Goal: Task Accomplishment & Management: Use online tool/utility

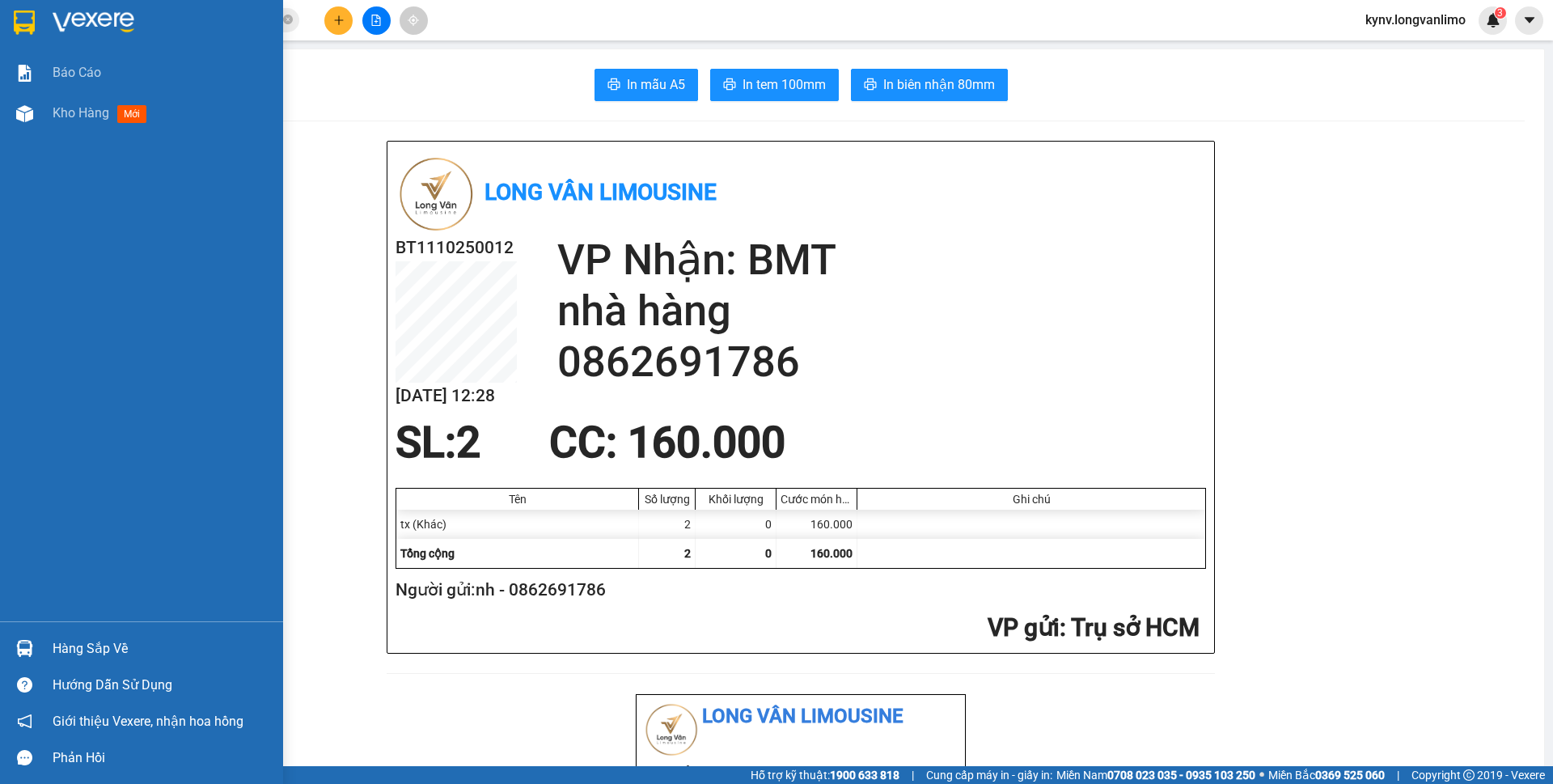
click at [33, 18] on img at bounding box center [24, 23] width 21 height 25
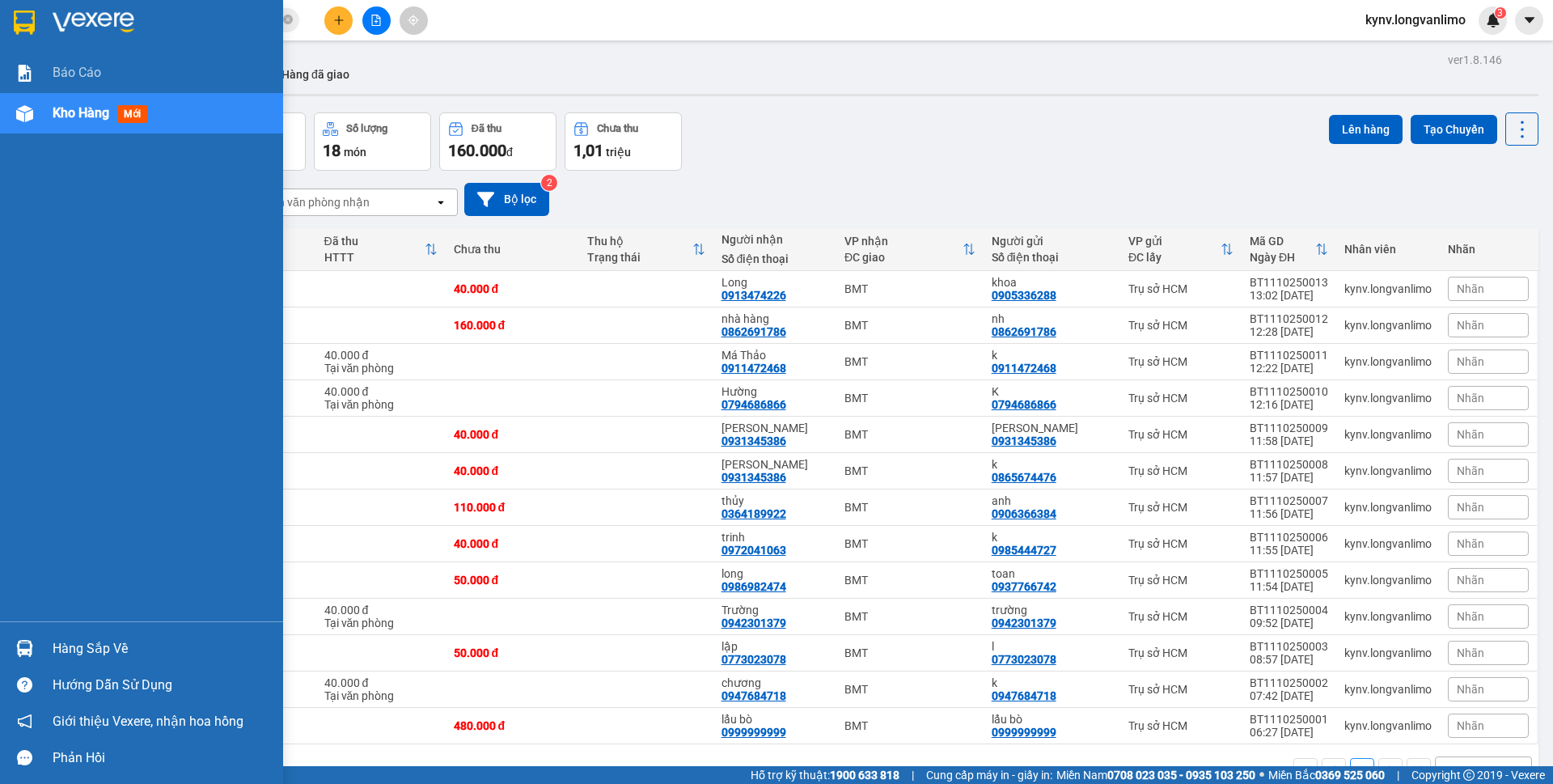
click at [32, 29] on img at bounding box center [24, 23] width 21 height 25
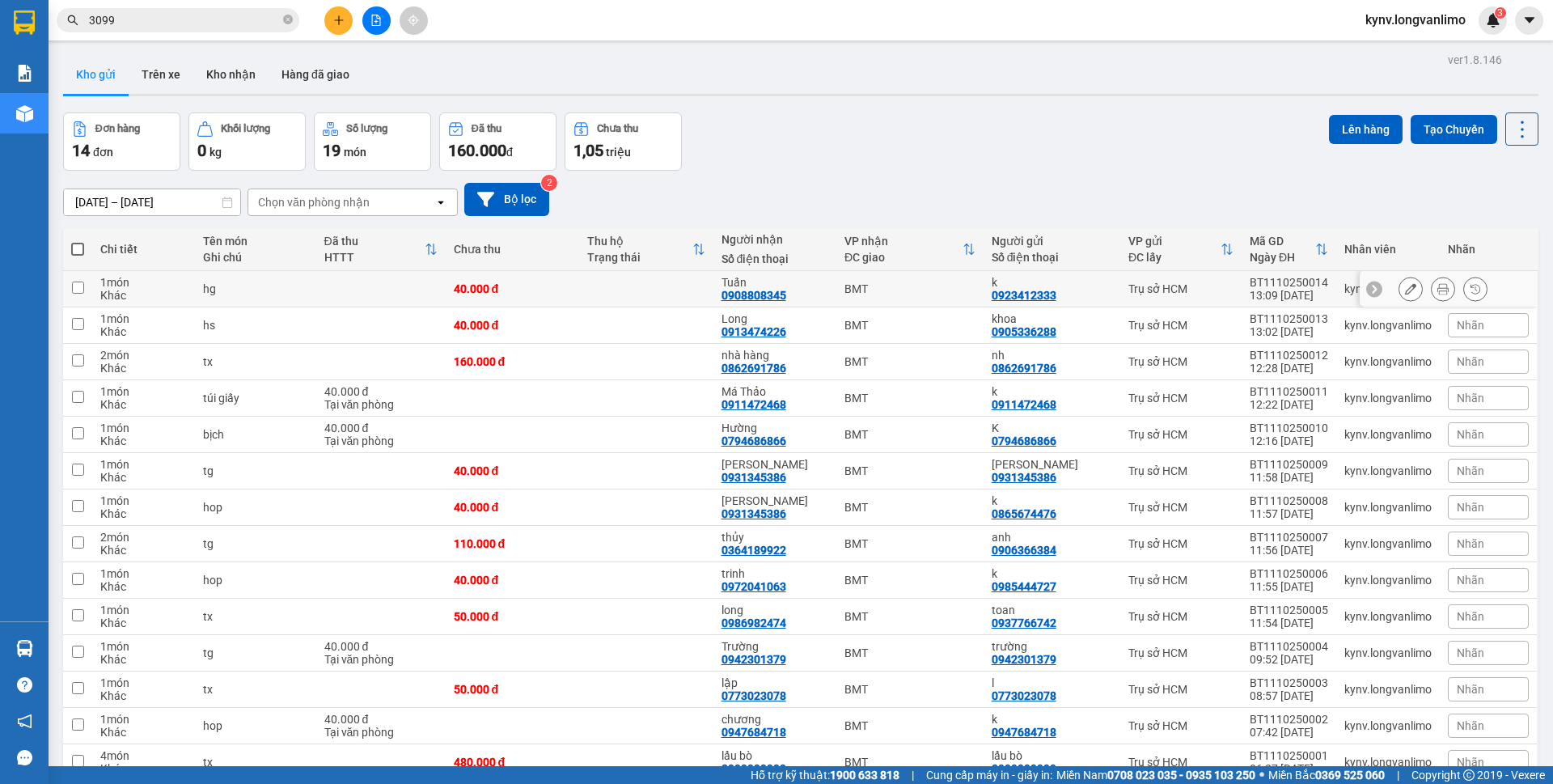
click at [1437, 288] on icon at bounding box center [1443, 289] width 11 height 11
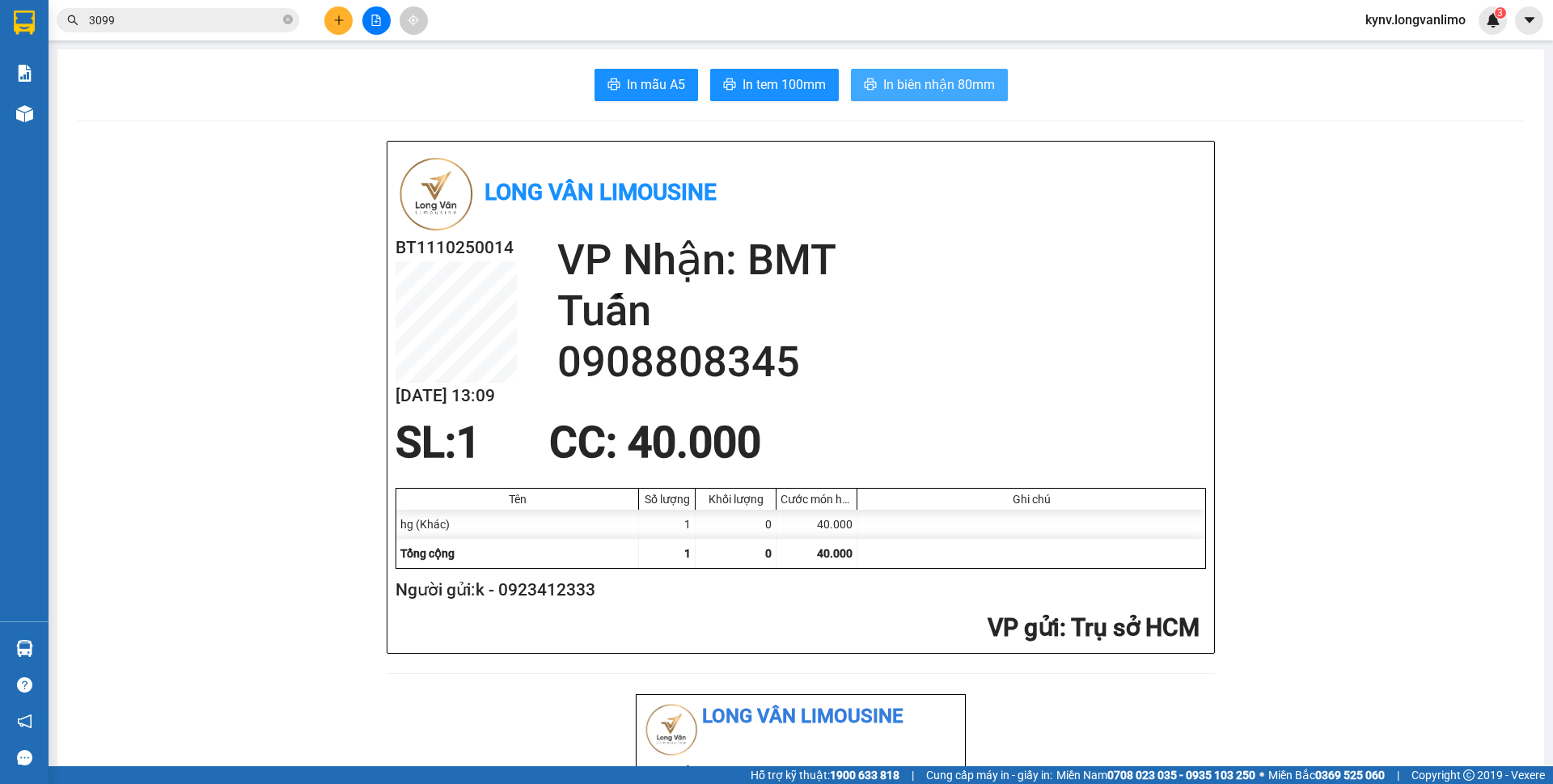
click at [910, 97] on button "In biên nhận 80mm" at bounding box center [929, 85] width 157 height 33
click at [774, 90] on span "In tem 100mm" at bounding box center [783, 85] width 83 height 20
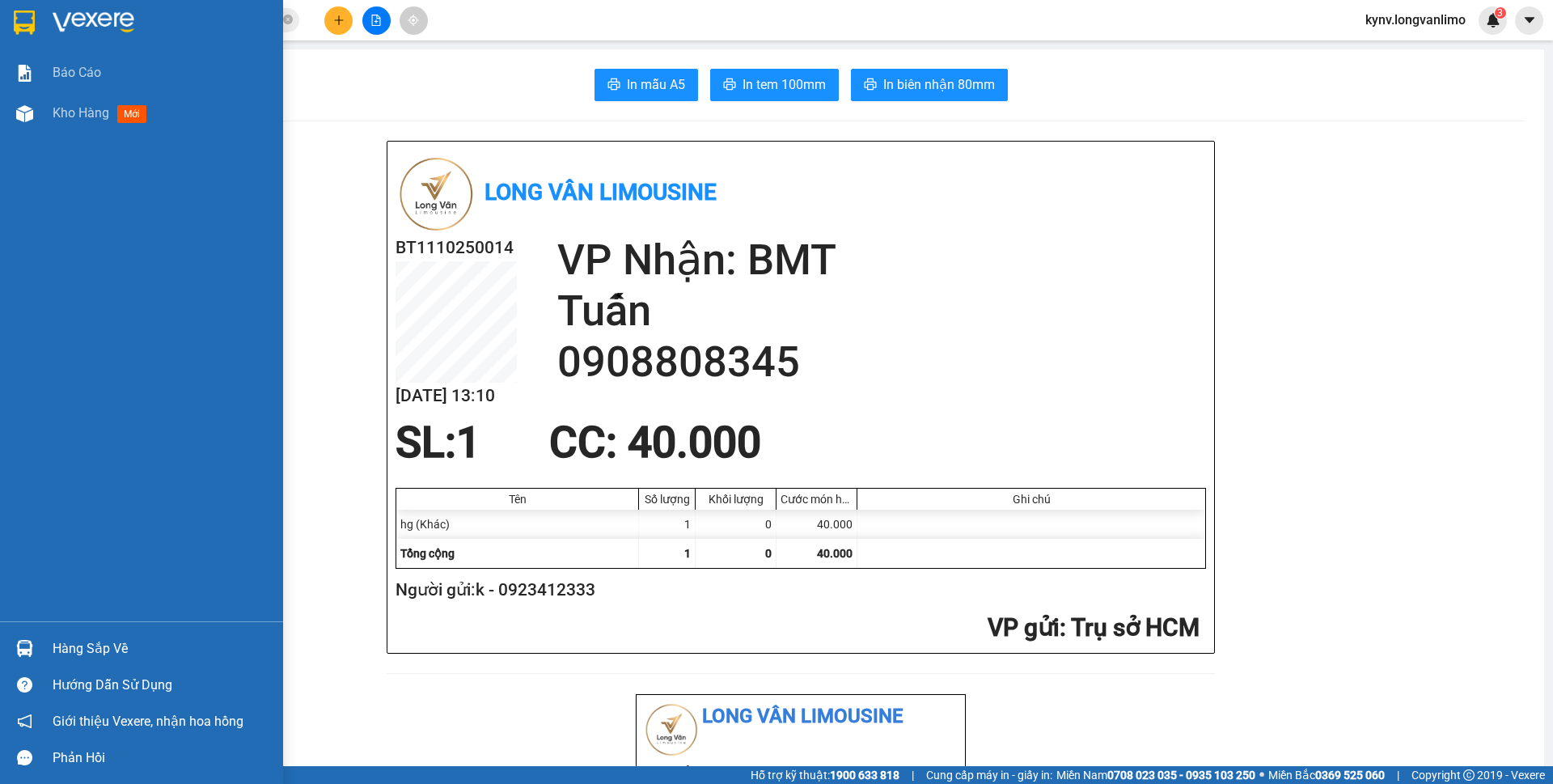
click at [9, 19] on div at bounding box center [141, 26] width 283 height 53
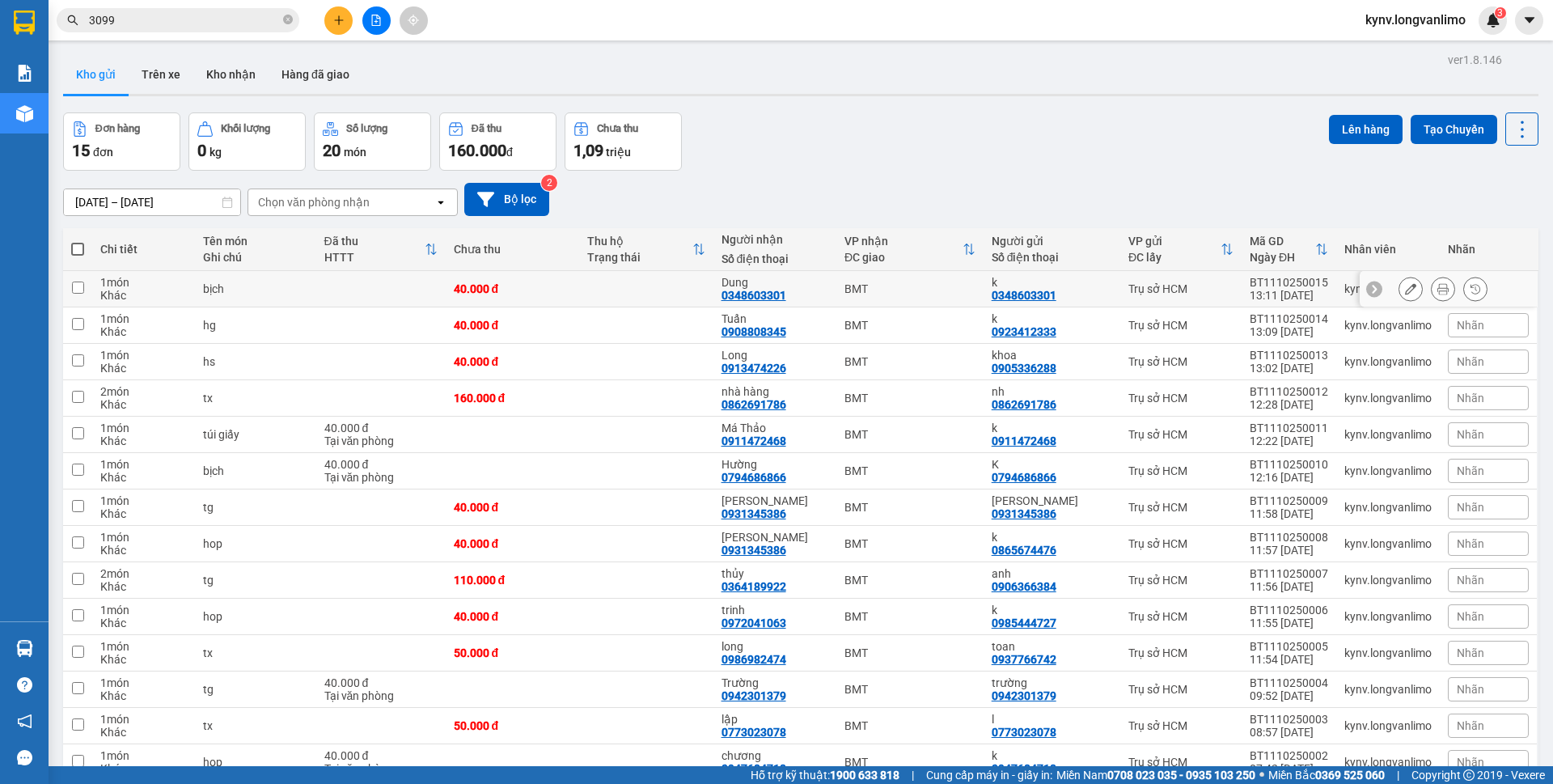
click at [1437, 288] on icon at bounding box center [1443, 289] width 11 height 11
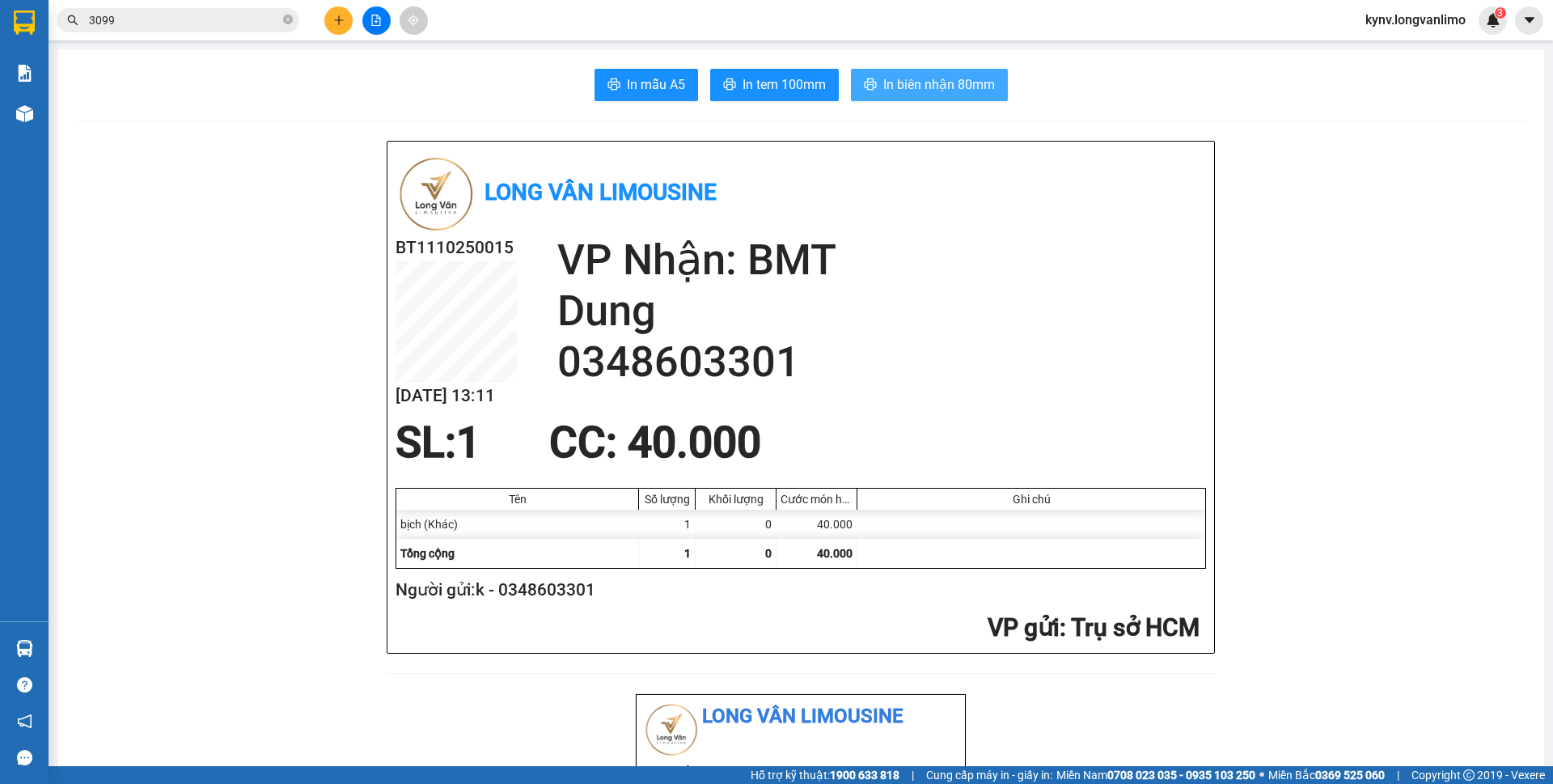
click at [925, 72] on button "In biên nhận 80mm" at bounding box center [929, 85] width 157 height 33
click at [763, 76] on span "In tem 100mm" at bounding box center [783, 85] width 83 height 20
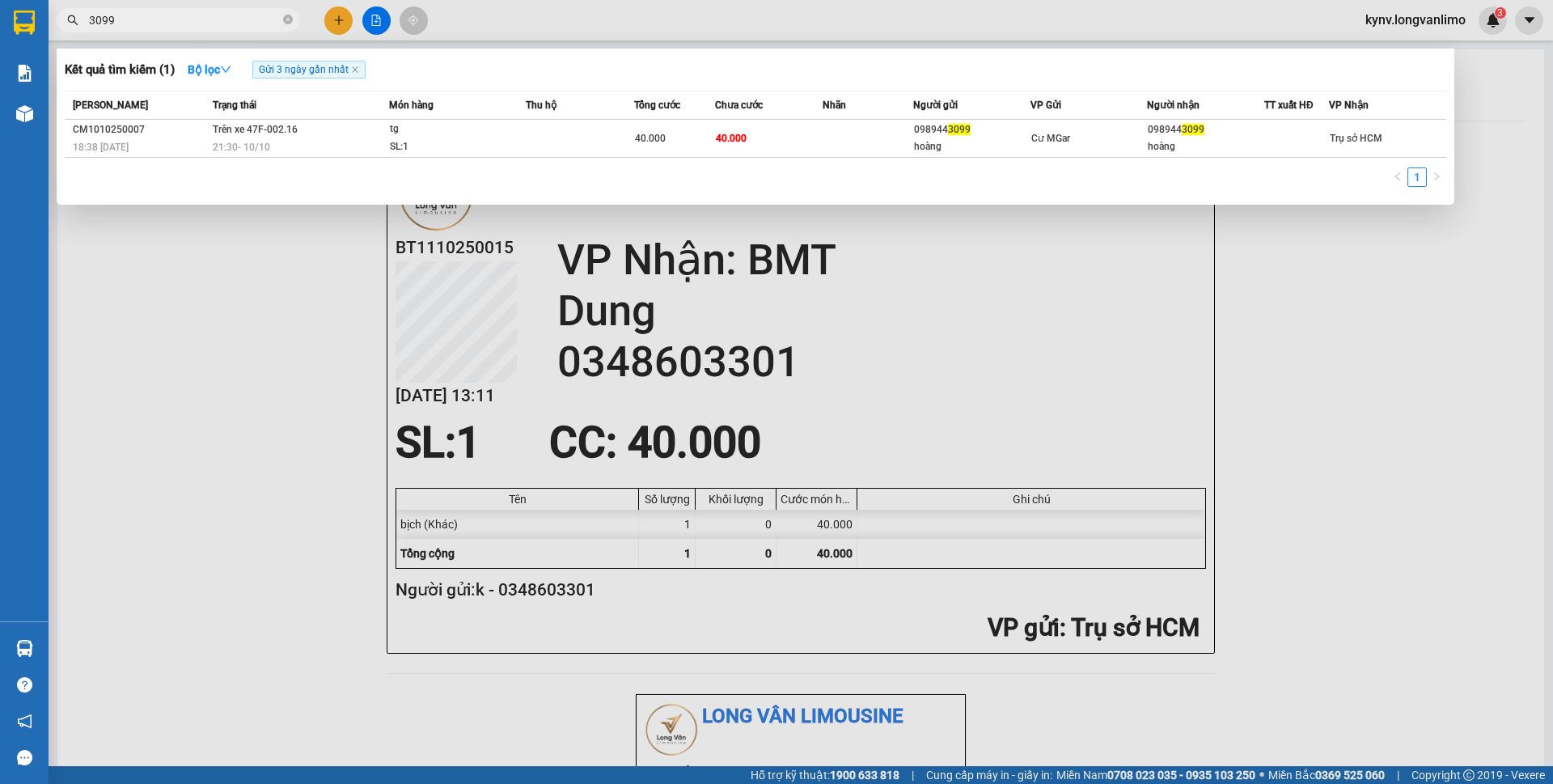
click at [147, 15] on input "3099" at bounding box center [185, 20] width 191 height 18
click at [184, 343] on div at bounding box center [776, 392] width 1553 height 784
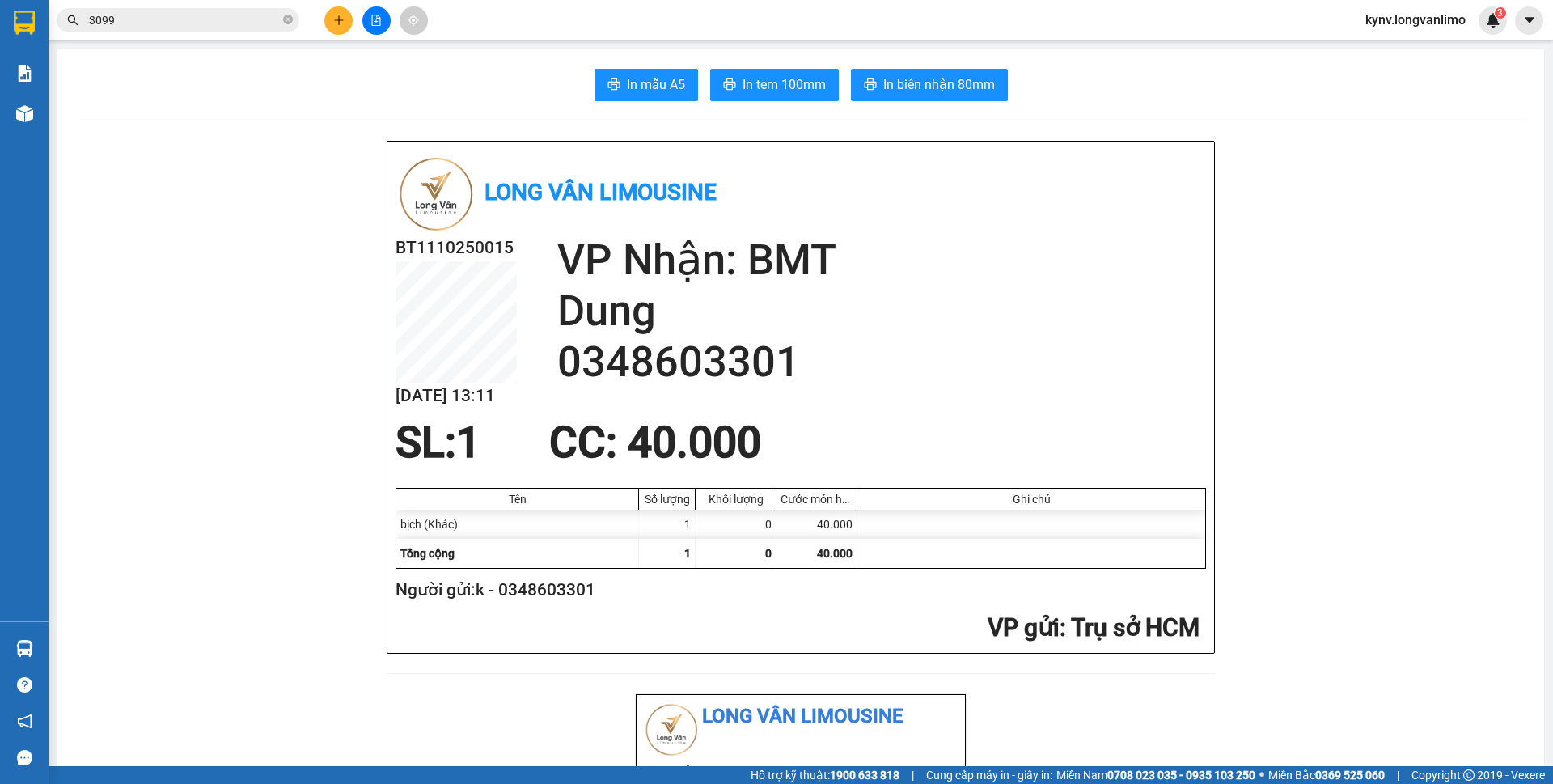
click at [164, 16] on input "3099" at bounding box center [185, 20] width 191 height 18
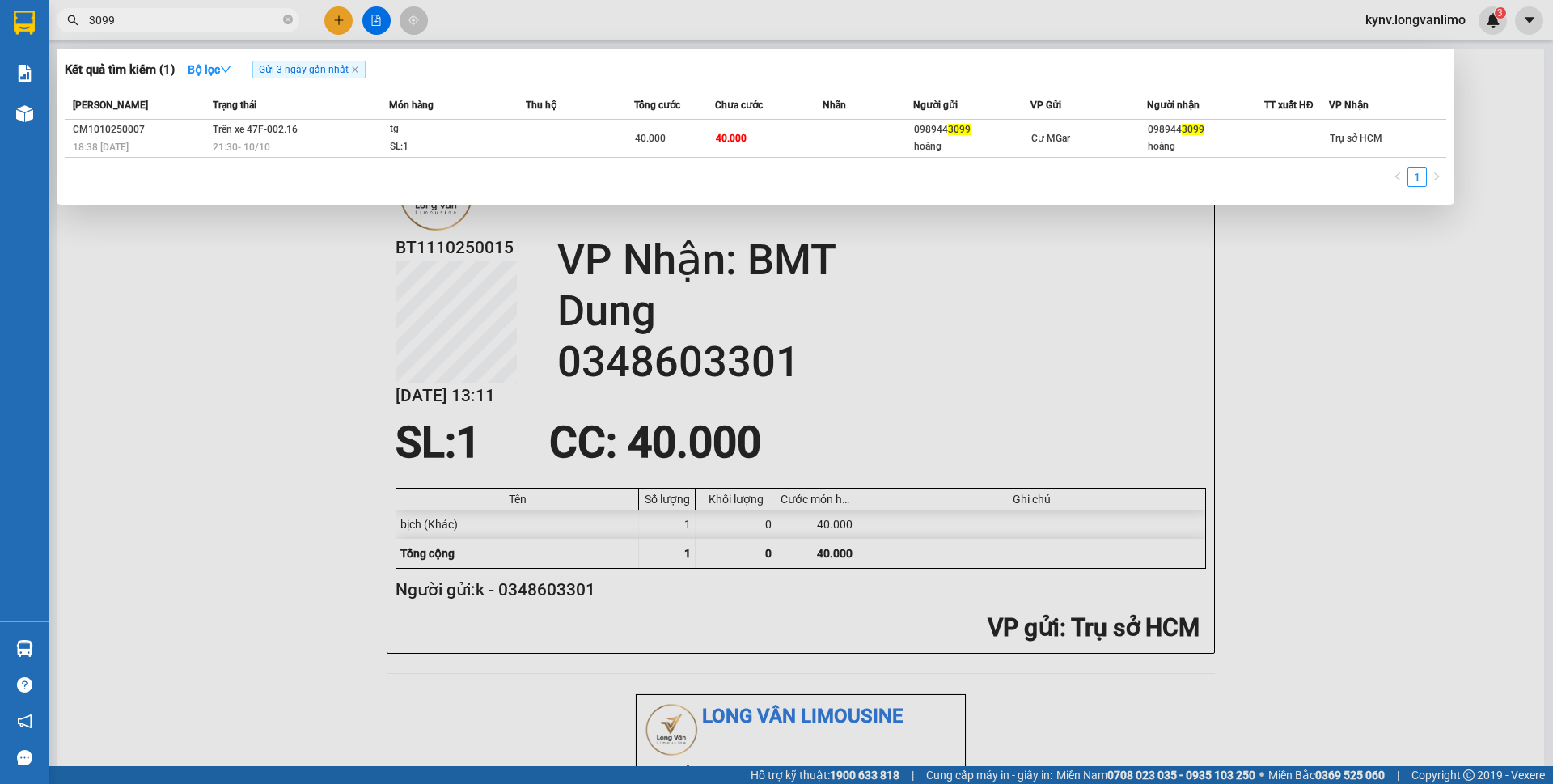
click at [164, 16] on input "3099" at bounding box center [185, 20] width 191 height 18
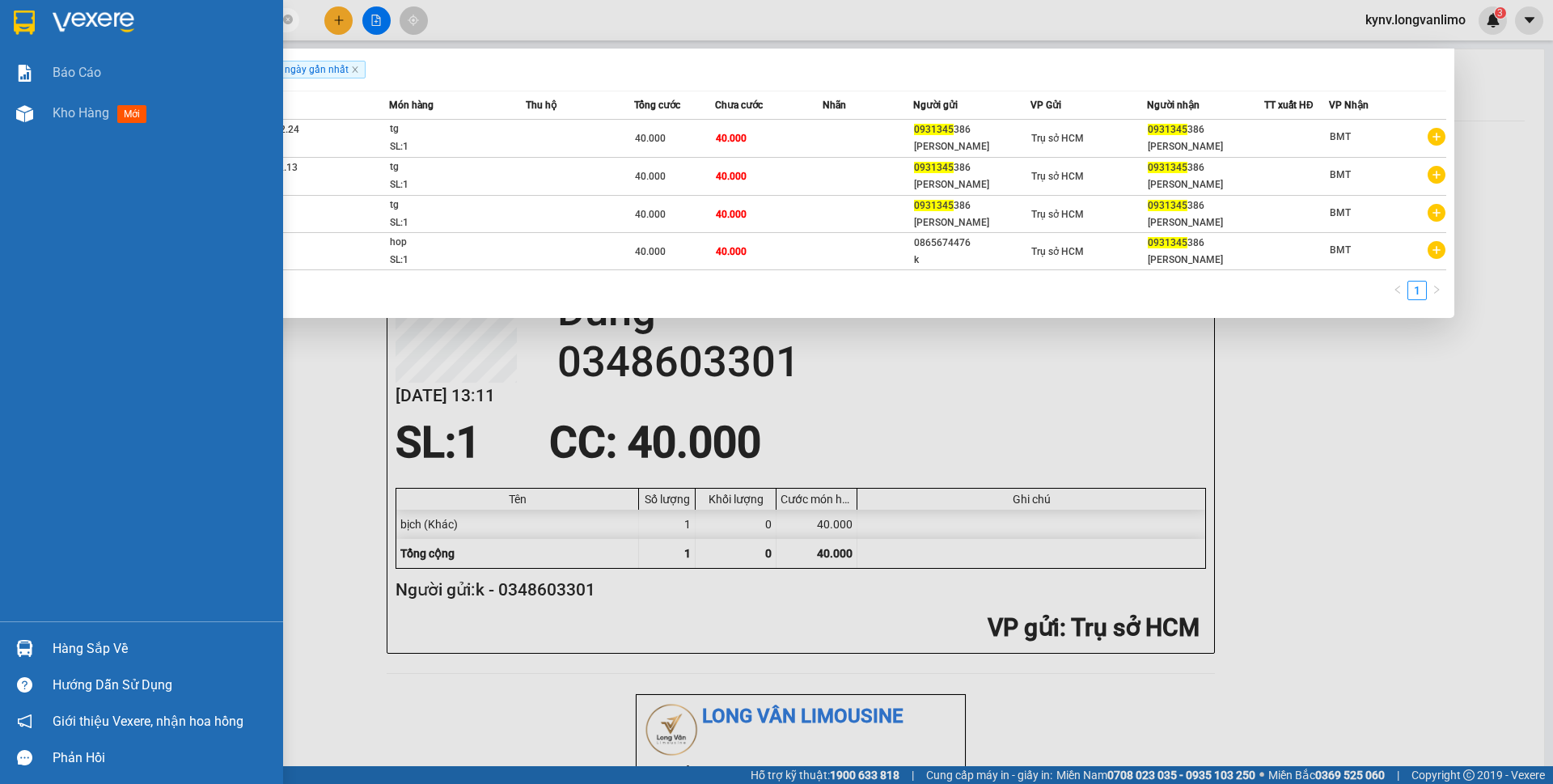
click at [26, 22] on img at bounding box center [24, 23] width 21 height 25
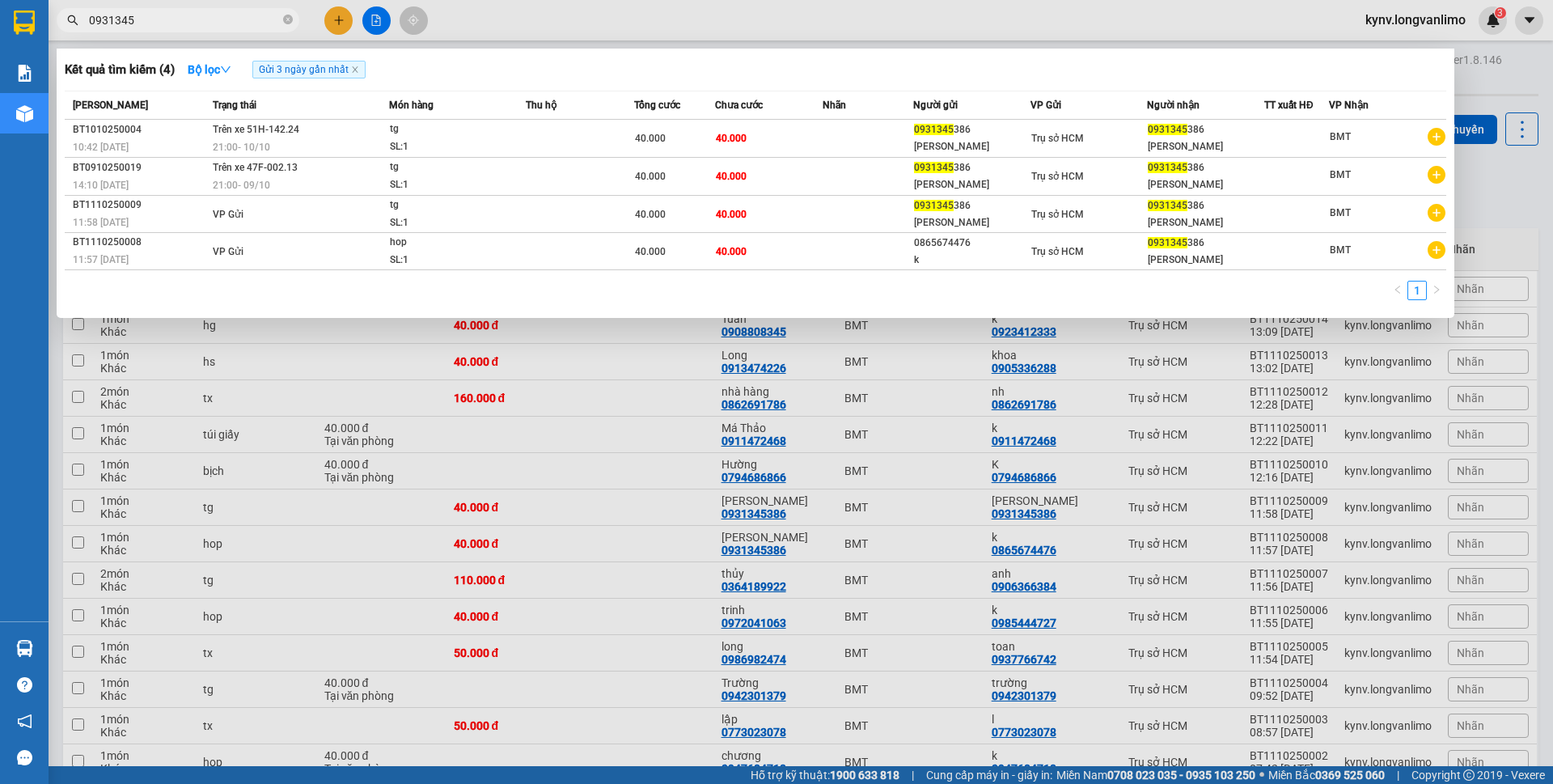
click at [904, 510] on div at bounding box center [776, 392] width 1553 height 784
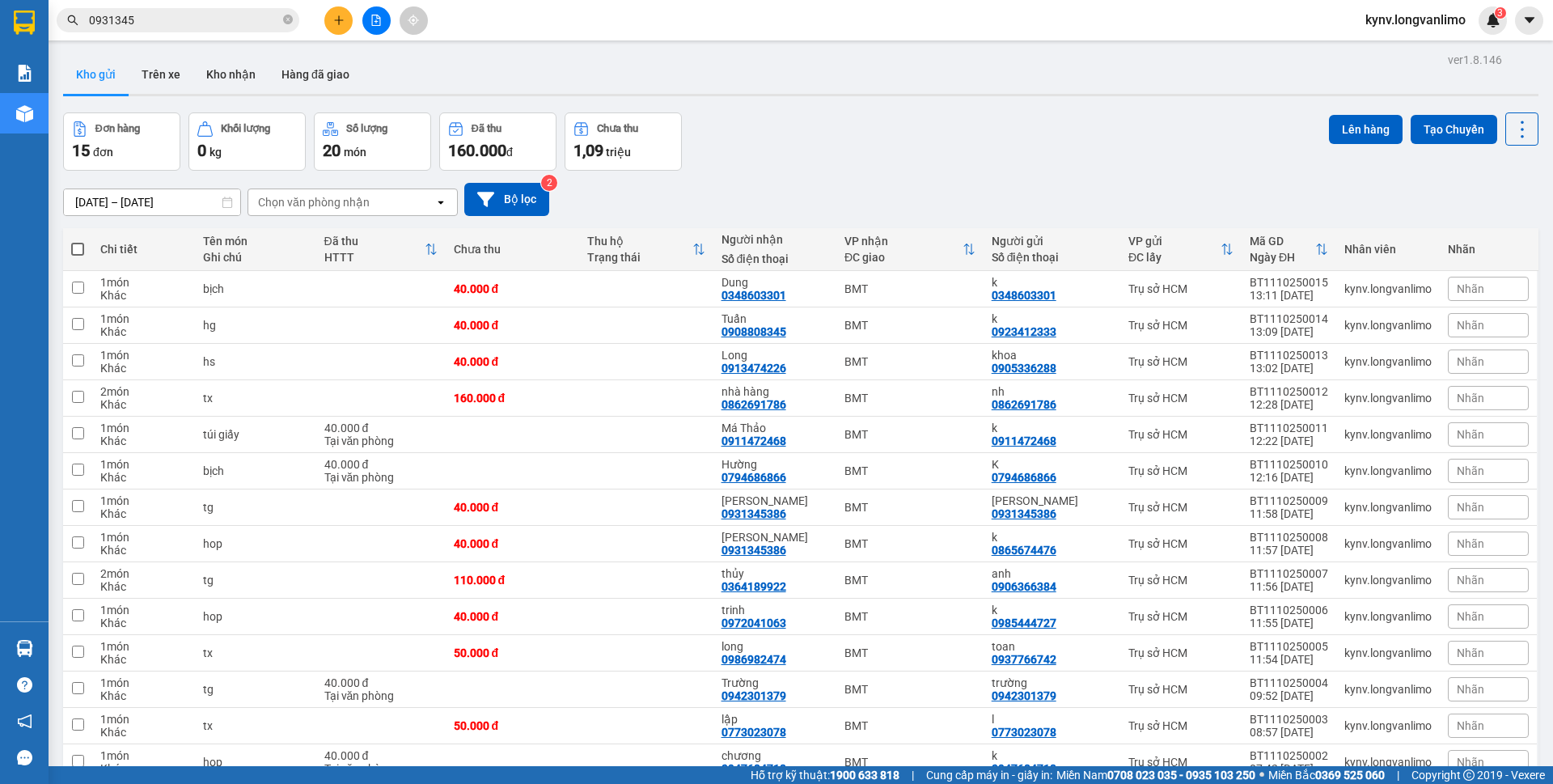
click at [784, 141] on div "Đơn hàng 15 đơn Khối lượng 0 kg Số lượng 20 món Đã thu 160.000 đ Chưa thu 1,09 …" at bounding box center [801, 141] width 1476 height 58
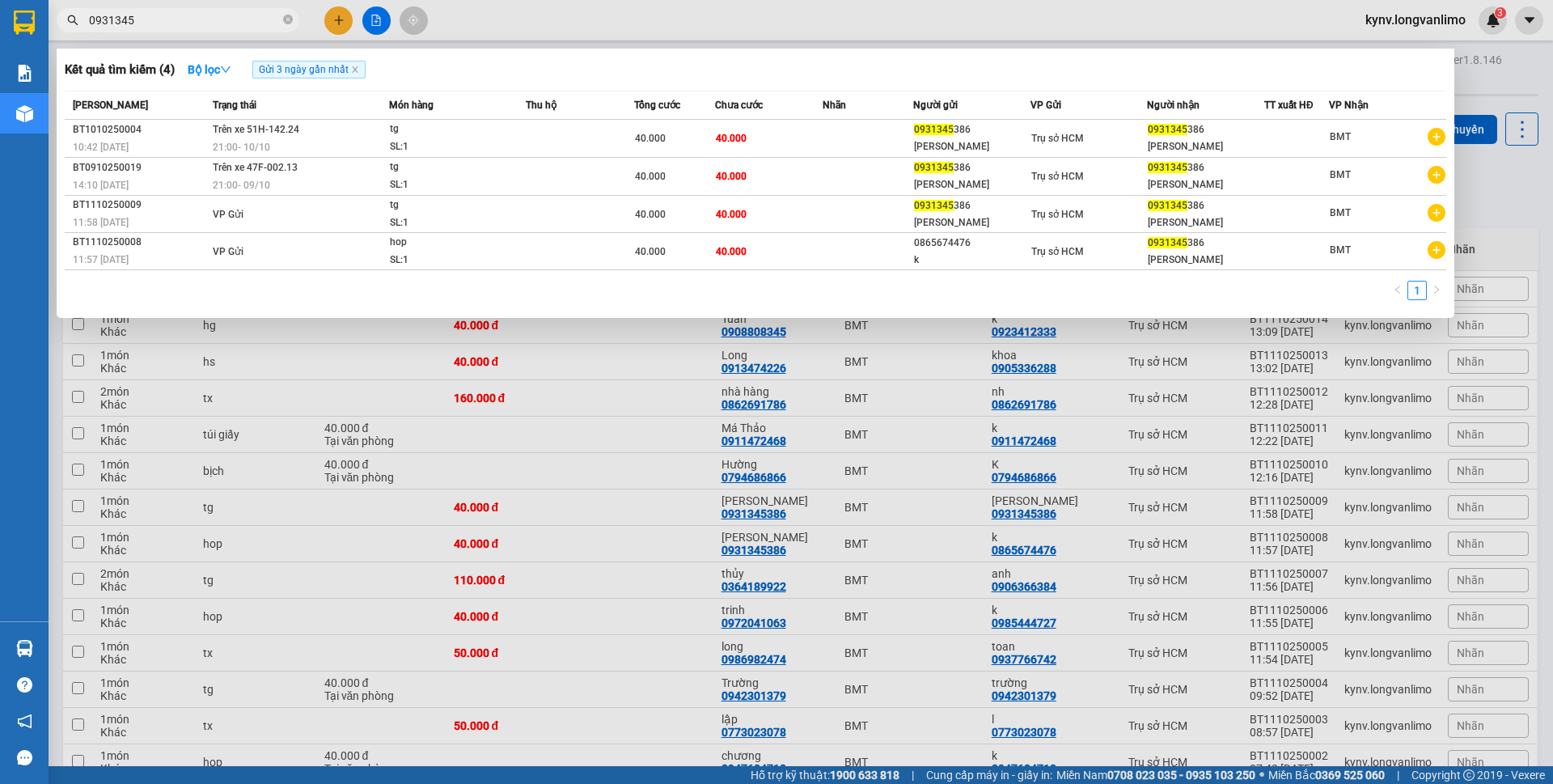
click at [202, 20] on input "0931345" at bounding box center [185, 20] width 191 height 18
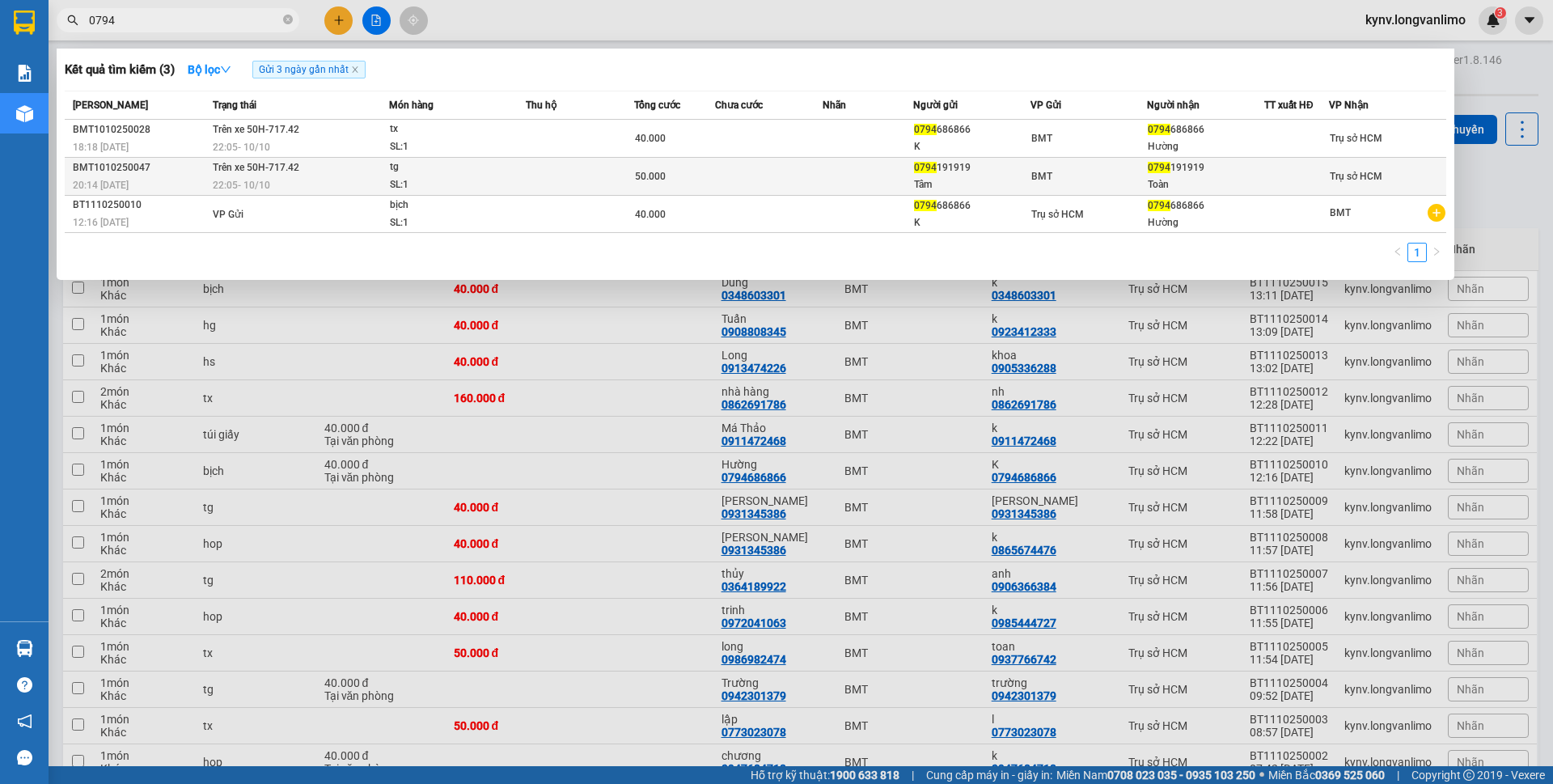
type input "0794"
click at [705, 178] on div "50.000" at bounding box center [674, 177] width 79 height 18
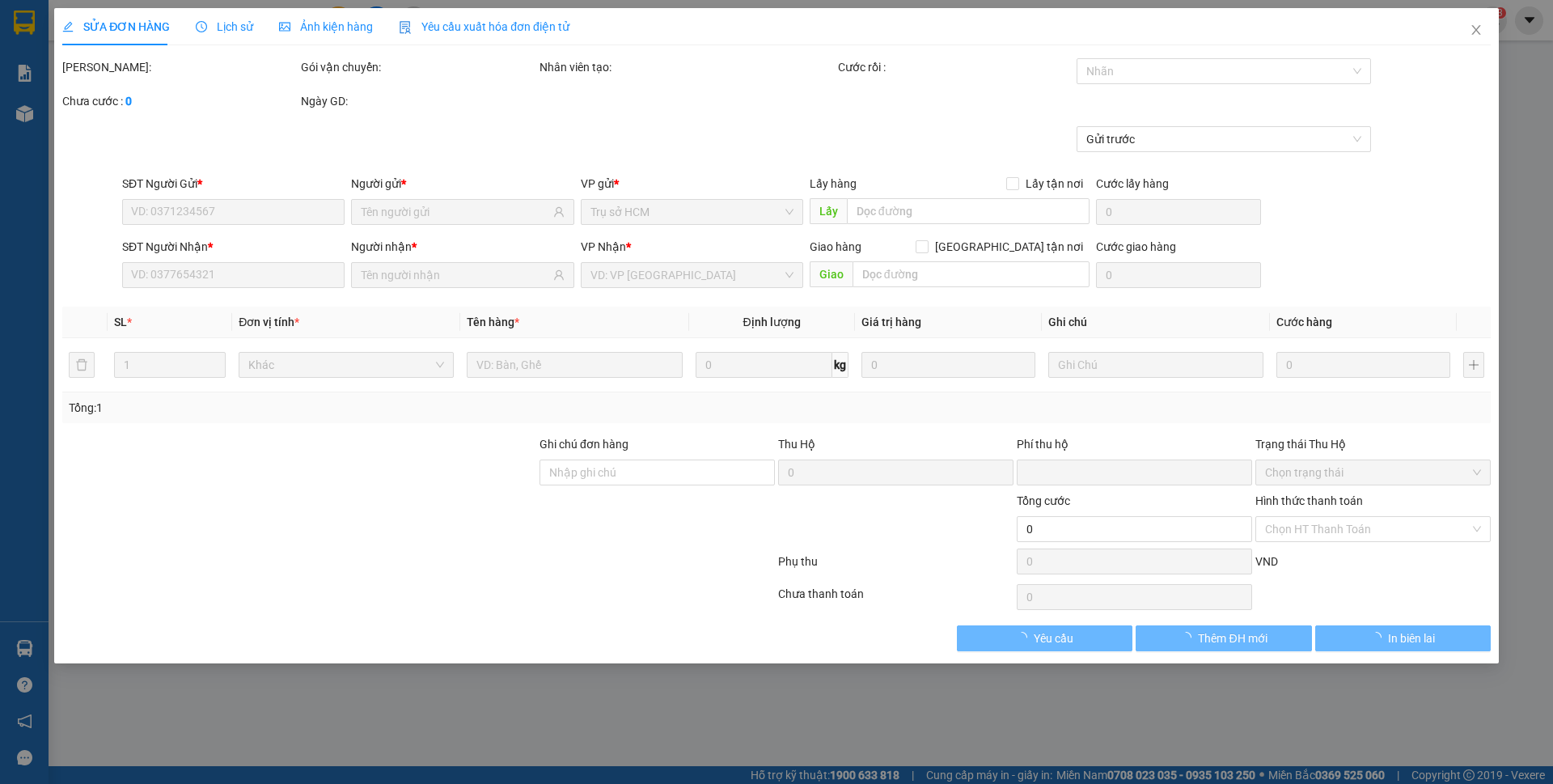
click at [314, 5] on div "SỬA ĐƠN HÀNG Lịch sử Ảnh kiện hàng Yêu cầu xuất hóa đơn điện tử Total Paid Fee …" at bounding box center [776, 392] width 1553 height 784
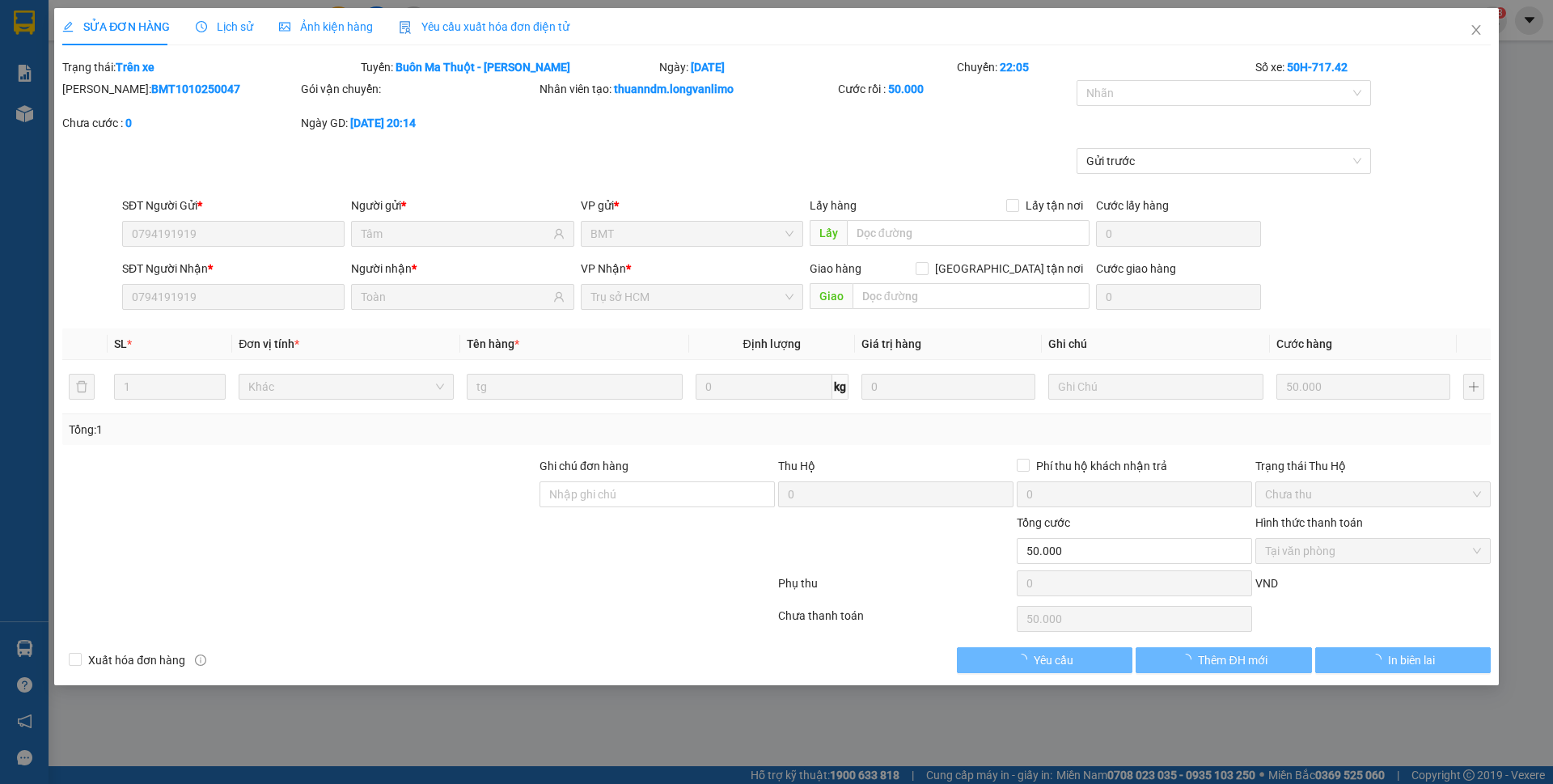
type input "0794191919"
type input "Tâm"
type input "0794191919"
type input "Toàn"
type input "0"
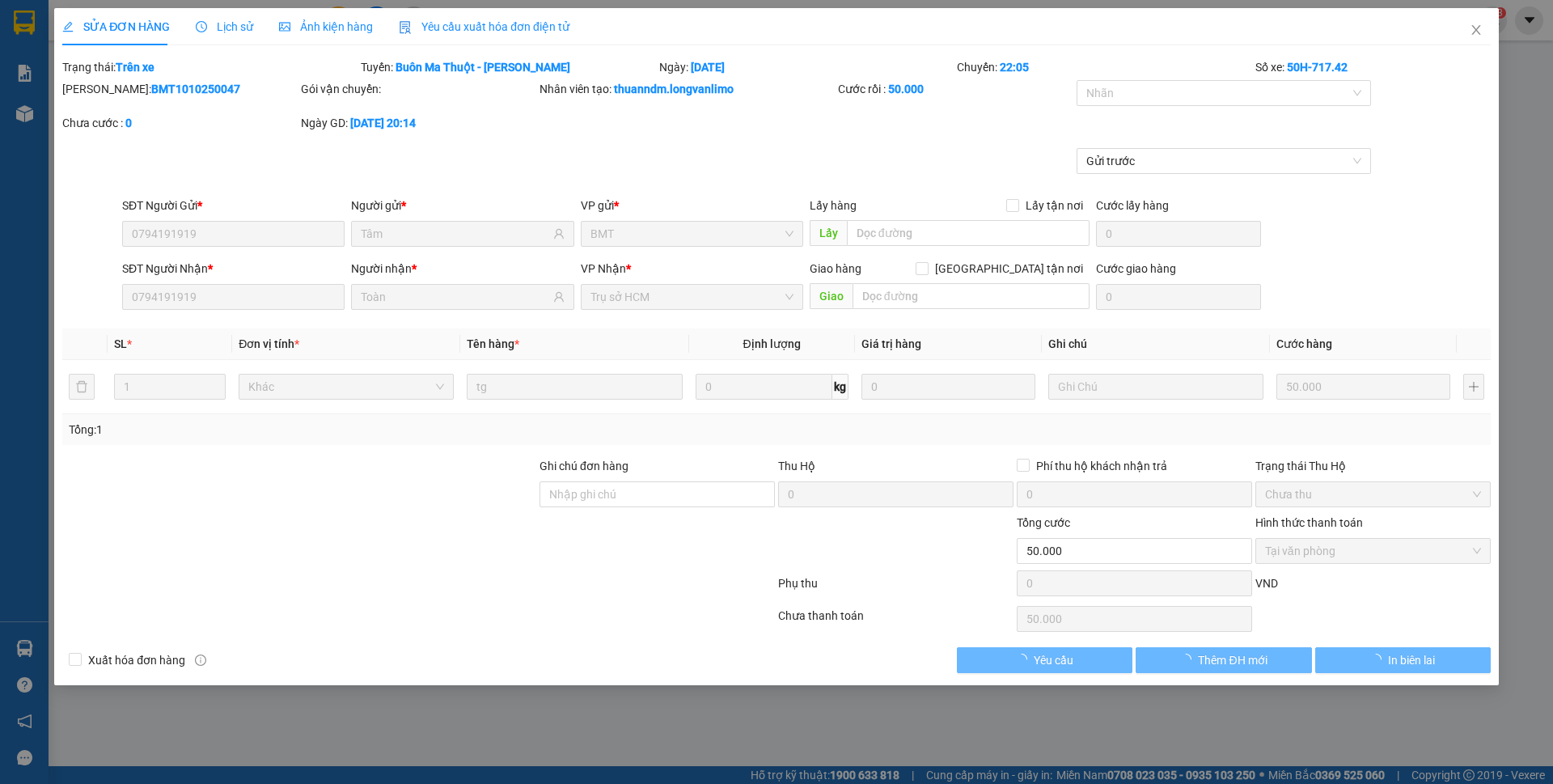
type input "50.000"
click at [306, 32] on span "Ảnh kiện hàng" at bounding box center [325, 26] width 94 height 13
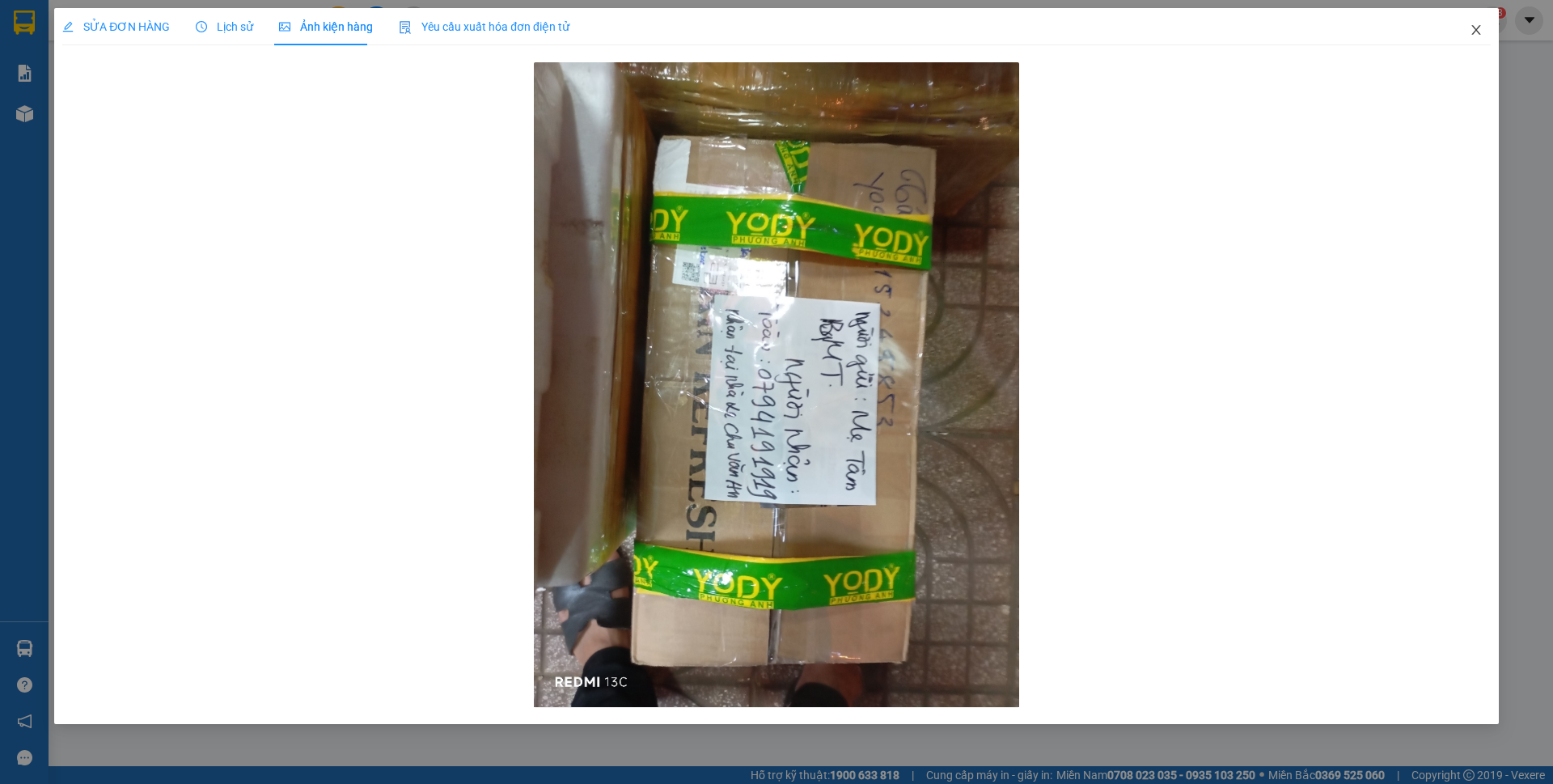
click at [1478, 33] on icon "close" at bounding box center [1476, 30] width 9 height 10
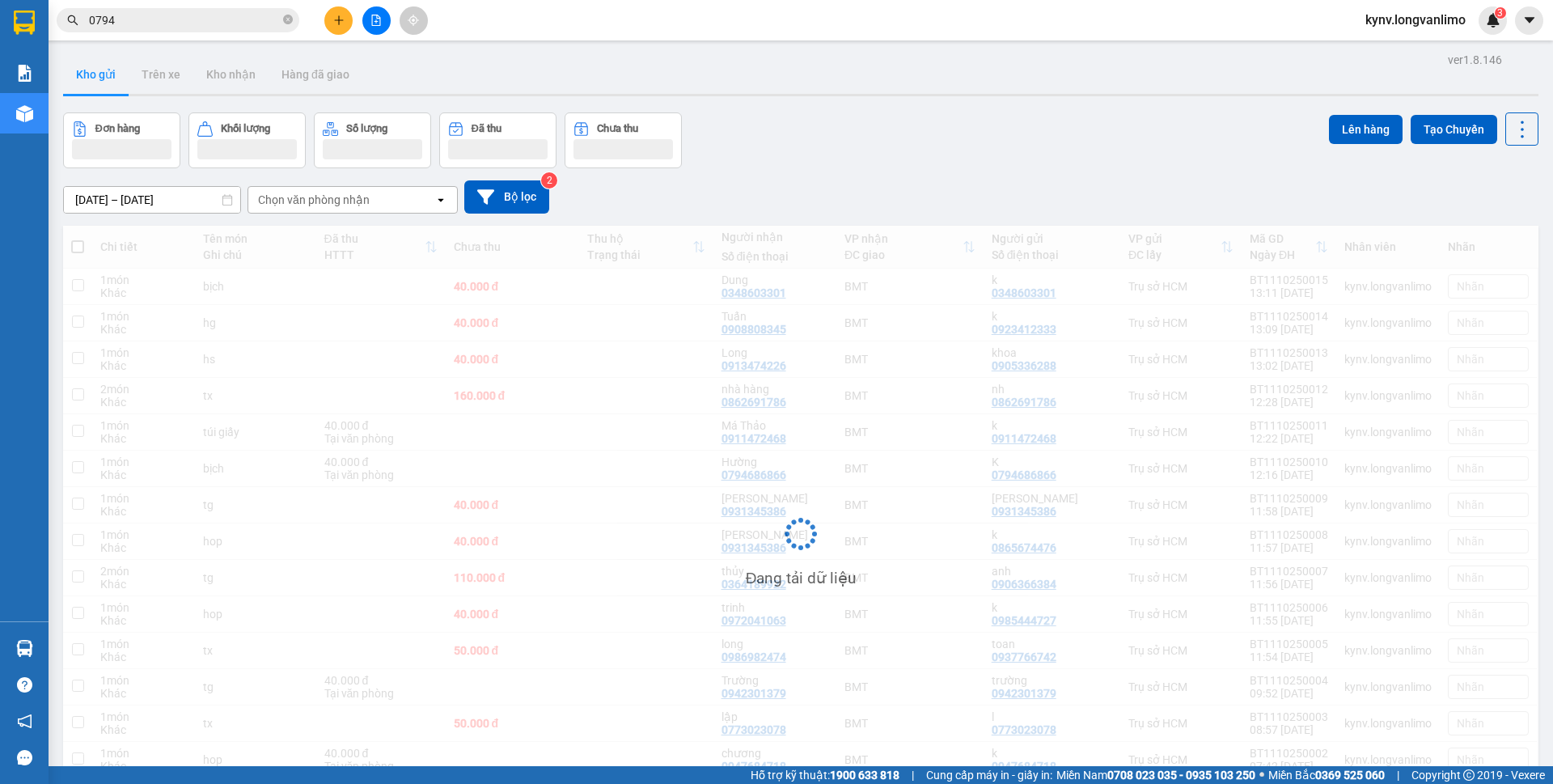
click at [169, 16] on input "0794" at bounding box center [185, 20] width 191 height 18
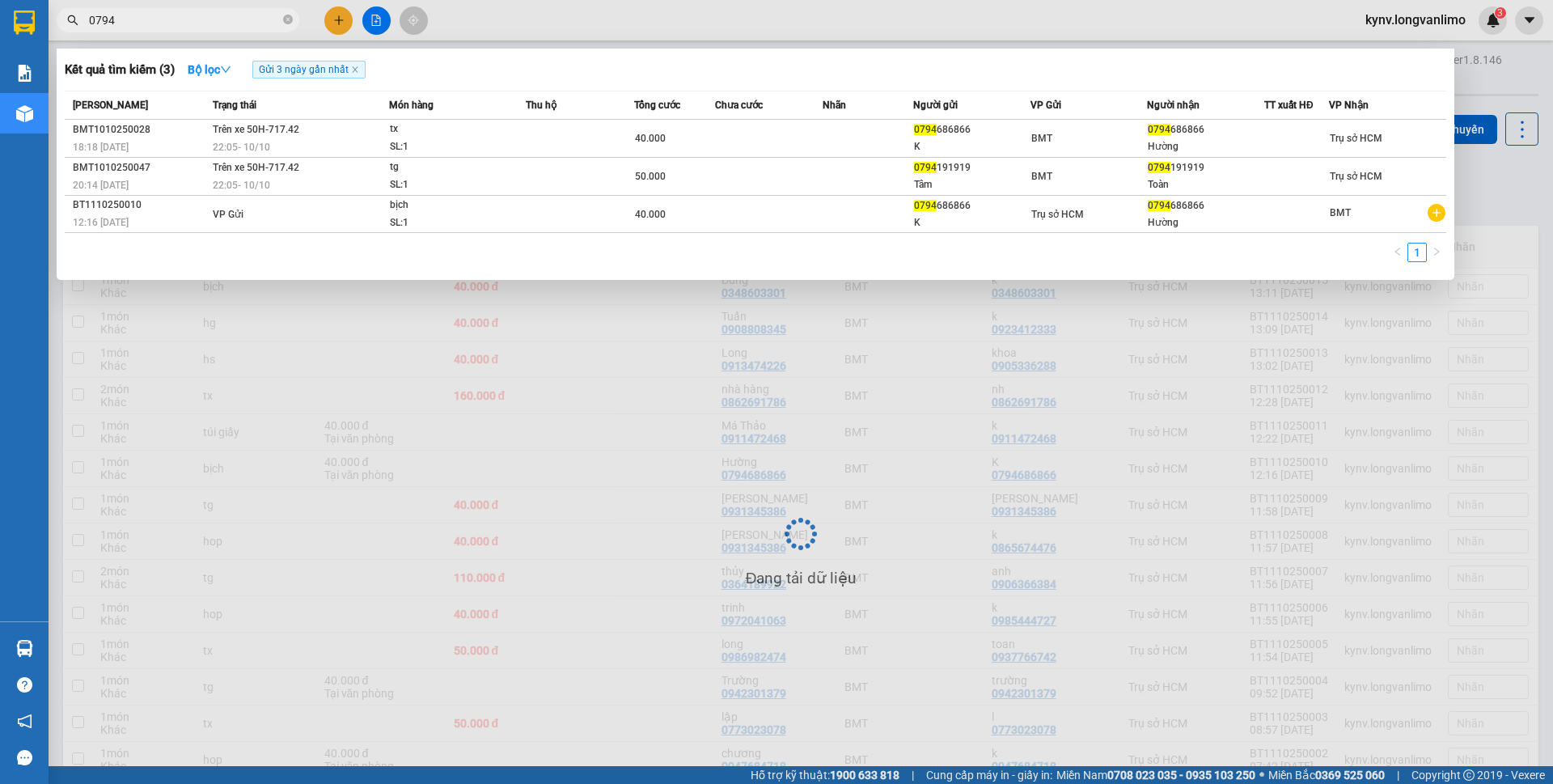
click at [169, 16] on input "0794" at bounding box center [185, 20] width 191 height 18
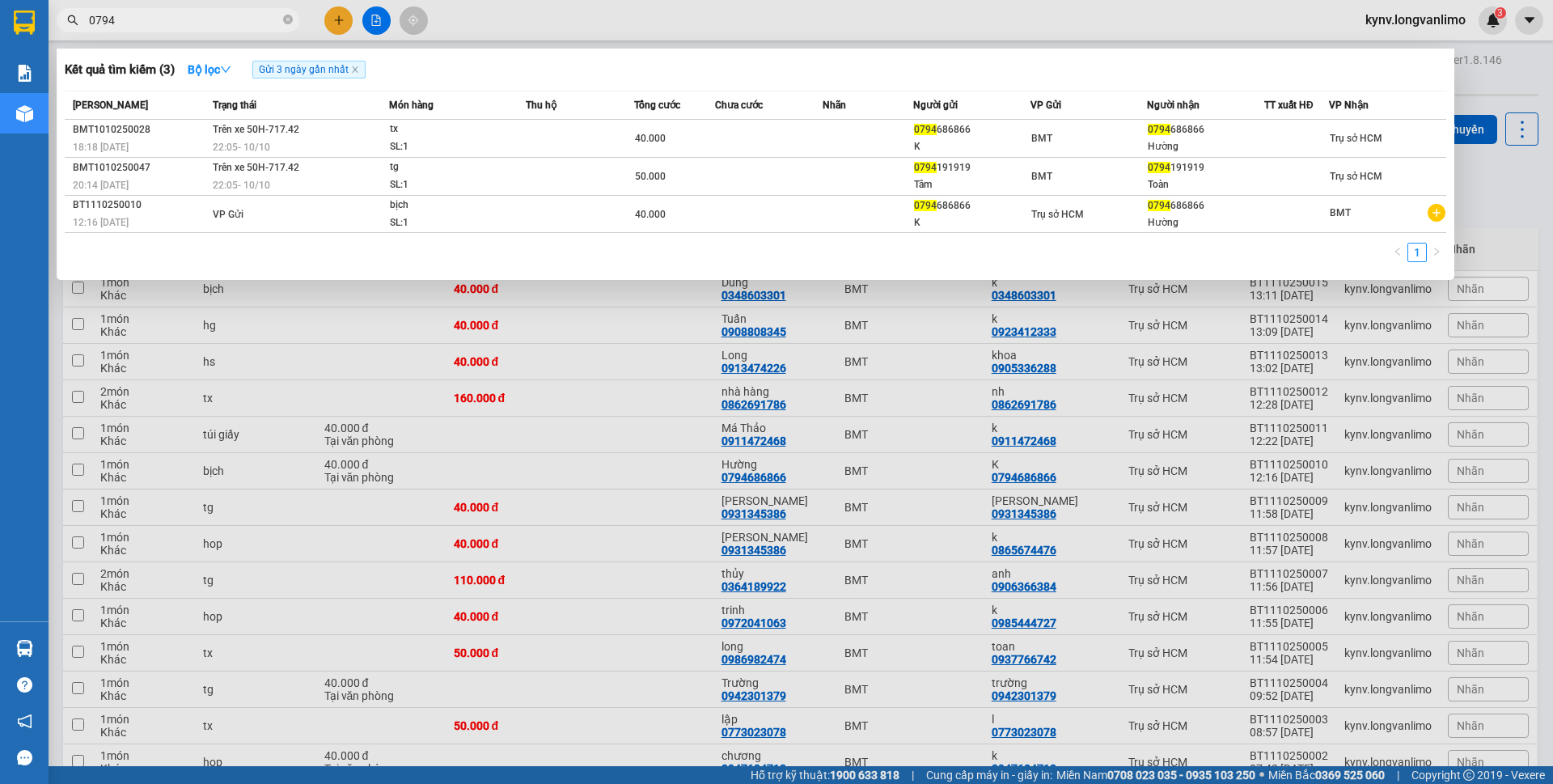
click at [471, 15] on div at bounding box center [776, 392] width 1553 height 784
click at [175, 23] on input "0794" at bounding box center [185, 20] width 191 height 18
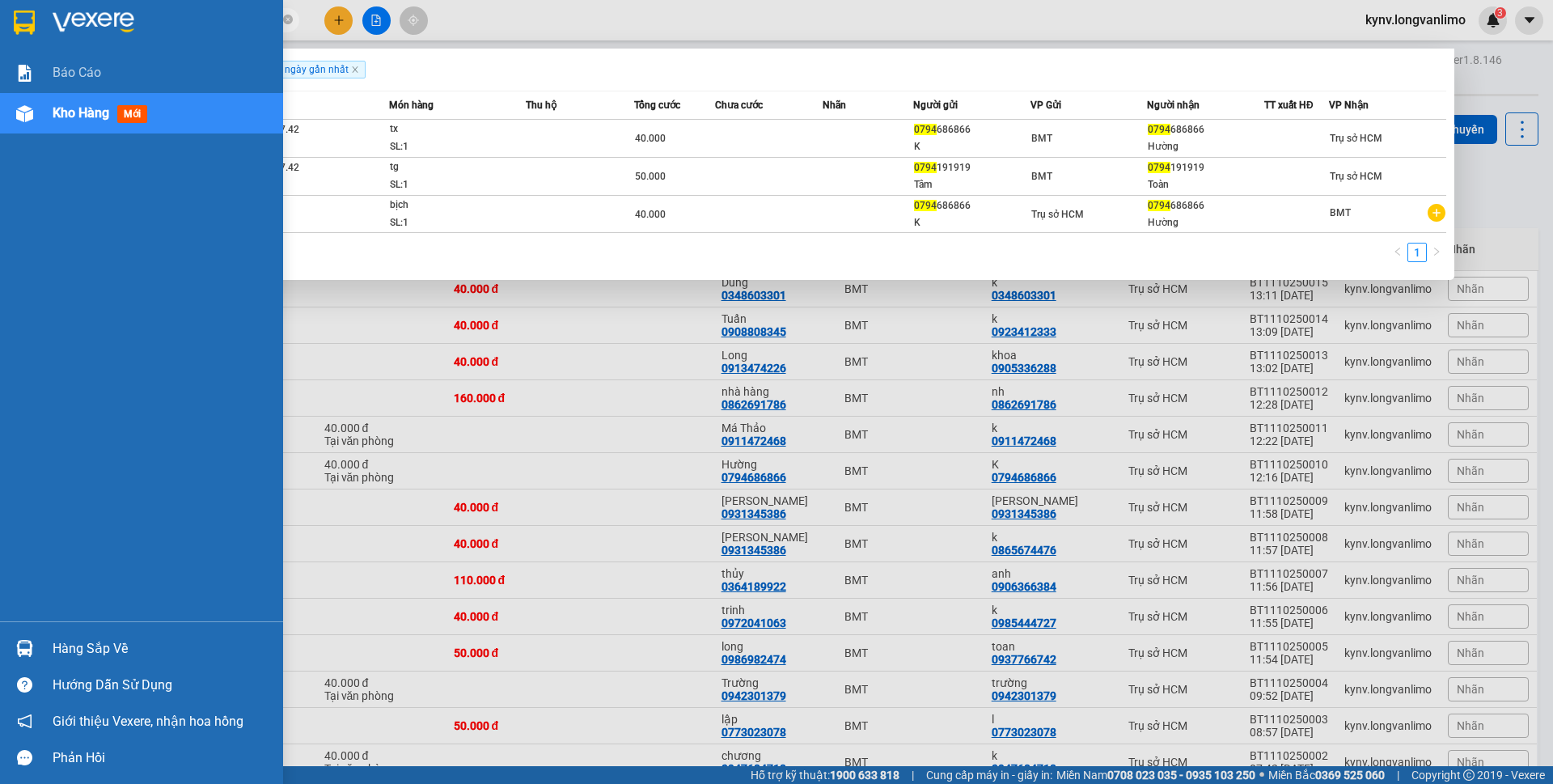
click at [11, 15] on div at bounding box center [25, 22] width 28 height 28
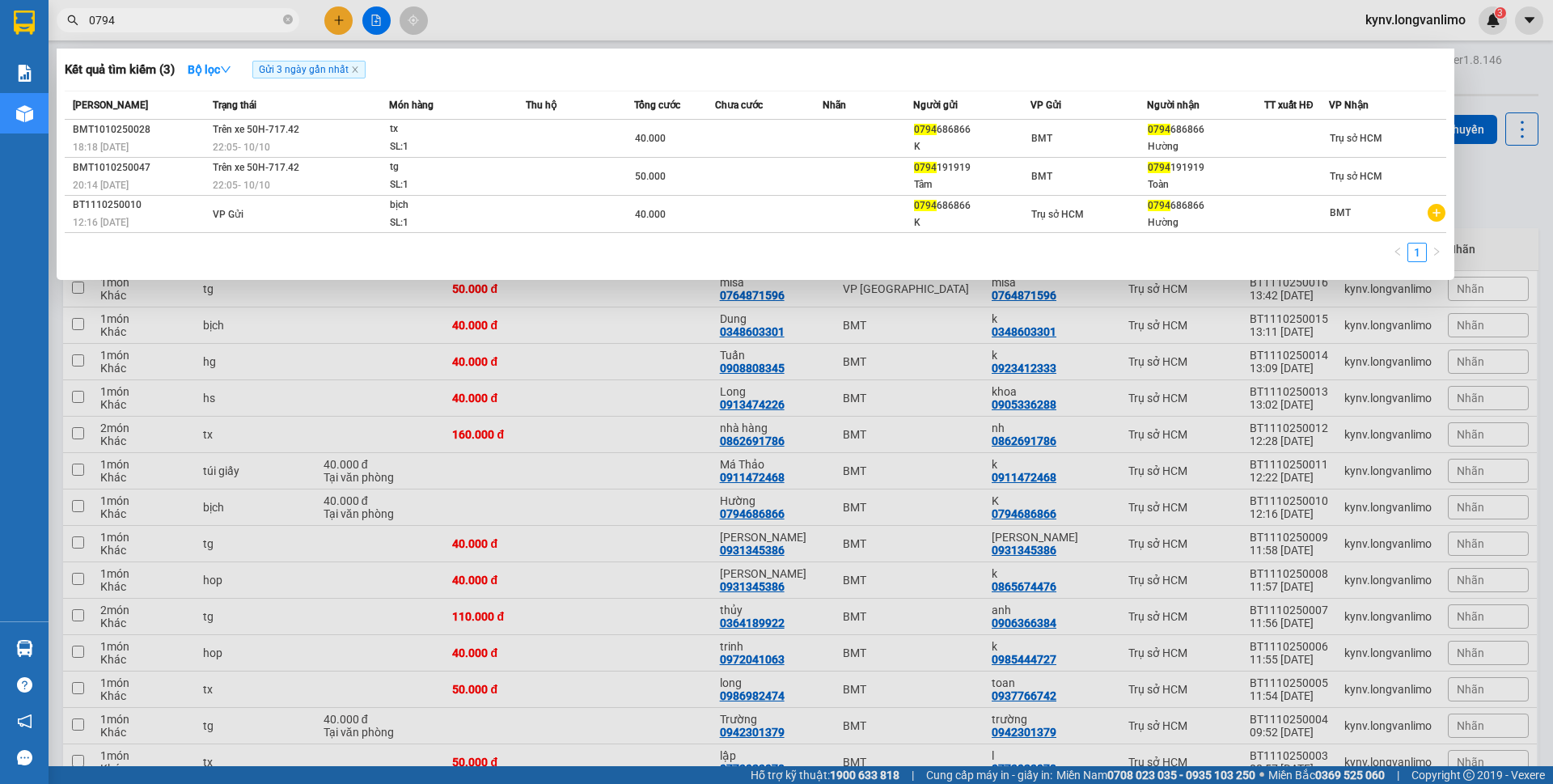
click at [1513, 188] on div at bounding box center [776, 392] width 1553 height 784
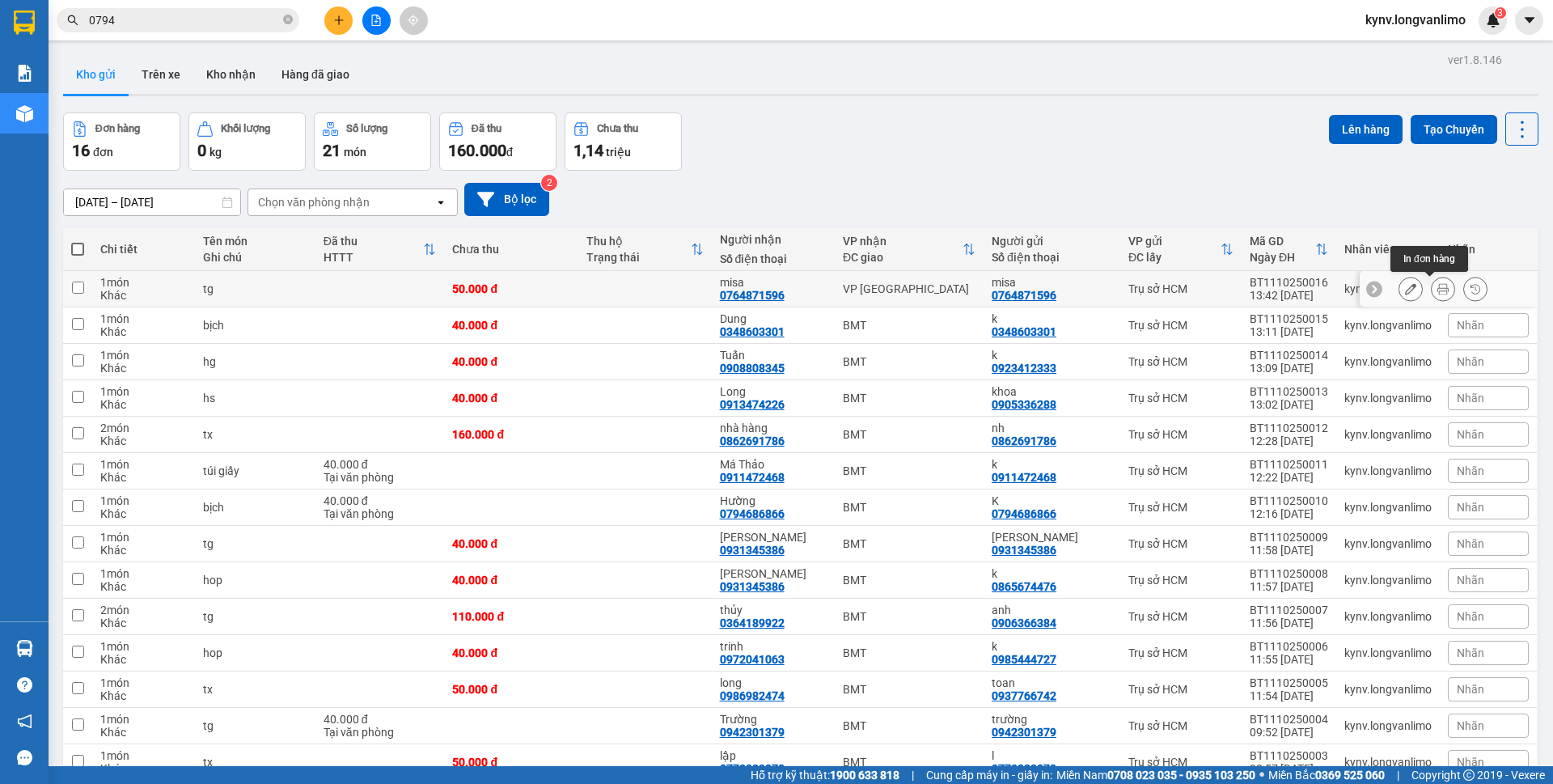
click at [1437, 291] on icon at bounding box center [1443, 289] width 11 height 11
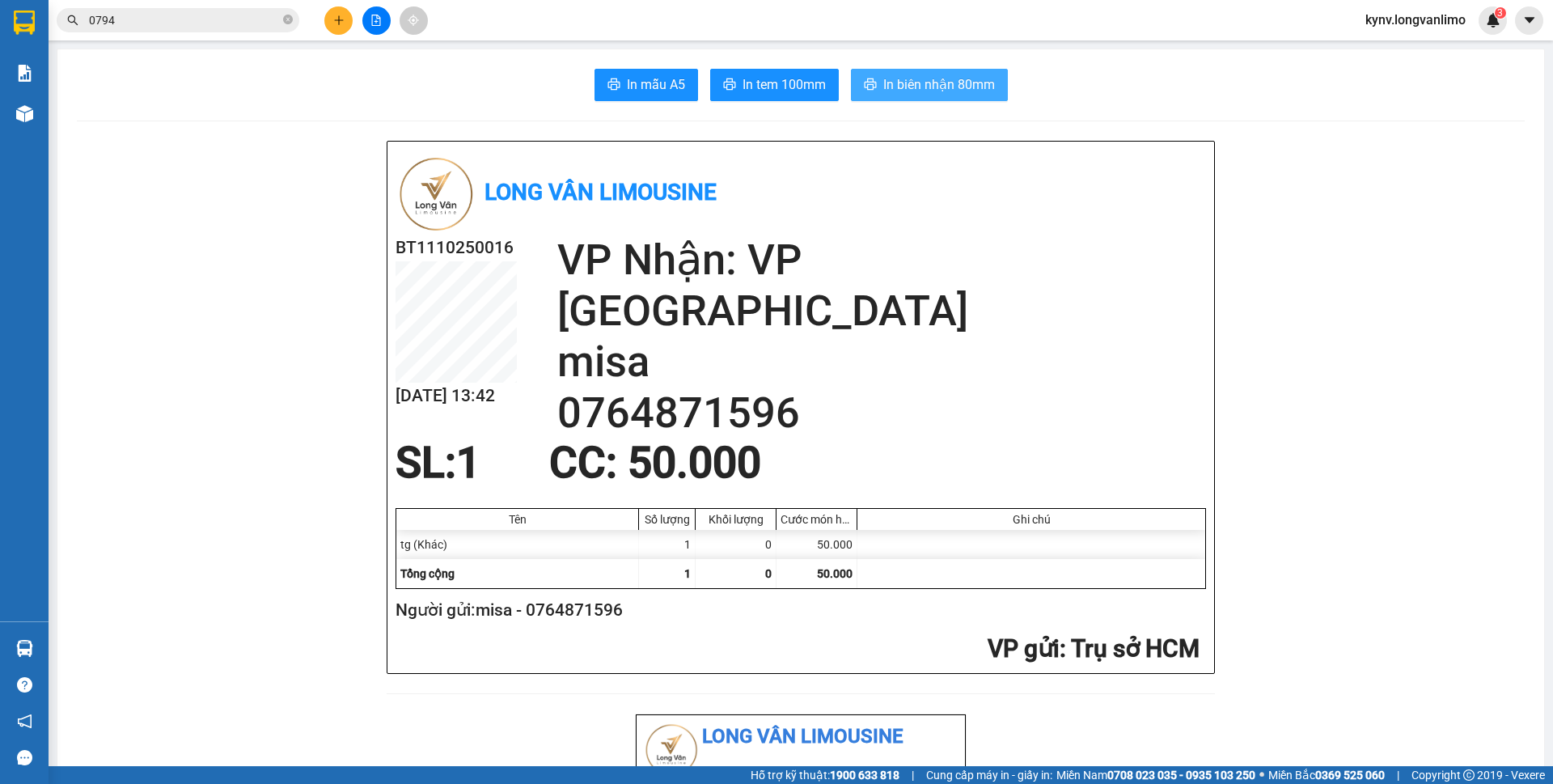
click at [914, 86] on span "In biên nhận 80mm" at bounding box center [939, 85] width 112 height 20
click at [733, 76] on button "In tem 100mm" at bounding box center [774, 85] width 128 height 33
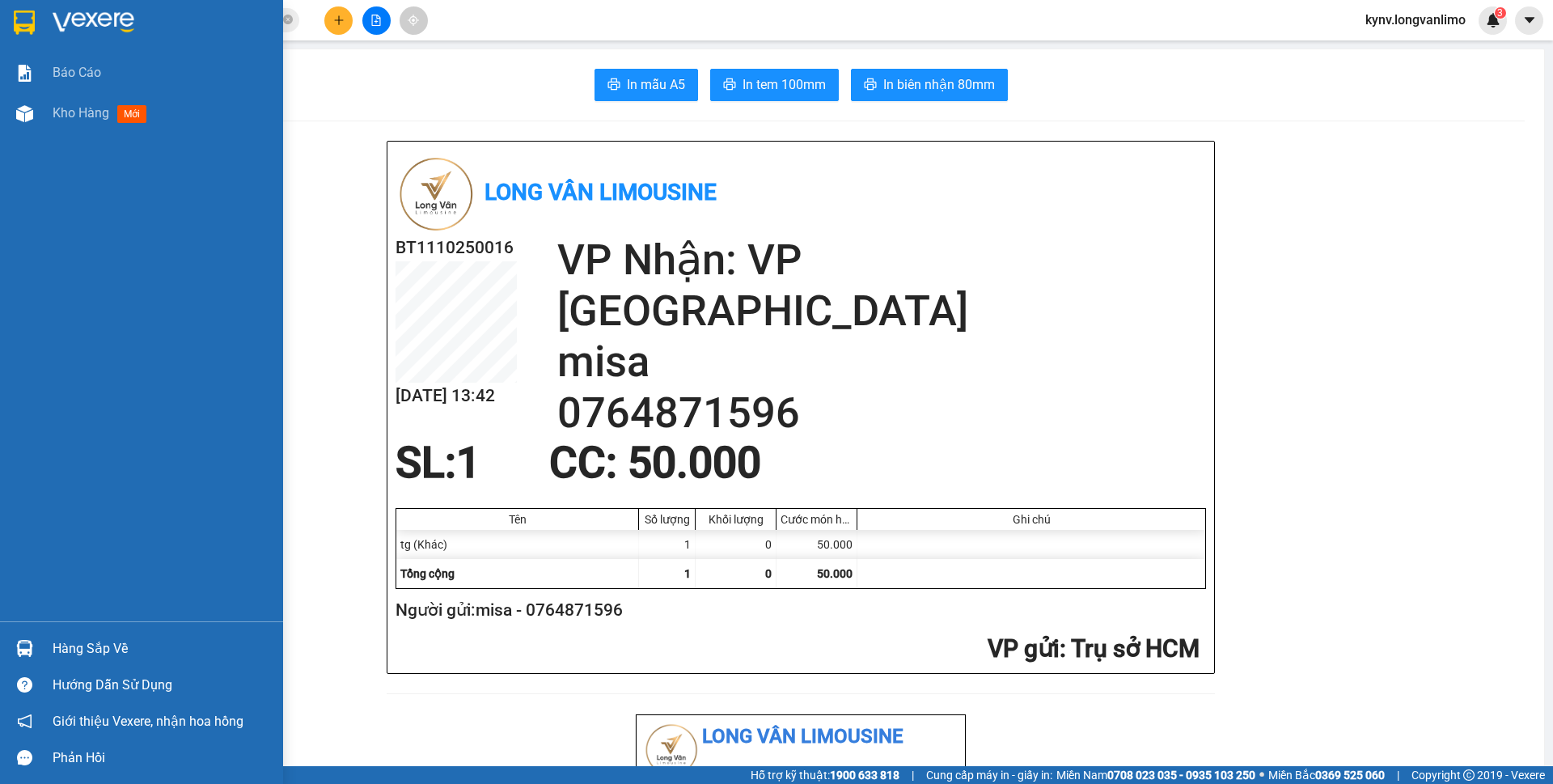
click at [30, 26] on img at bounding box center [24, 23] width 21 height 25
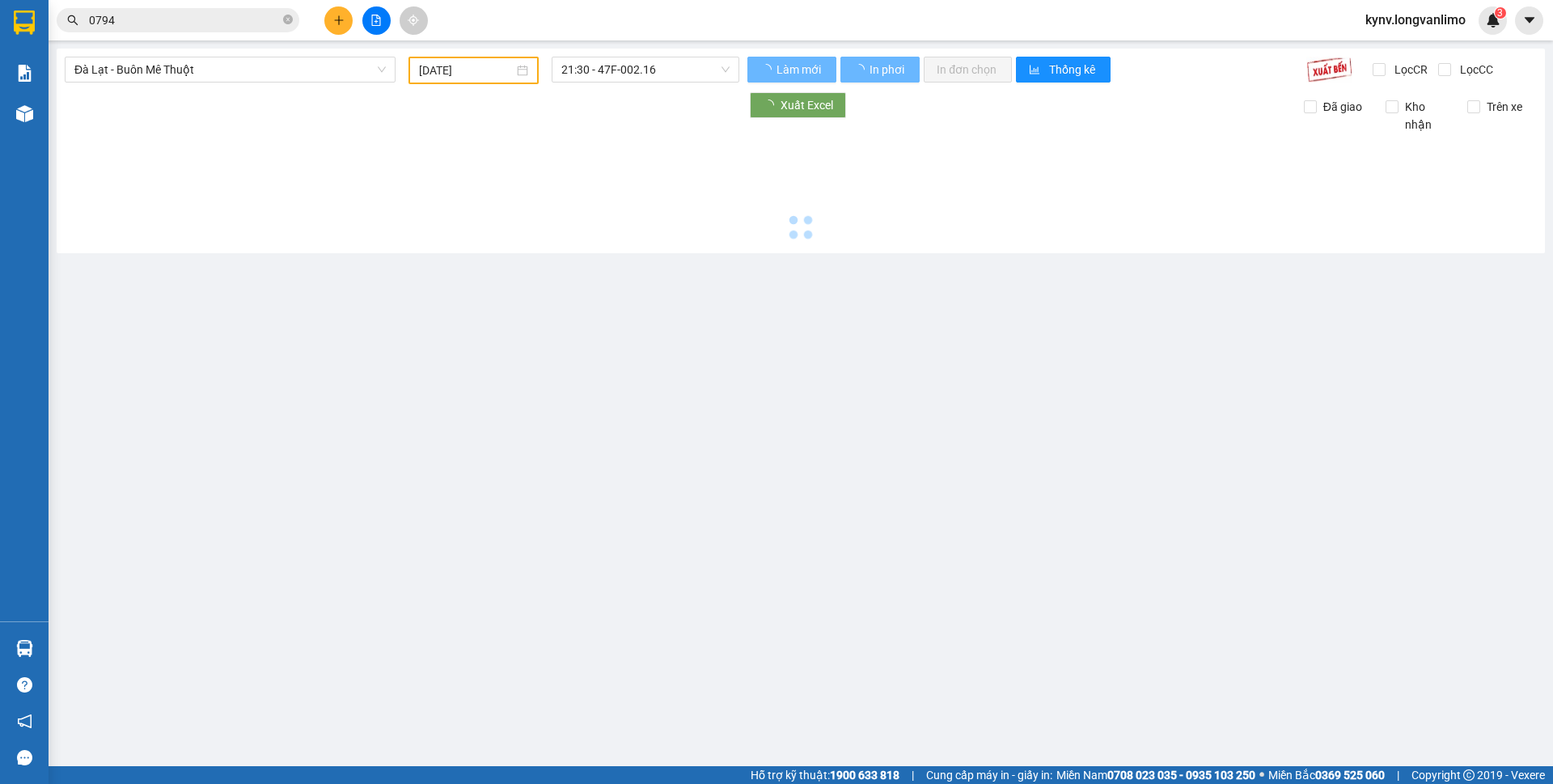
type input "[DATE]"
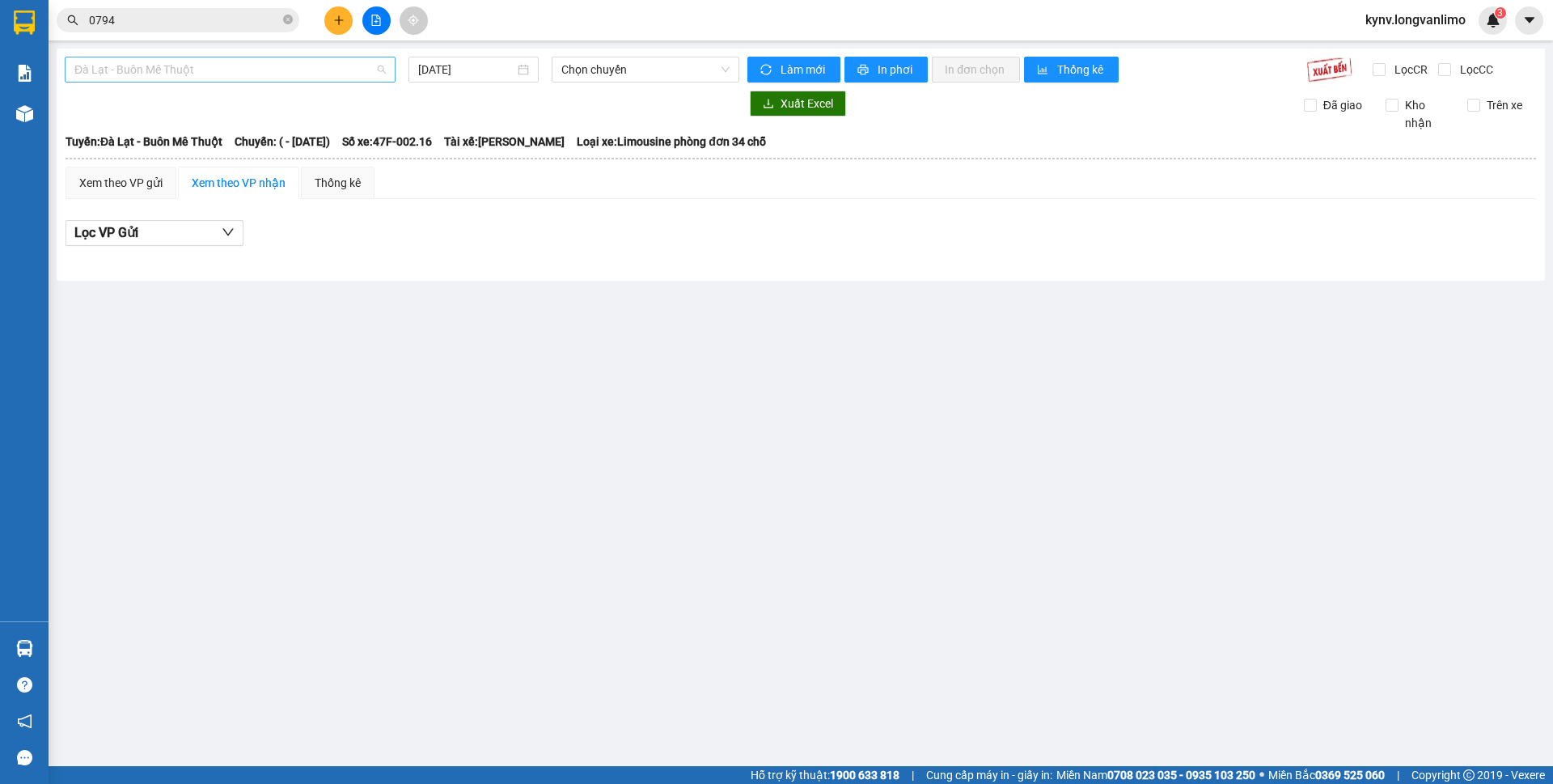
click at [329, 80] on span "Đà Lạt - Buôn Mê Thuột" at bounding box center [230, 69] width 312 height 25
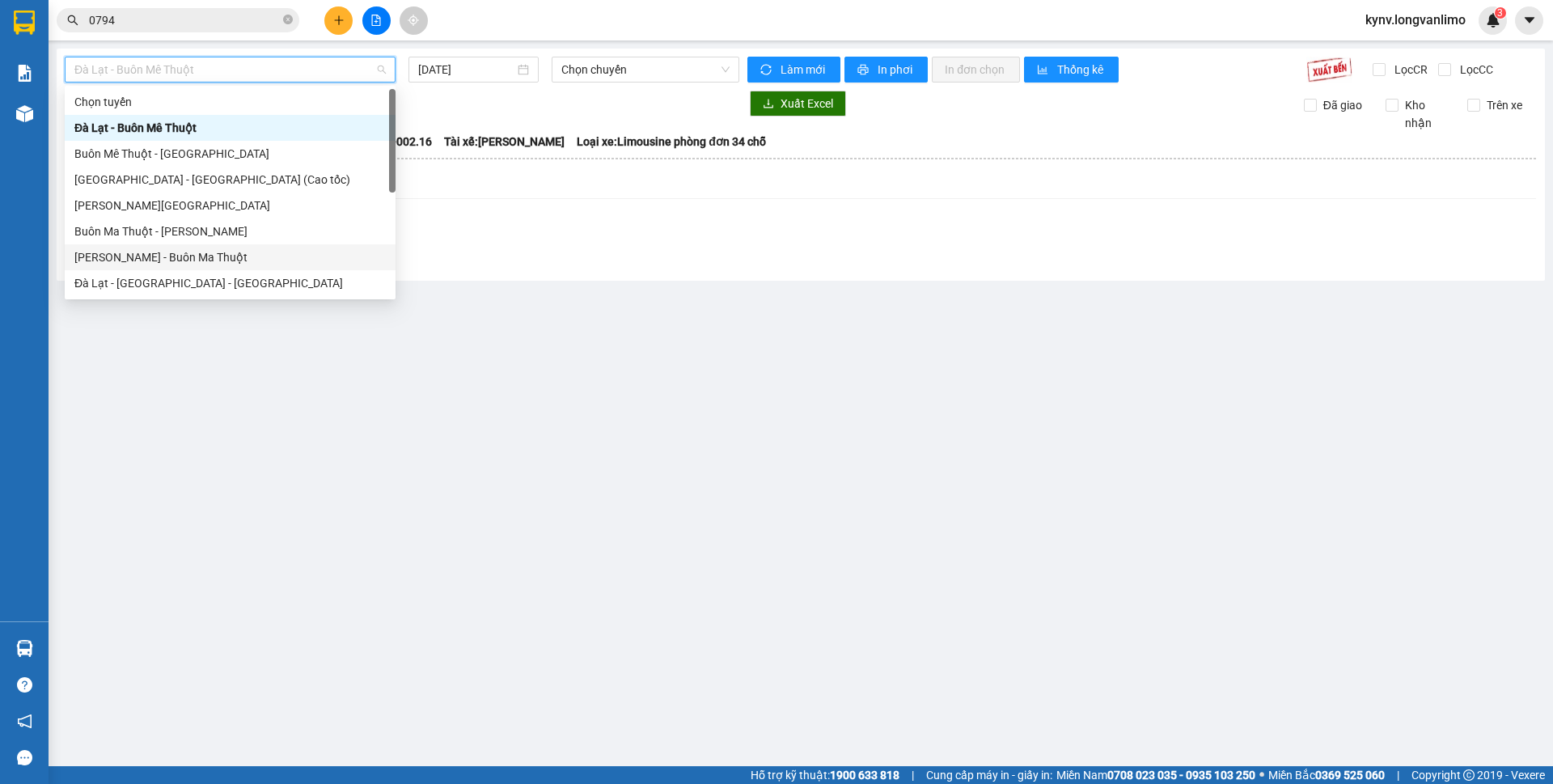
click at [160, 256] on div "[PERSON_NAME] - Buôn Ma Thuột" at bounding box center [230, 258] width 312 height 18
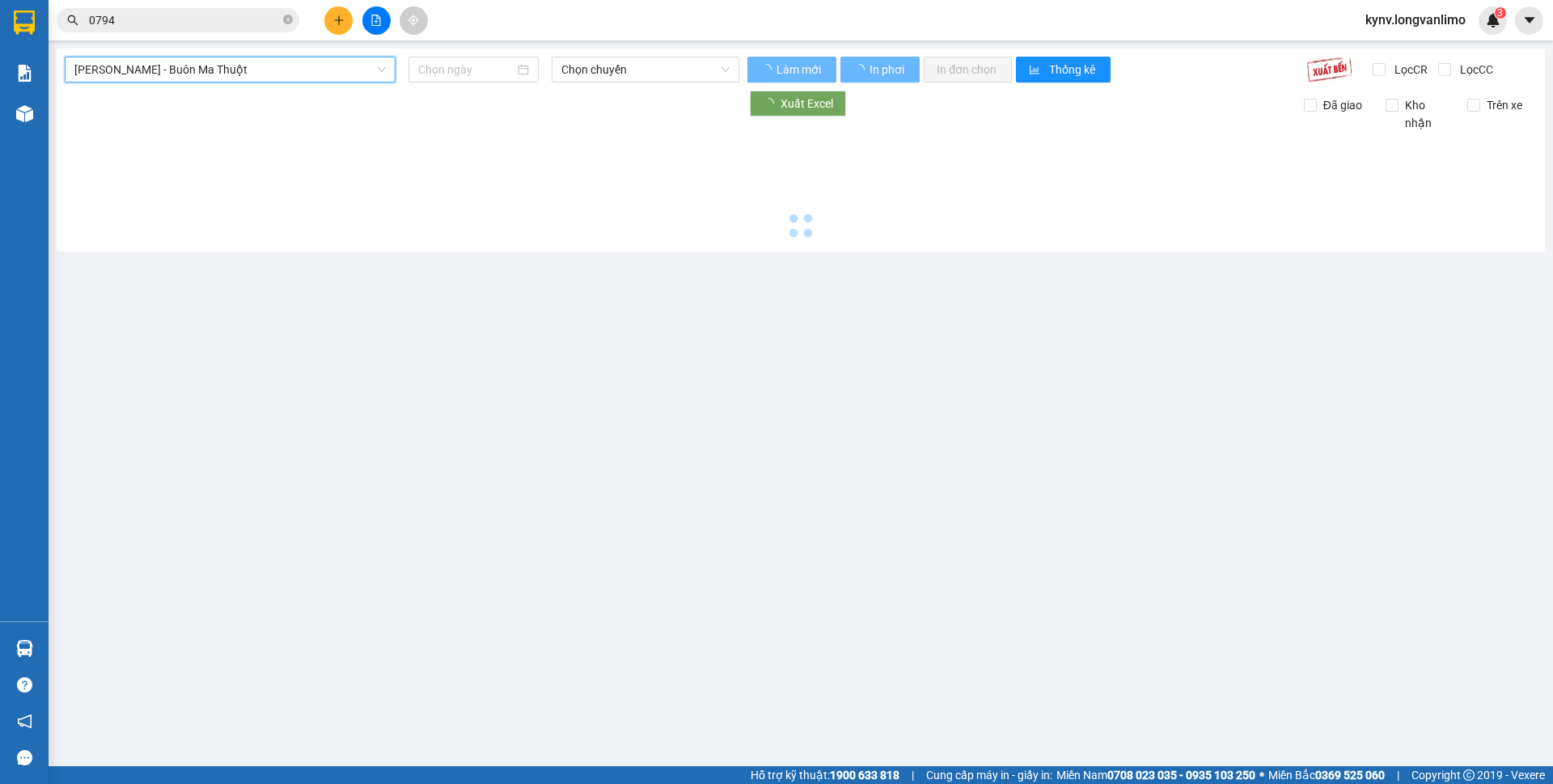
type input "[DATE]"
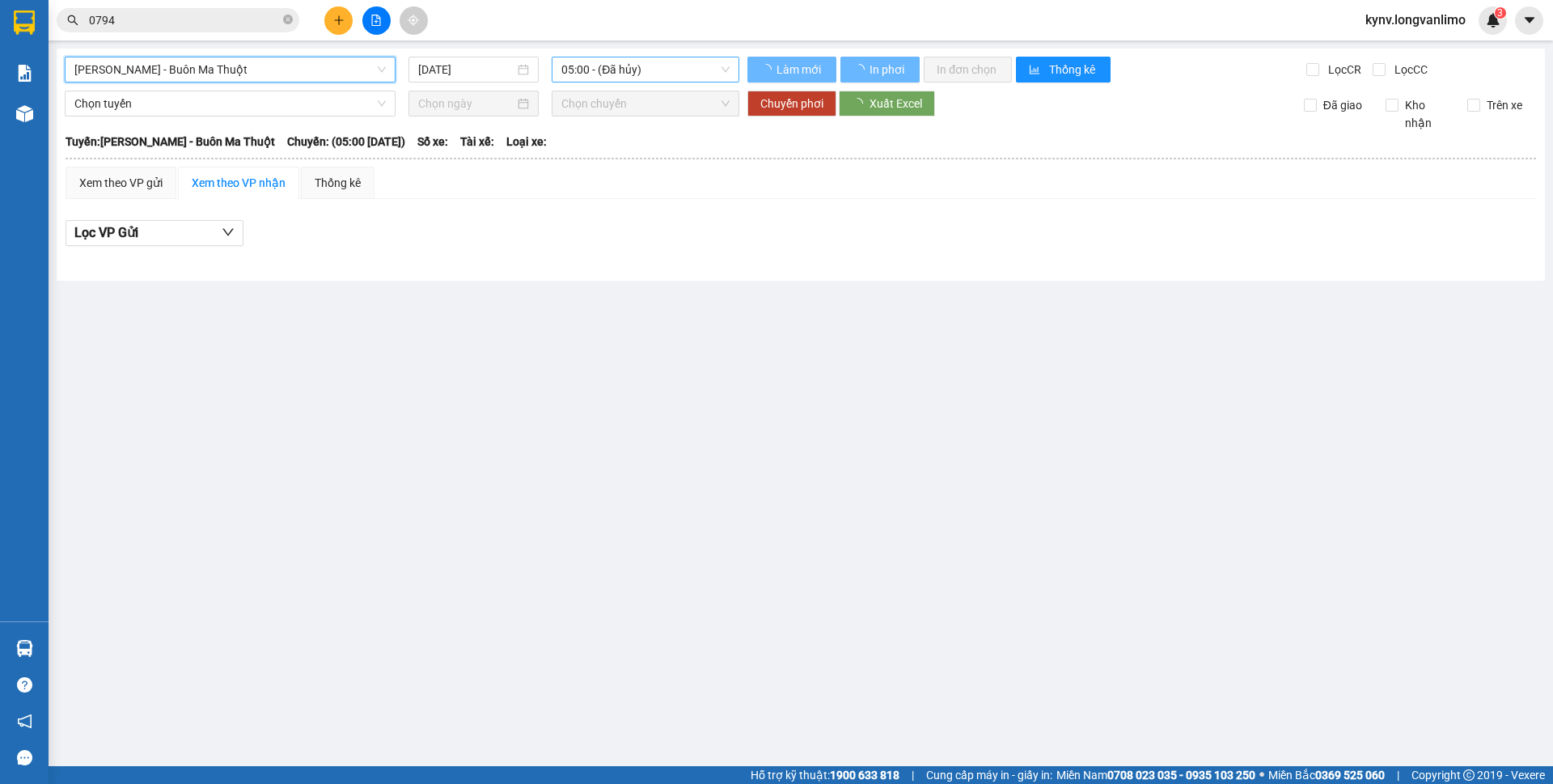
click at [687, 75] on span "05:00 - (Đã hủy)" at bounding box center [645, 69] width 169 height 25
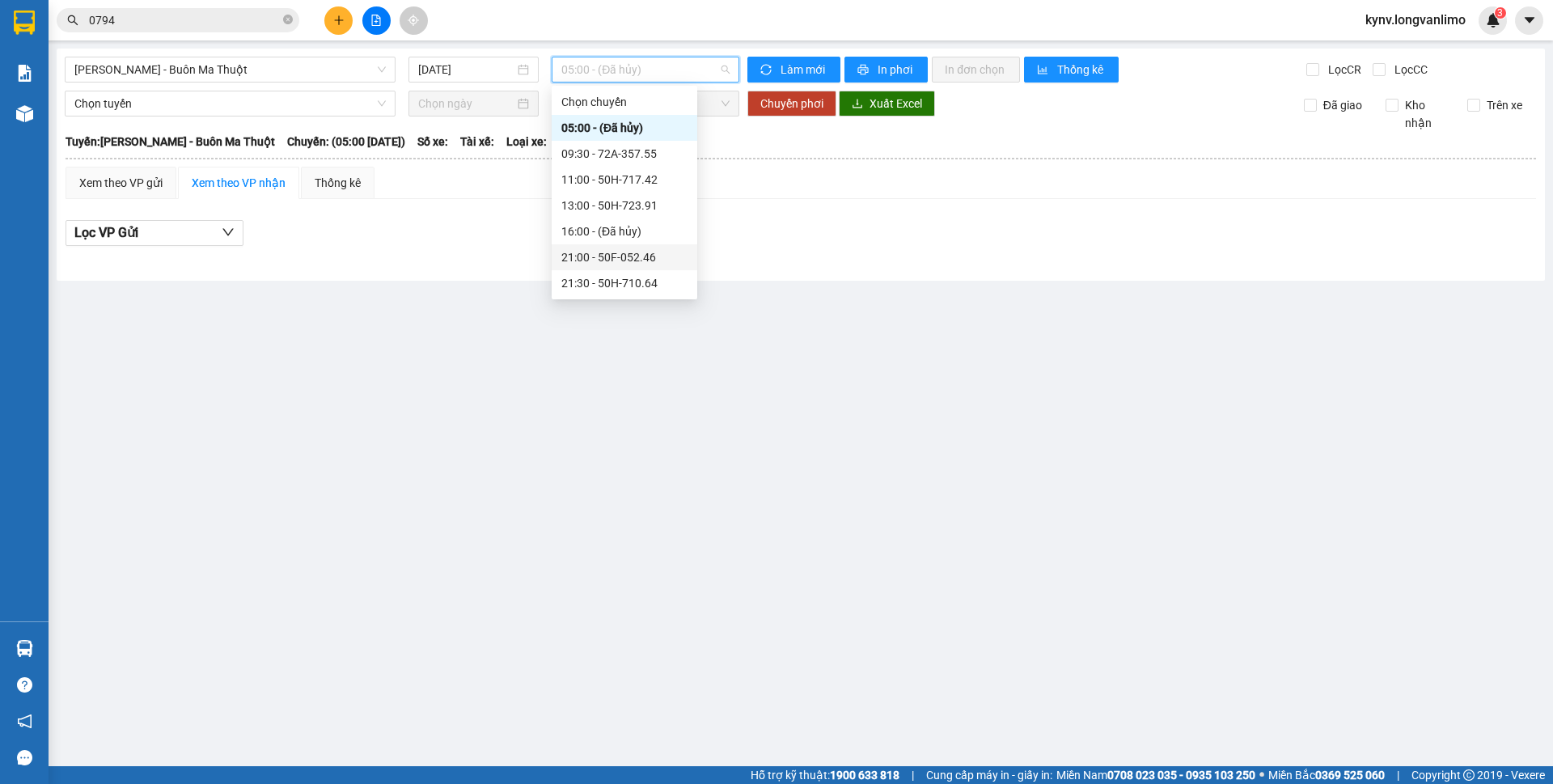
scroll to position [129, 0]
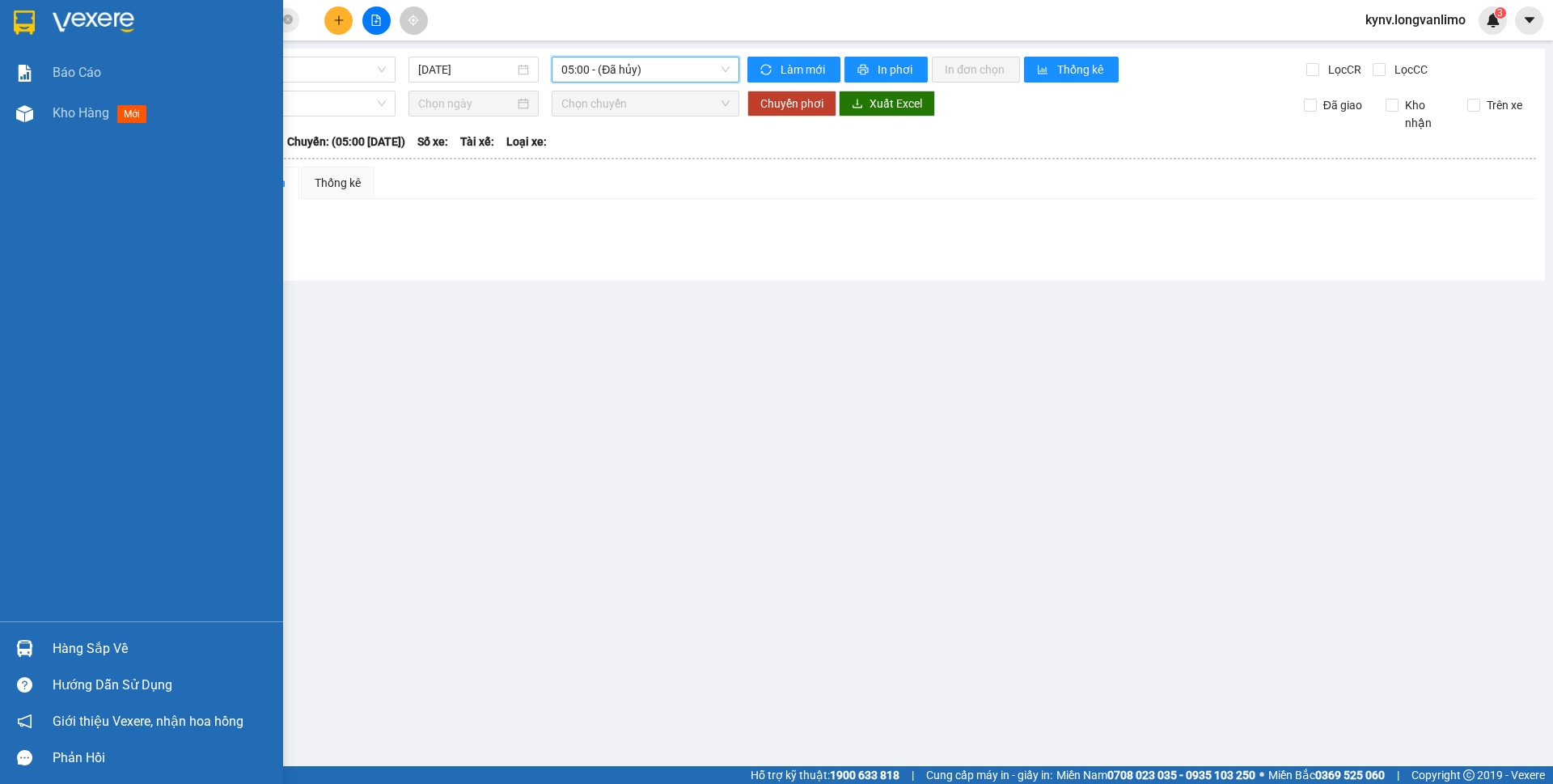
click at [15, 18] on img at bounding box center [24, 23] width 21 height 25
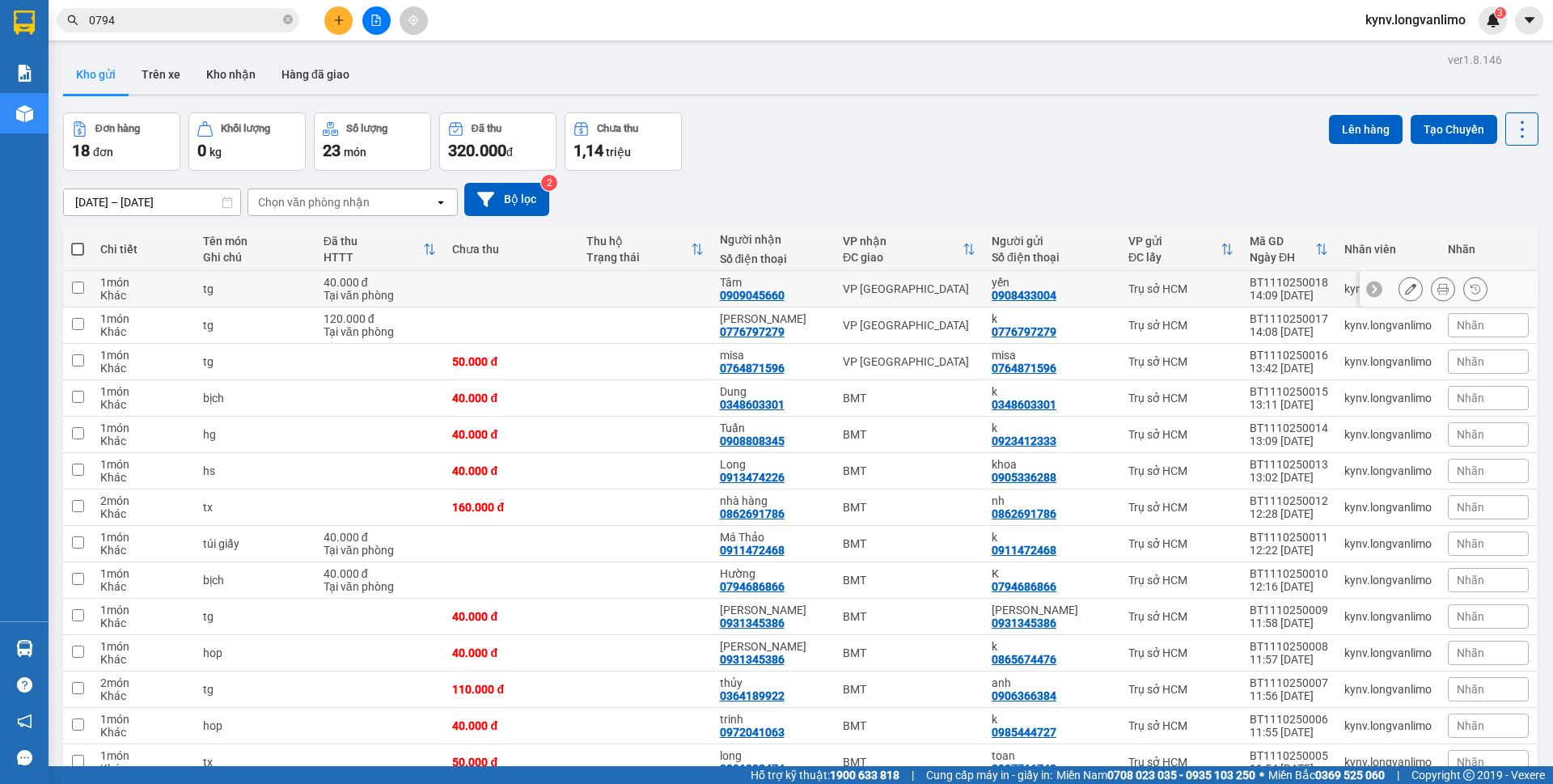
click at [1438, 290] on button at bounding box center [1443, 289] width 23 height 28
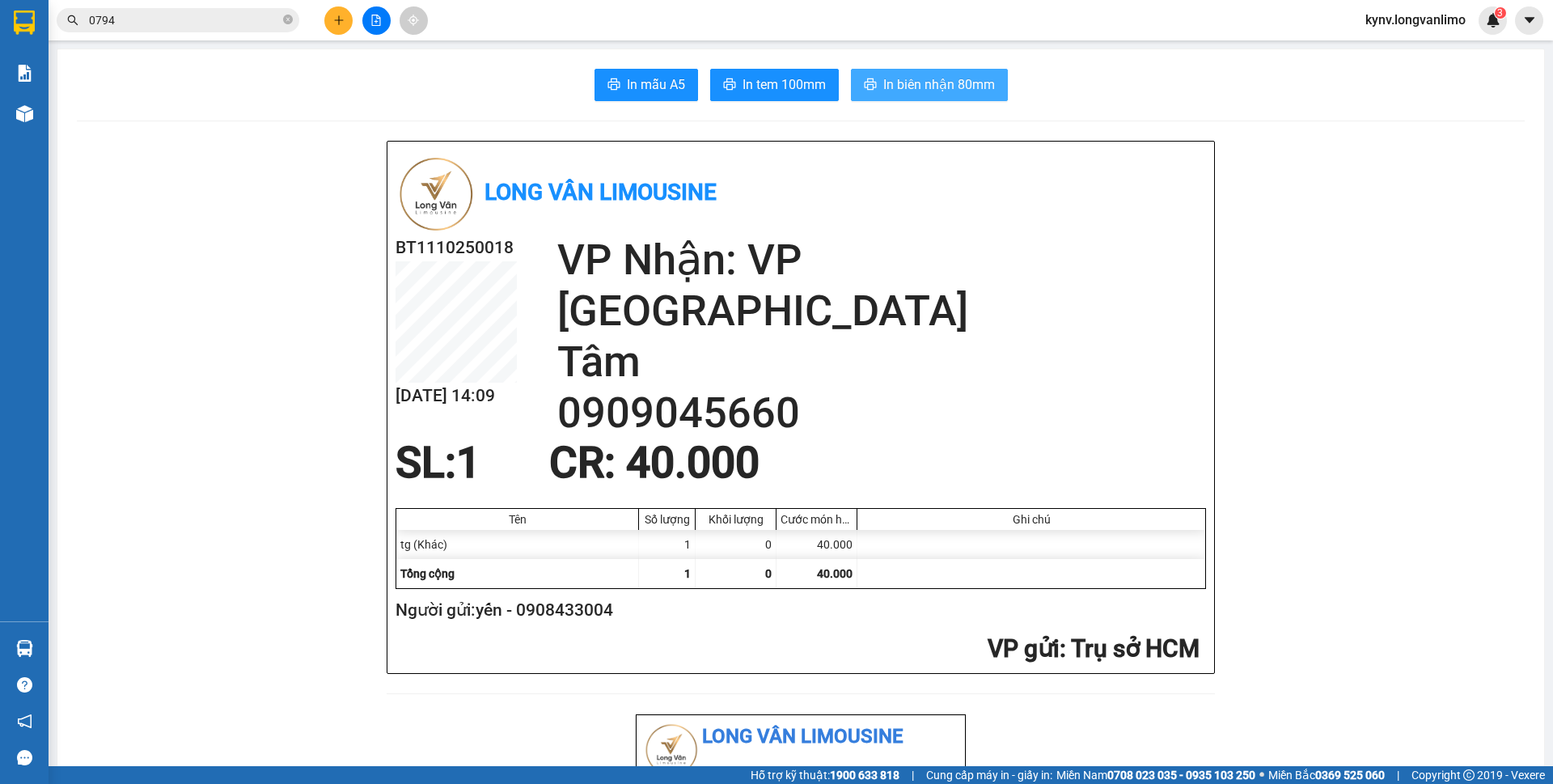
click at [980, 79] on span "In biên nhận 80mm" at bounding box center [939, 85] width 112 height 20
click at [767, 87] on span "In tem 100mm" at bounding box center [783, 85] width 83 height 20
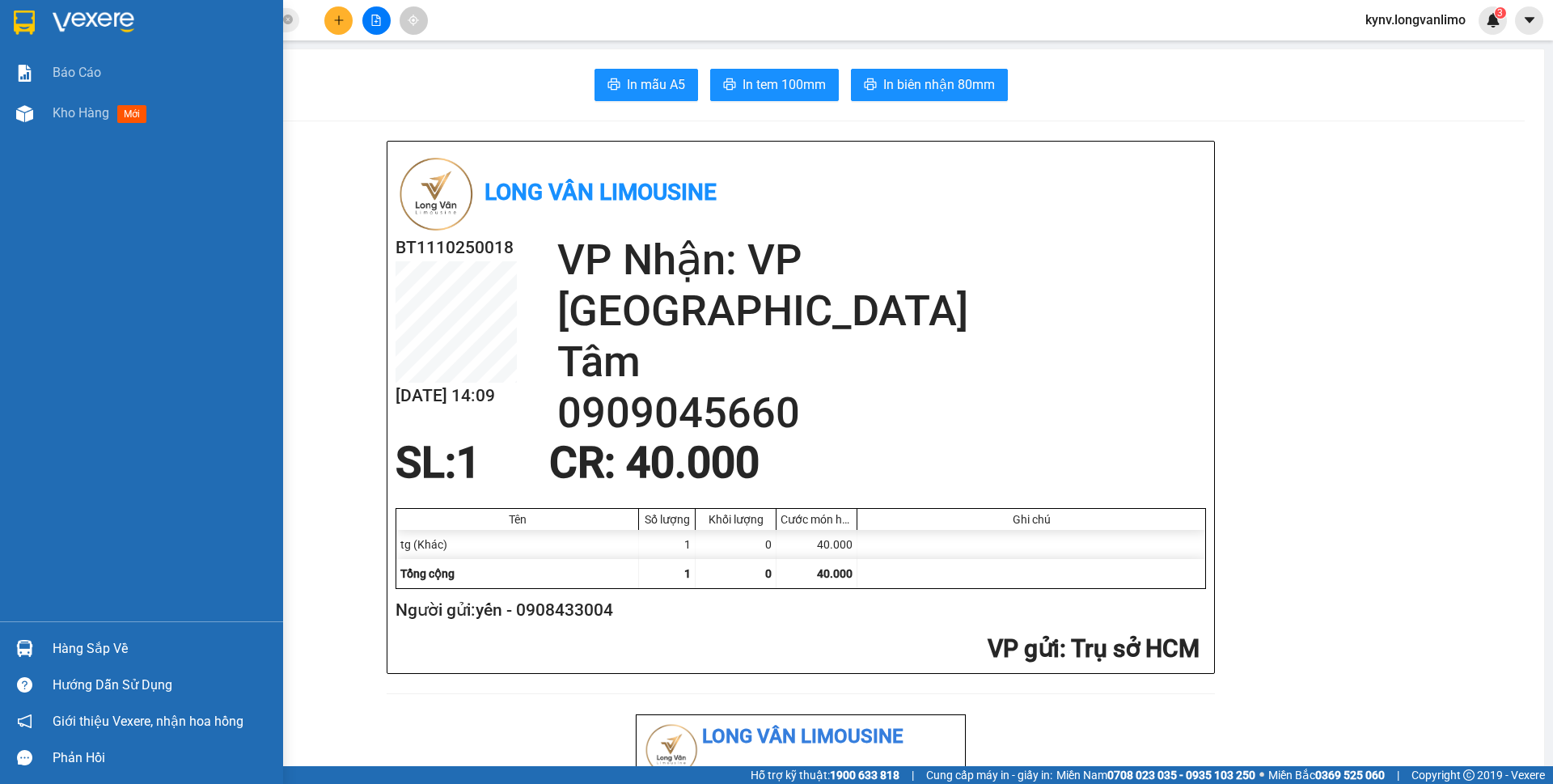
click at [14, 12] on img at bounding box center [24, 23] width 21 height 25
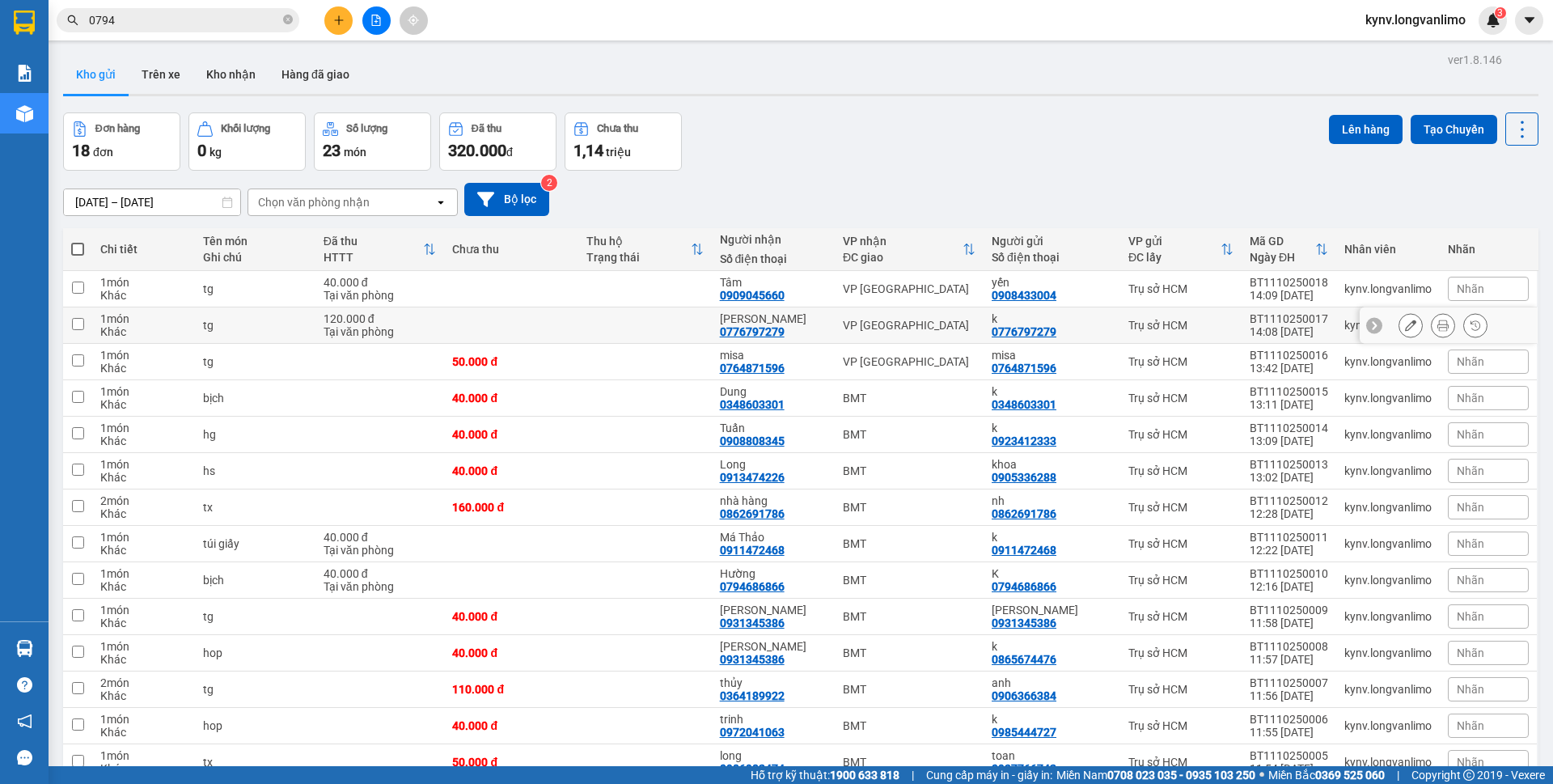
click at [1437, 328] on icon at bounding box center [1443, 325] width 11 height 11
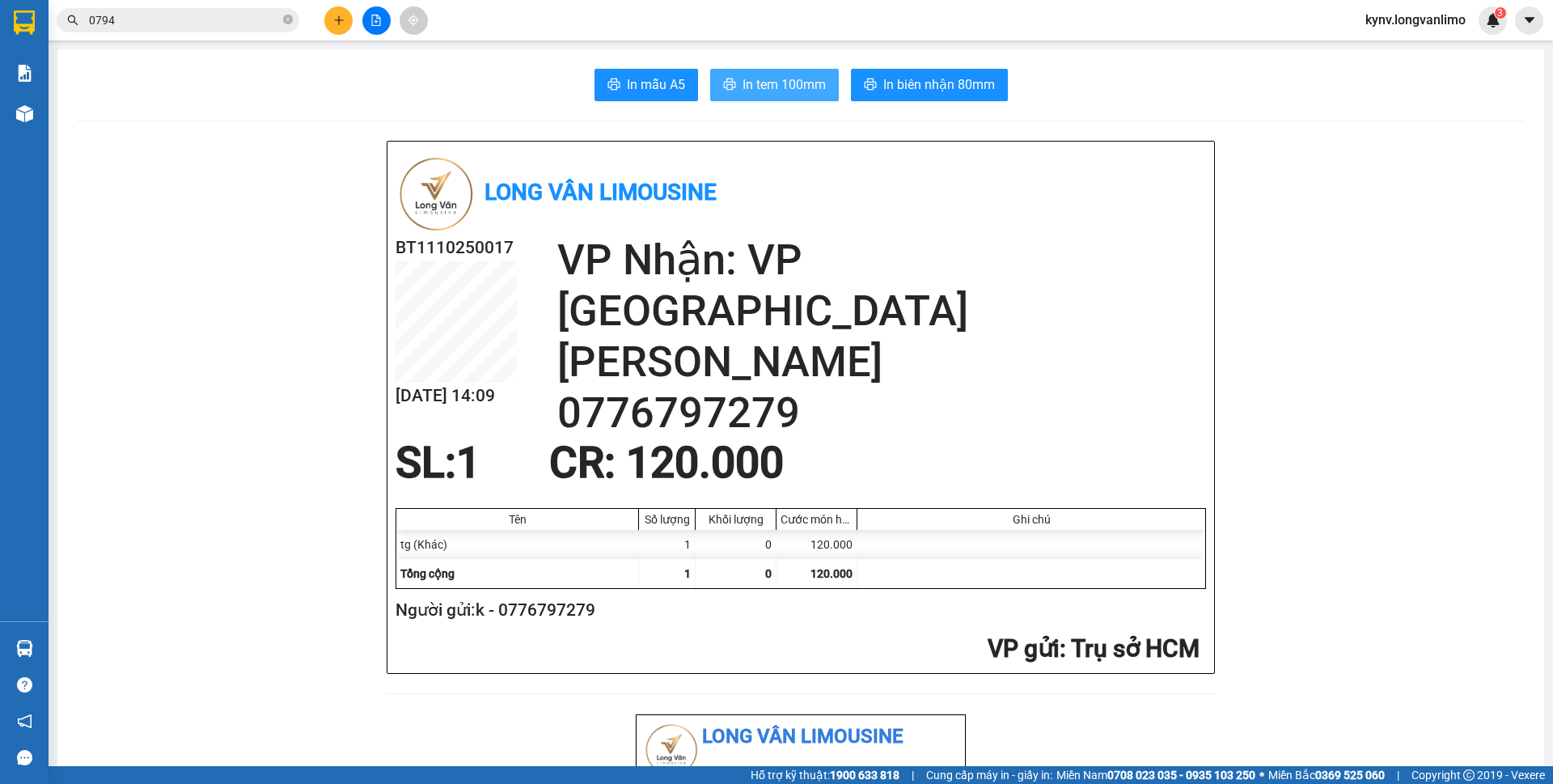
click at [734, 88] on button "In tem 100mm" at bounding box center [774, 85] width 128 height 33
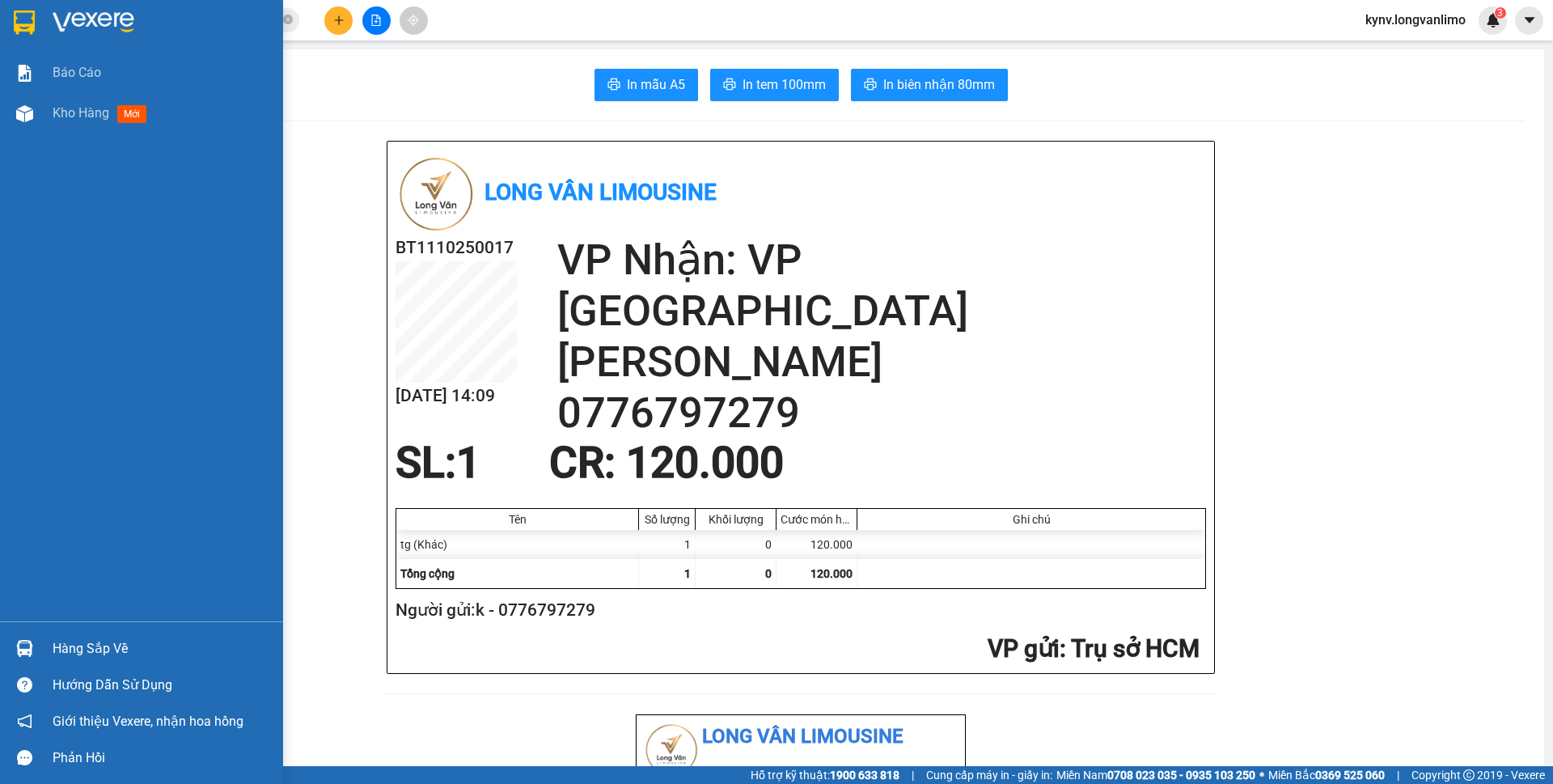
click at [26, 24] on img at bounding box center [24, 23] width 21 height 25
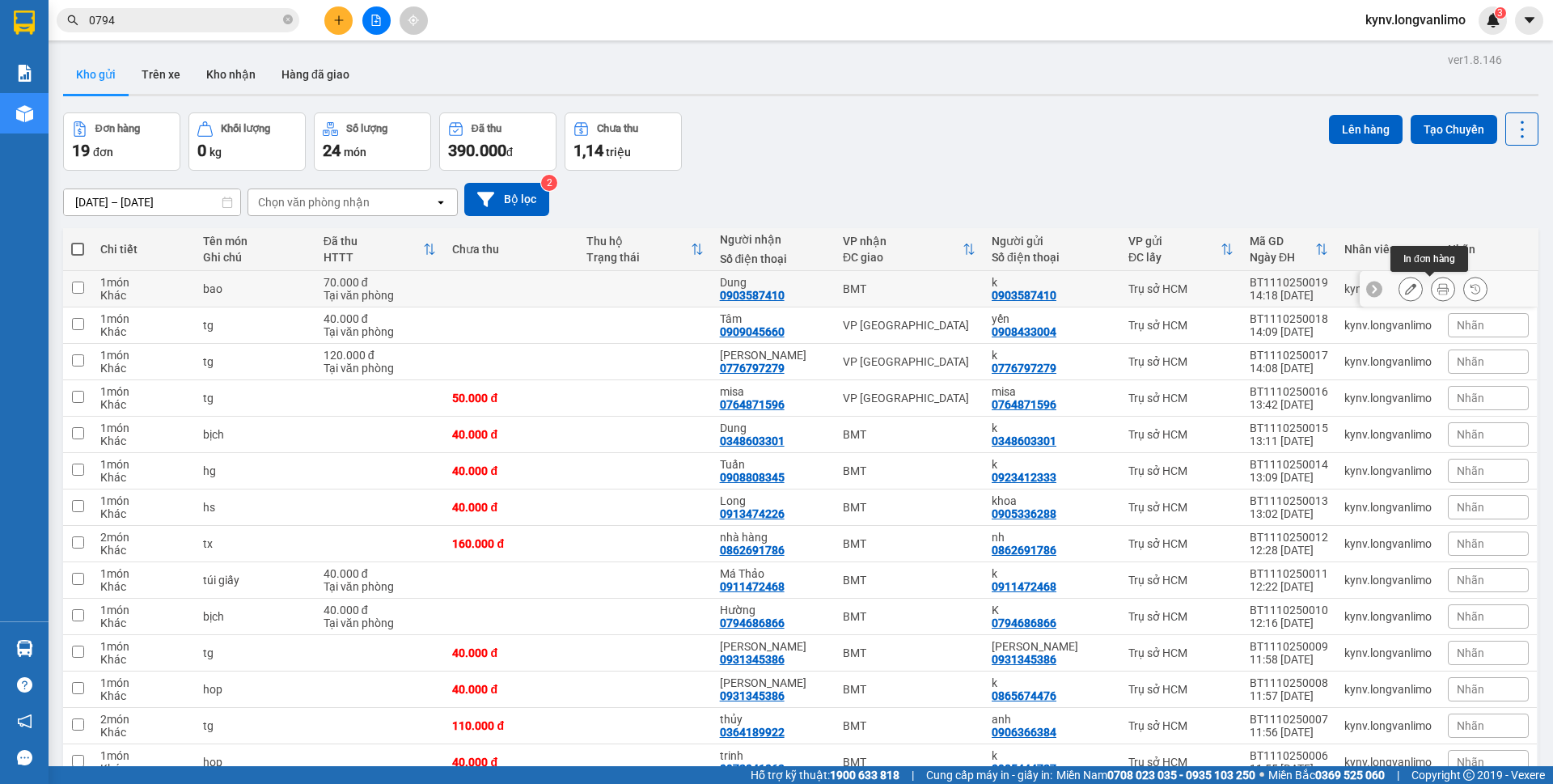
click at [1437, 289] on icon at bounding box center [1443, 289] width 11 height 11
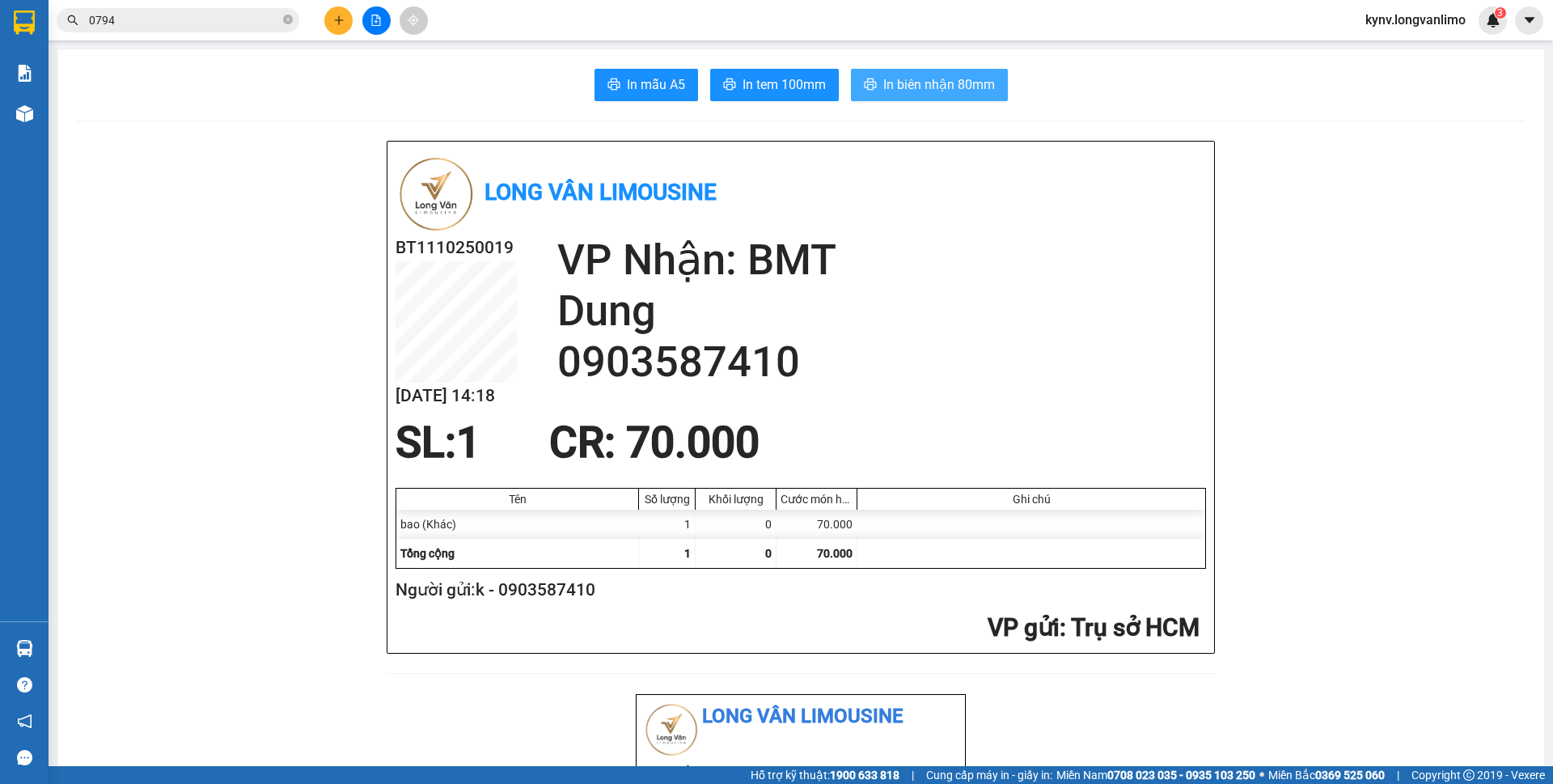
click at [935, 85] on span "In biên nhận 80mm" at bounding box center [939, 85] width 112 height 20
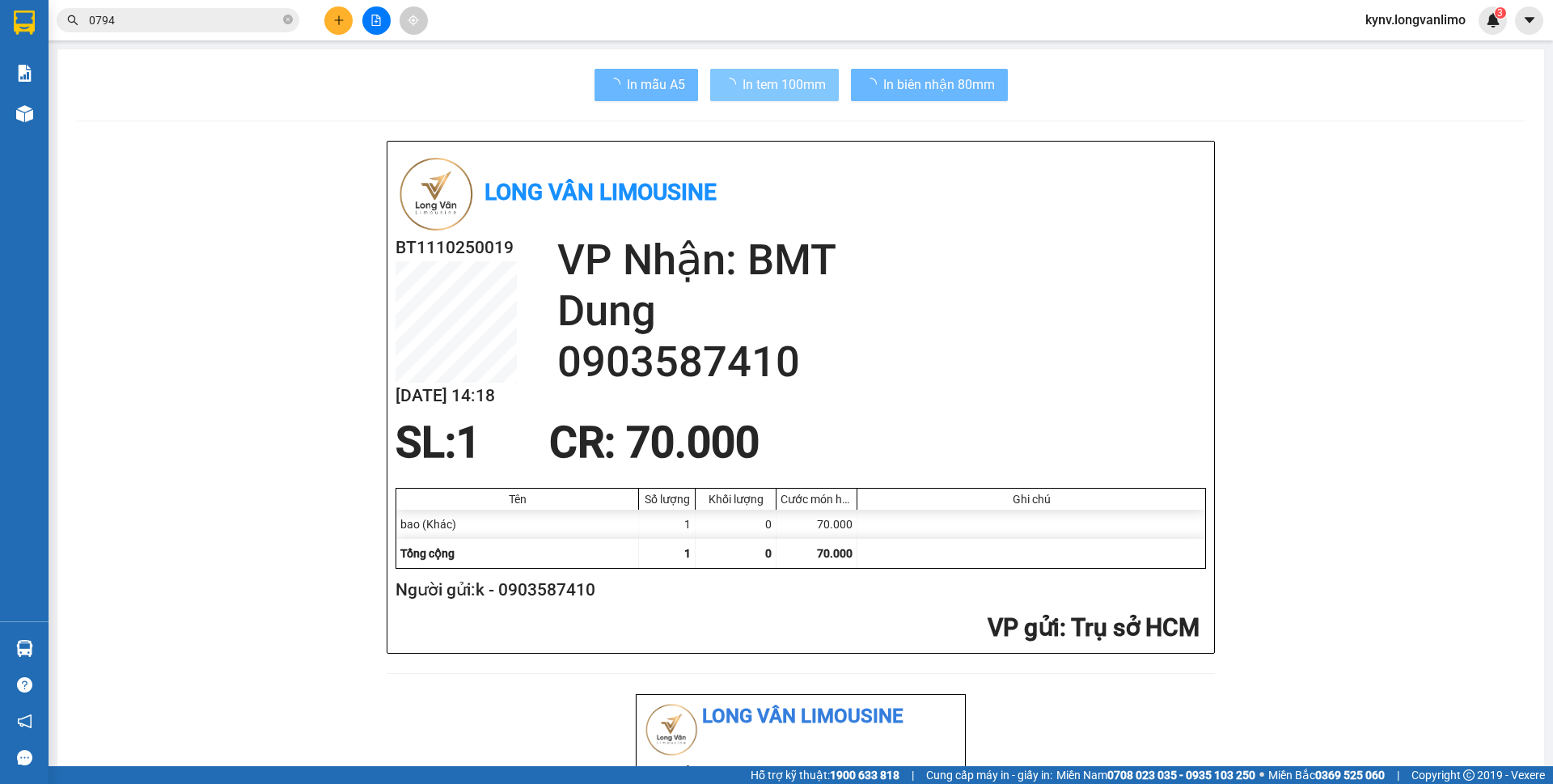
click at [763, 76] on span "In tem 100mm" at bounding box center [783, 85] width 83 height 20
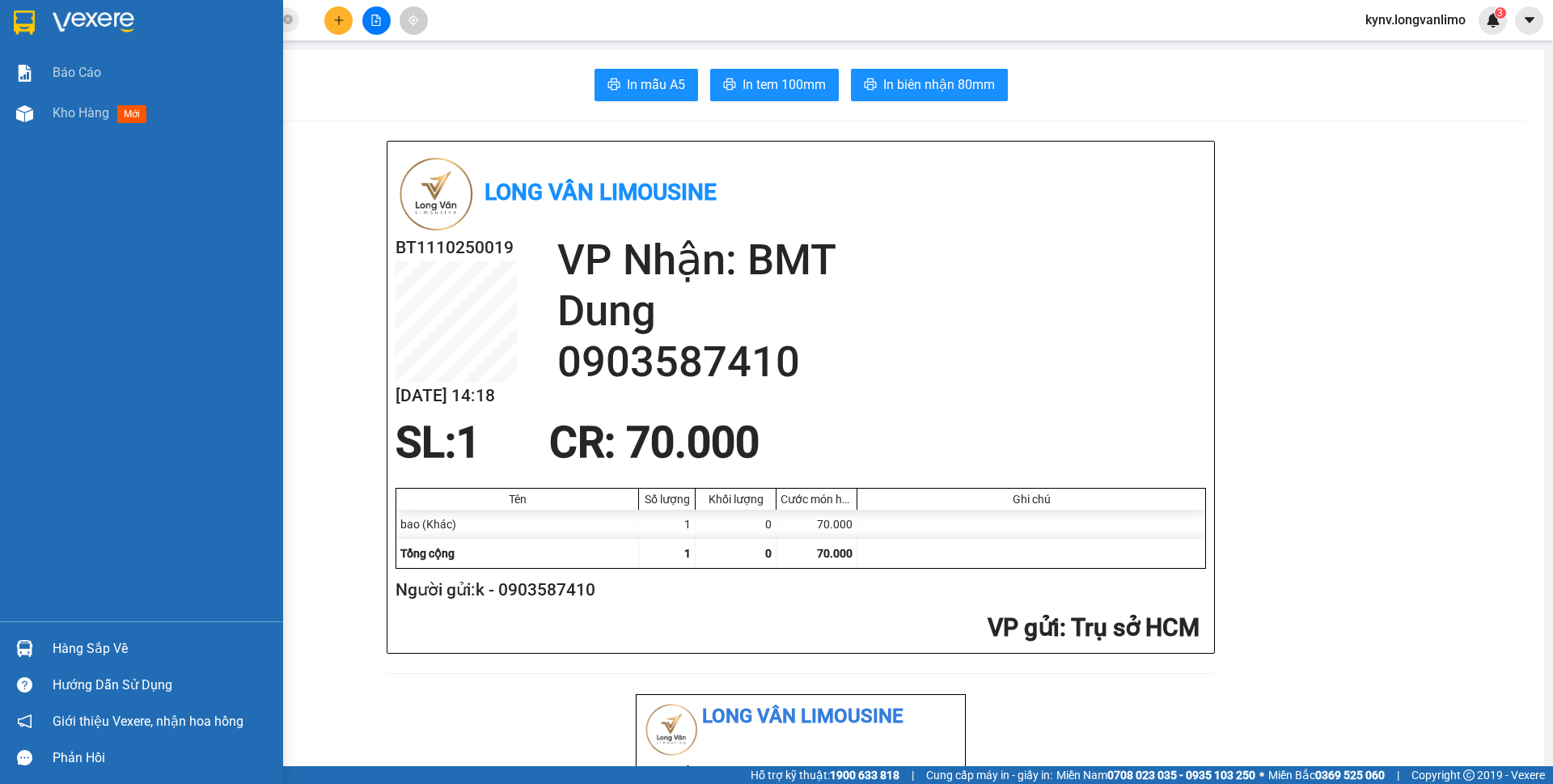
click at [29, 22] on img at bounding box center [24, 23] width 21 height 25
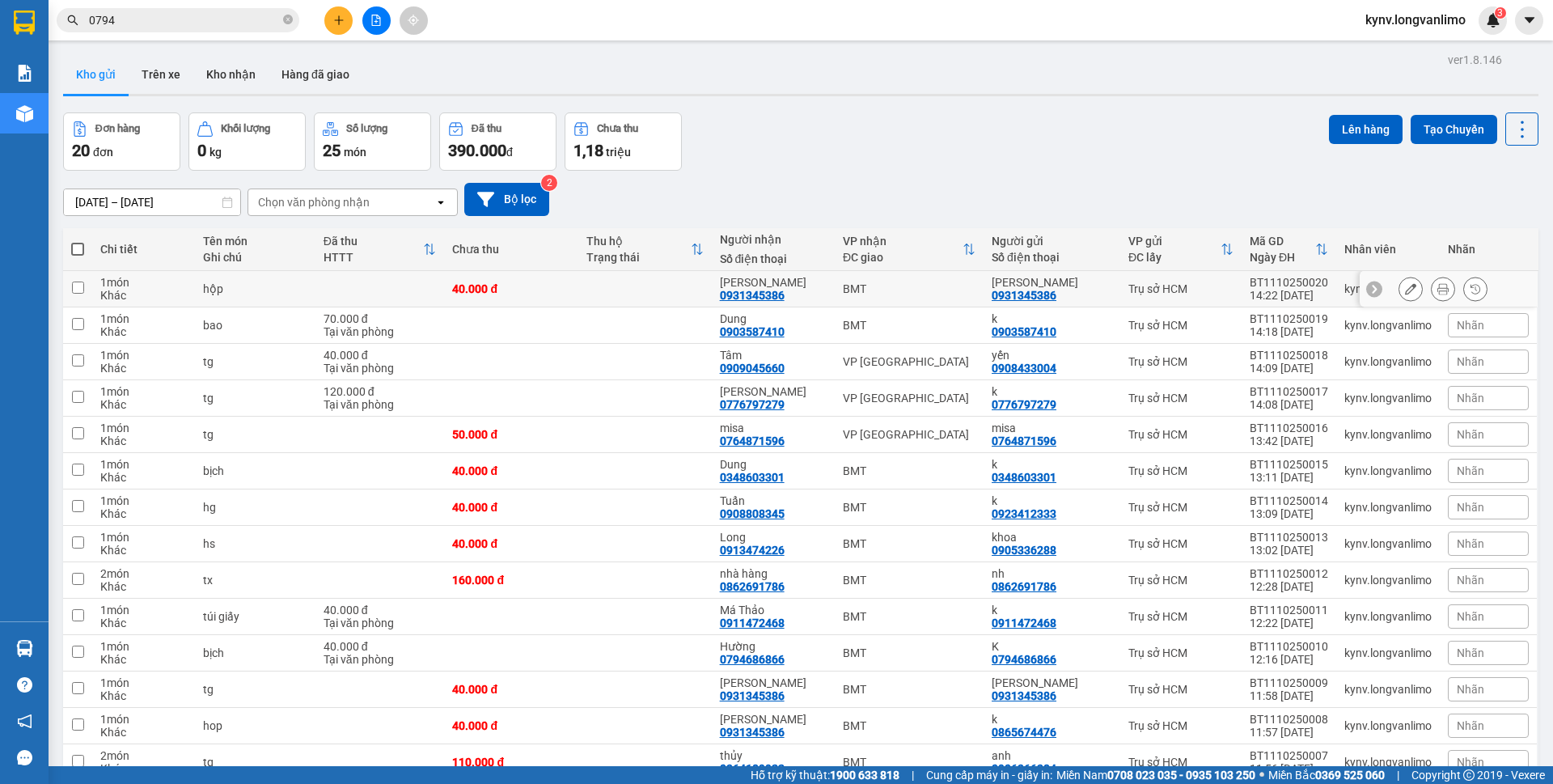
click at [1437, 285] on icon at bounding box center [1443, 289] width 11 height 11
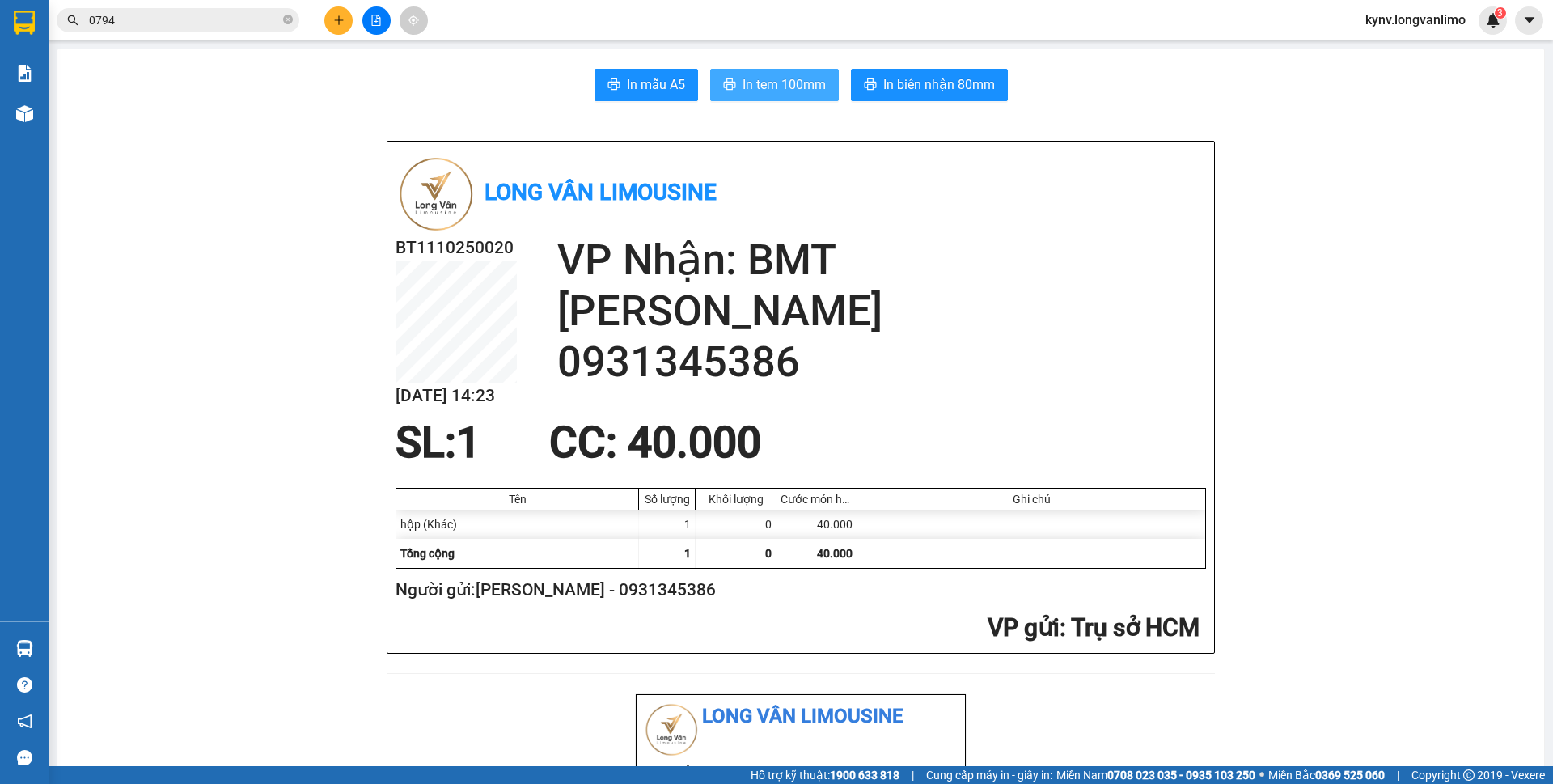
click at [802, 86] on span "In tem 100mm" at bounding box center [783, 85] width 83 height 20
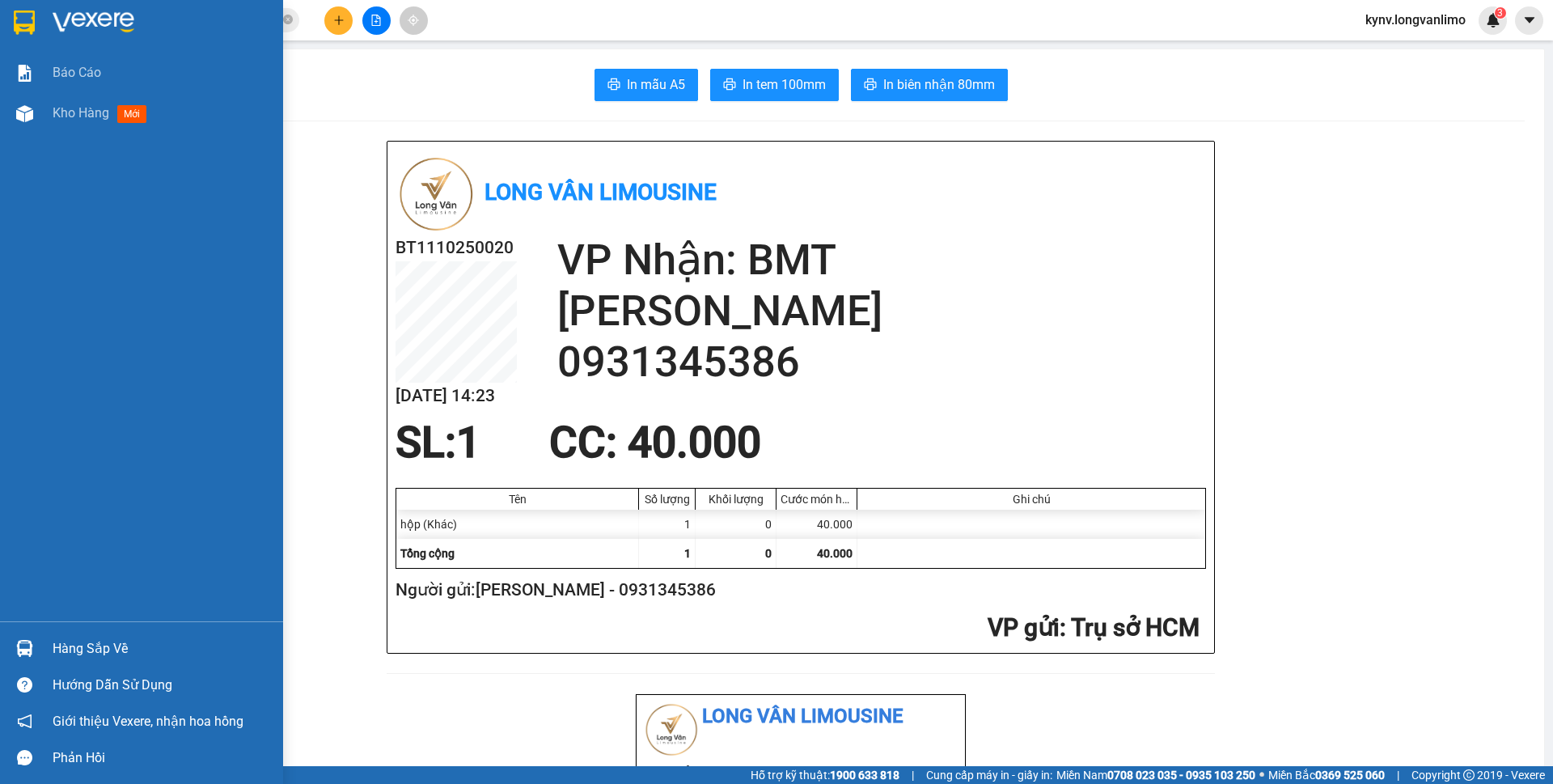
drag, startPoint x: 11, startPoint y: 25, endPoint x: 4, endPoint y: 44, distance: 20.2
click at [13, 25] on div at bounding box center [25, 22] width 28 height 28
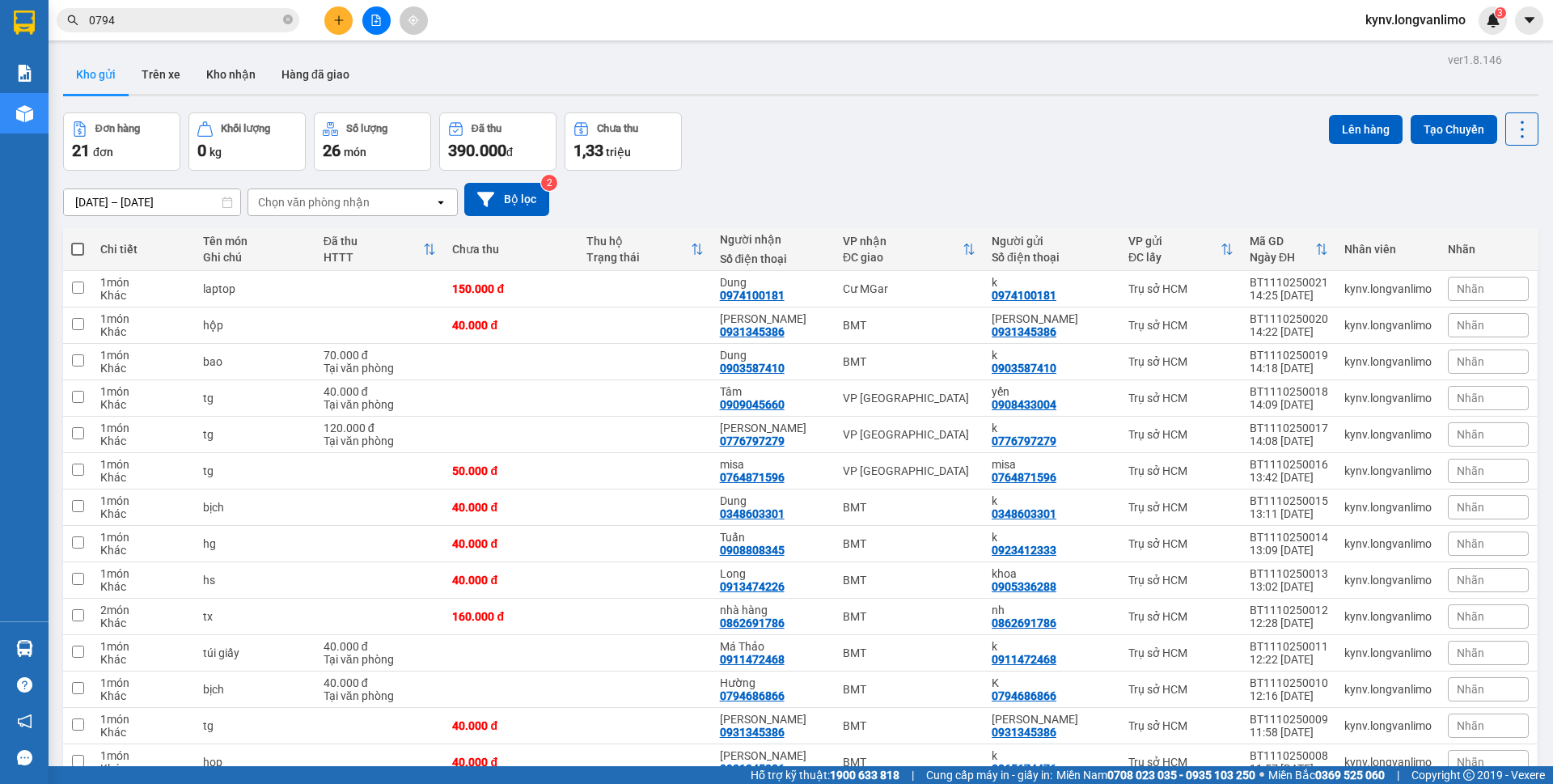
click at [864, 155] on div "Đơn hàng 21 đơn Khối lượng 0 kg Số lượng 26 món Đã thu 390.000 đ Chưa thu 1,33 …" at bounding box center [801, 141] width 1476 height 58
click at [1432, 286] on button at bounding box center [1443, 289] width 23 height 28
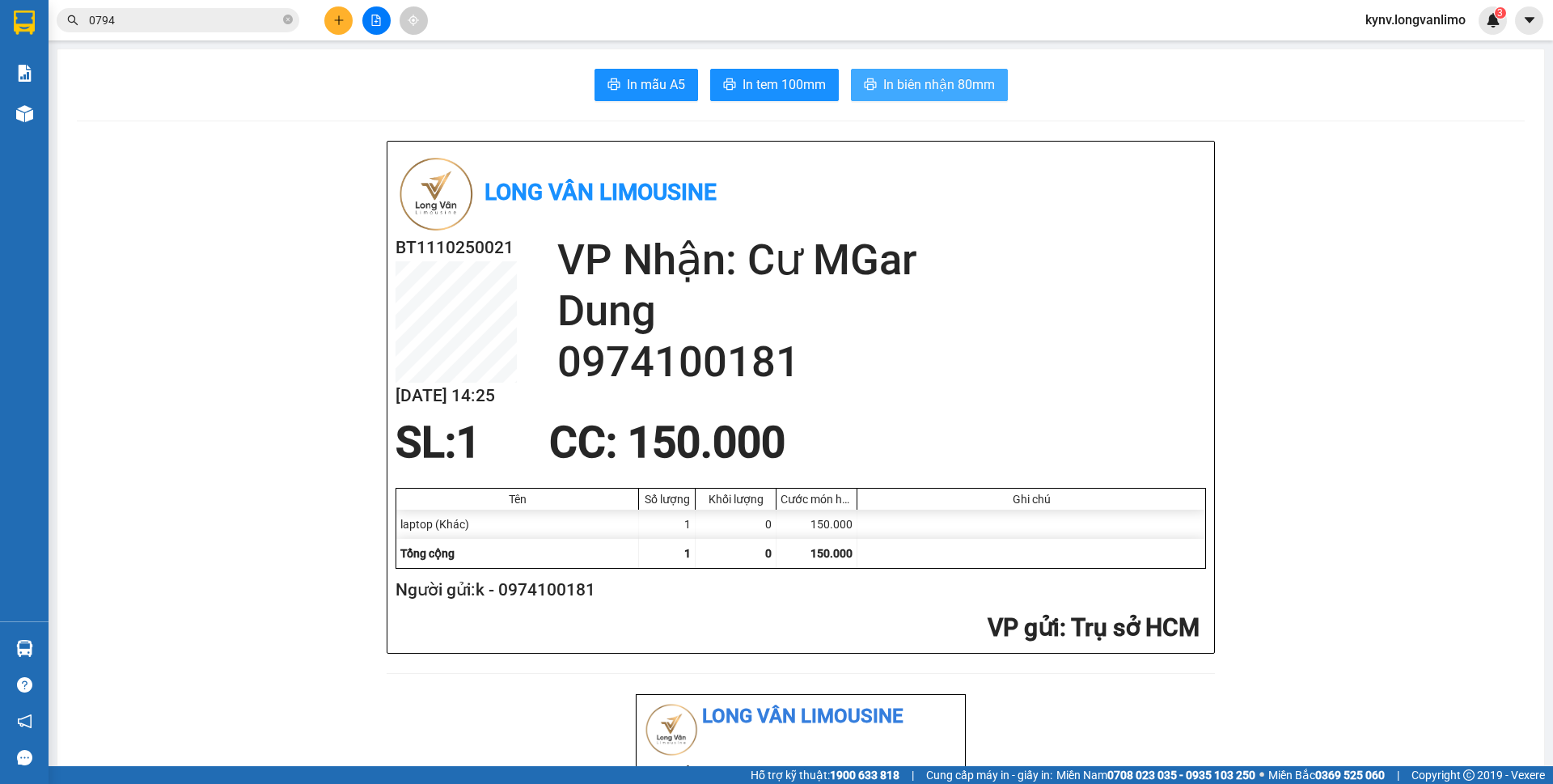
click at [972, 88] on span "In biên nhận 80mm" at bounding box center [939, 85] width 112 height 20
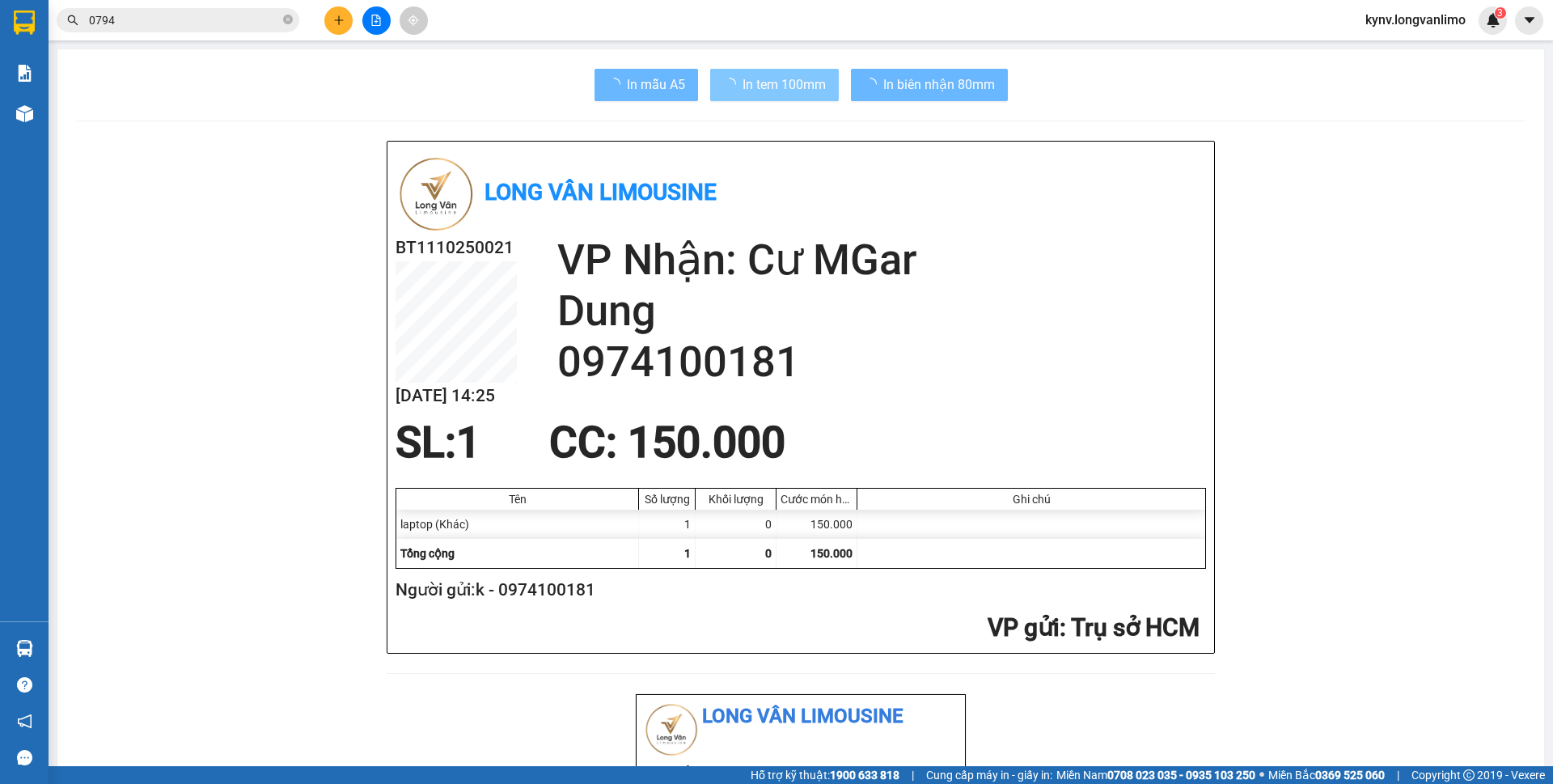
click at [742, 86] on span "In tem 100mm" at bounding box center [783, 85] width 83 height 20
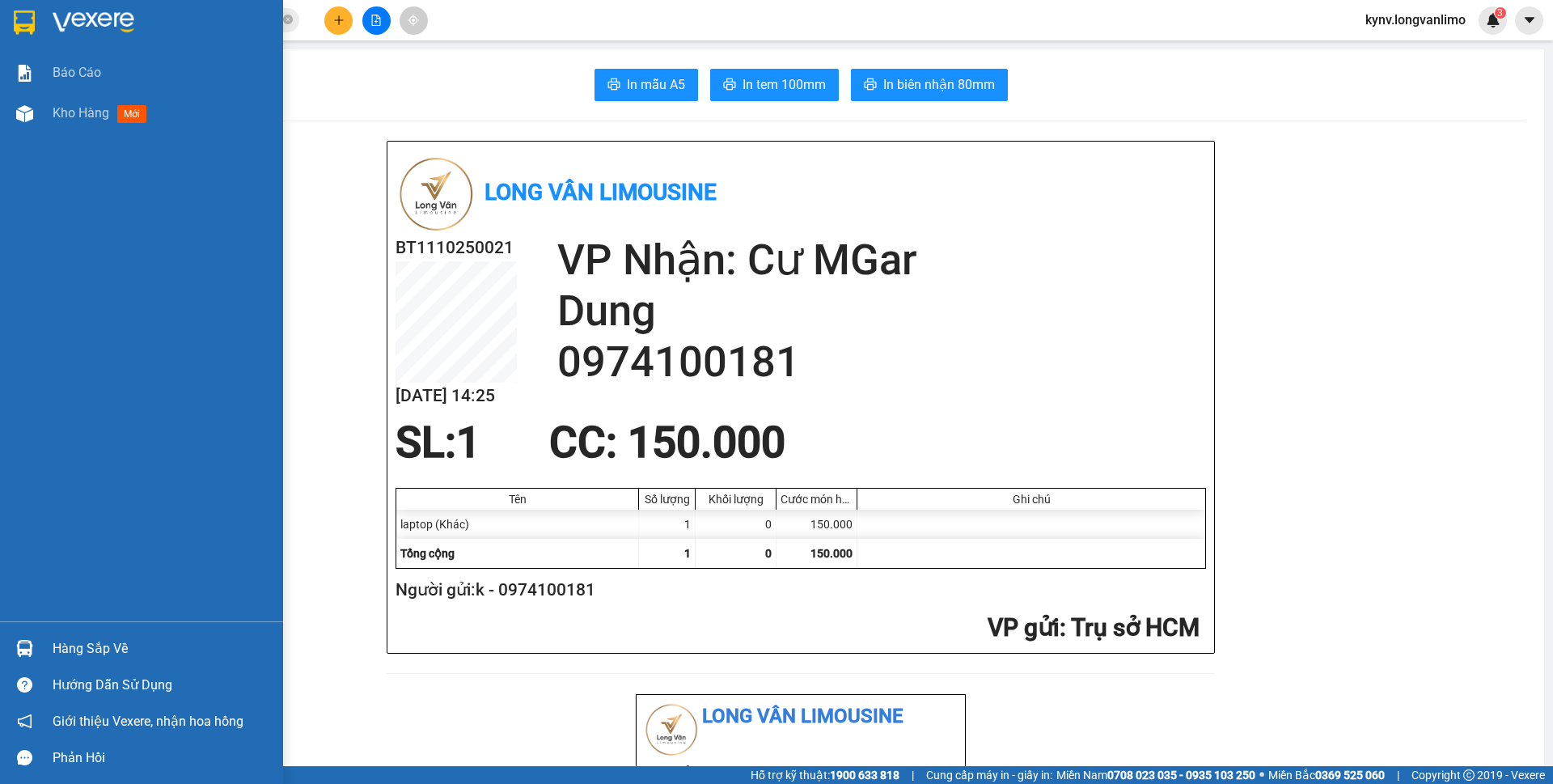
click at [25, 11] on img at bounding box center [24, 23] width 21 height 25
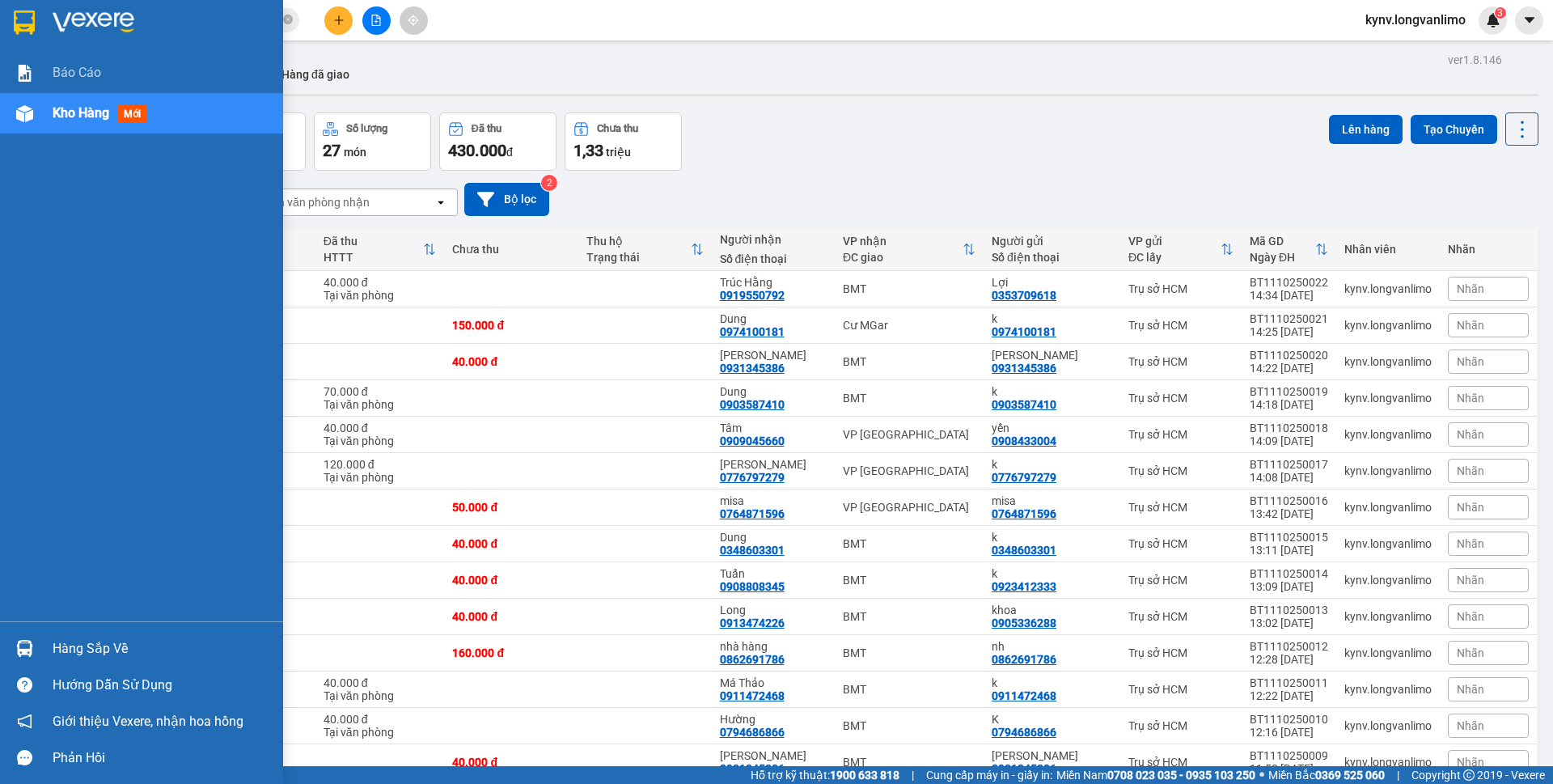
click at [14, 28] on img at bounding box center [24, 23] width 21 height 25
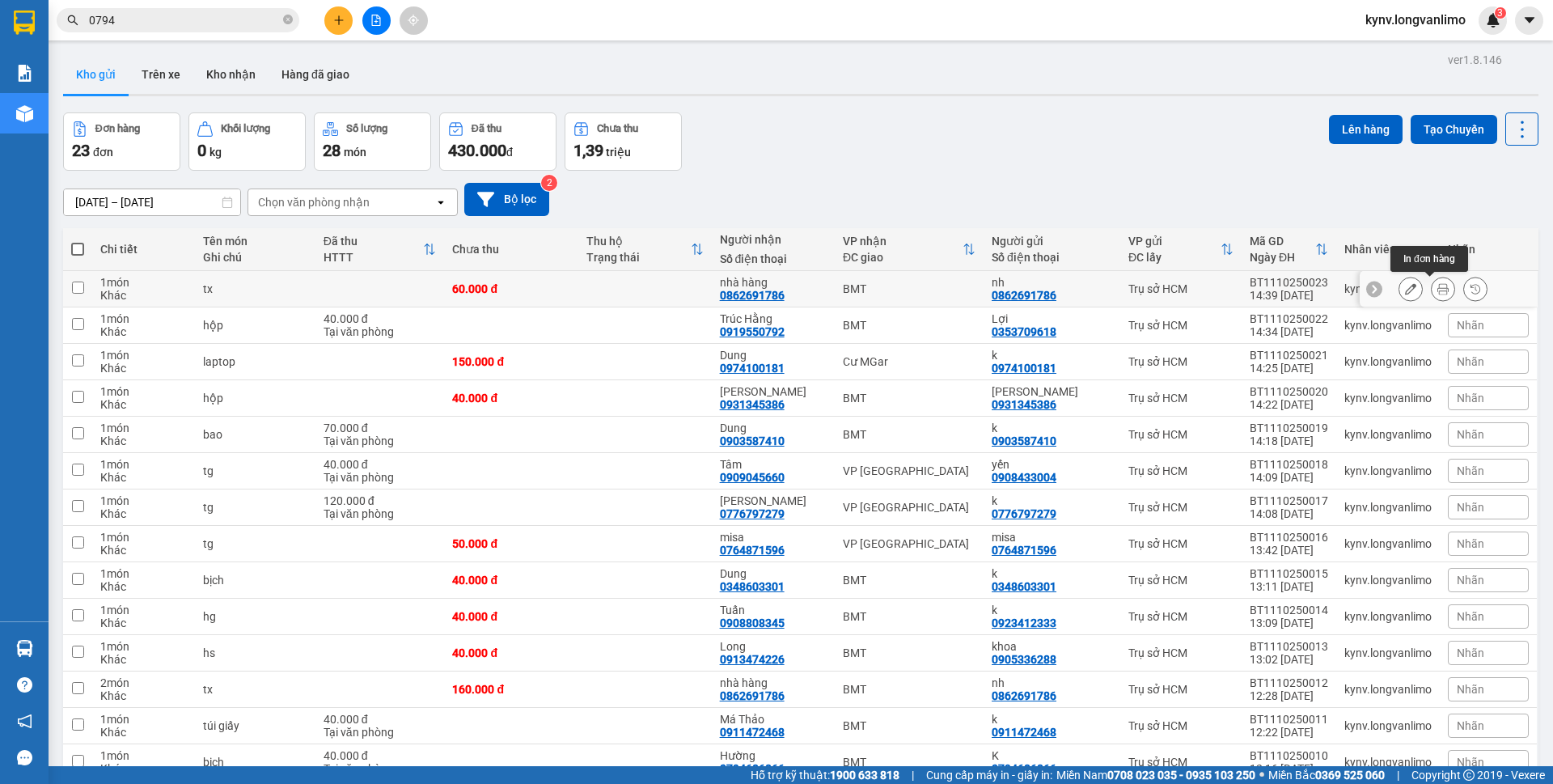
click at [1432, 295] on button at bounding box center [1443, 289] width 23 height 28
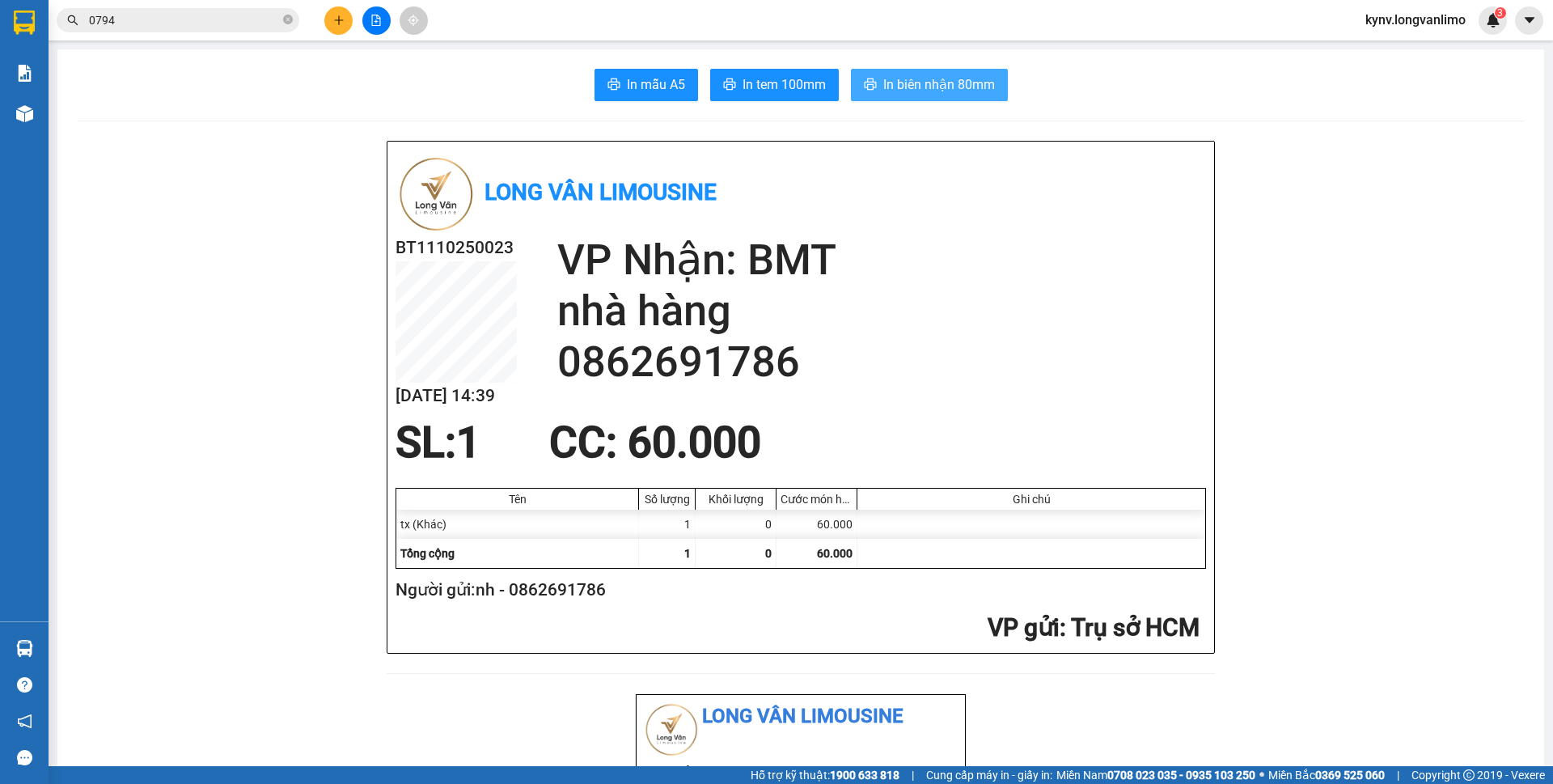
click at [949, 86] on span "In biên nhận 80mm" at bounding box center [939, 85] width 112 height 20
click at [851, 68] on button "In biên nhận 80mm" at bounding box center [929, 85] width 157 height 33
click at [777, 87] on span "In tem 100mm" at bounding box center [783, 85] width 83 height 20
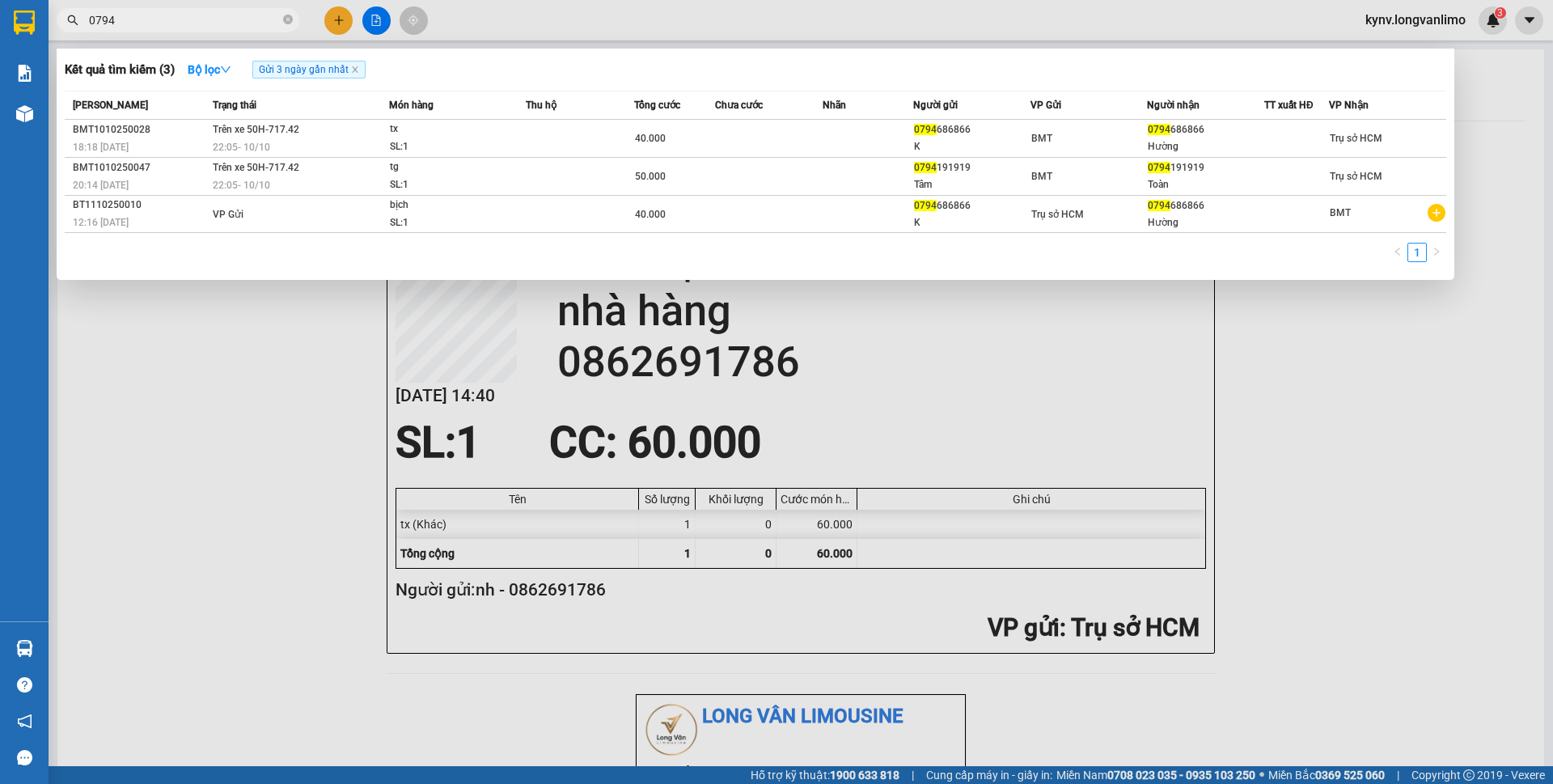
click at [184, 19] on input "0794" at bounding box center [185, 20] width 191 height 18
type input "5029"
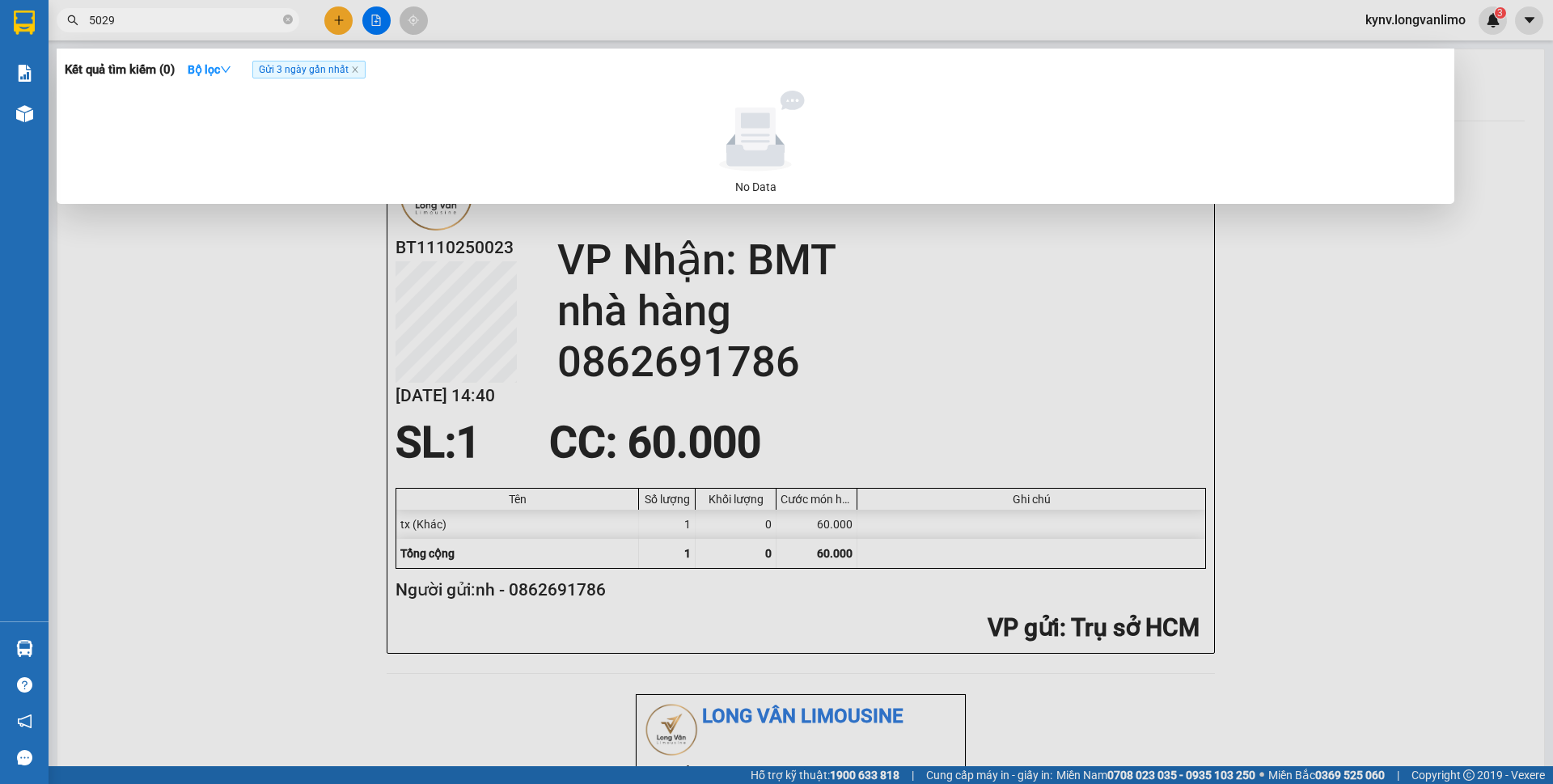
click at [205, 21] on input "5029" at bounding box center [185, 20] width 191 height 18
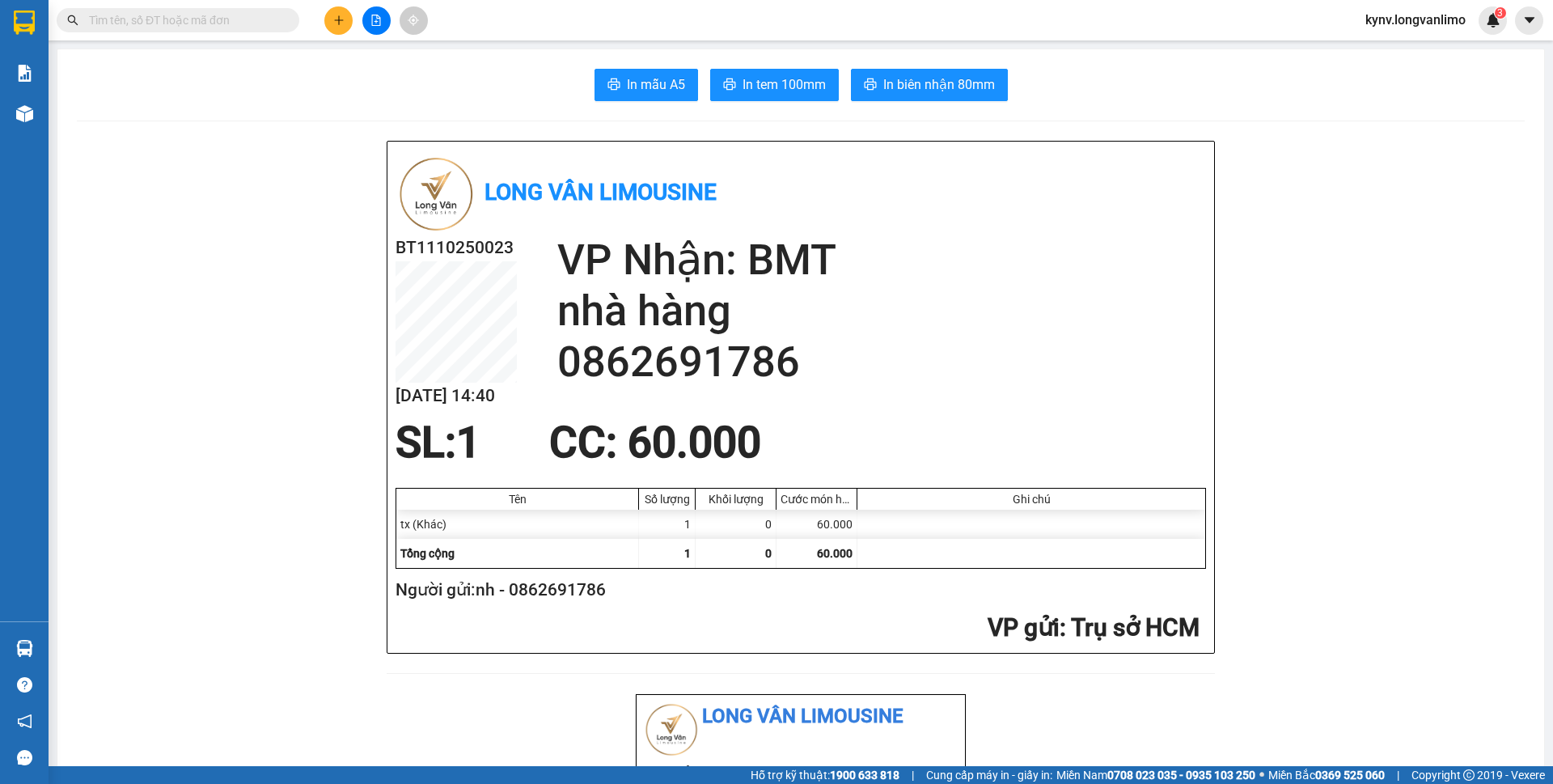
click at [143, 17] on input "text" at bounding box center [185, 20] width 191 height 18
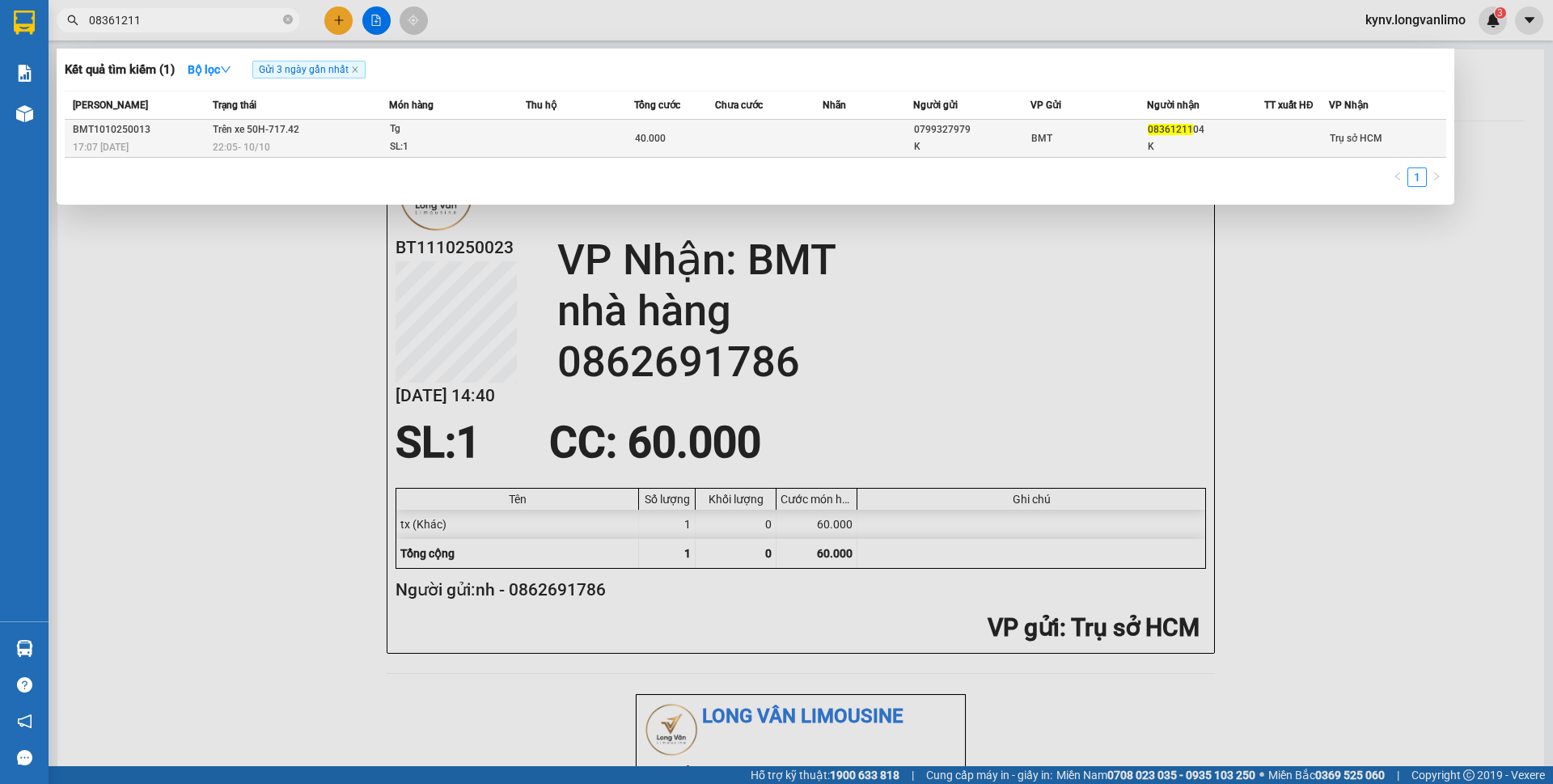
click at [765, 145] on td at bounding box center [769, 138] width 108 height 38
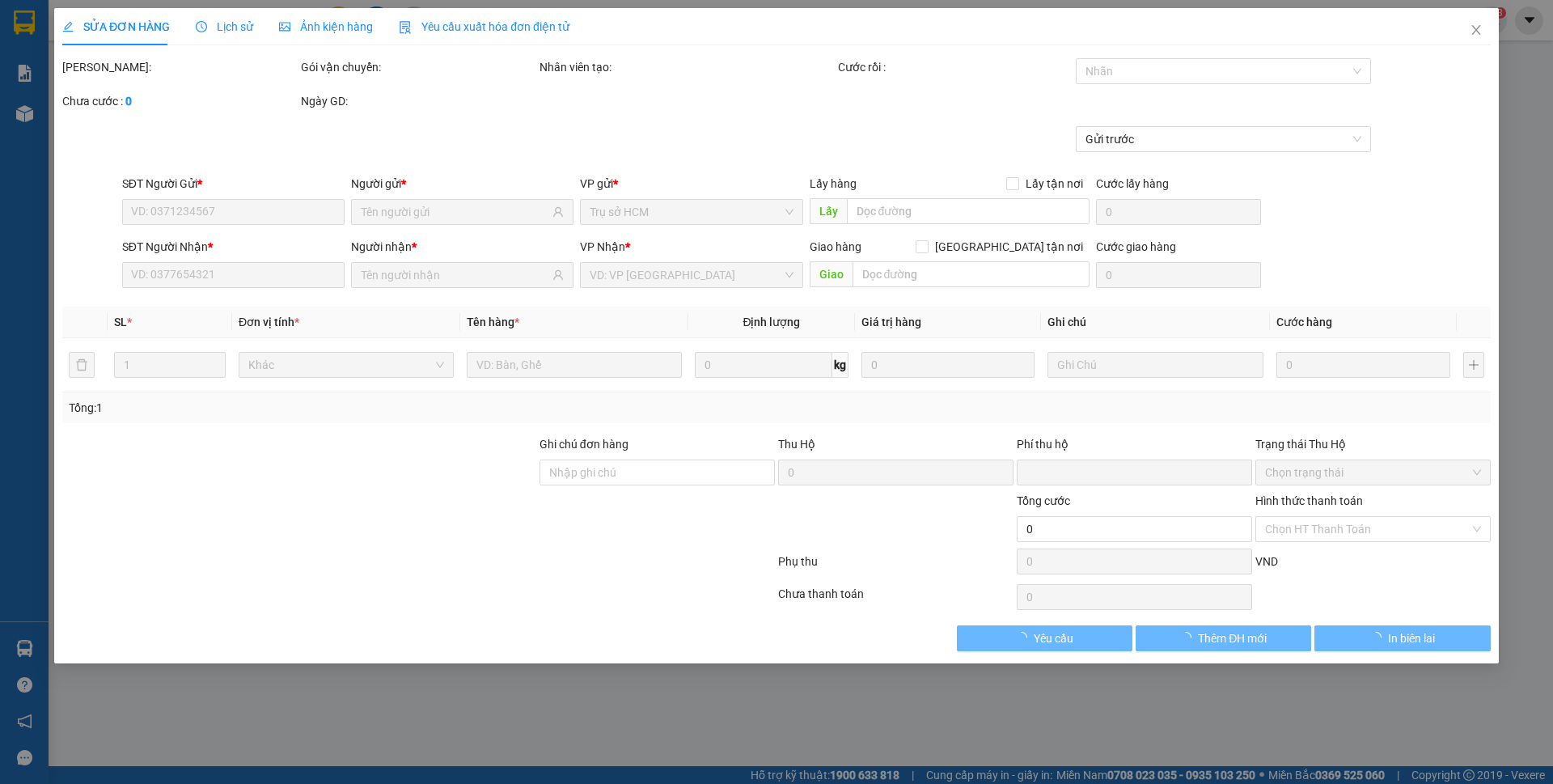
click at [324, 28] on span "Ảnh kiện hàng" at bounding box center [325, 26] width 94 height 13
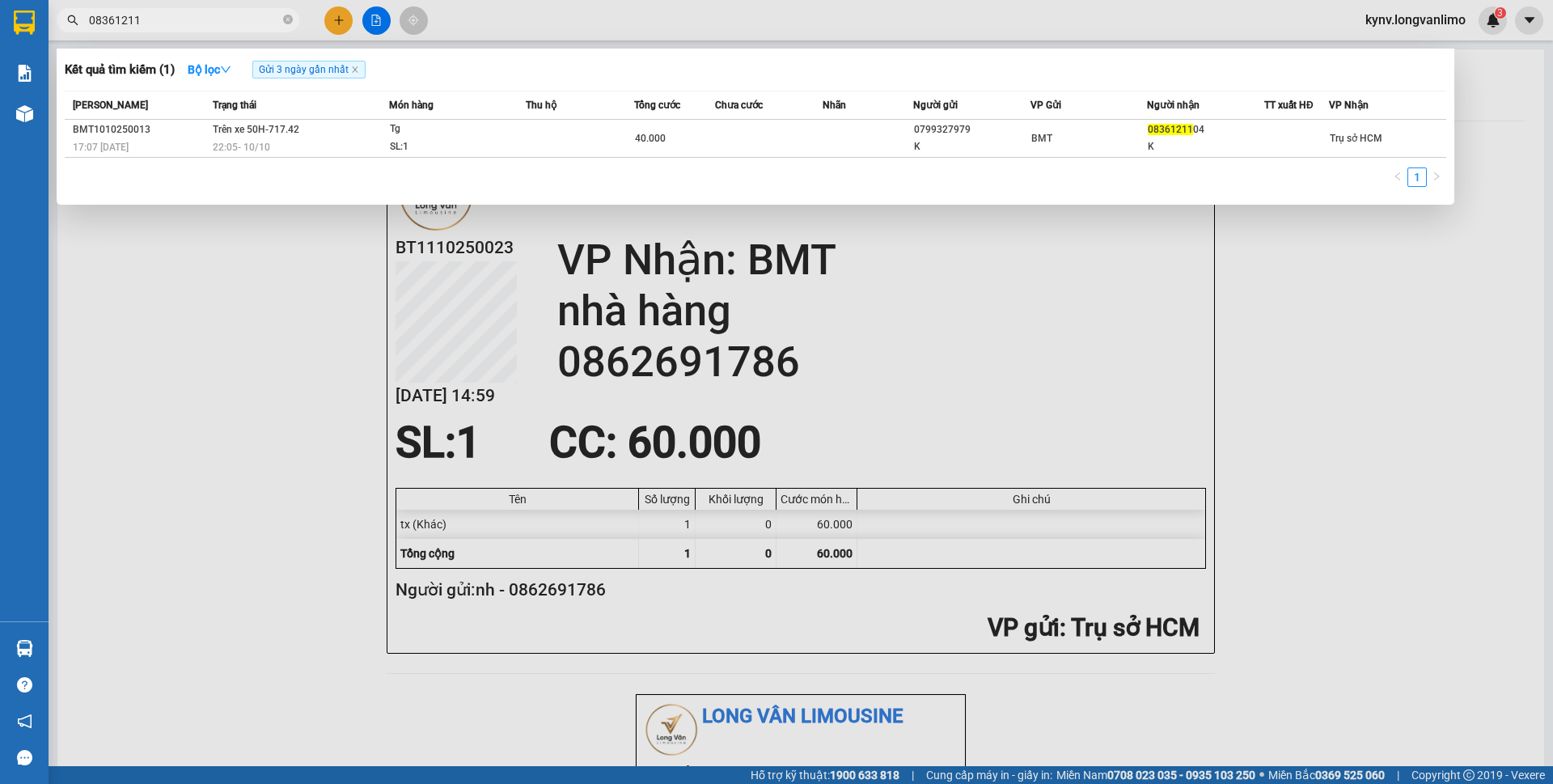
click at [153, 24] on input "08361211" at bounding box center [185, 20] width 191 height 18
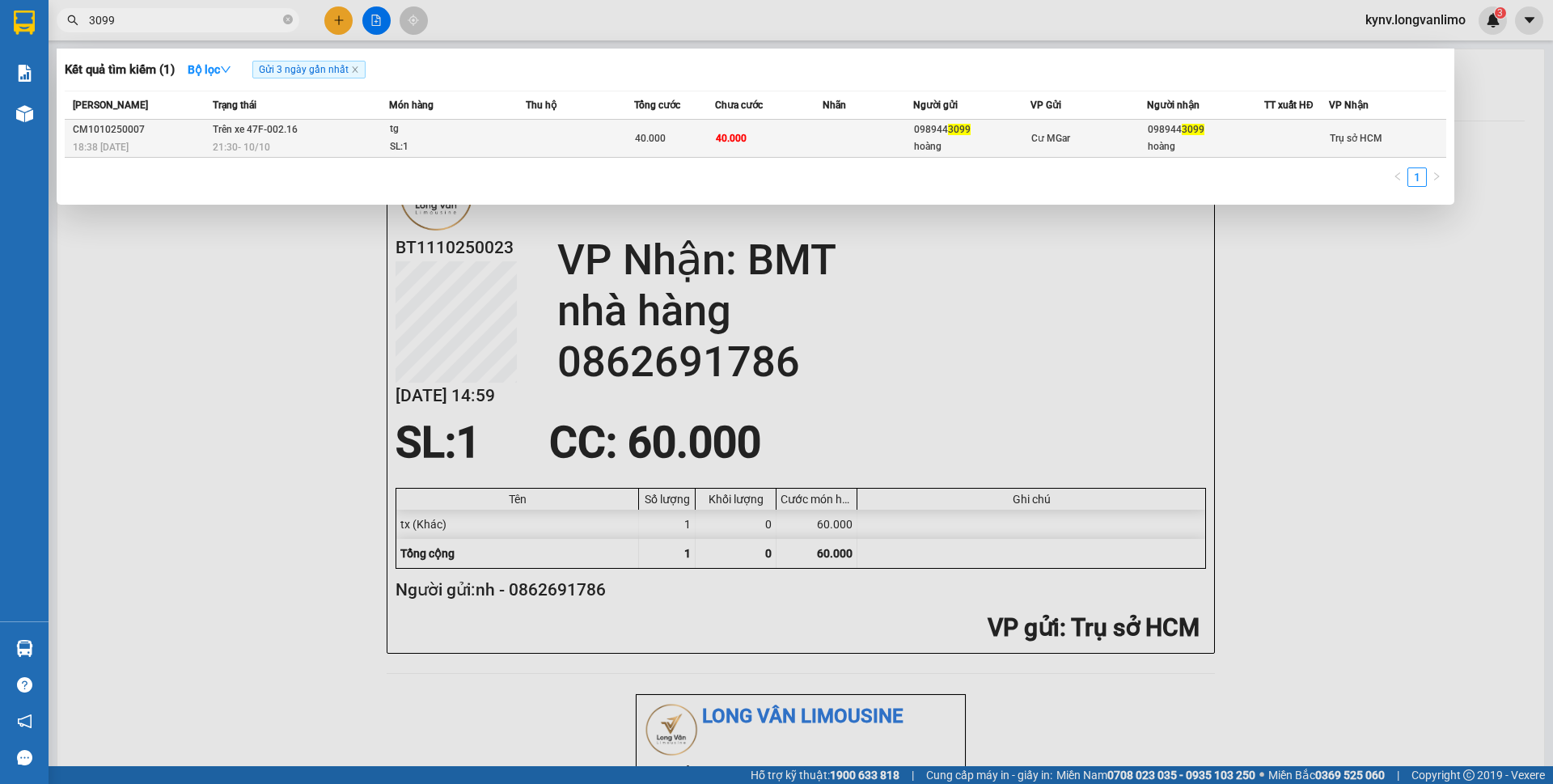
type input "3099"
click at [830, 148] on td at bounding box center [867, 138] width 90 height 38
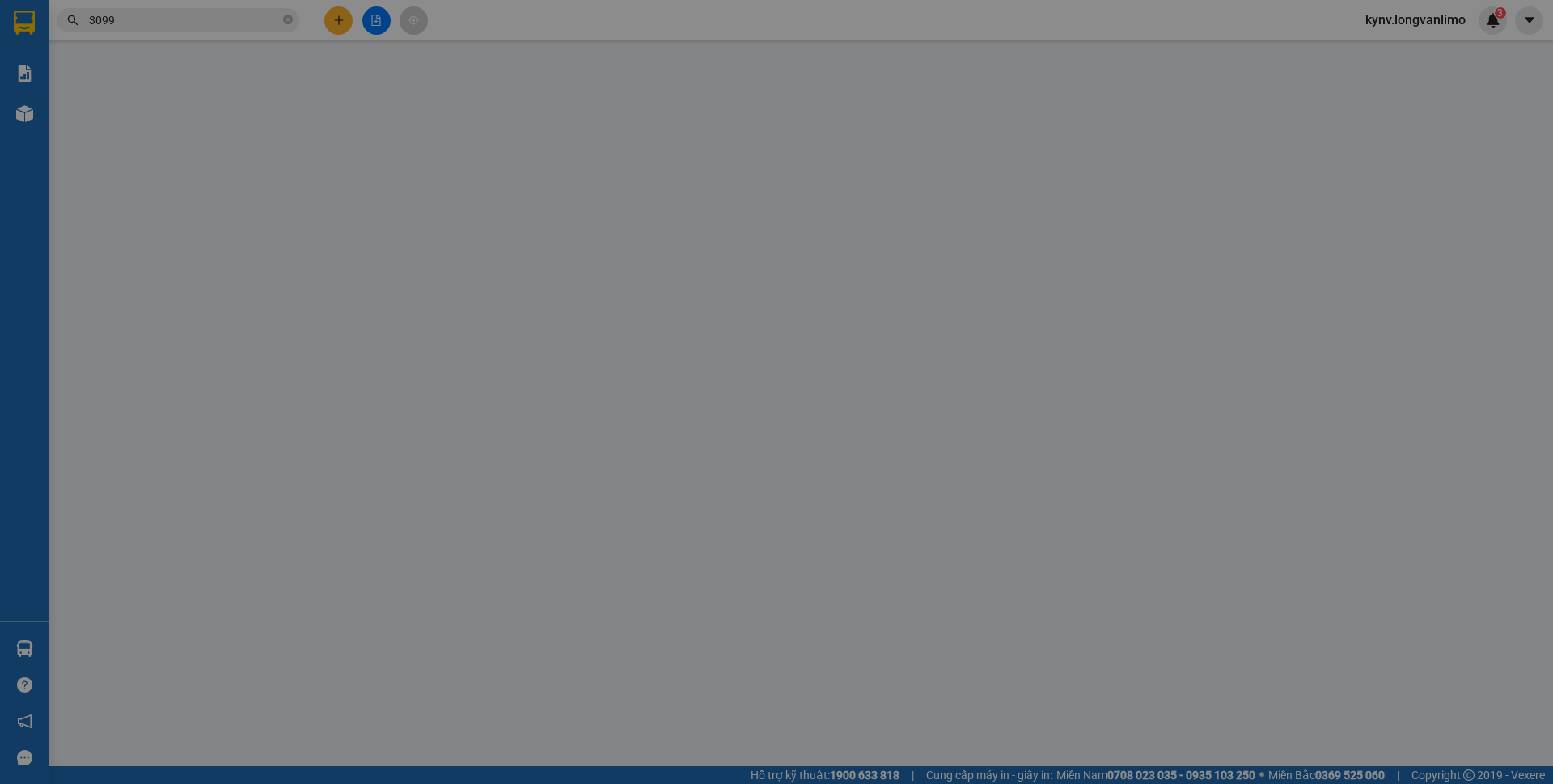
type input "0989443099"
type input "hoàng"
type input "0989443099"
type input "hoàng"
type input "0"
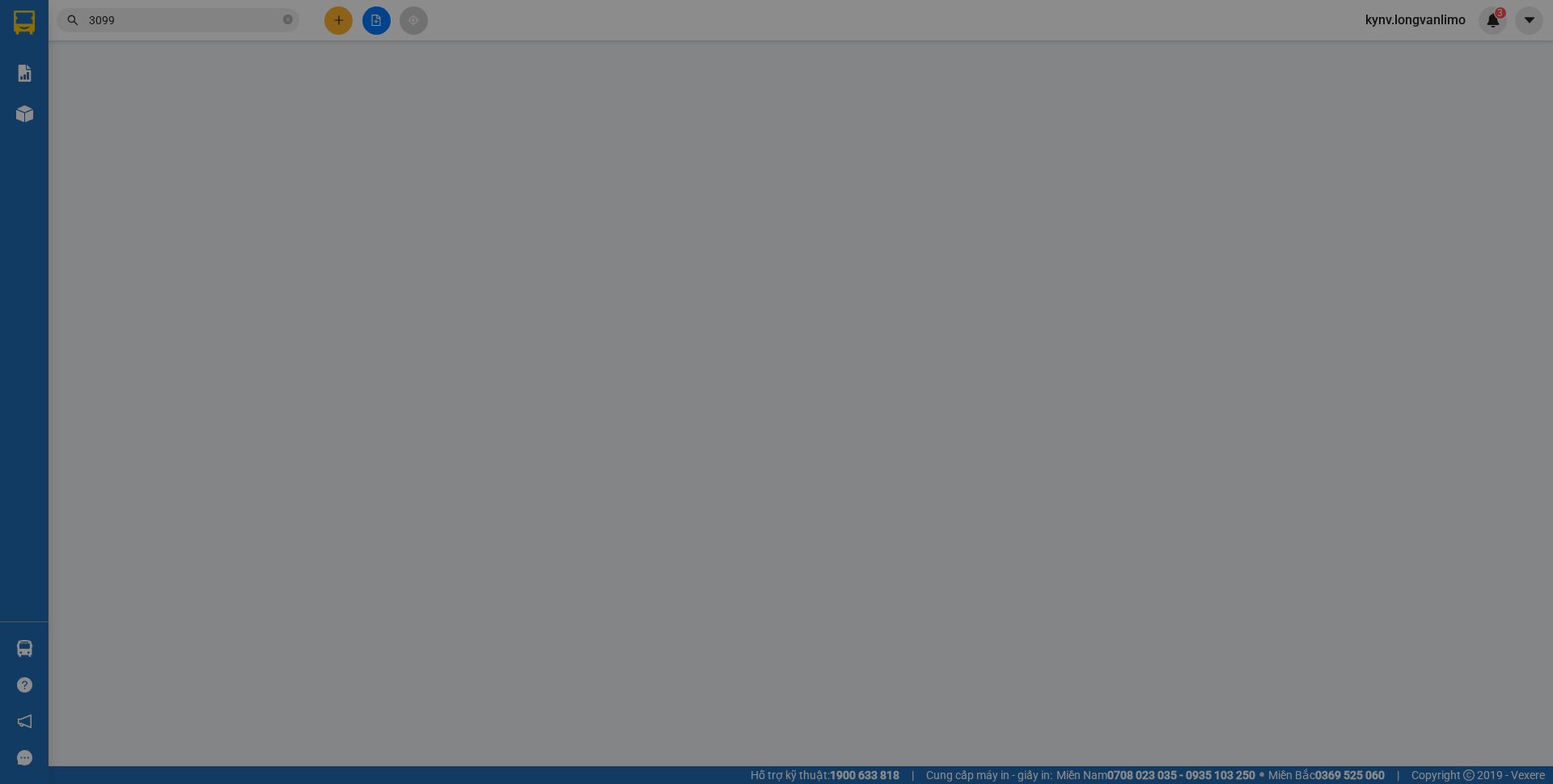
type input "40.000"
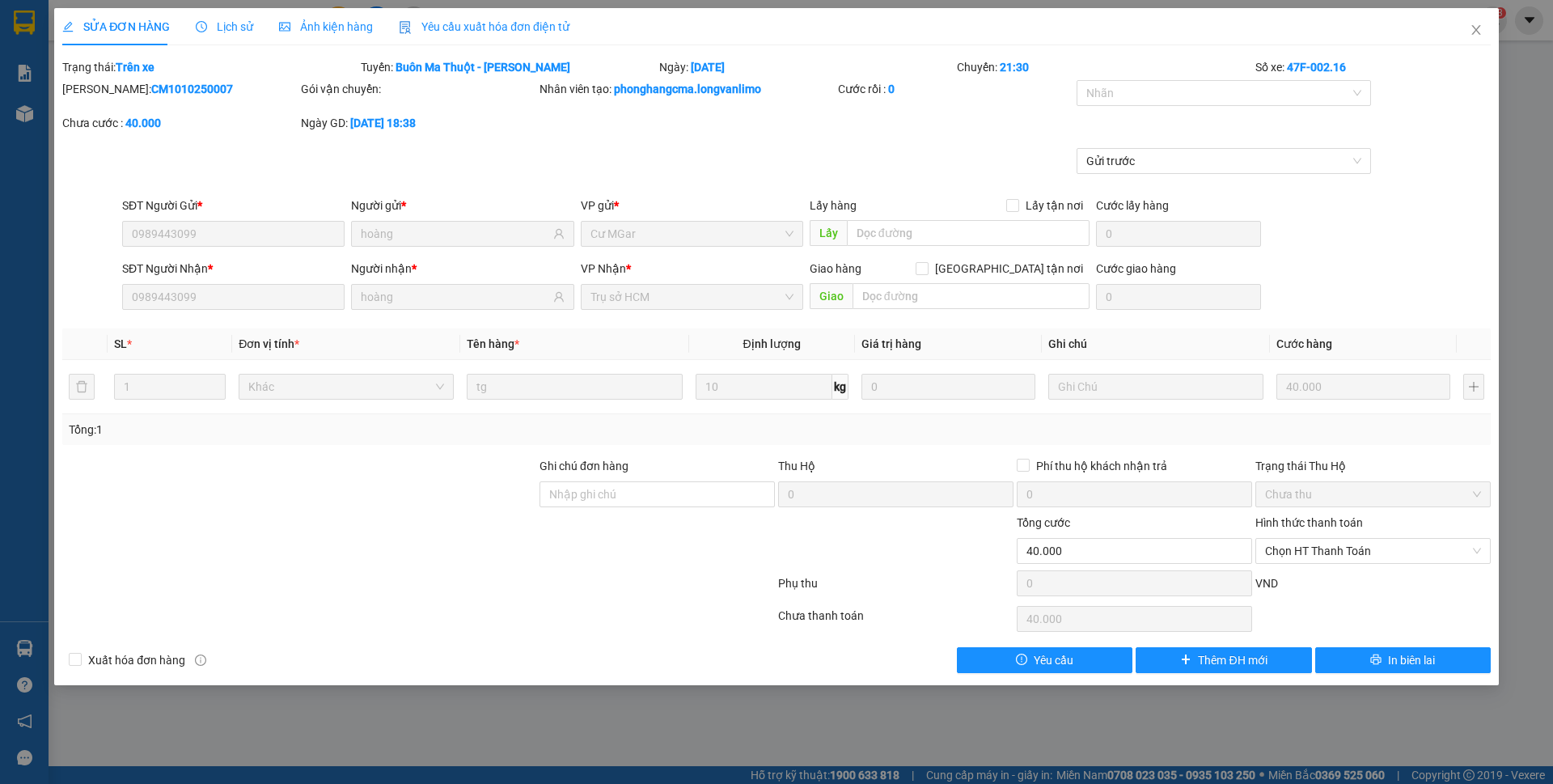
click at [338, 23] on span "Ảnh kiện hàng" at bounding box center [325, 26] width 94 height 13
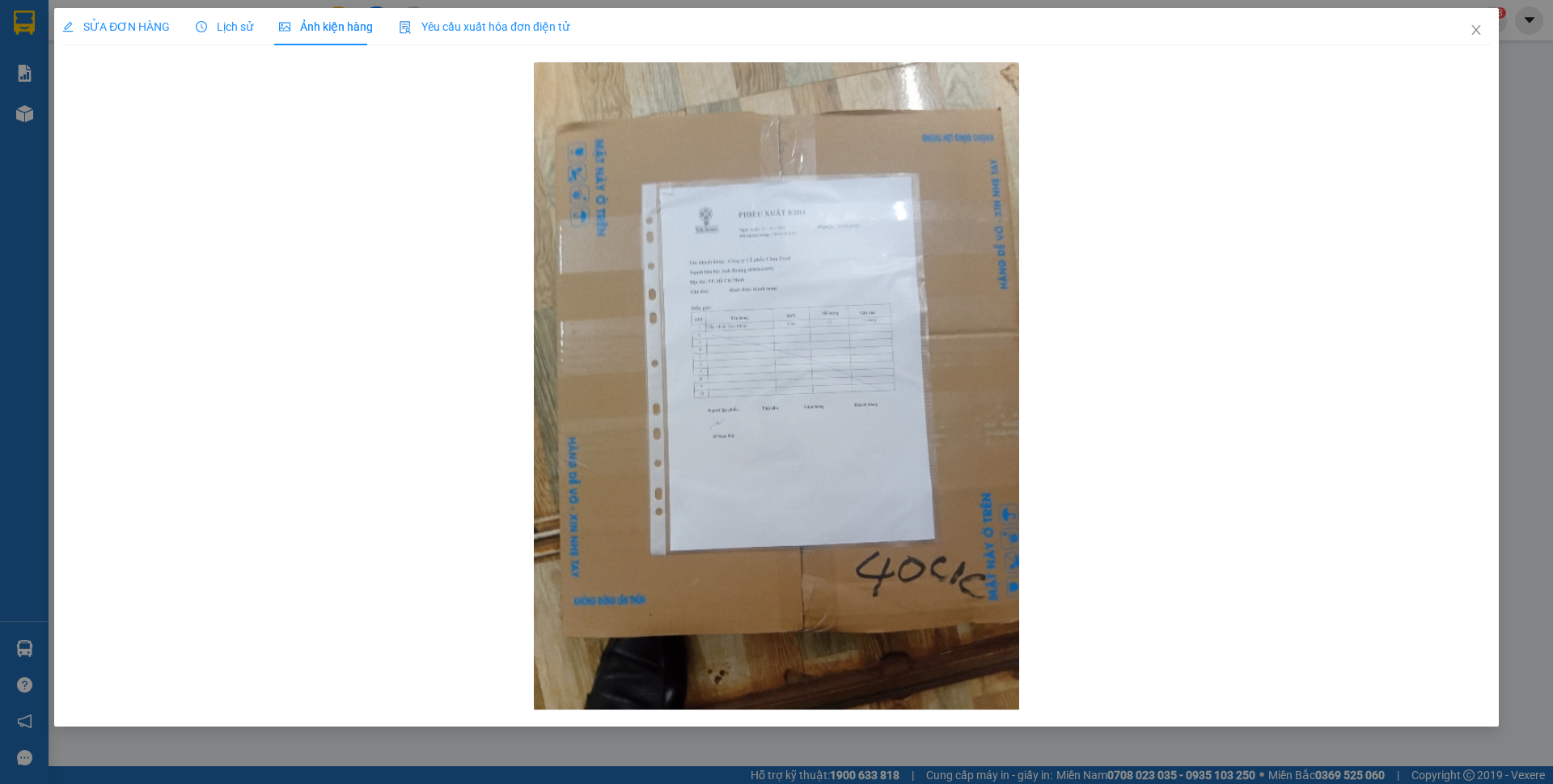
click at [162, 20] on span "SỬA ĐƠN HÀNG" at bounding box center [116, 26] width 107 height 13
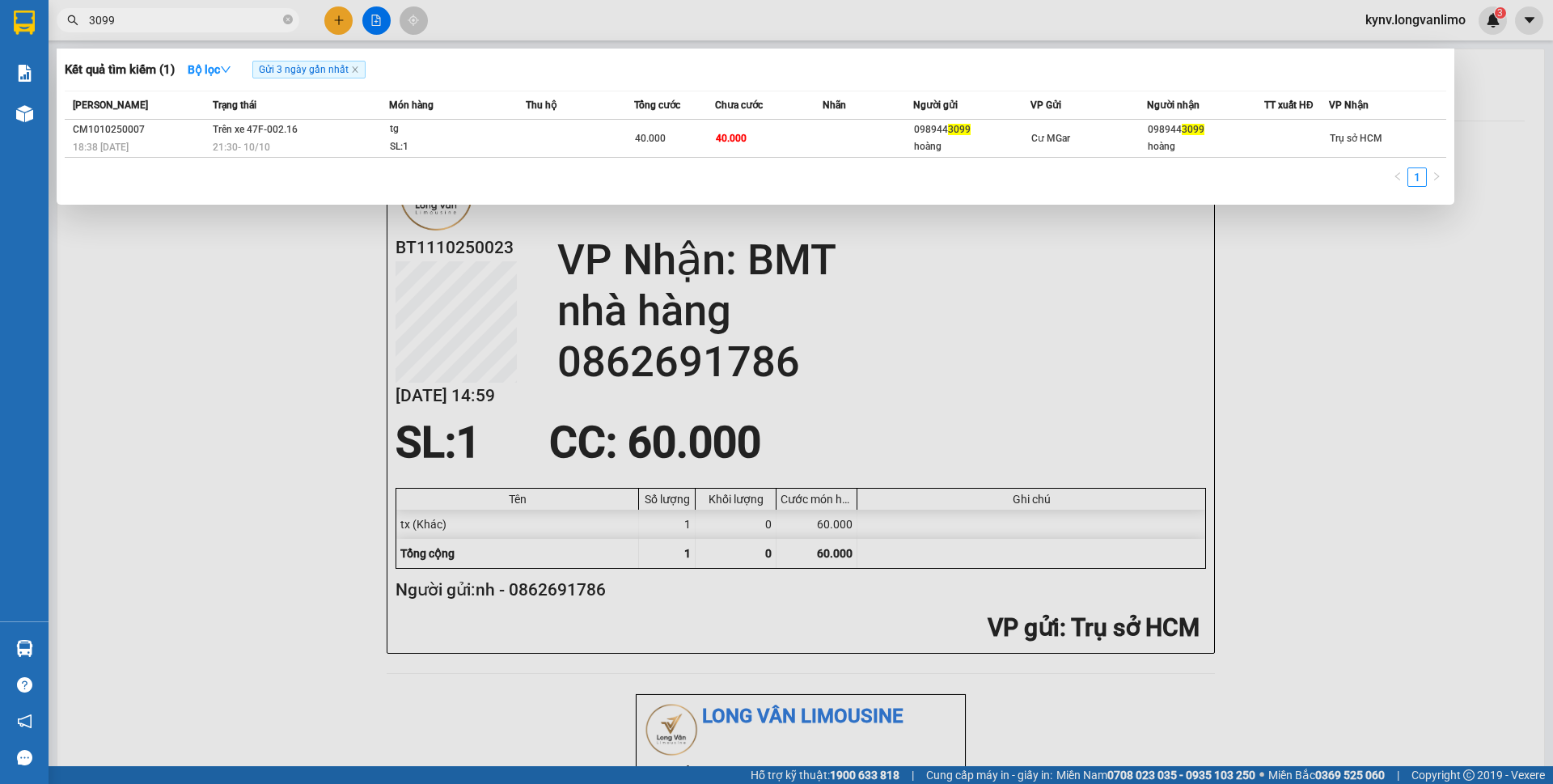
click at [216, 16] on input "3099" at bounding box center [185, 20] width 191 height 18
click at [169, 12] on input "3099" at bounding box center [185, 20] width 191 height 18
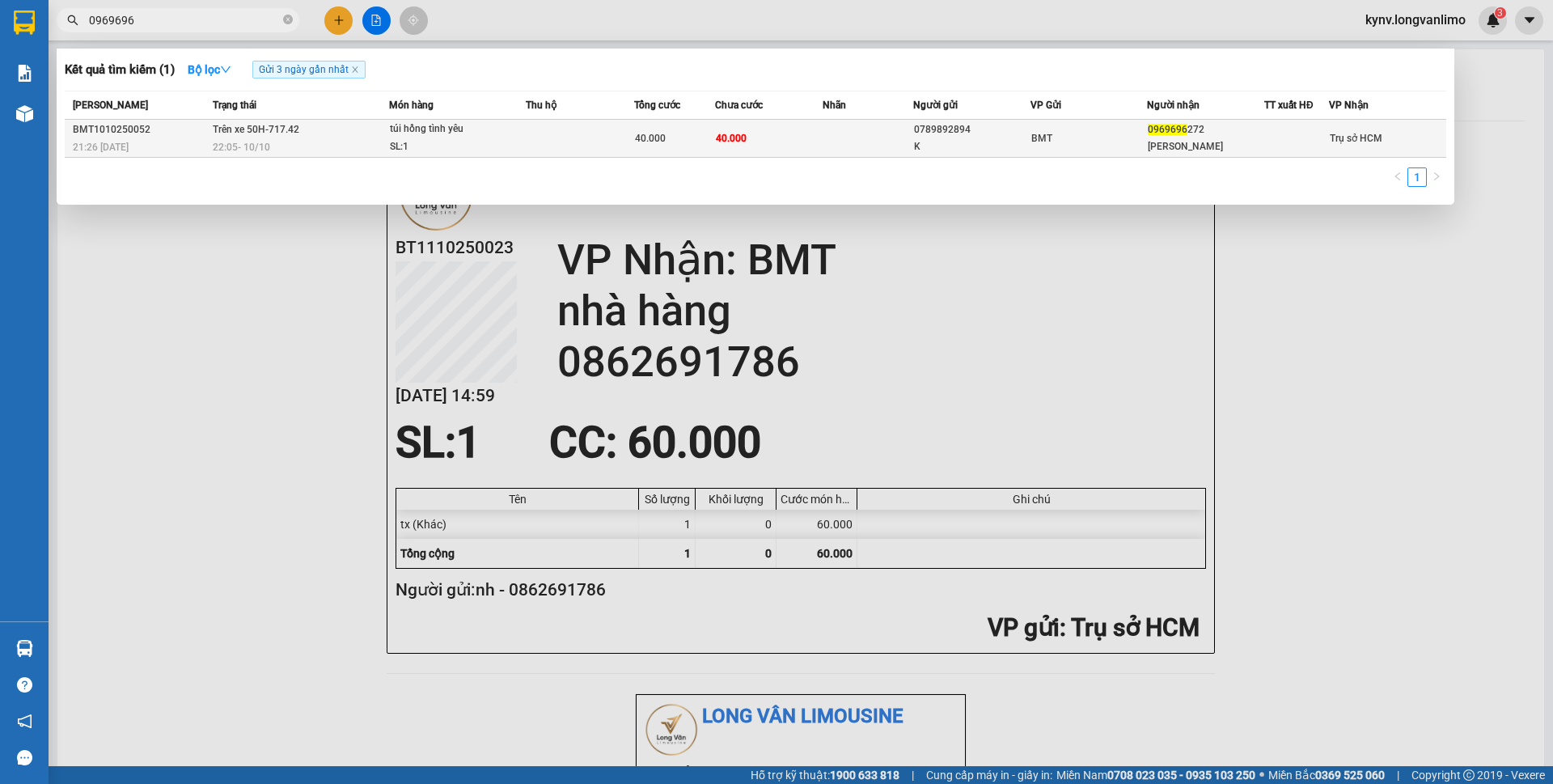
type input "0969696"
click at [778, 137] on td "40.000" at bounding box center [769, 138] width 108 height 38
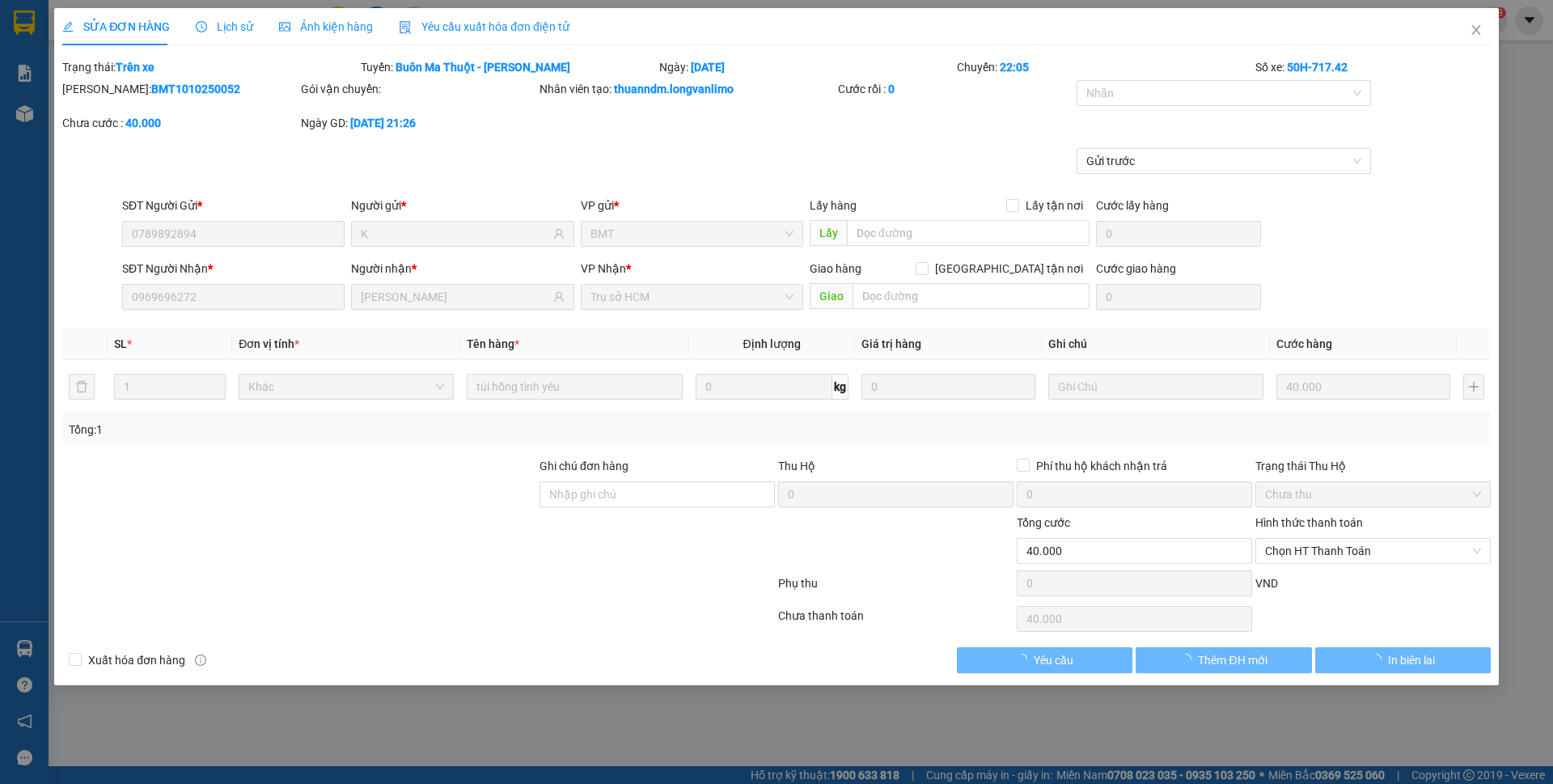
type input "0789892894"
type input "K"
type input "0969696272"
type input "Vân Anh"
type input "0"
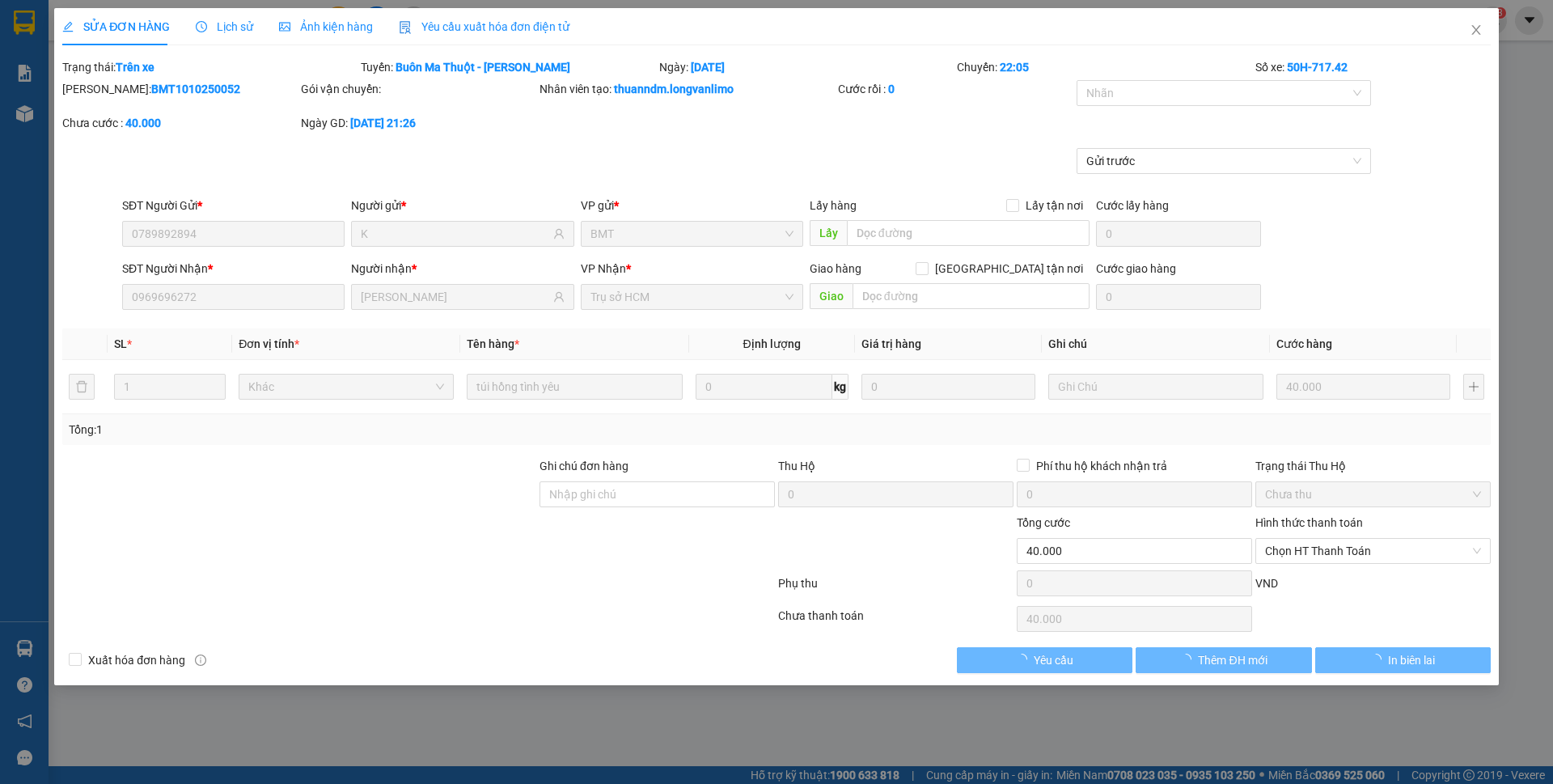
type input "40.000"
click at [321, 27] on span "Ảnh kiện hàng" at bounding box center [325, 26] width 94 height 13
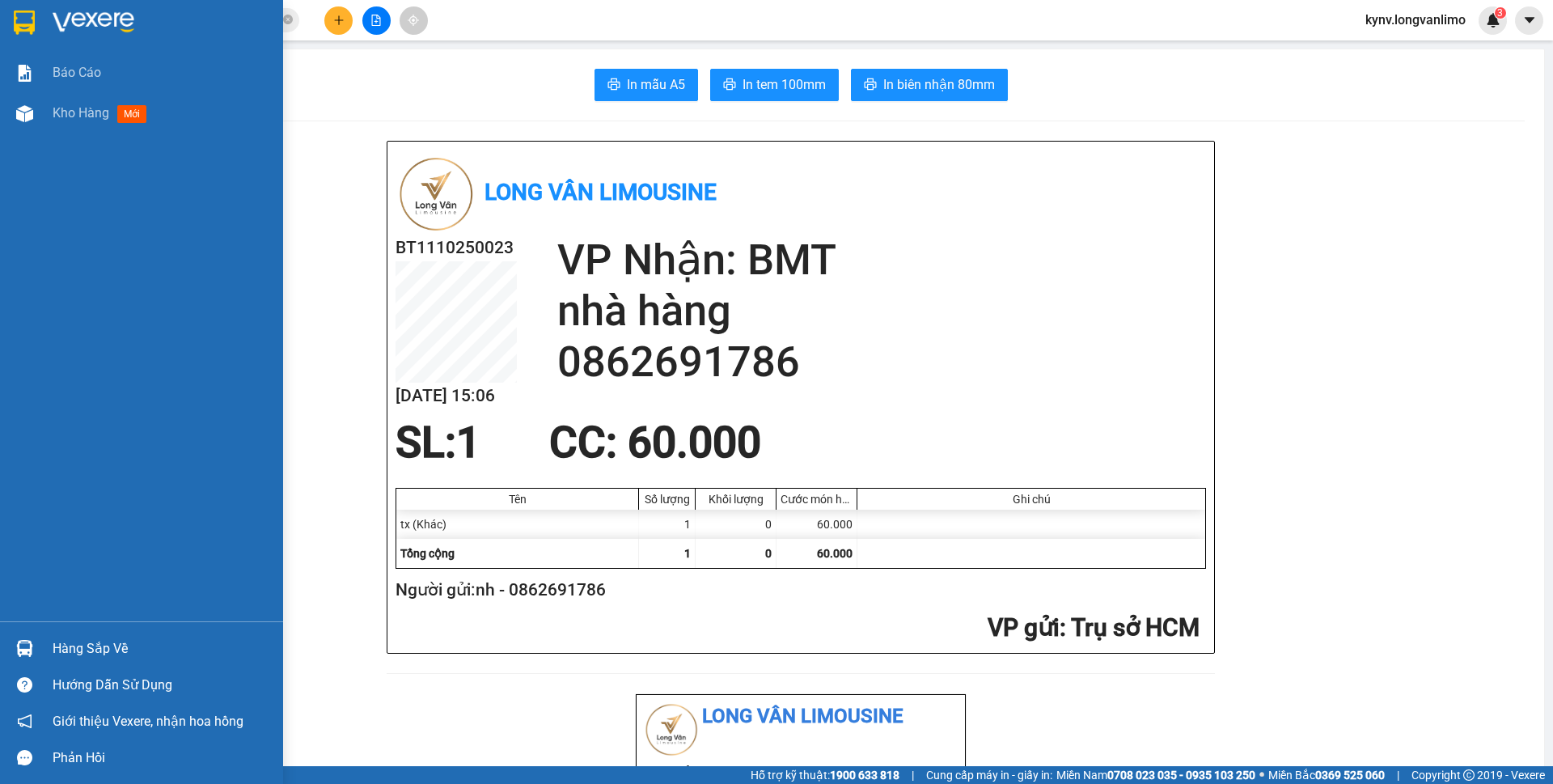
click at [31, 20] on img at bounding box center [24, 23] width 21 height 25
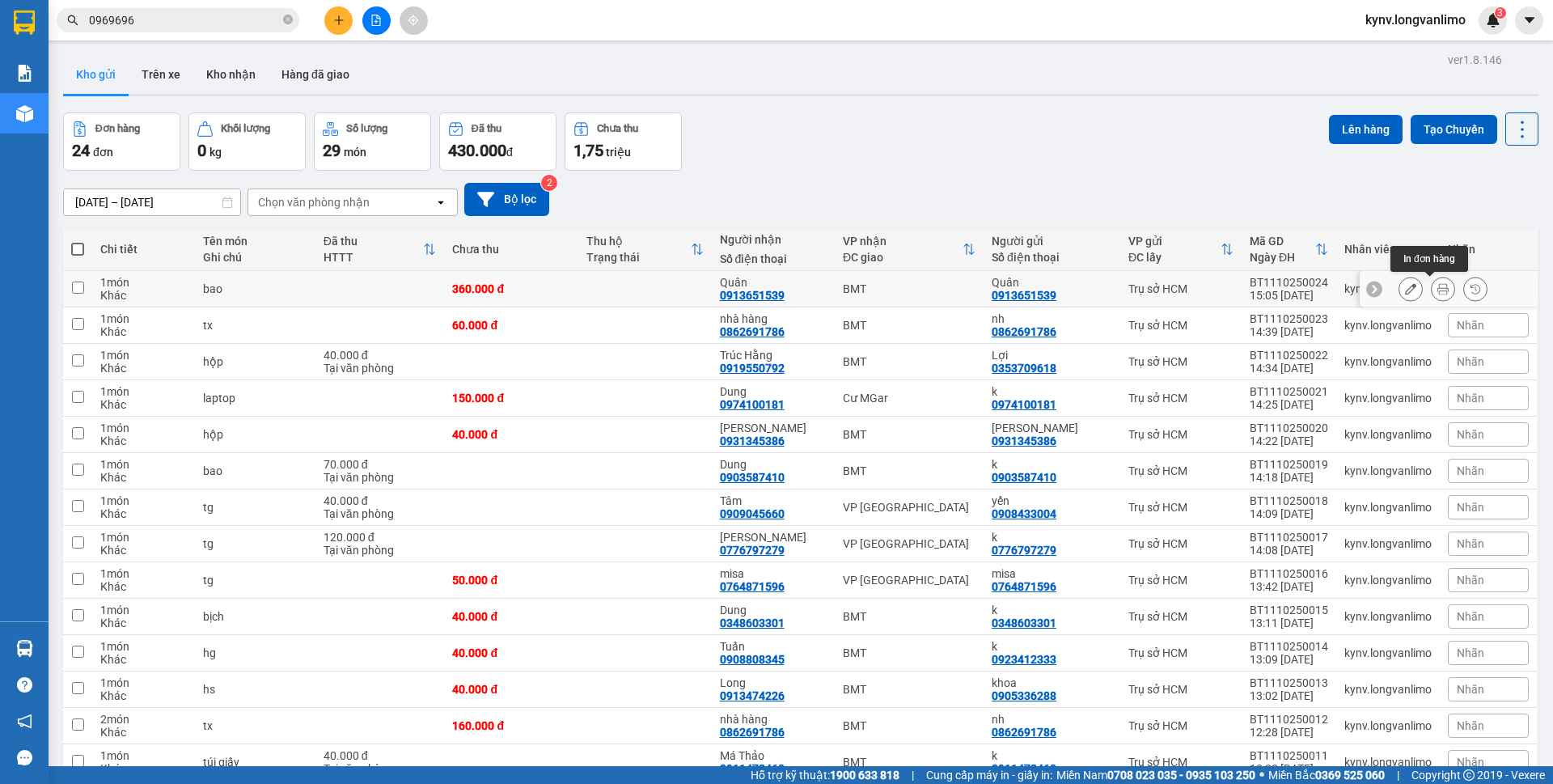
click at [1437, 284] on icon at bounding box center [1443, 289] width 11 height 11
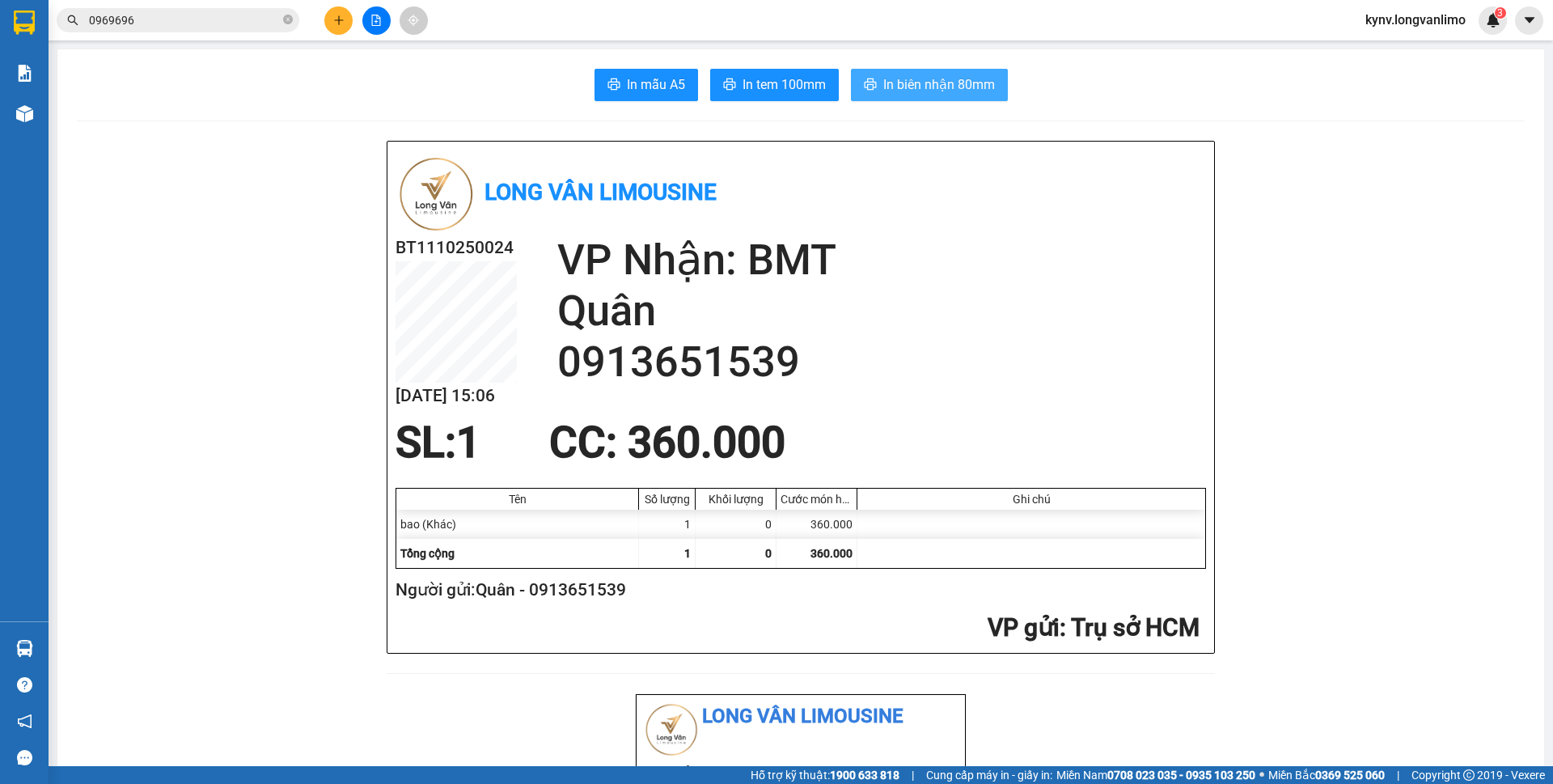
click at [895, 86] on span "In biên nhận 80mm" at bounding box center [939, 85] width 112 height 20
click at [771, 90] on span "In tem 100mm" at bounding box center [783, 85] width 83 height 20
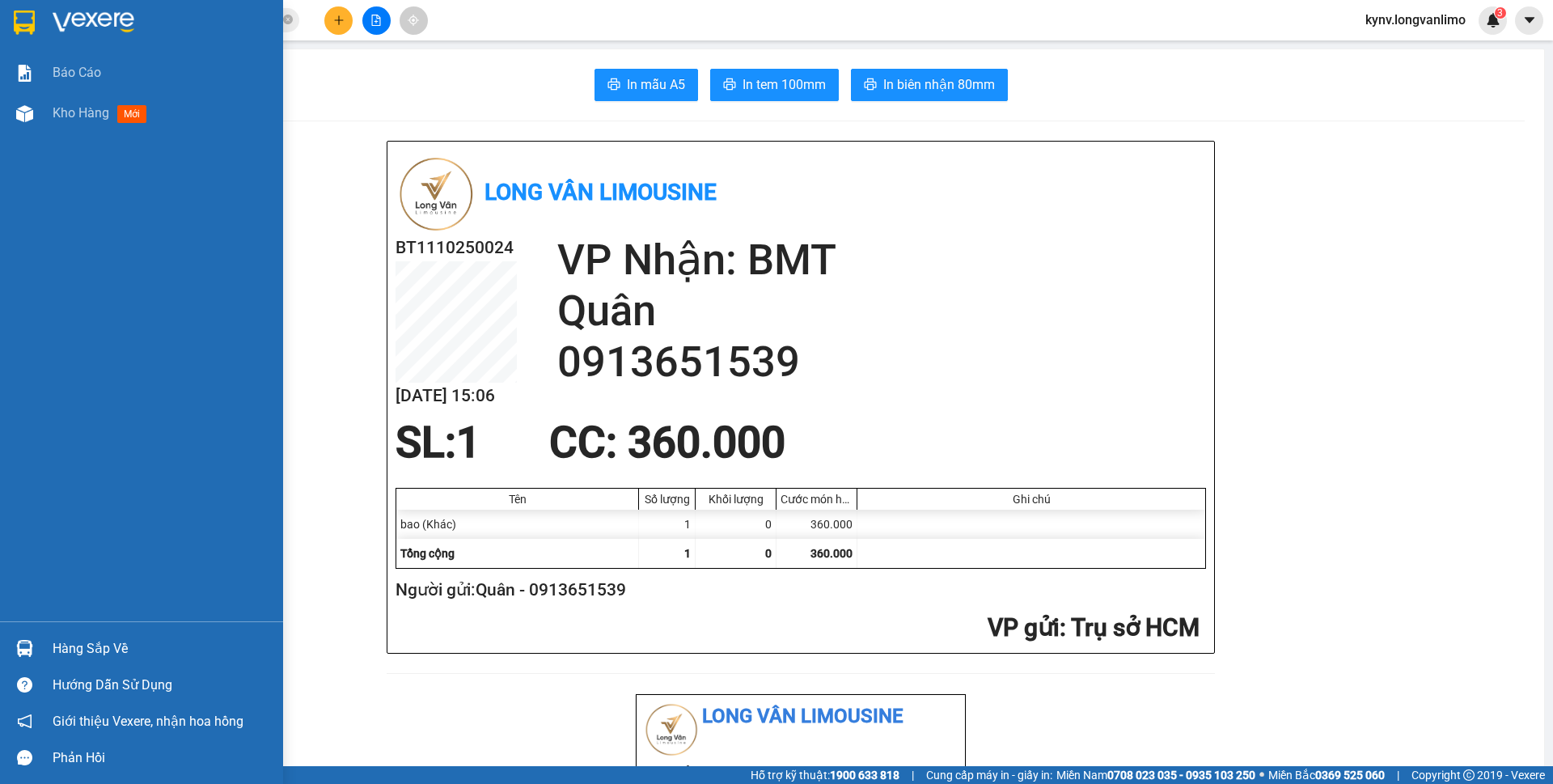
click at [22, 16] on img at bounding box center [24, 23] width 21 height 25
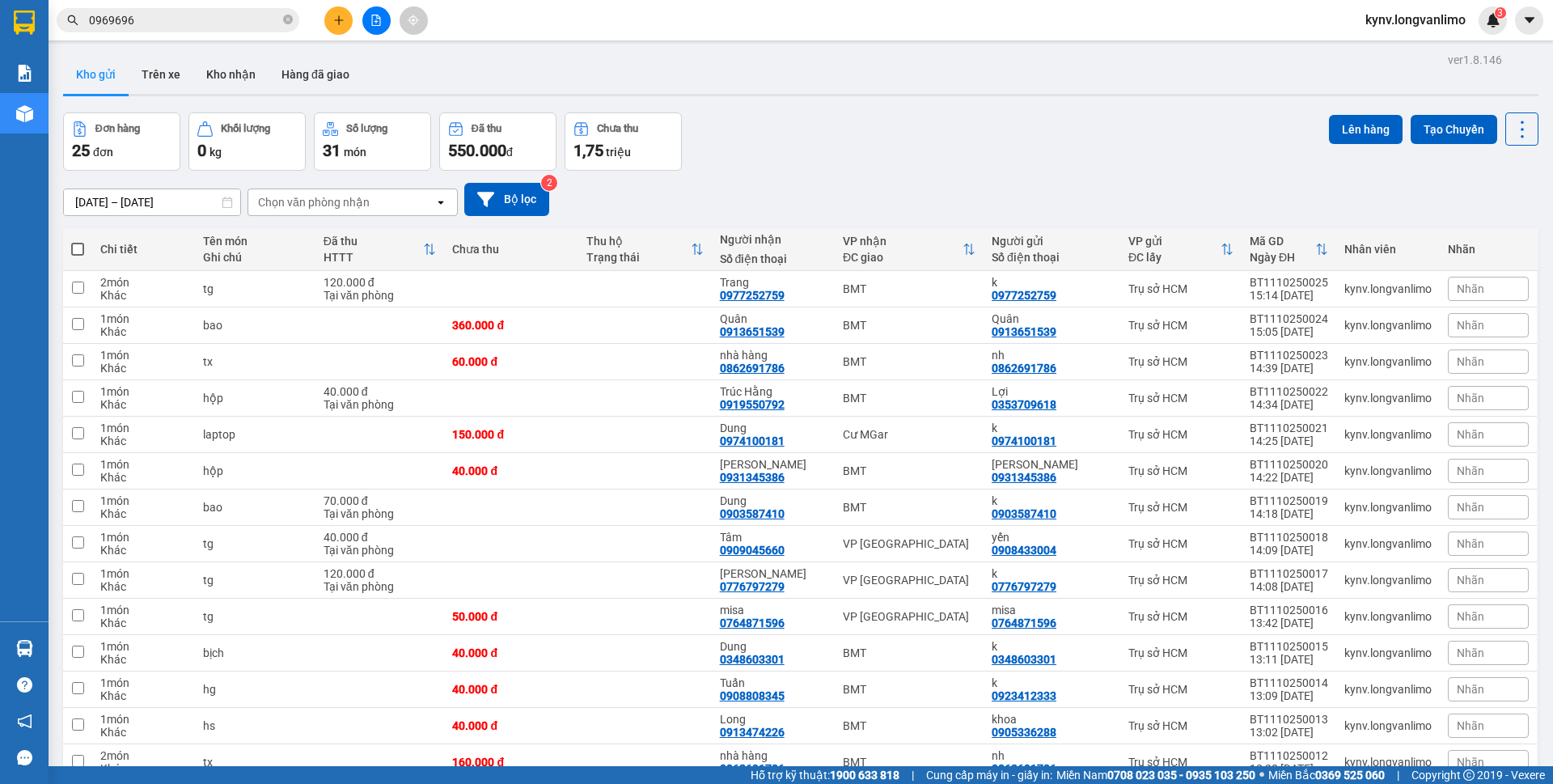
click at [1022, 180] on div "11/10/2025 – 11/10/2025 Press the down arrow key to interact with the calendar …" at bounding box center [801, 199] width 1476 height 57
click at [1437, 289] on icon at bounding box center [1443, 289] width 11 height 11
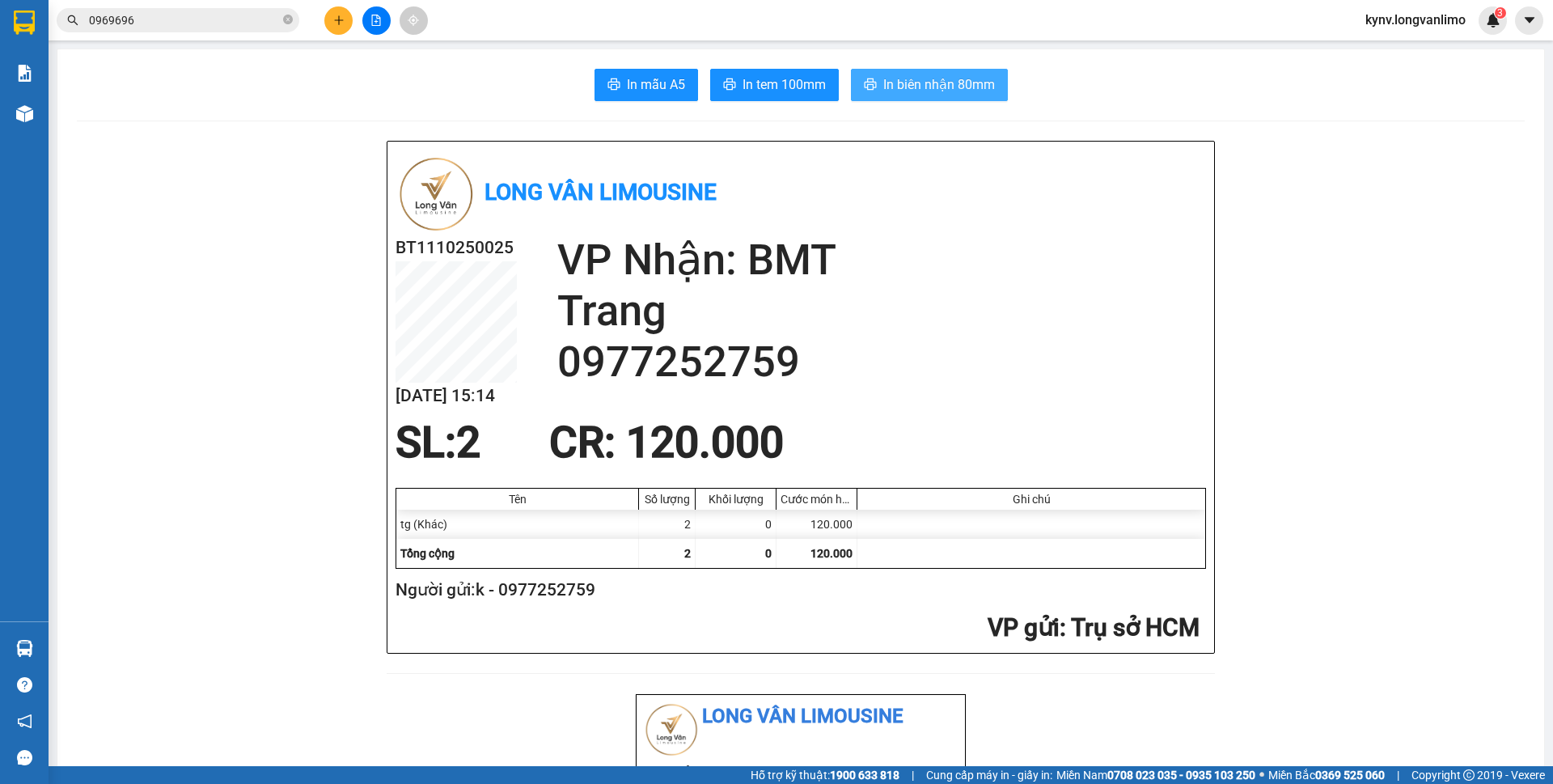
click at [884, 81] on span "In biên nhận 80mm" at bounding box center [939, 85] width 112 height 20
click at [781, 86] on span "In tem 100mm" at bounding box center [783, 85] width 83 height 20
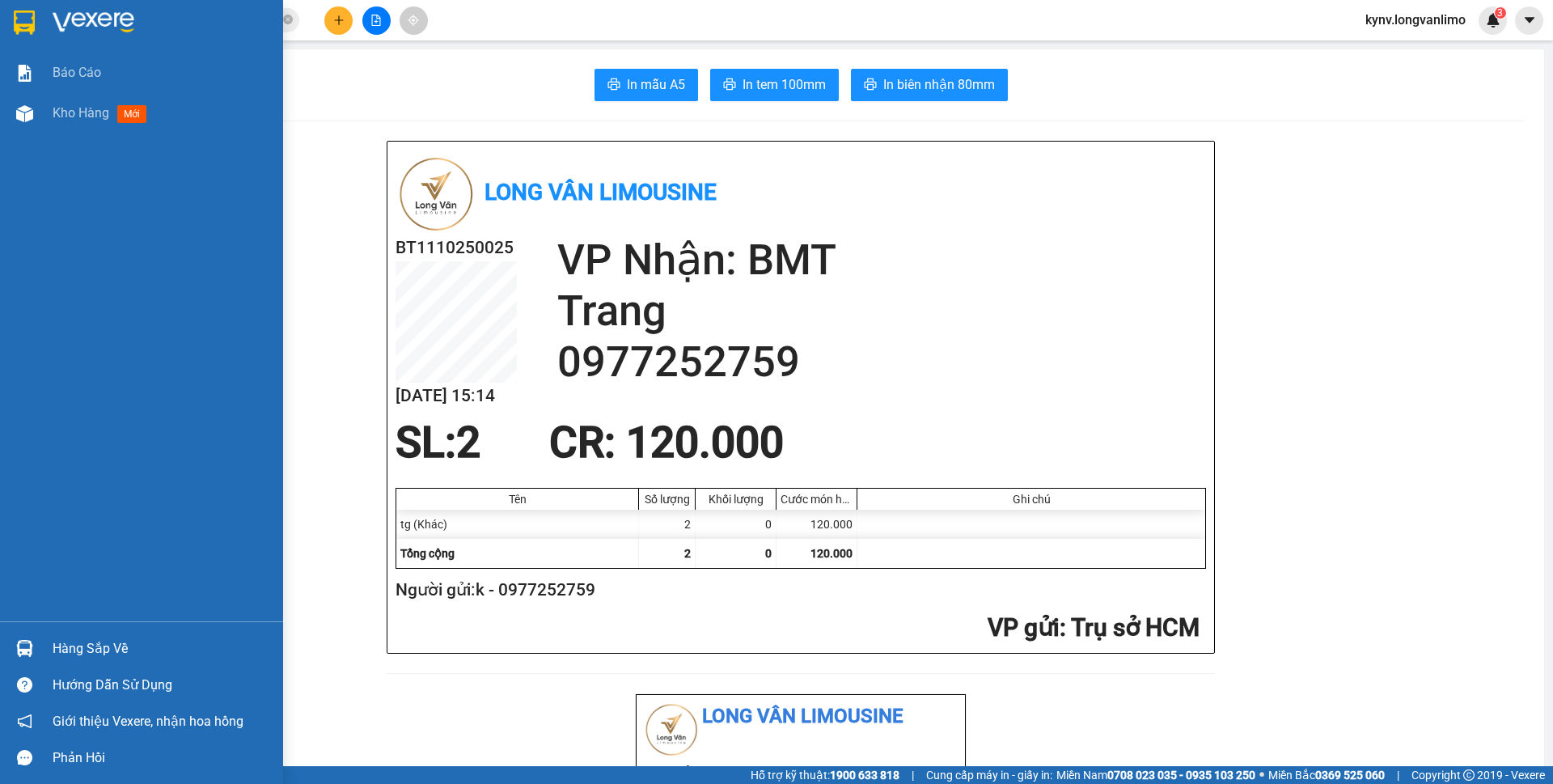
click at [26, 23] on img at bounding box center [24, 23] width 21 height 25
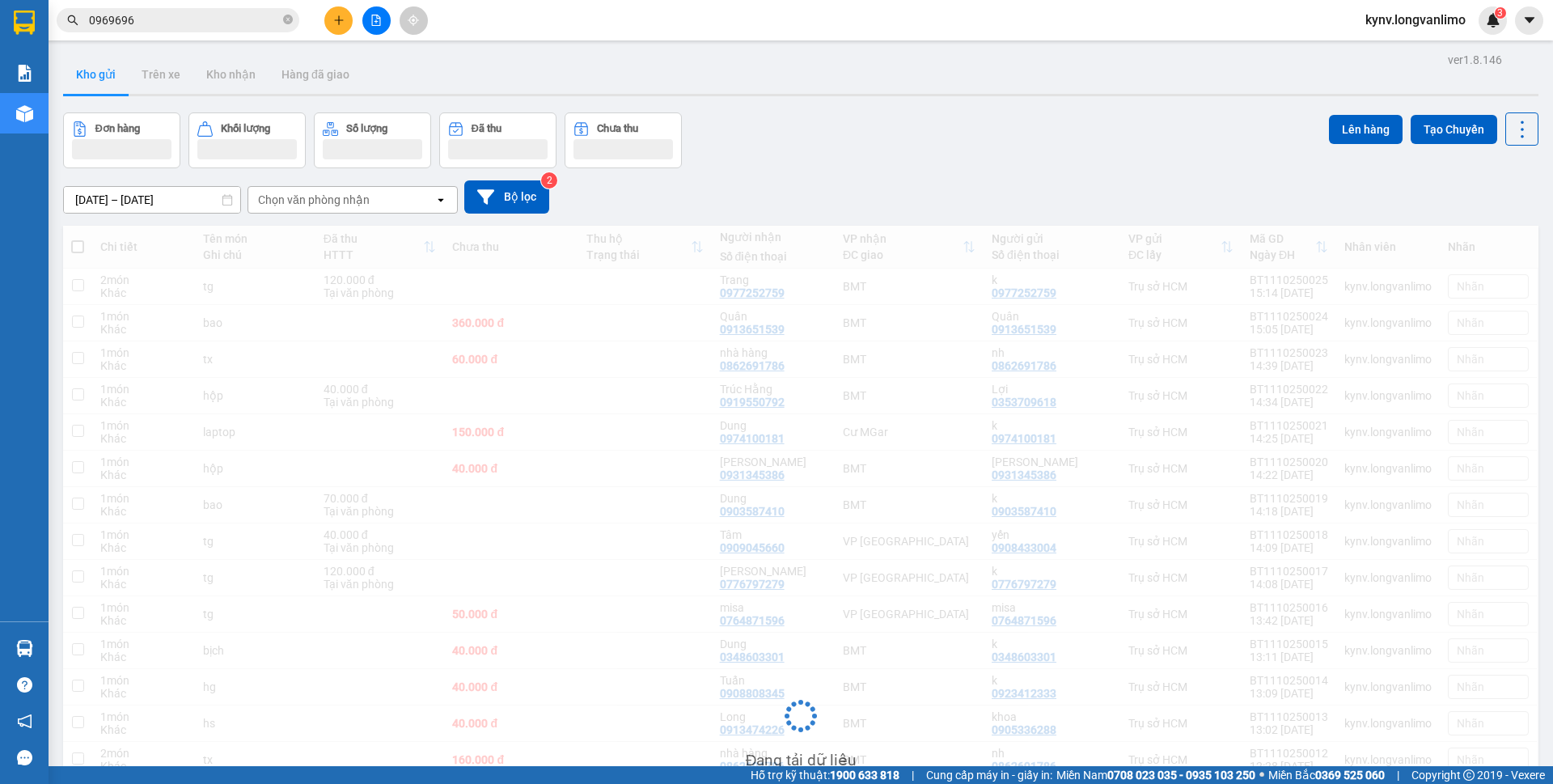
click at [901, 156] on div "Đơn hàng Khối lượng Số lượng Đã thu Chưa thu Lên hàng Tạo Chuyến" at bounding box center [801, 139] width 1476 height 56
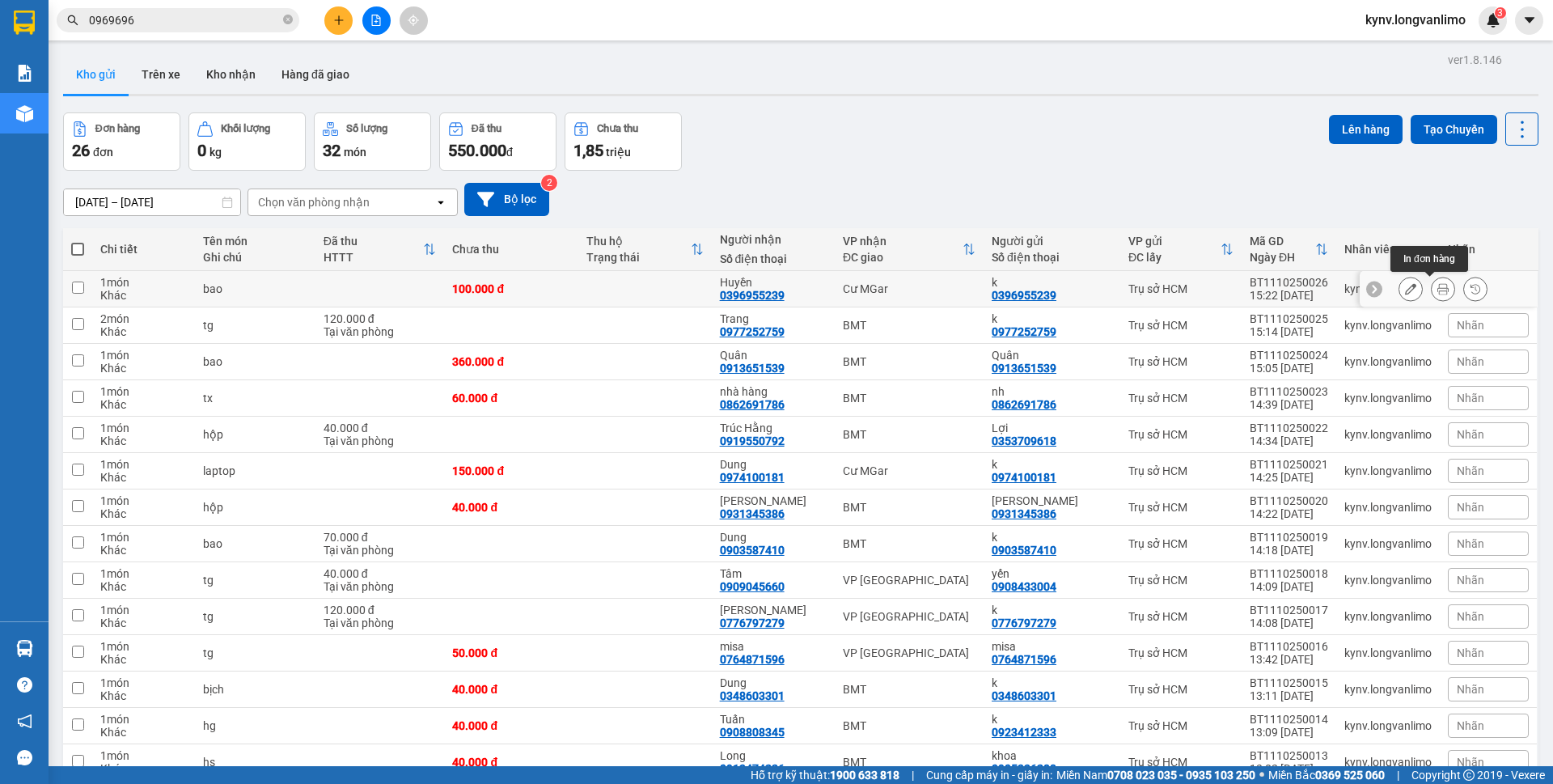
click at [1437, 288] on icon at bounding box center [1443, 289] width 11 height 11
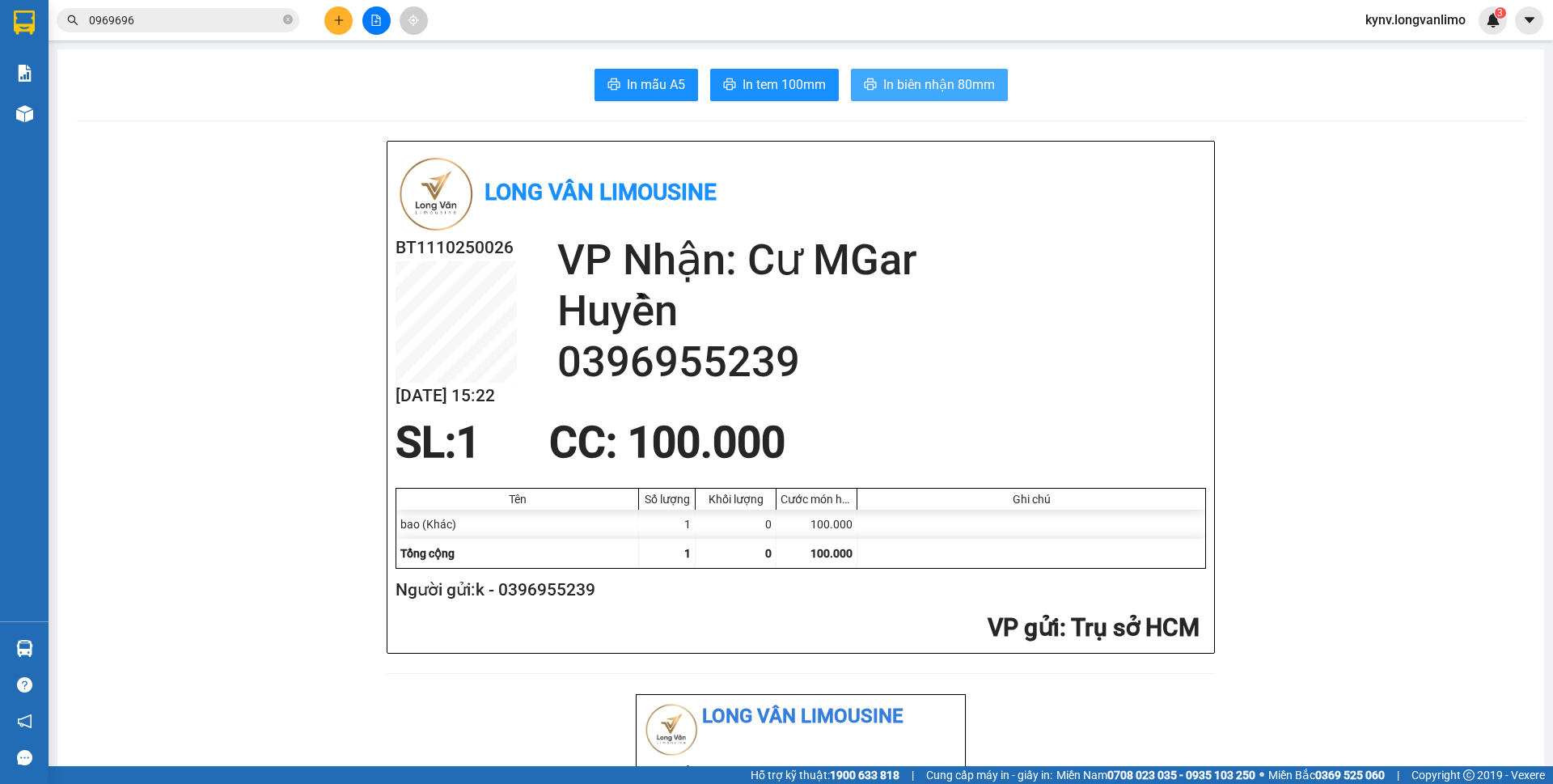
click at [897, 80] on span "In biên nhận 80mm" at bounding box center [939, 85] width 112 height 20
click at [768, 88] on span "In tem 100mm" at bounding box center [783, 85] width 83 height 20
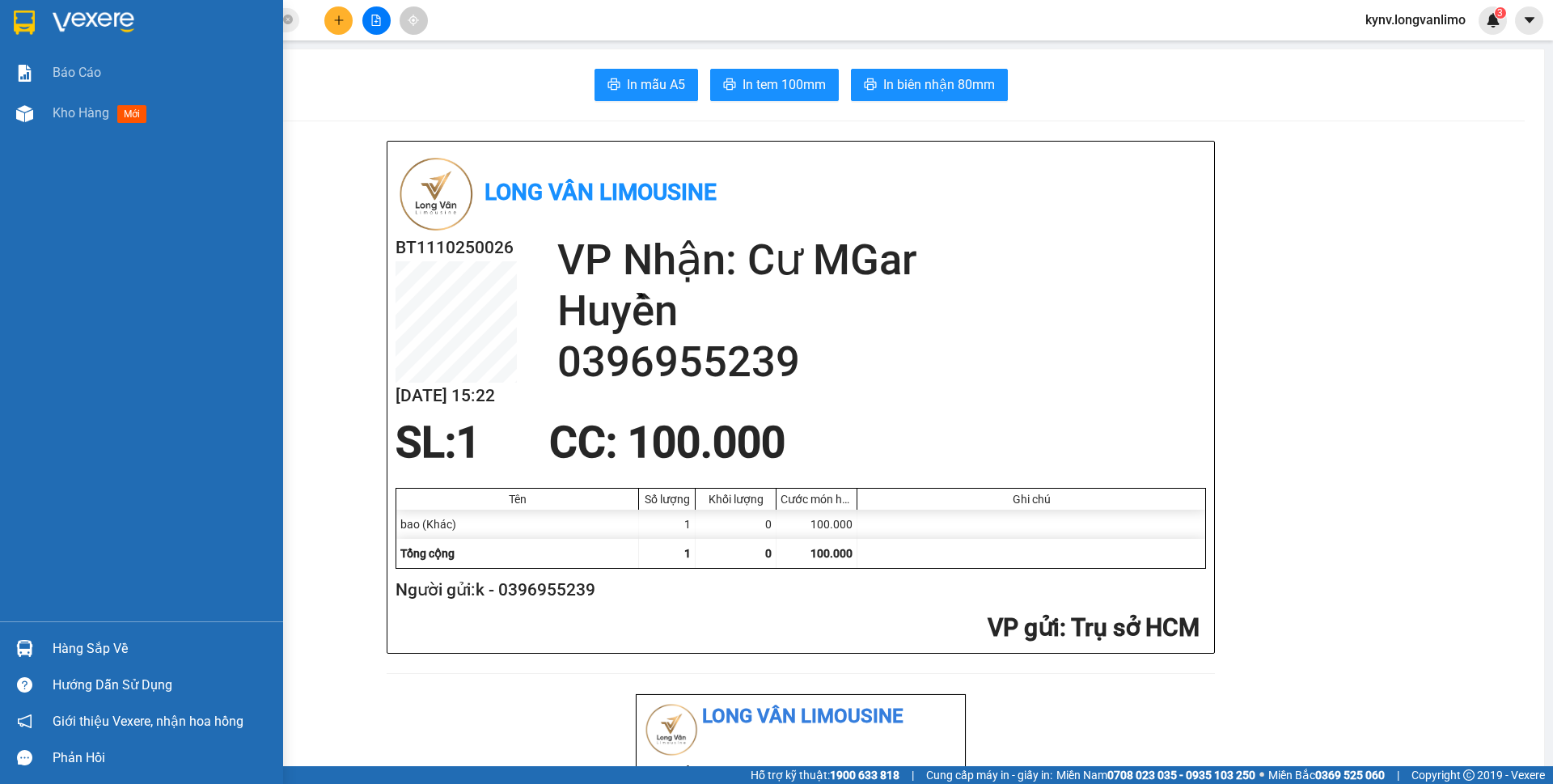
click at [26, 18] on img at bounding box center [24, 23] width 21 height 25
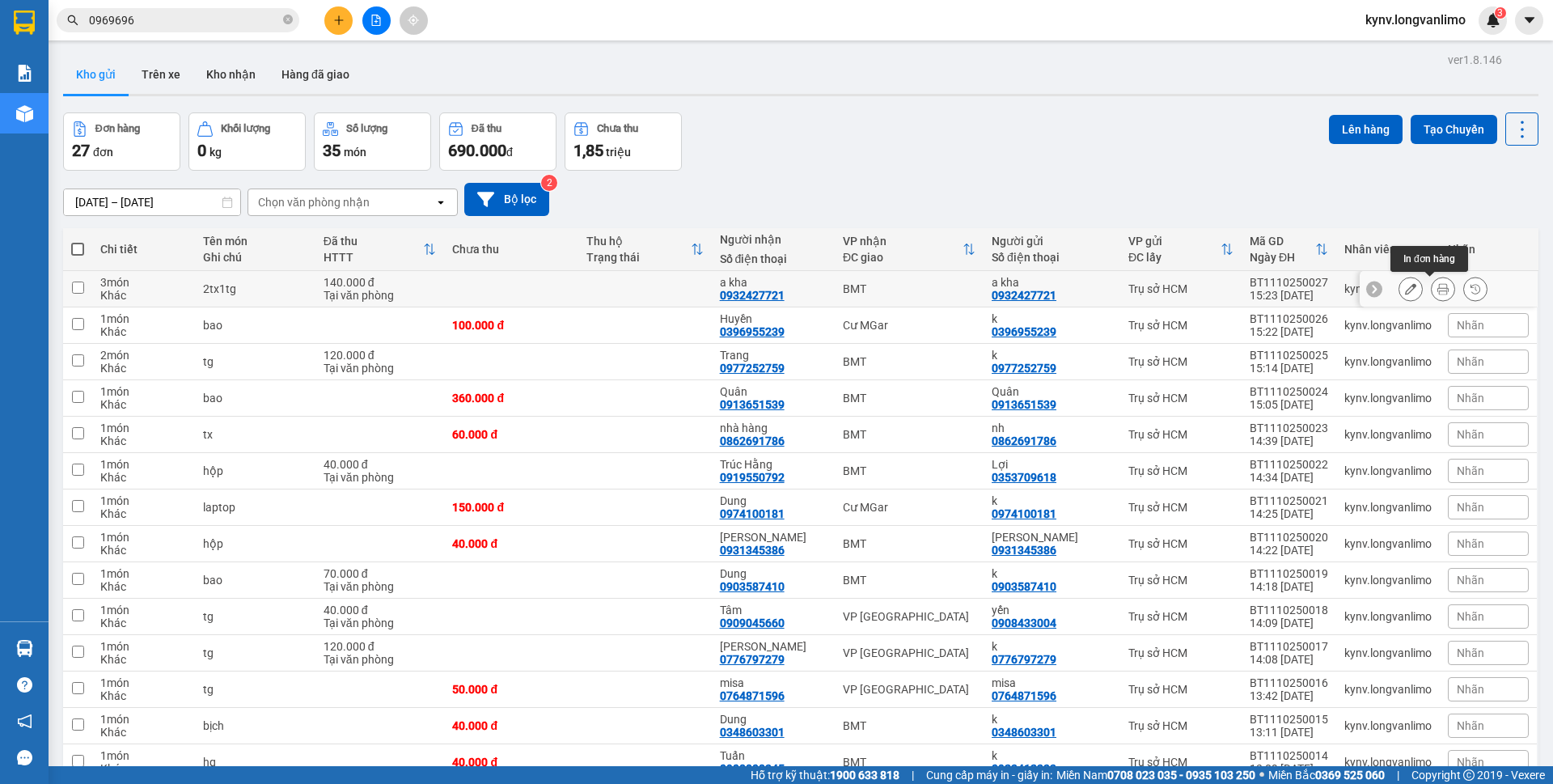
click at [1432, 289] on button at bounding box center [1443, 289] width 23 height 28
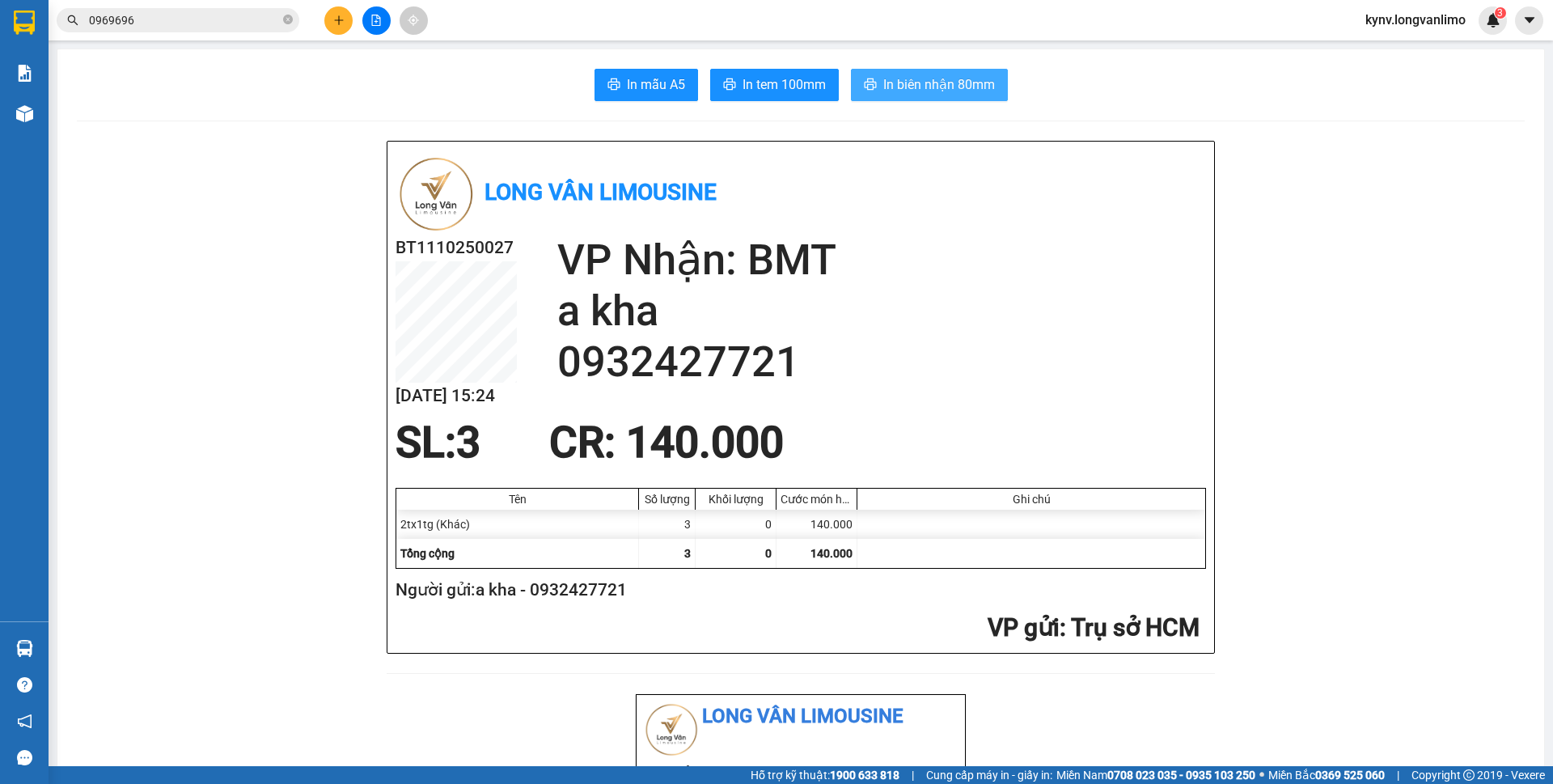
click at [917, 78] on span "In biên nhận 80mm" at bounding box center [939, 85] width 112 height 20
click at [785, 95] on span "In tem 100mm" at bounding box center [783, 85] width 83 height 20
click at [170, 17] on input "0969696" at bounding box center [185, 20] width 191 height 18
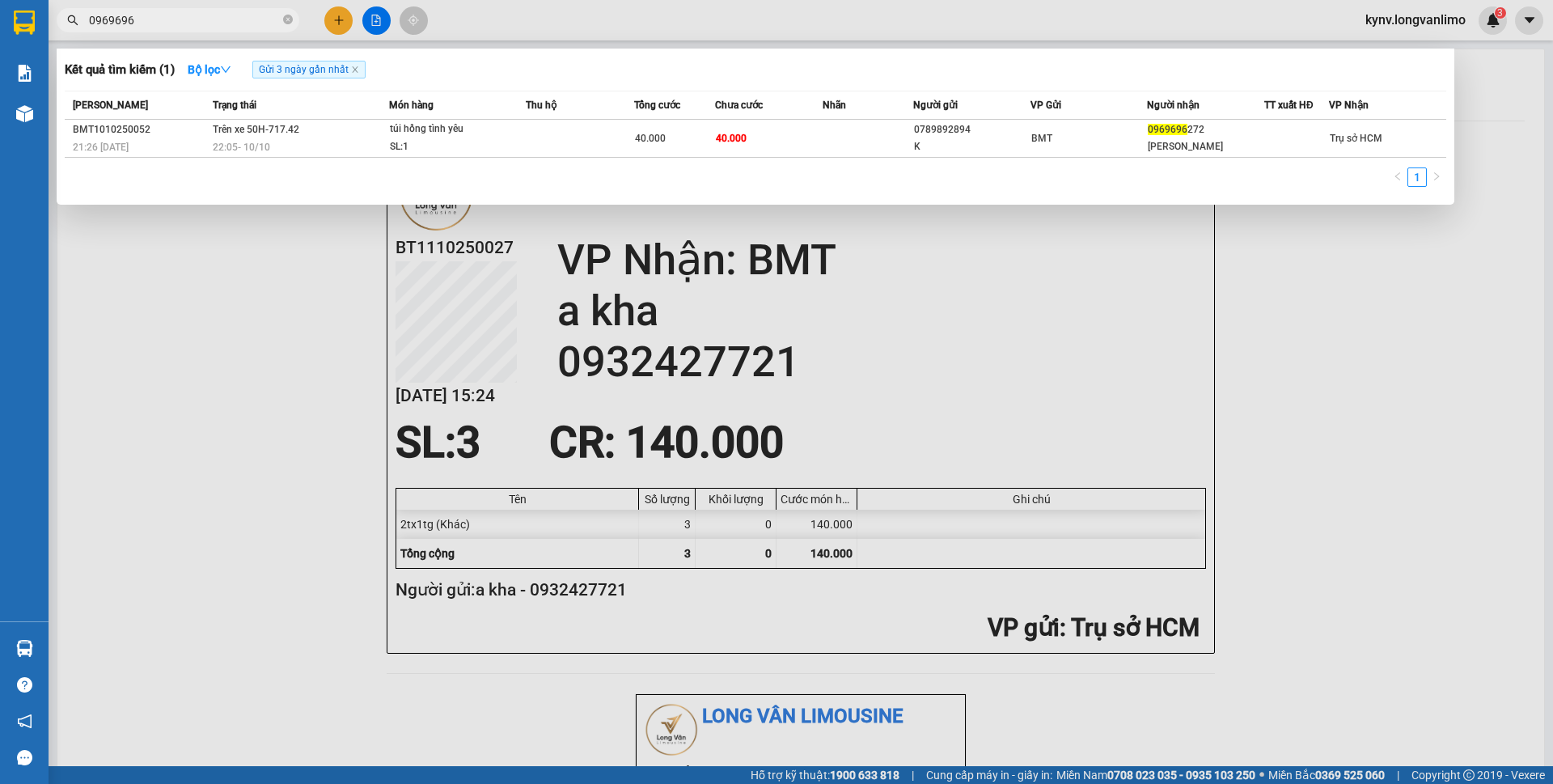
click at [170, 17] on input "0969696" at bounding box center [185, 20] width 191 height 18
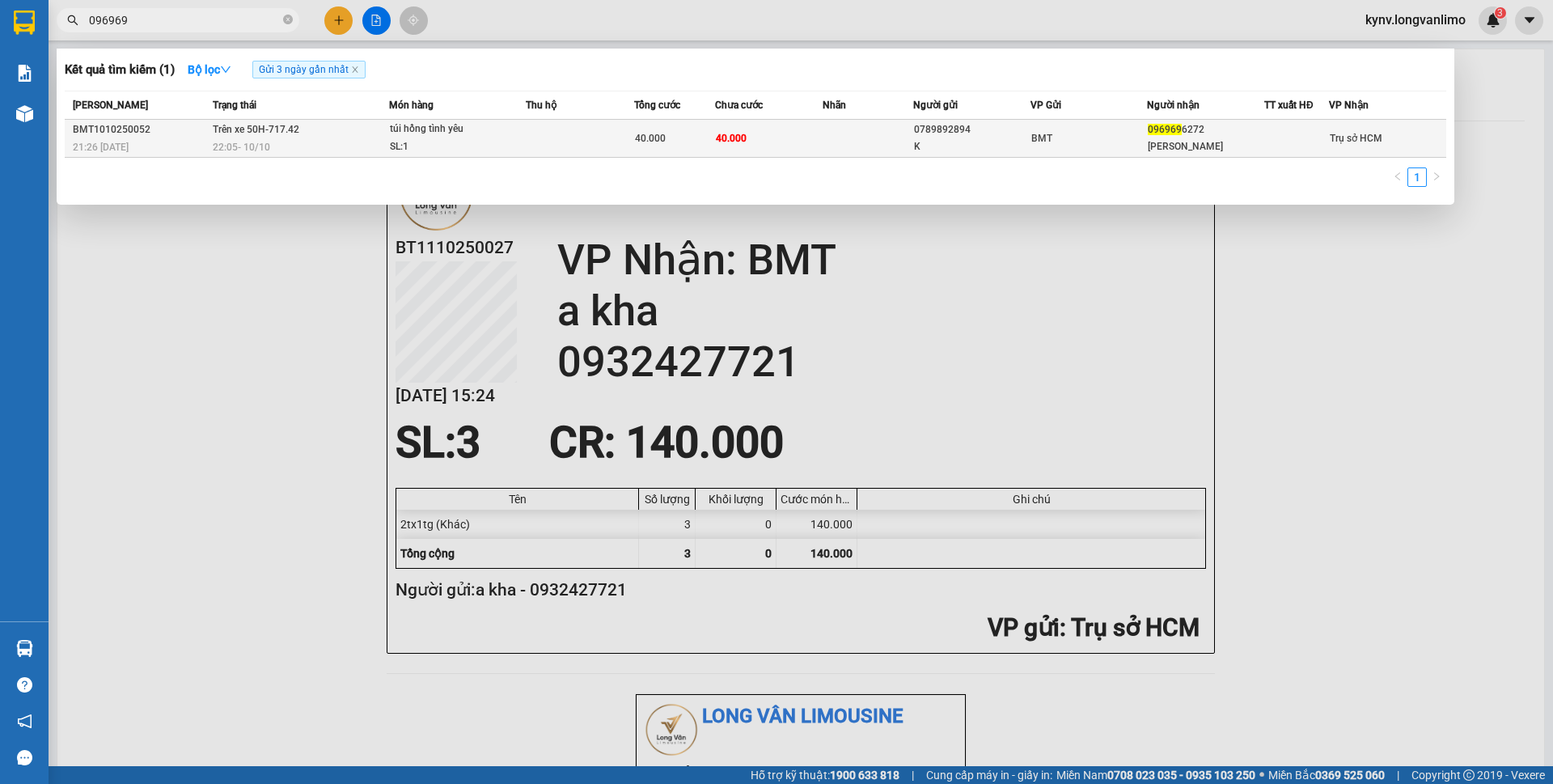
click at [803, 148] on td "40.000" at bounding box center [769, 138] width 108 height 38
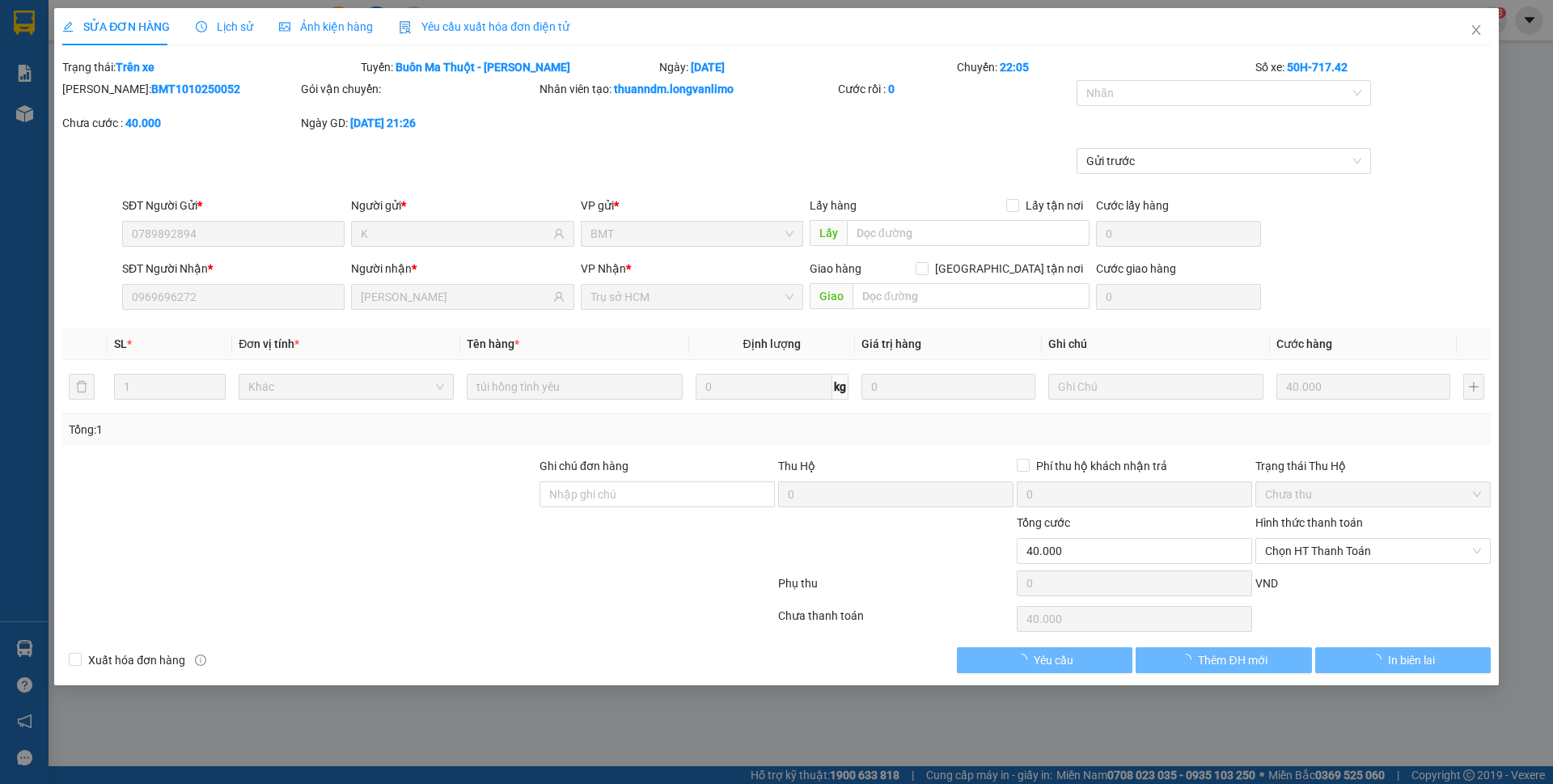
click at [320, 20] on span "Ảnh kiện hàng" at bounding box center [325, 26] width 94 height 13
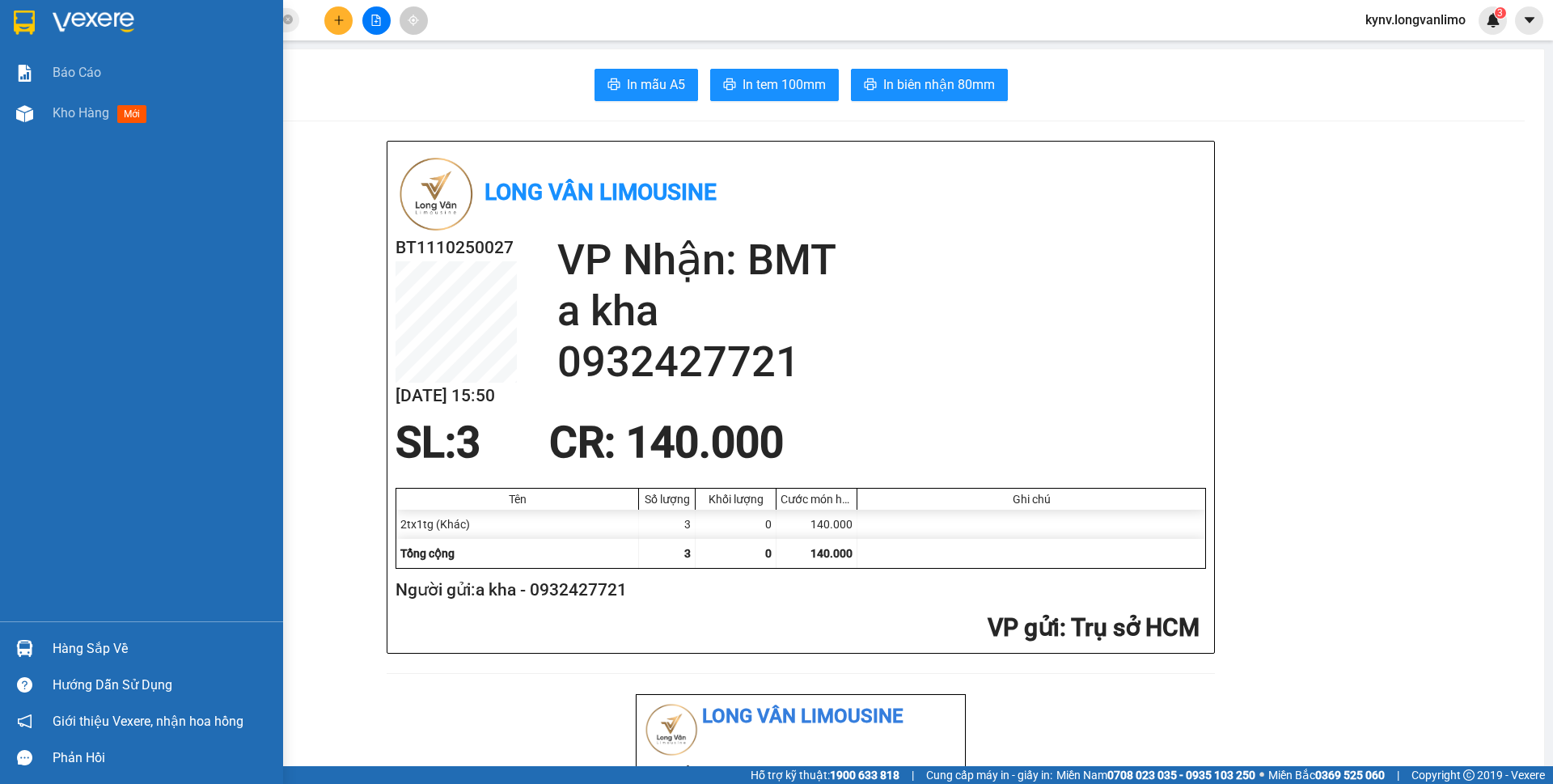
click at [24, 21] on img at bounding box center [24, 23] width 21 height 25
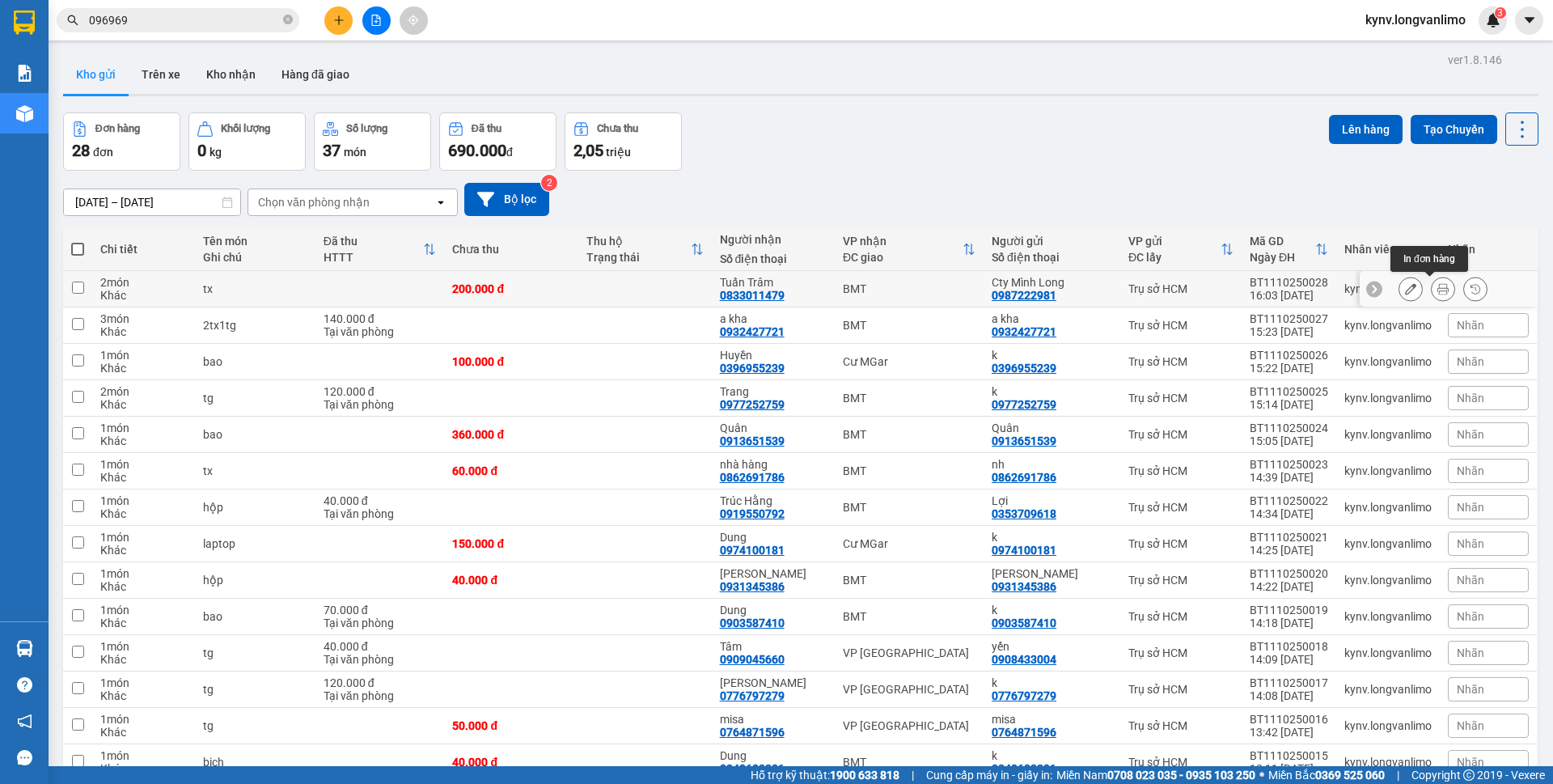
click at [1437, 294] on icon at bounding box center [1443, 289] width 11 height 11
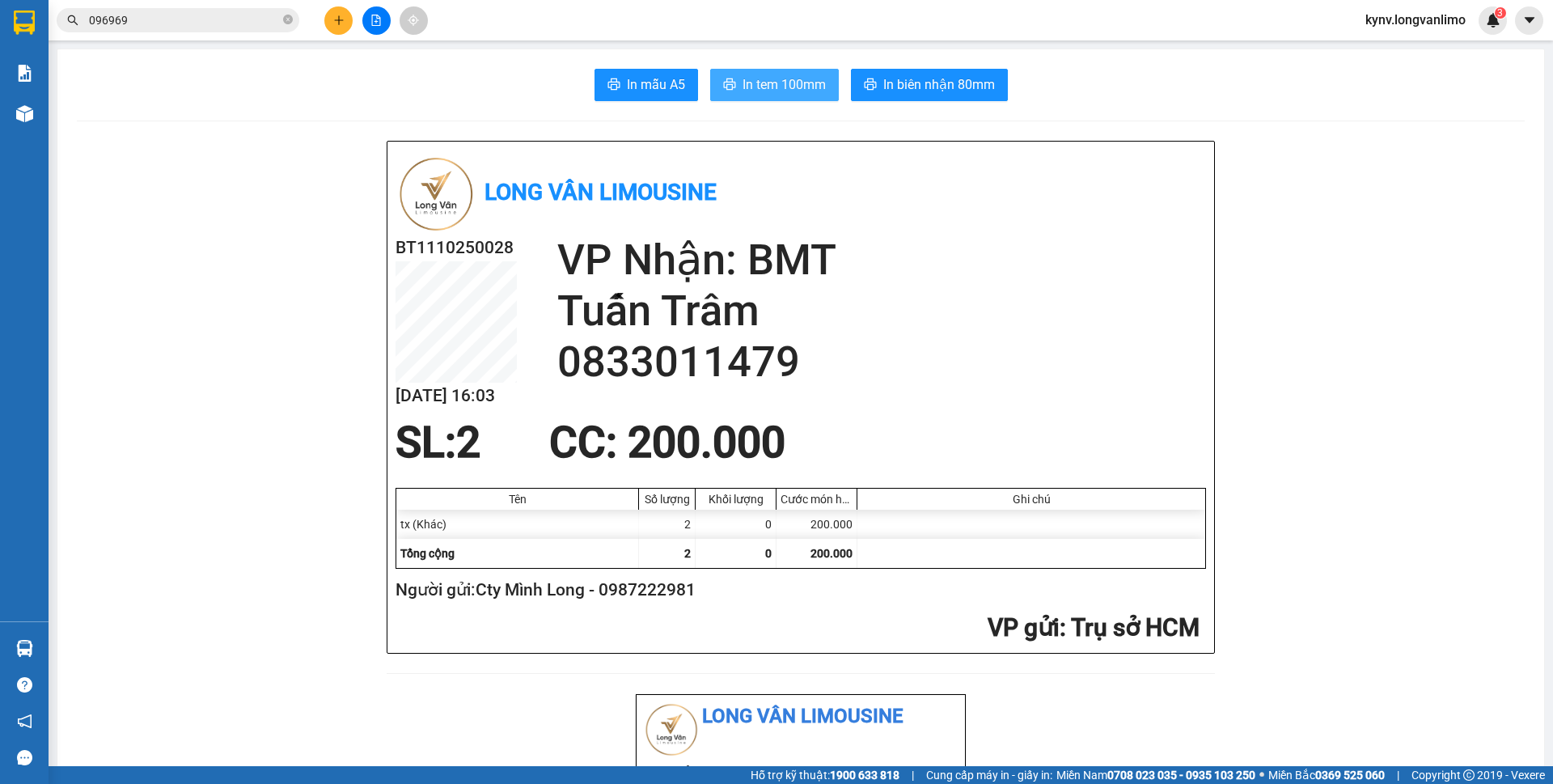
click at [780, 91] on span "In tem 100mm" at bounding box center [783, 85] width 83 height 20
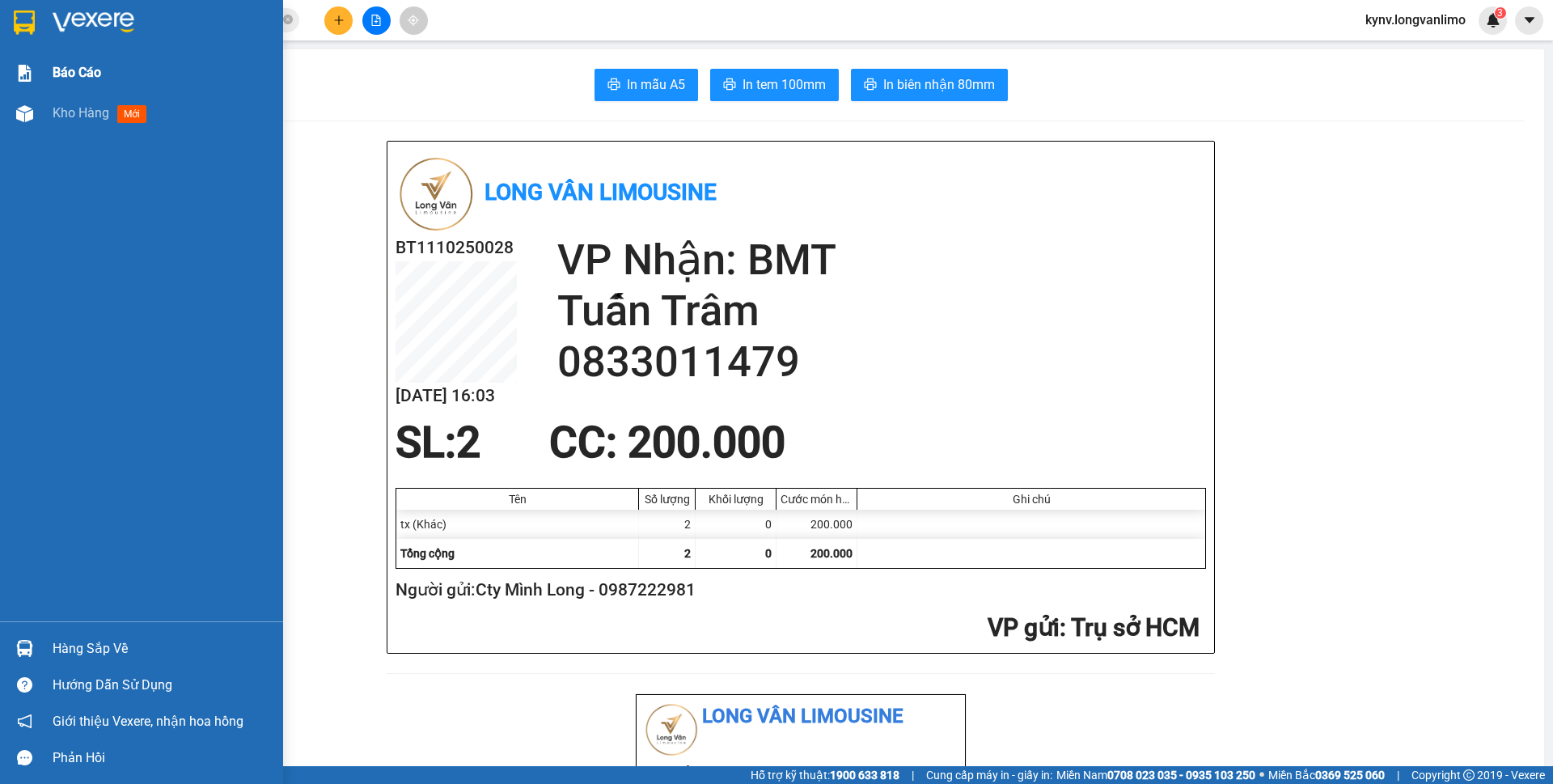
drag, startPoint x: 15, startPoint y: 15, endPoint x: 66, endPoint y: 91, distance: 91.5
click at [15, 14] on img at bounding box center [24, 23] width 21 height 25
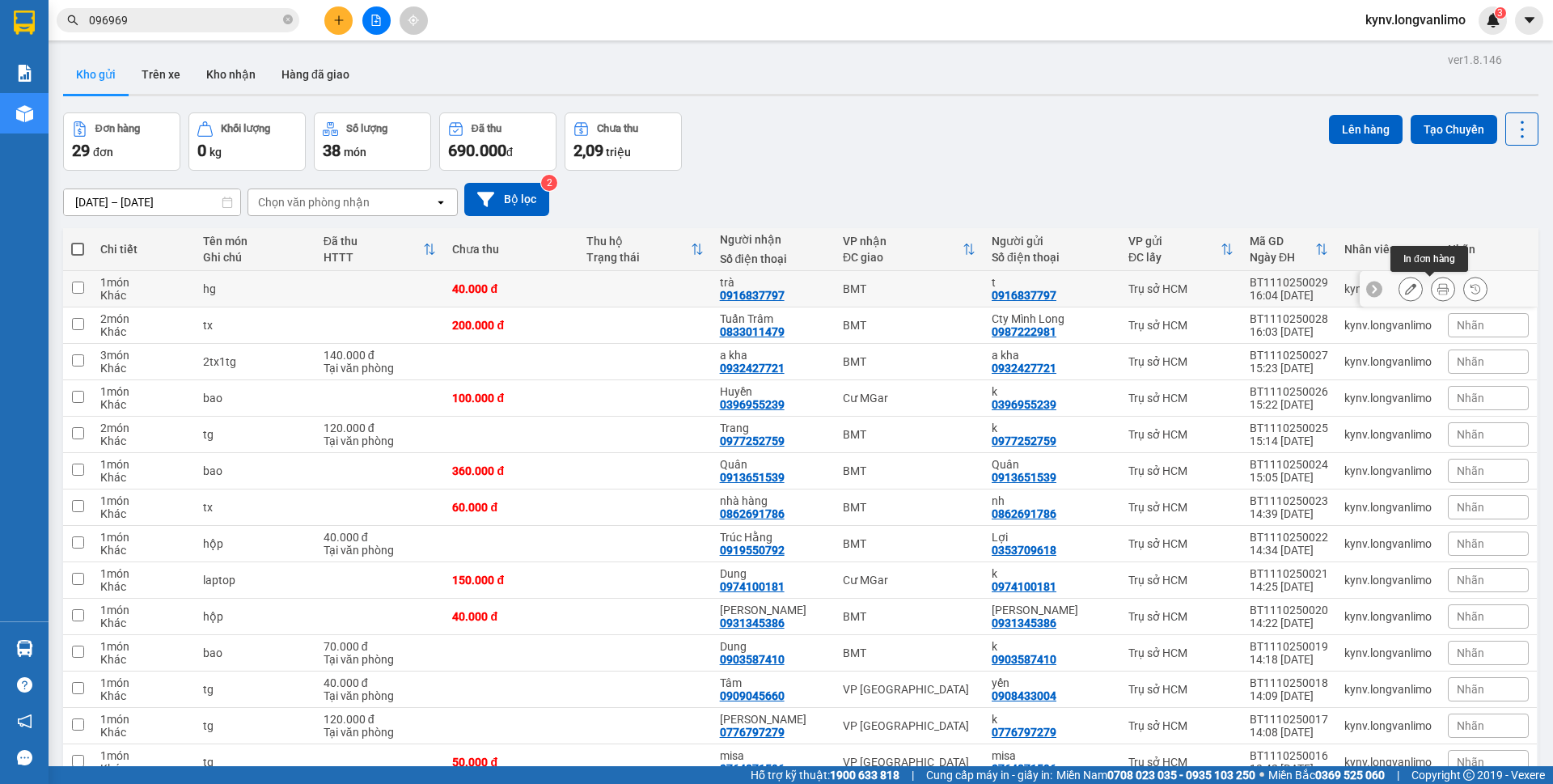
click at [1436, 292] on button at bounding box center [1443, 289] width 23 height 28
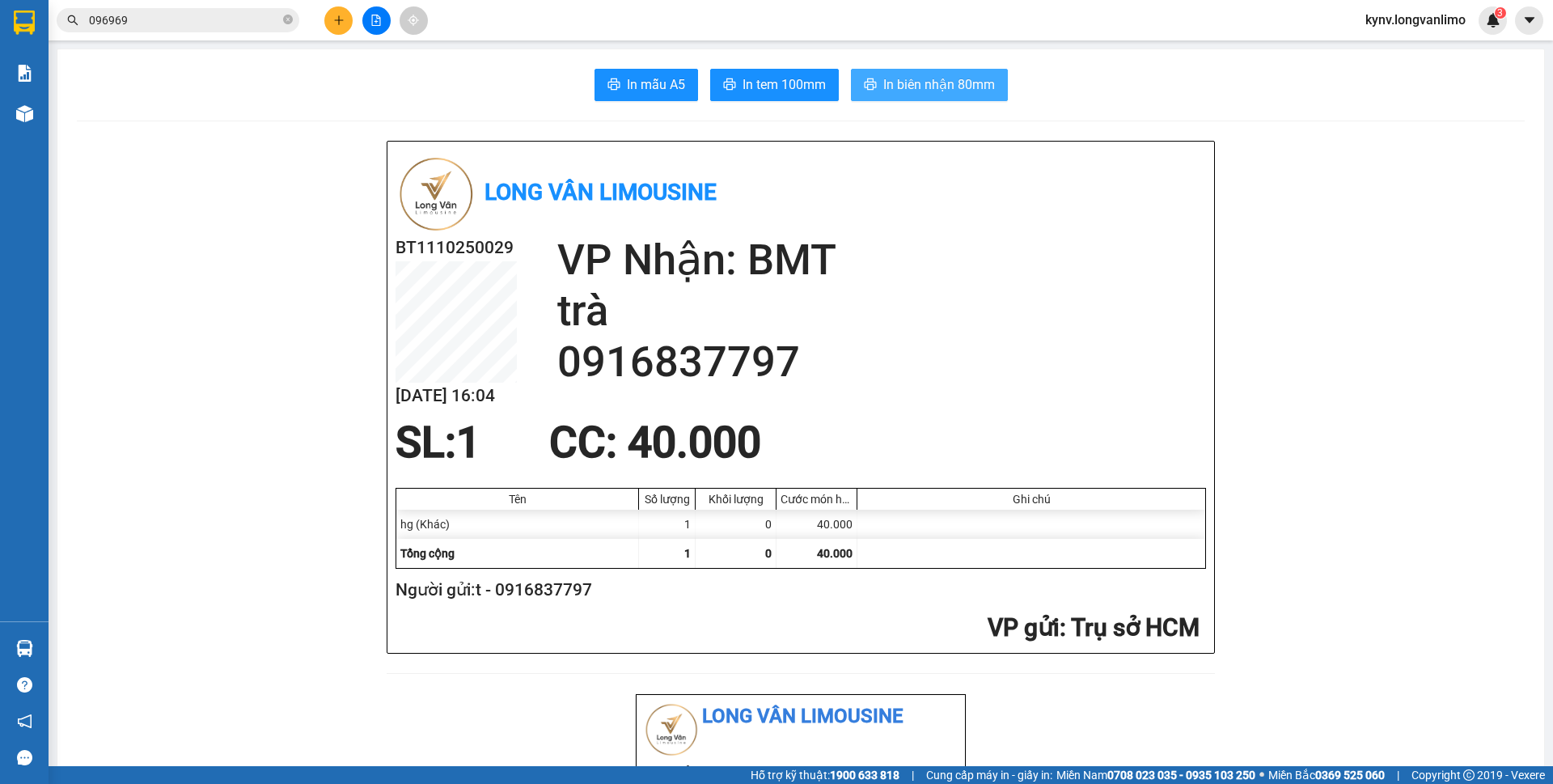
click at [902, 89] on span "In biên nhận 80mm" at bounding box center [939, 85] width 112 height 20
click at [762, 82] on span "In tem 100mm" at bounding box center [783, 85] width 83 height 20
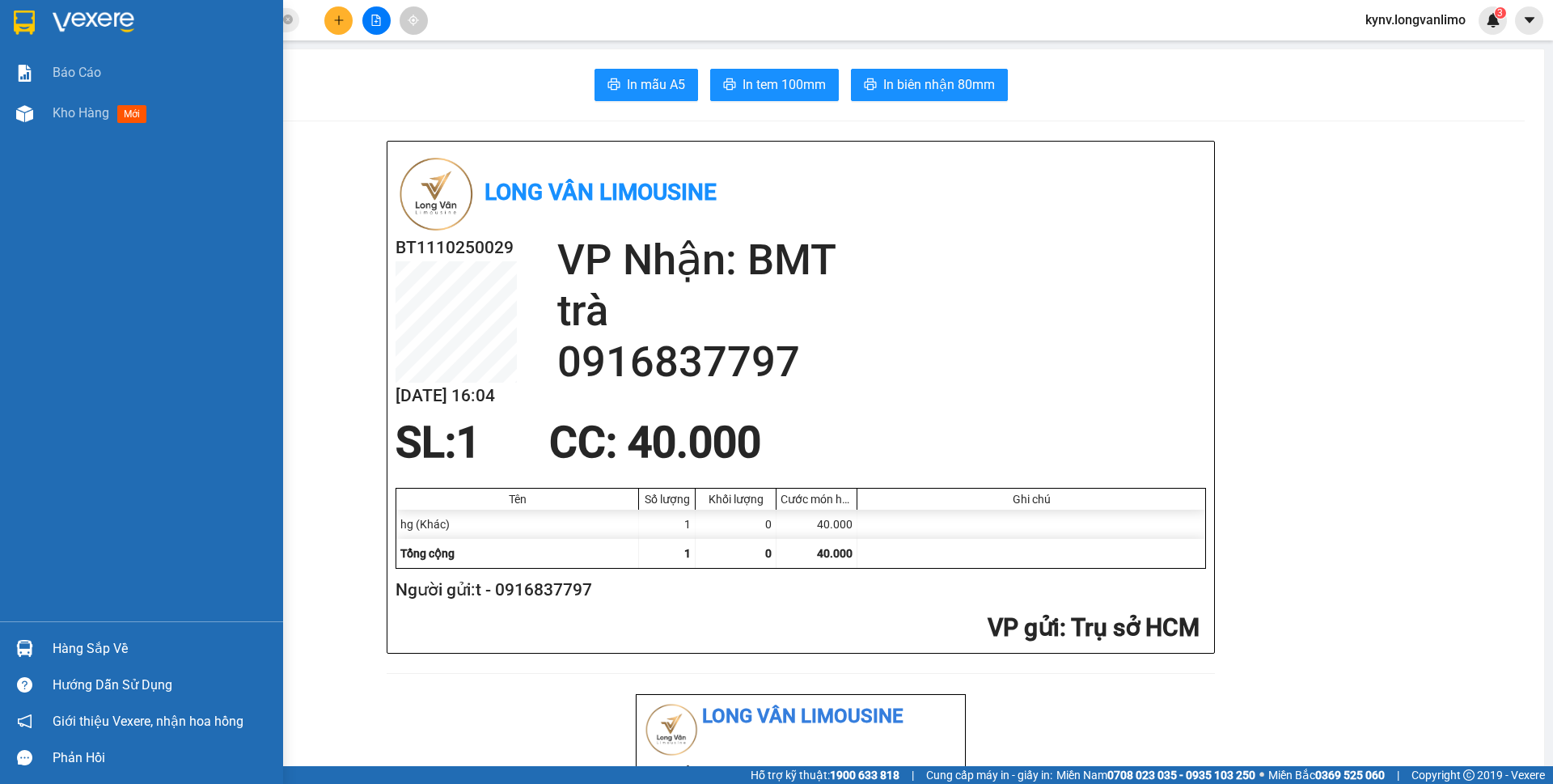
click at [19, 16] on img at bounding box center [24, 23] width 21 height 25
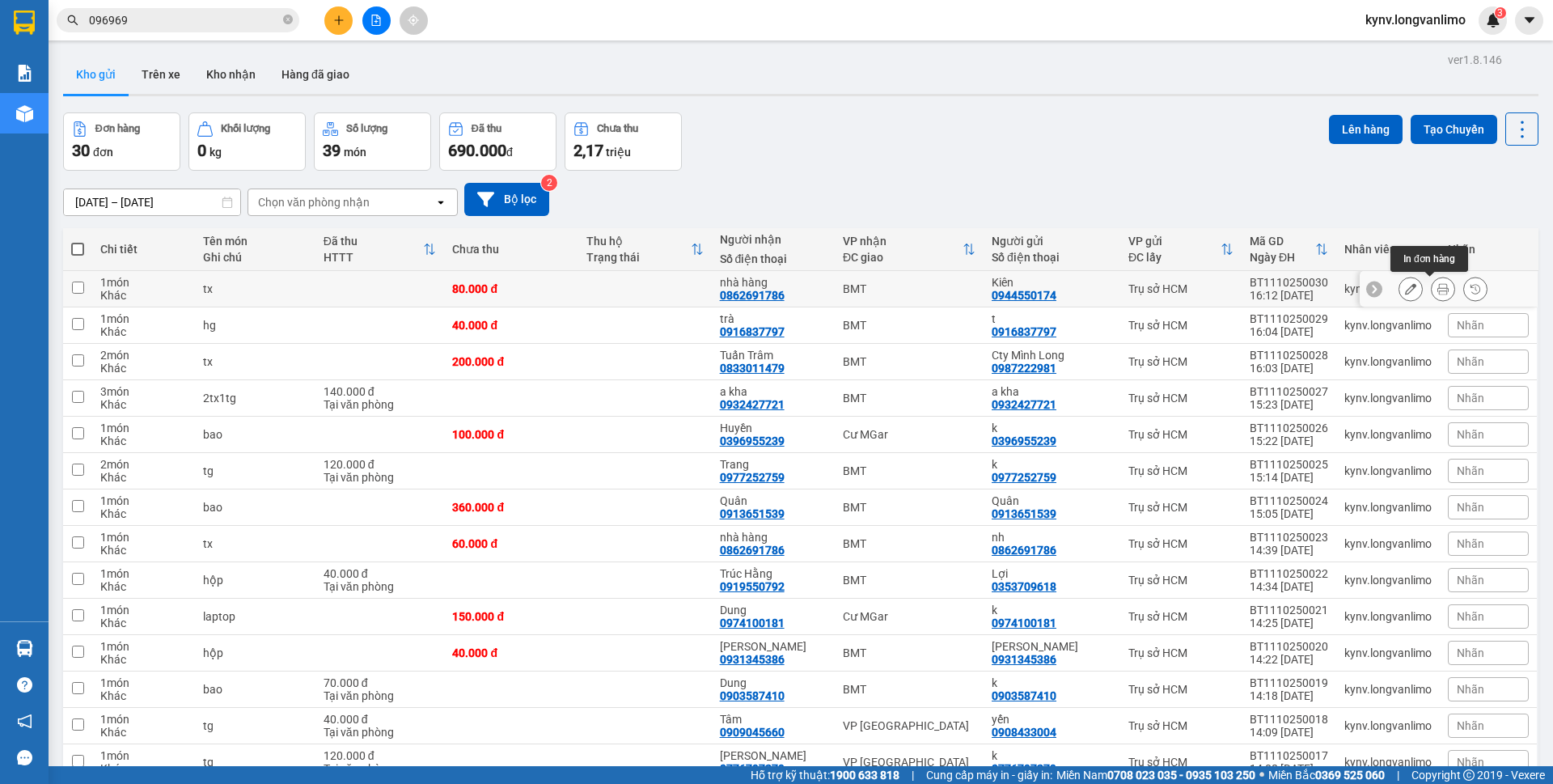
click at [1437, 292] on icon at bounding box center [1443, 289] width 11 height 11
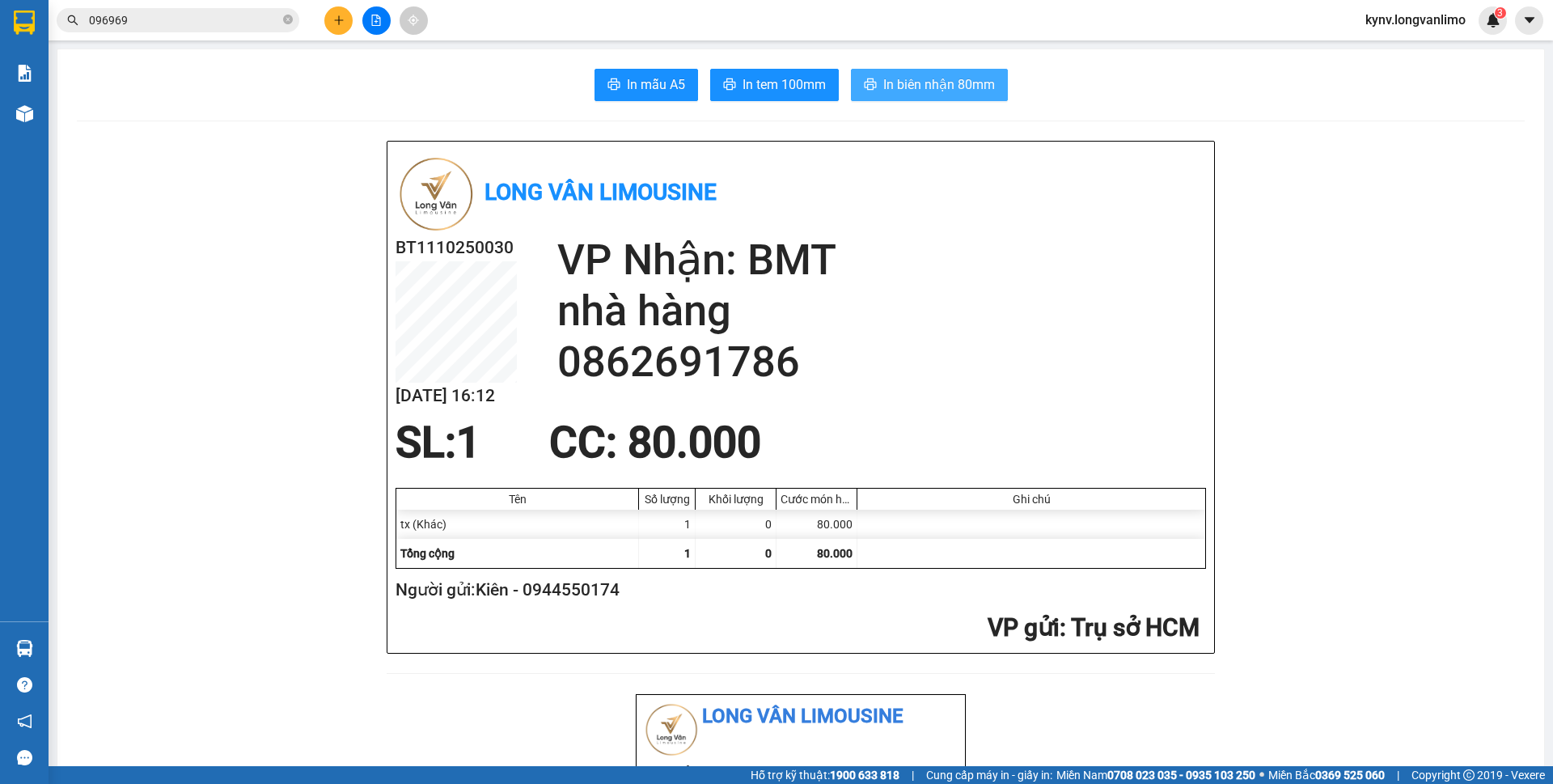
click at [907, 93] on span "In biên nhận 80mm" at bounding box center [939, 85] width 112 height 20
click at [773, 81] on span "In tem 100mm" at bounding box center [783, 85] width 83 height 20
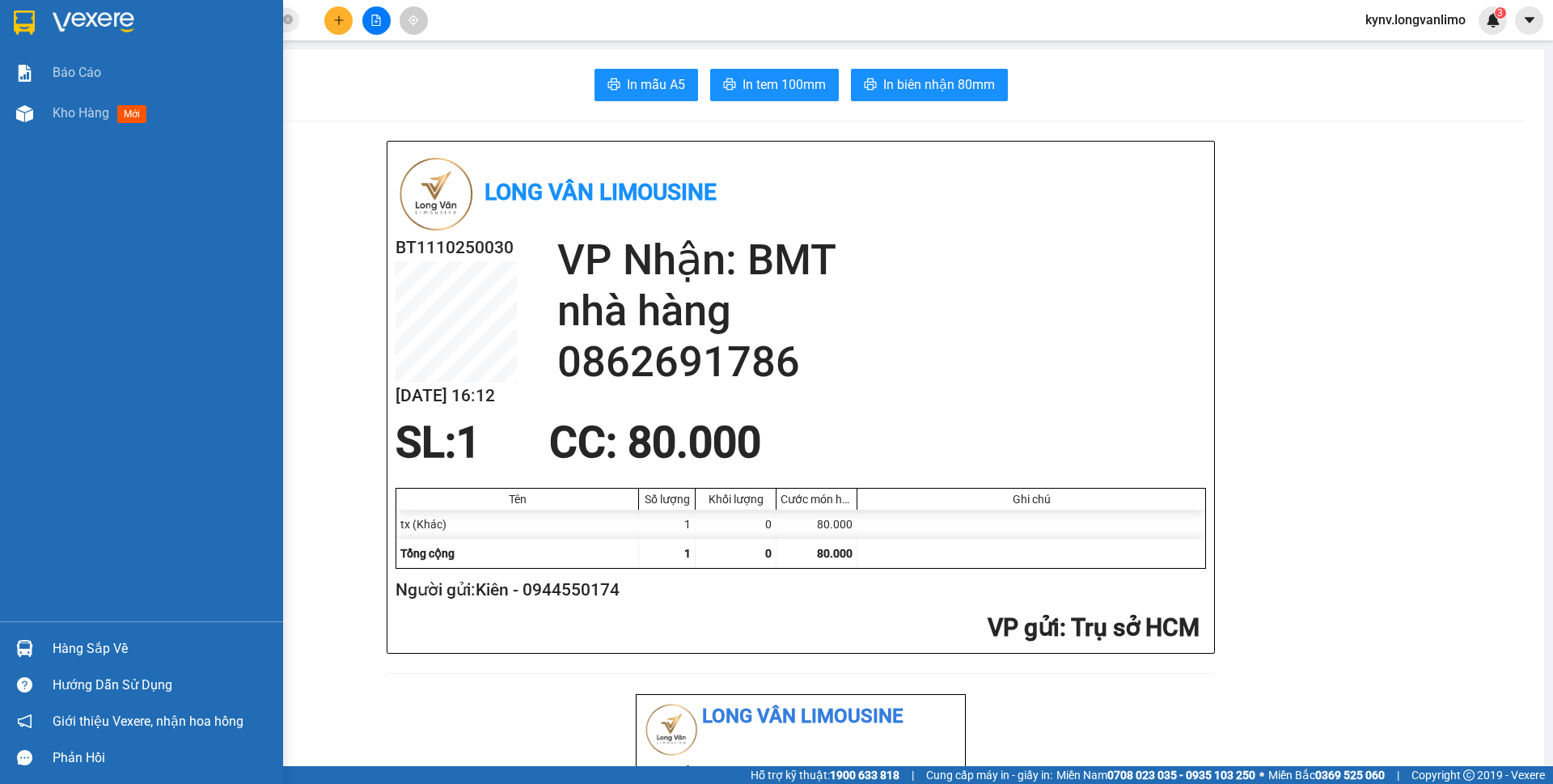
click at [15, 14] on img at bounding box center [24, 23] width 21 height 25
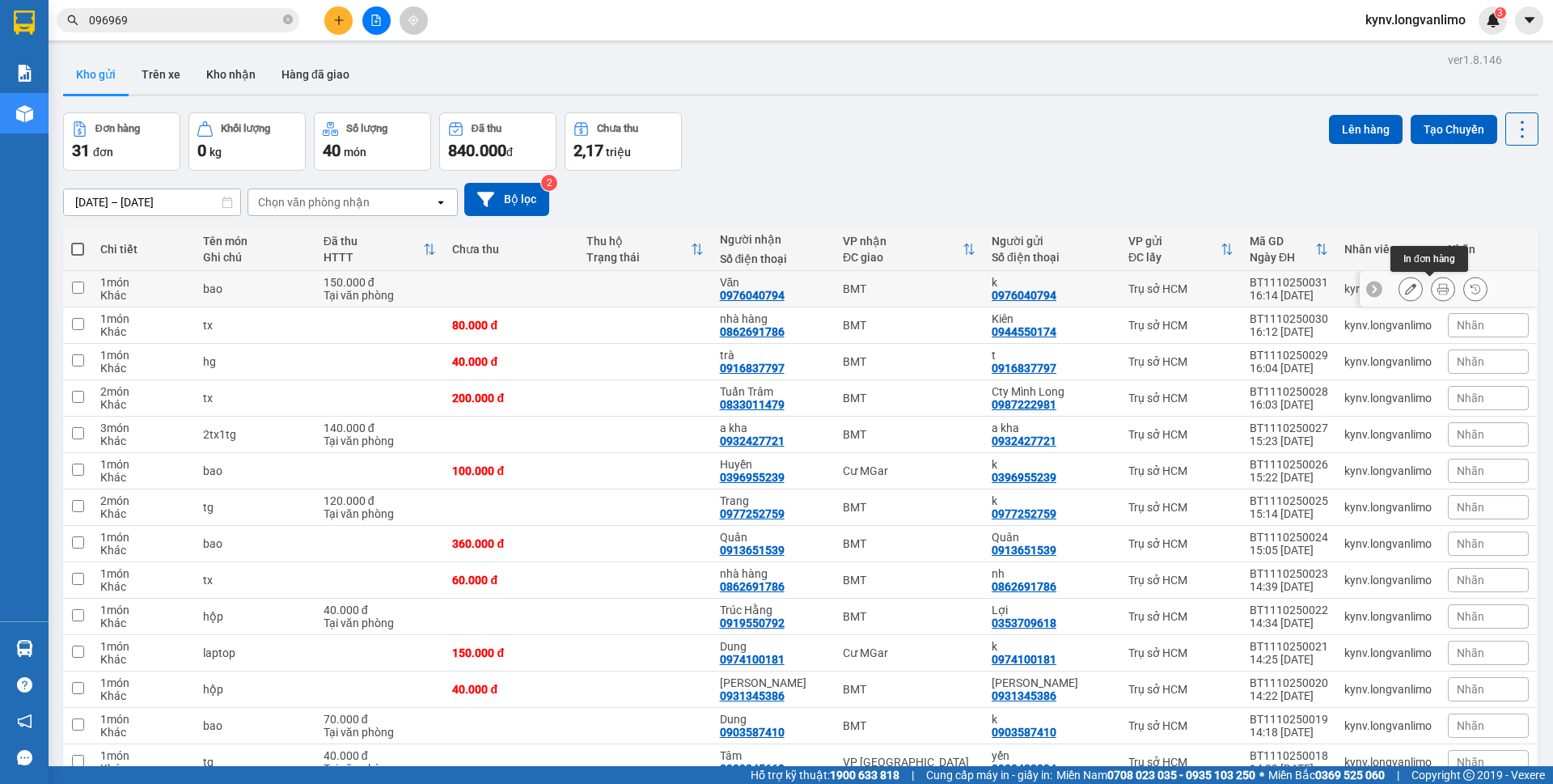
click at [1437, 289] on icon at bounding box center [1443, 289] width 11 height 11
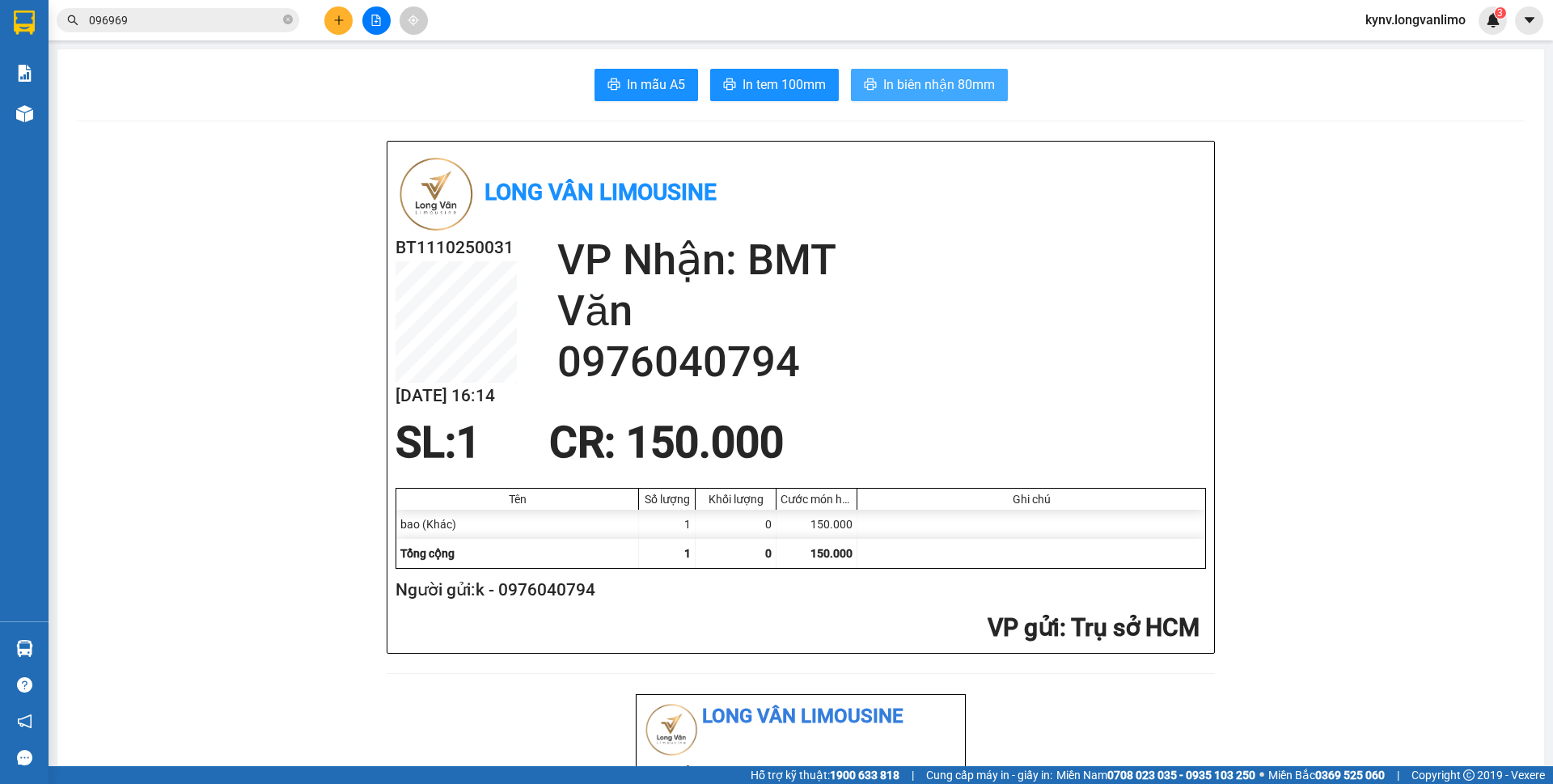
click at [904, 76] on span "In biên nhận 80mm" at bounding box center [939, 85] width 112 height 20
click at [884, 89] on span "In biên nhận 80mm" at bounding box center [939, 85] width 112 height 20
click at [790, 81] on span "In tem 100mm" at bounding box center [783, 85] width 83 height 20
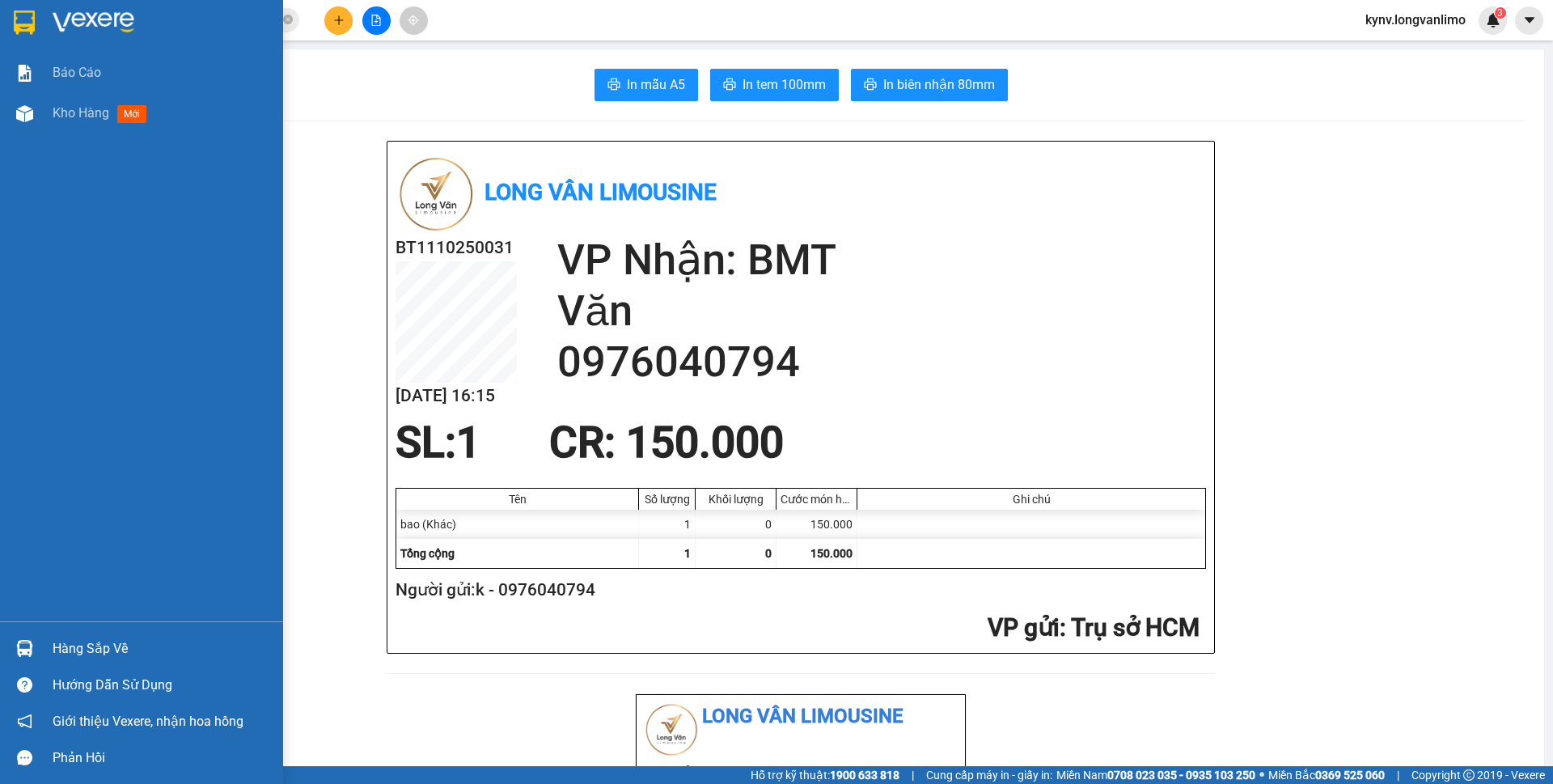
click at [18, 24] on img at bounding box center [24, 23] width 21 height 25
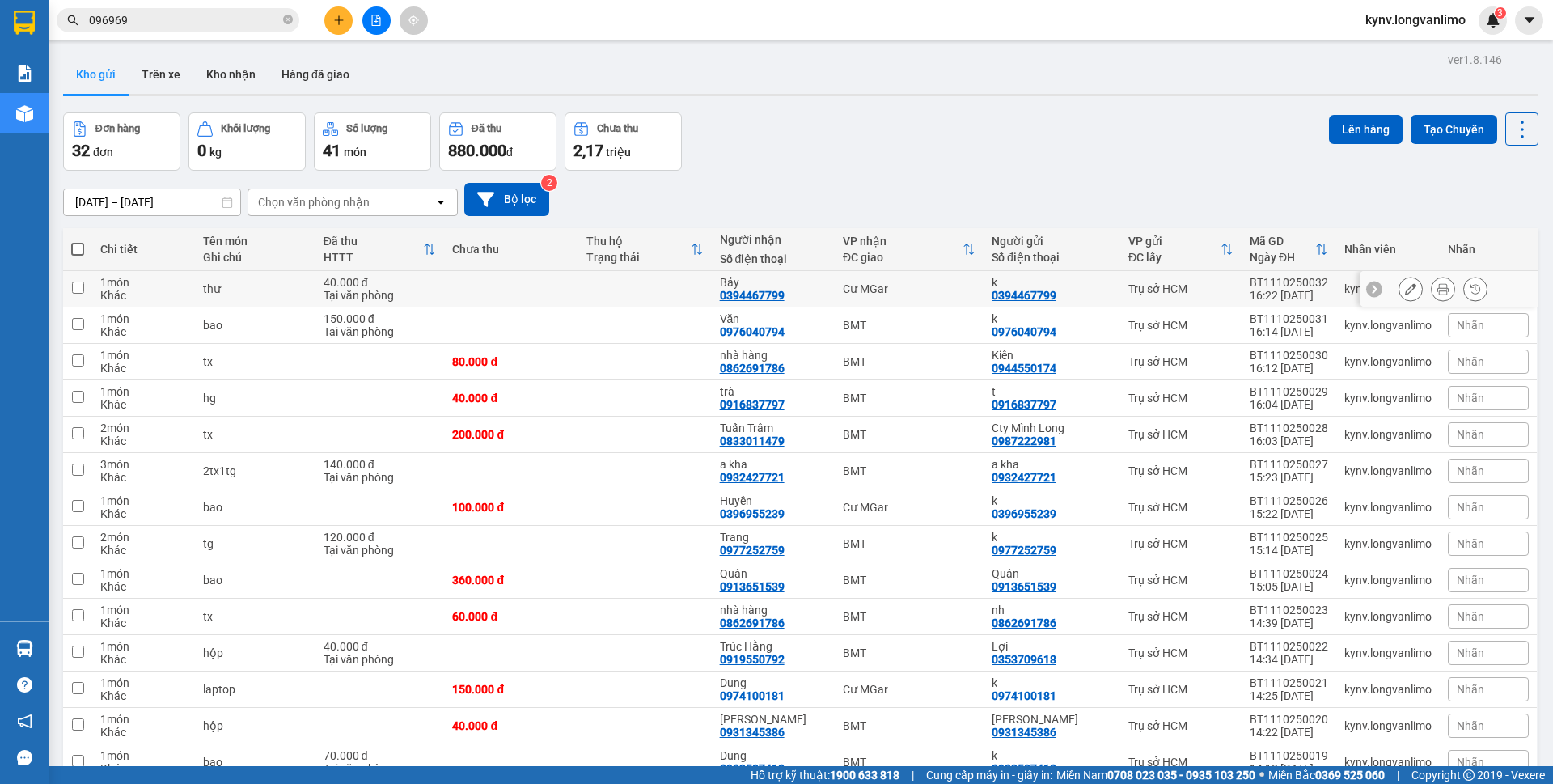
click at [1437, 290] on icon at bounding box center [1443, 289] width 11 height 11
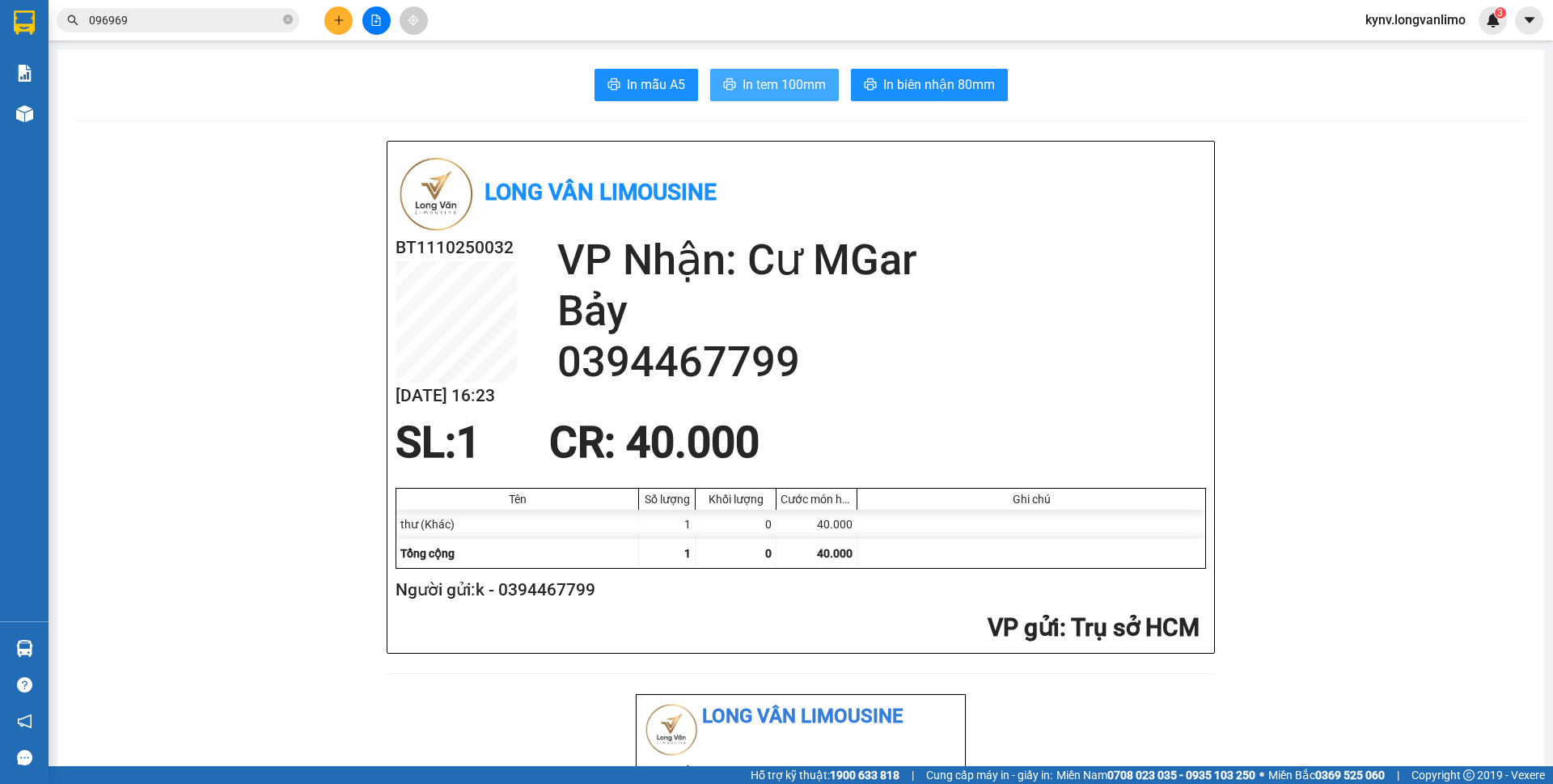
click at [743, 76] on span "In tem 100mm" at bounding box center [783, 85] width 83 height 20
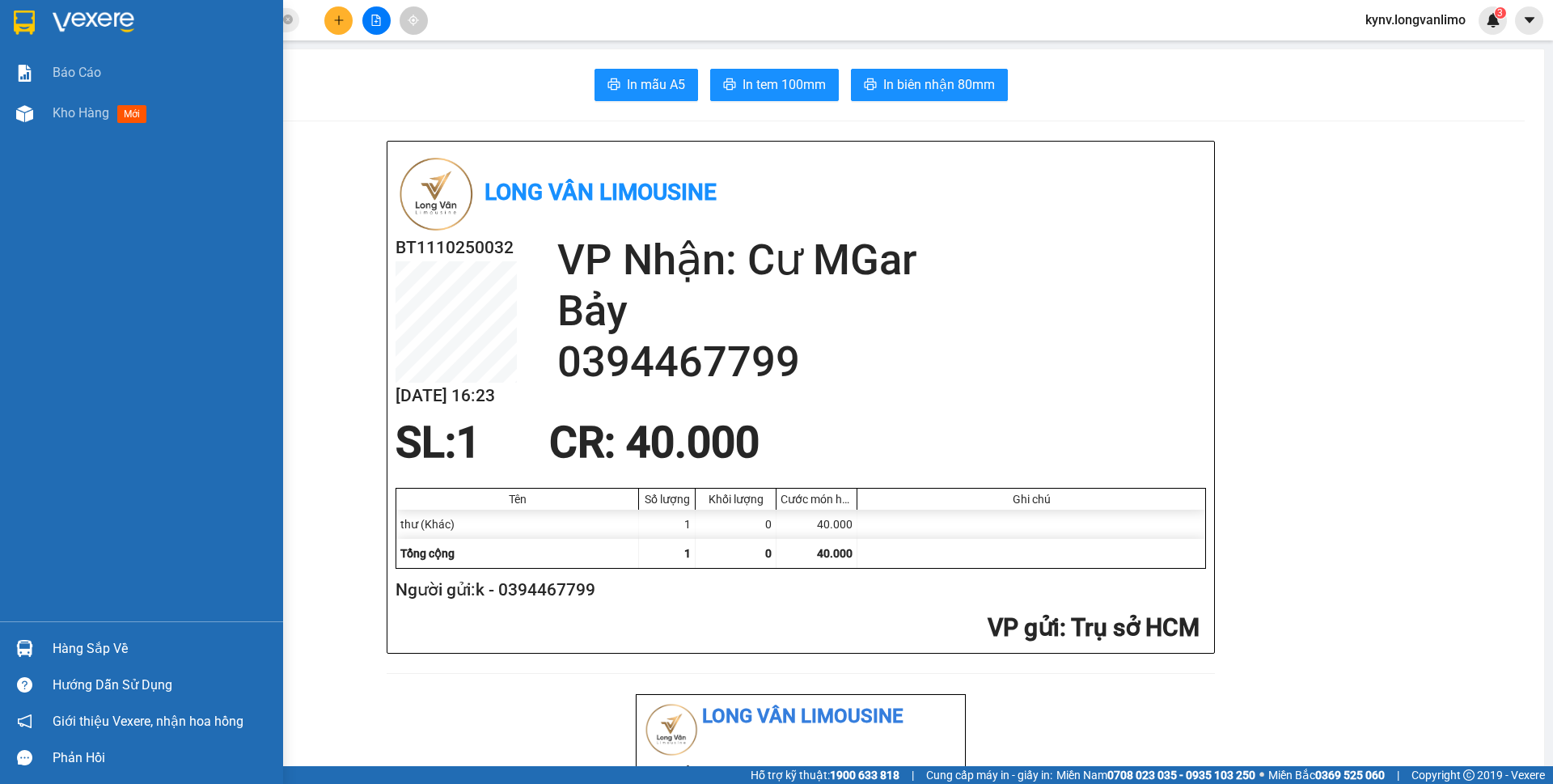
click at [32, 27] on img at bounding box center [24, 23] width 21 height 25
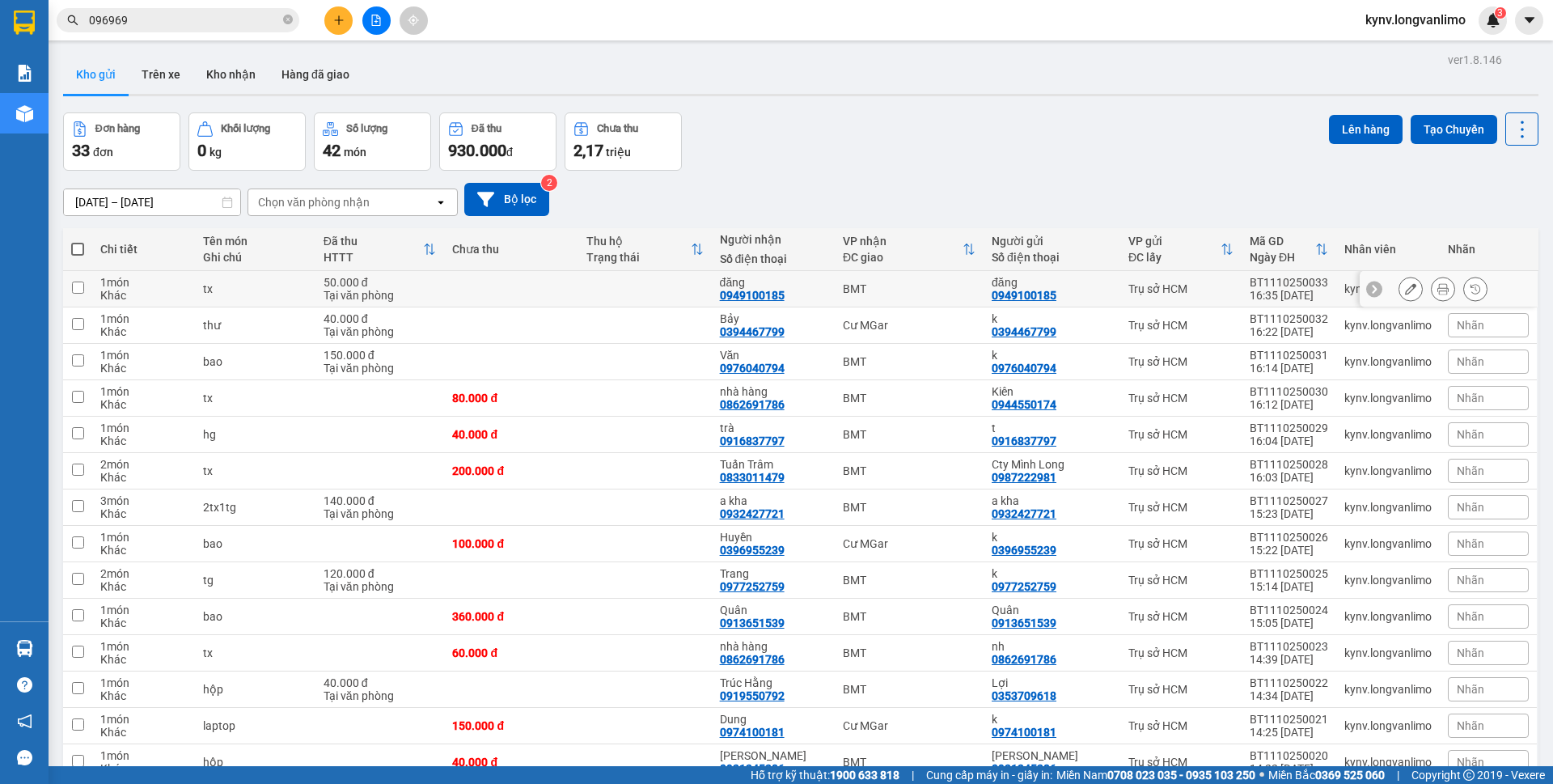
click at [1431, 282] on div at bounding box center [1443, 289] width 25 height 25
click at [1436, 285] on button at bounding box center [1443, 289] width 23 height 28
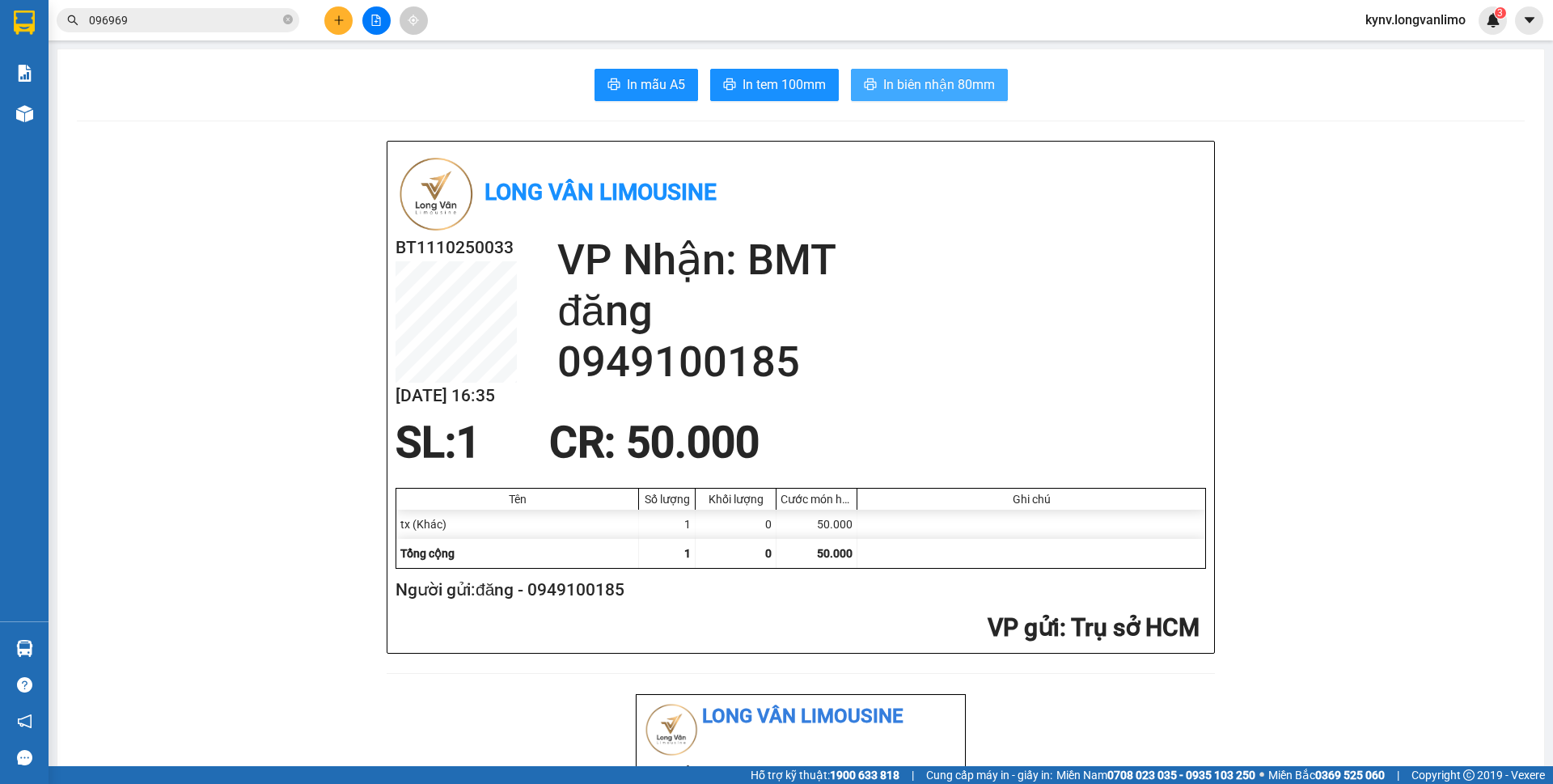
click at [864, 79] on icon "printer" at bounding box center [871, 84] width 13 height 13
click at [774, 90] on span "In tem 100mm" at bounding box center [783, 85] width 83 height 20
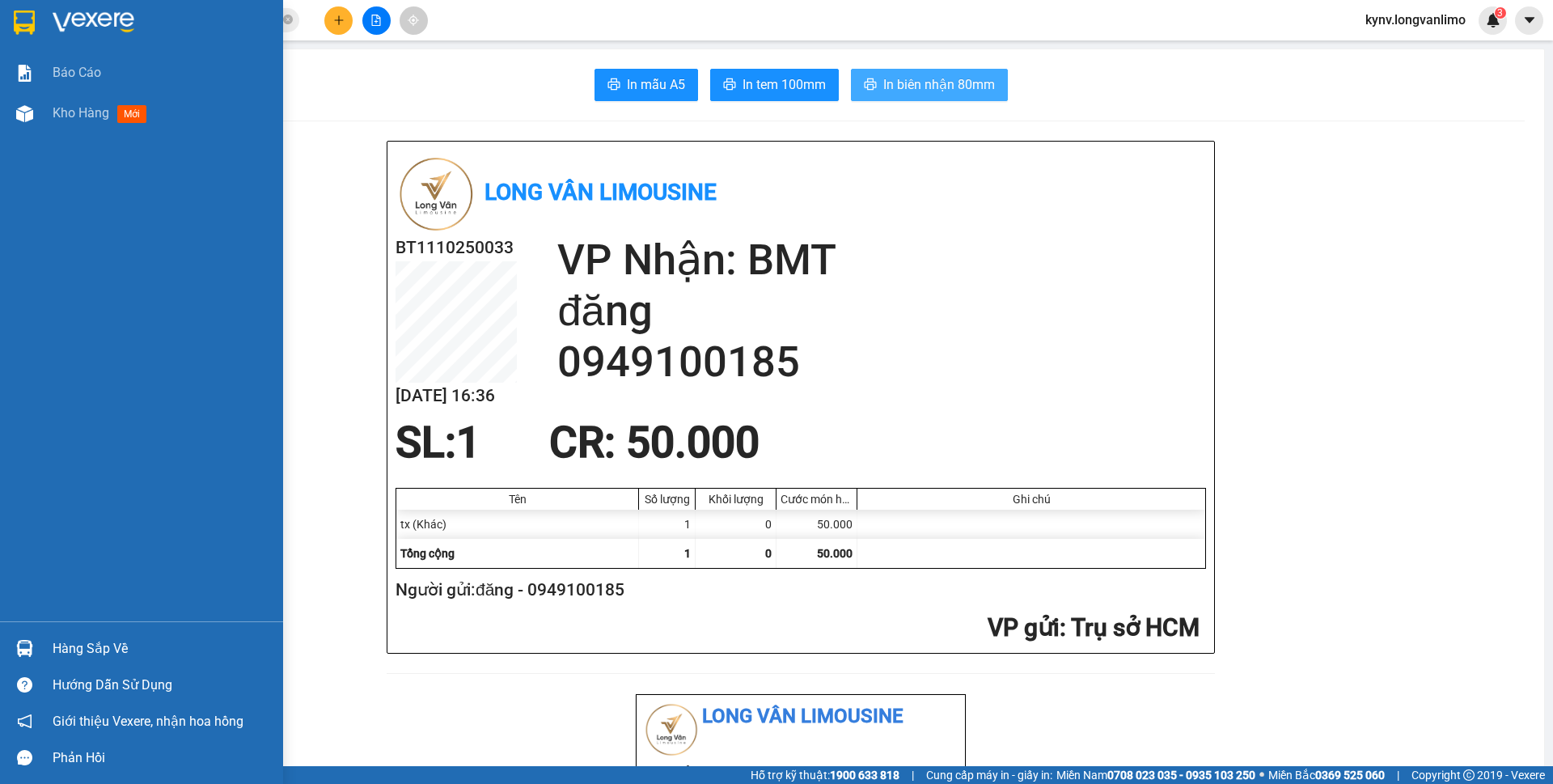
click at [14, 25] on img at bounding box center [24, 23] width 21 height 25
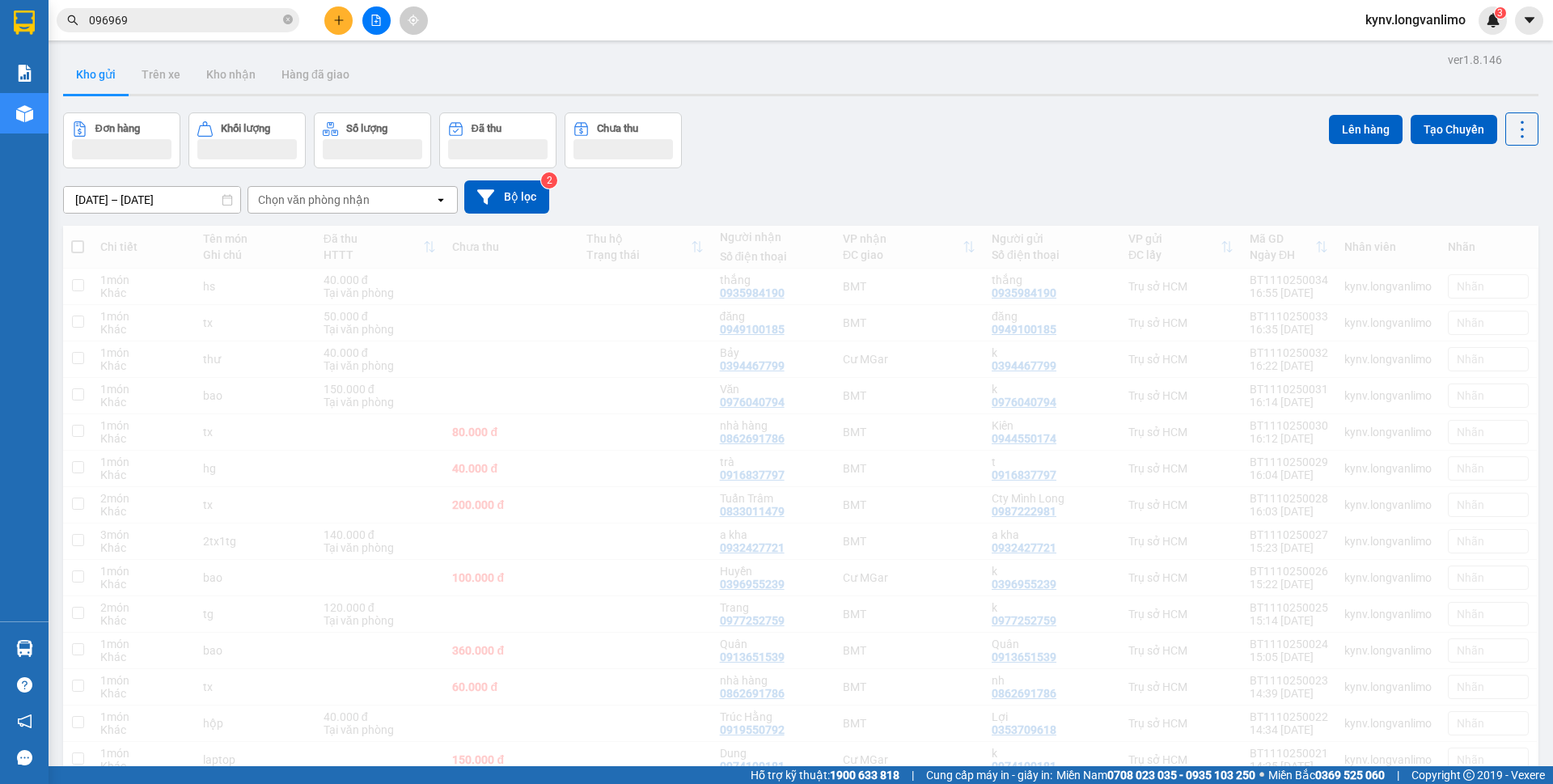
click at [863, 184] on div "11/10/2025 – 11/10/2025 Press the down arrow key to interact with the calendar …" at bounding box center [801, 197] width 1476 height 33
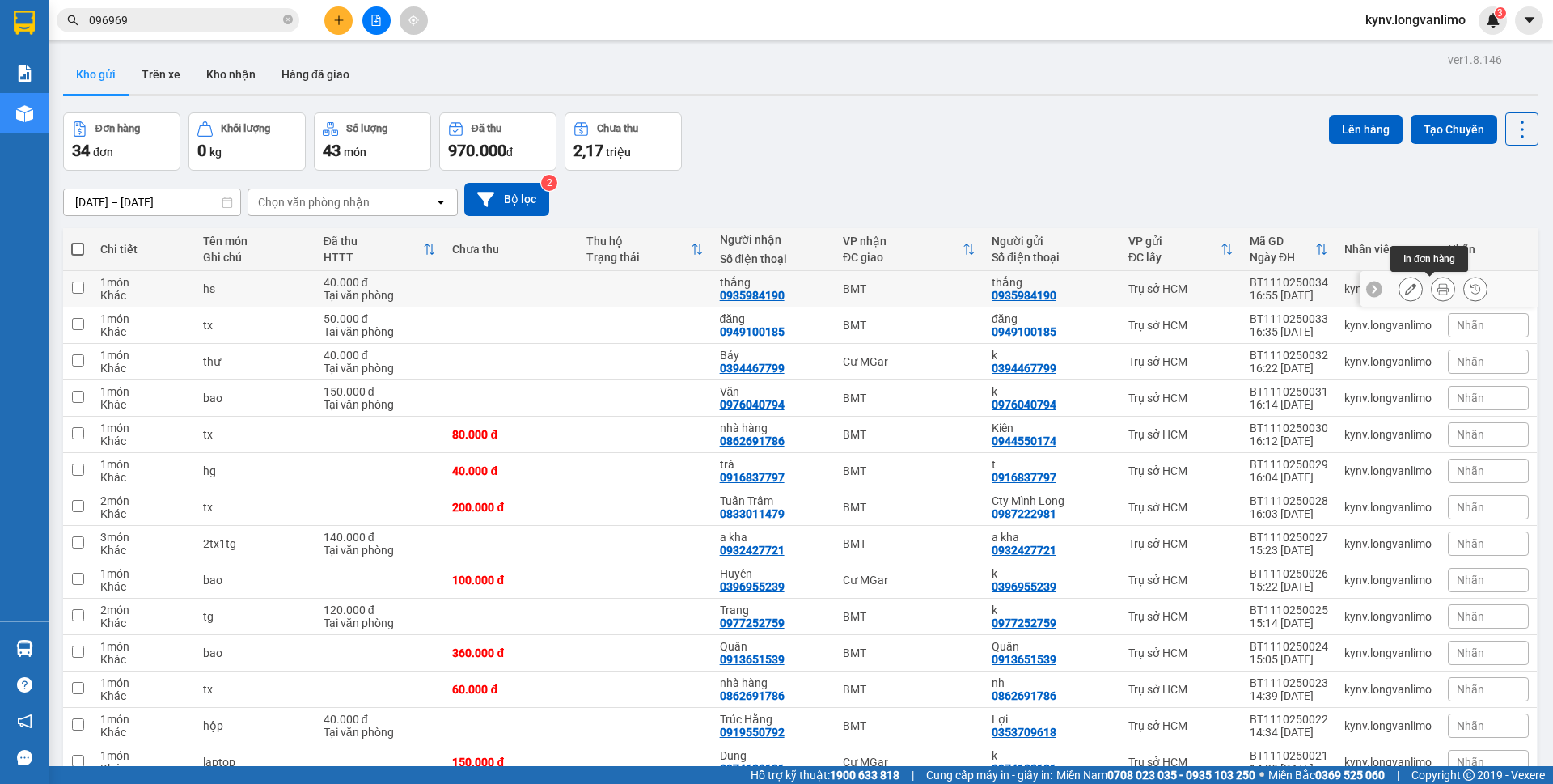
click at [1437, 290] on icon at bounding box center [1443, 289] width 11 height 11
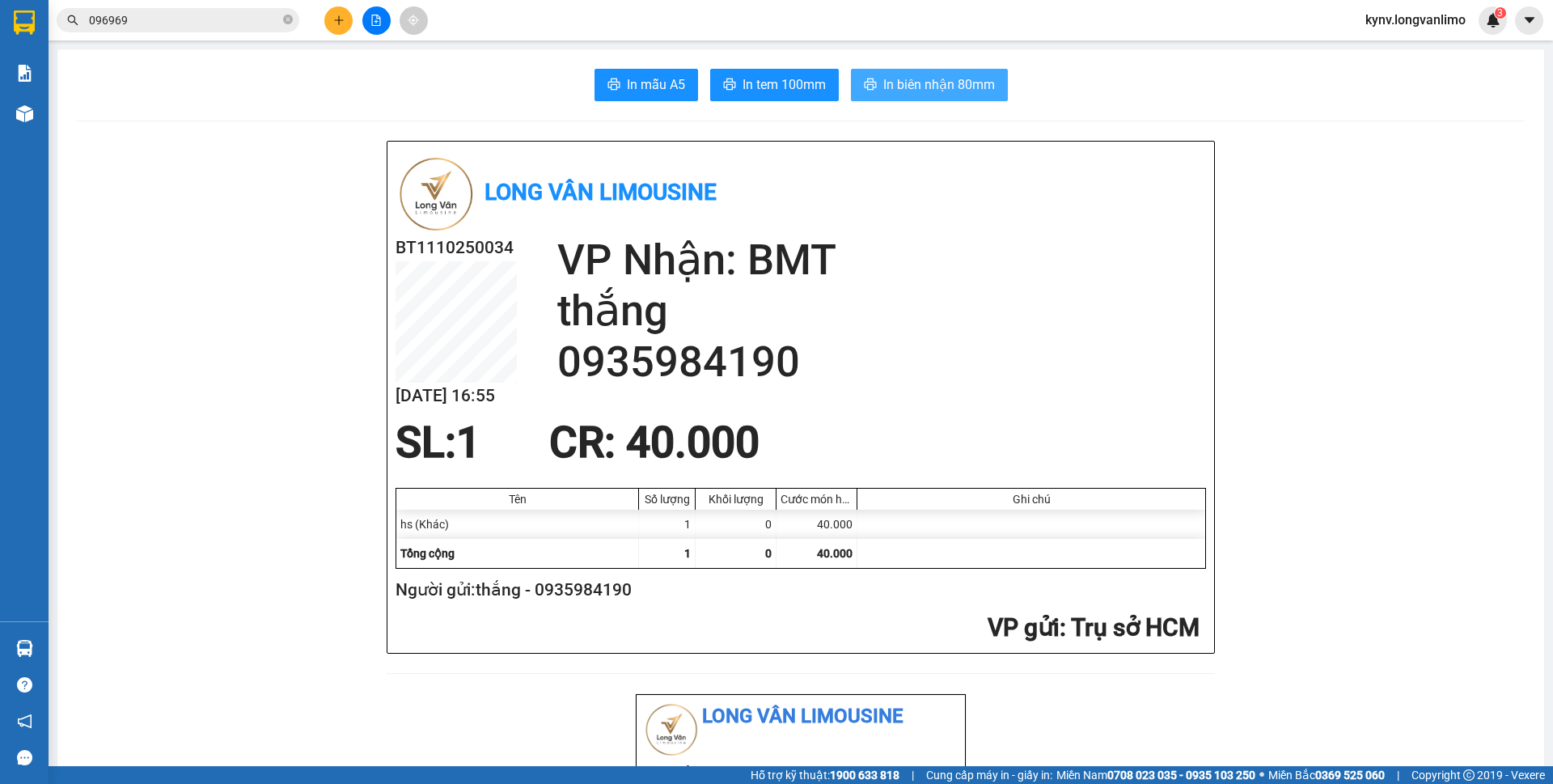
click at [934, 84] on span "In biên nhận 80mm" at bounding box center [939, 85] width 112 height 20
click at [763, 91] on span "In tem 100mm" at bounding box center [783, 85] width 83 height 20
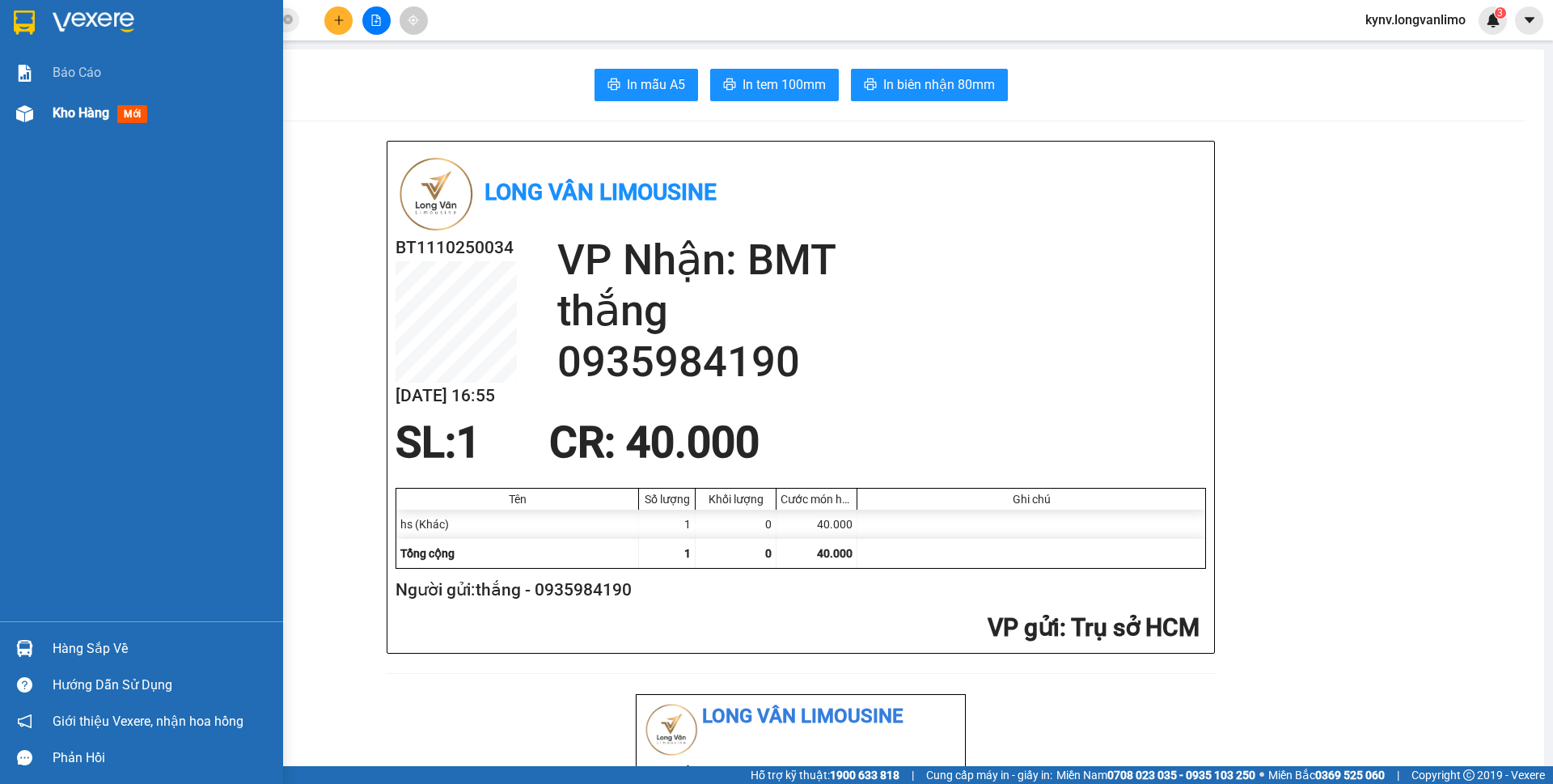
click at [20, 103] on div at bounding box center [25, 113] width 28 height 28
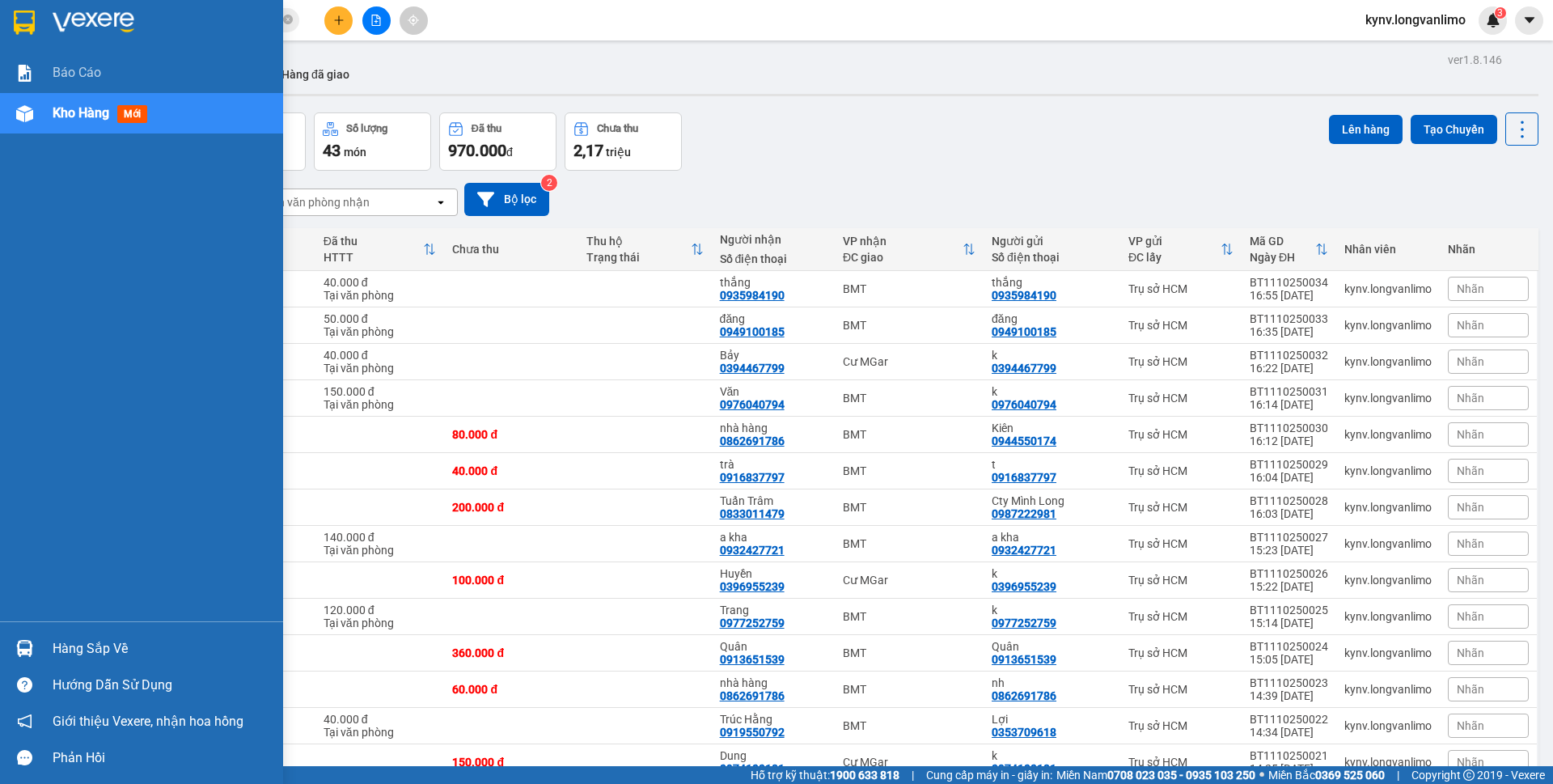
drag, startPoint x: 36, startPoint y: 17, endPoint x: 98, endPoint y: 43, distance: 67.2
click at [36, 18] on div at bounding box center [25, 22] width 28 height 28
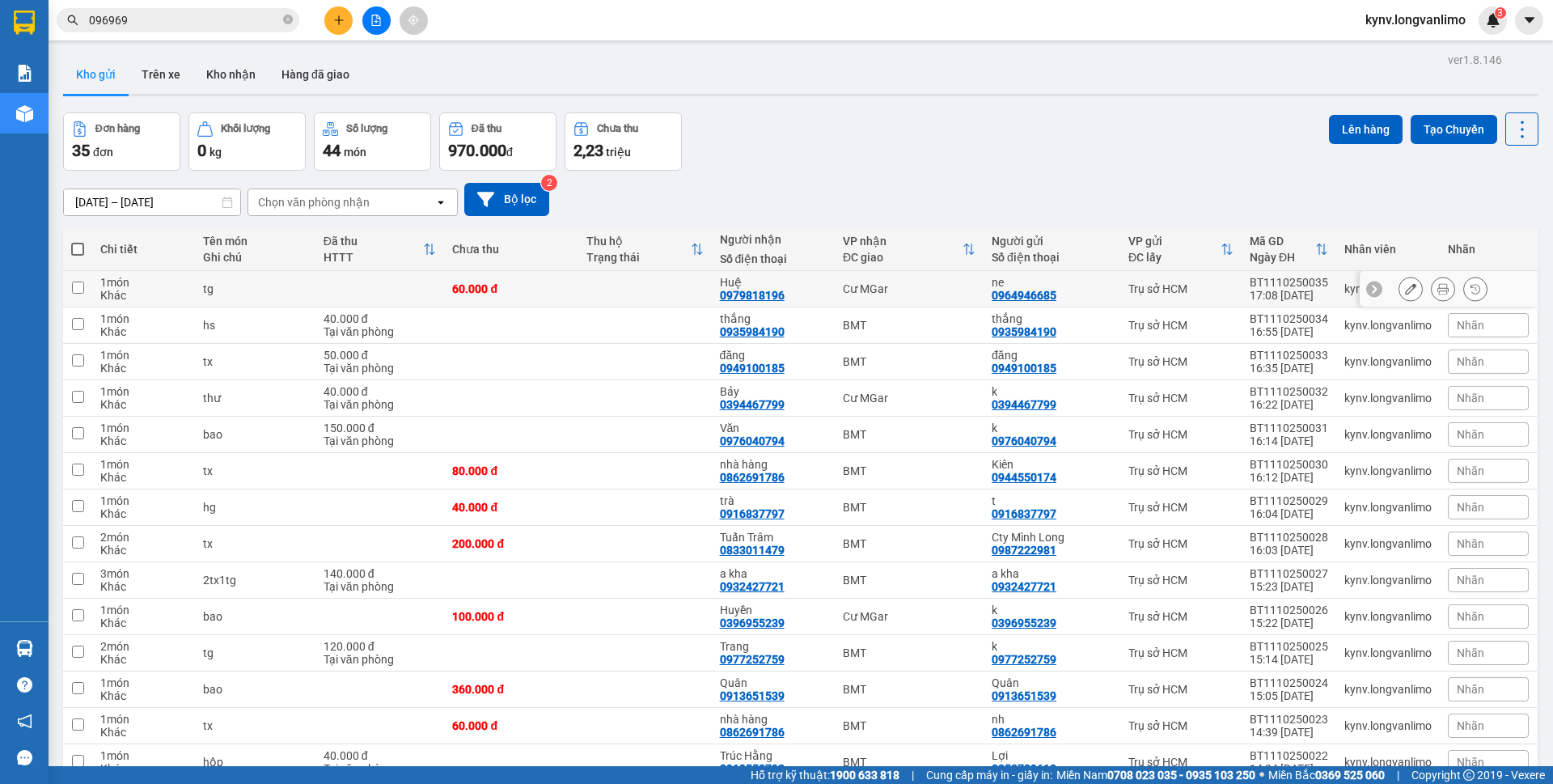
click at [1431, 284] on div at bounding box center [1443, 289] width 25 height 25
click at [1432, 288] on button at bounding box center [1443, 289] width 23 height 28
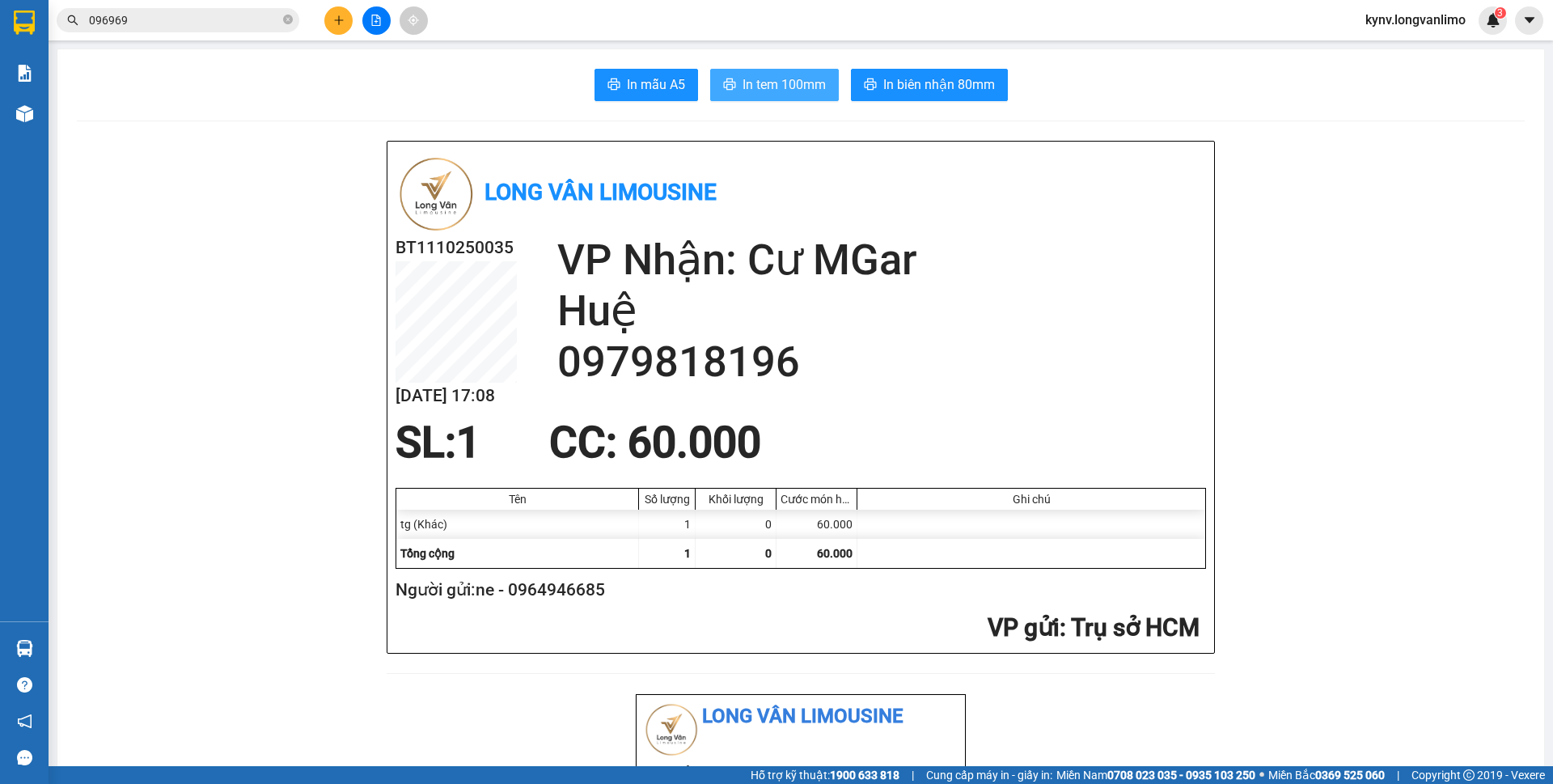
click at [807, 88] on span "In tem 100mm" at bounding box center [783, 85] width 83 height 20
click at [925, 76] on span "In biên nhận 80mm" at bounding box center [939, 85] width 112 height 20
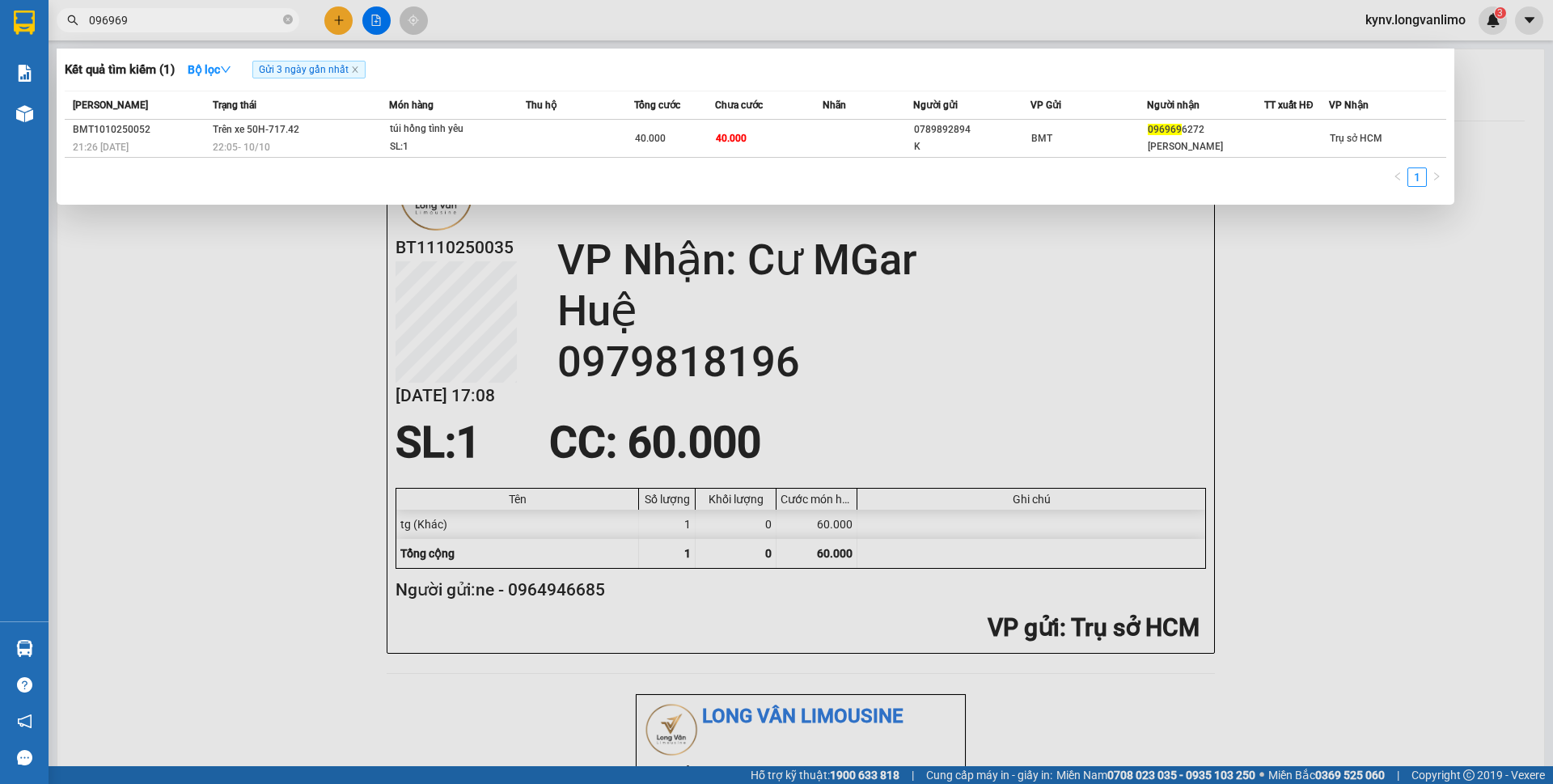
click at [158, 26] on input "096969" at bounding box center [185, 20] width 191 height 18
type input "0"
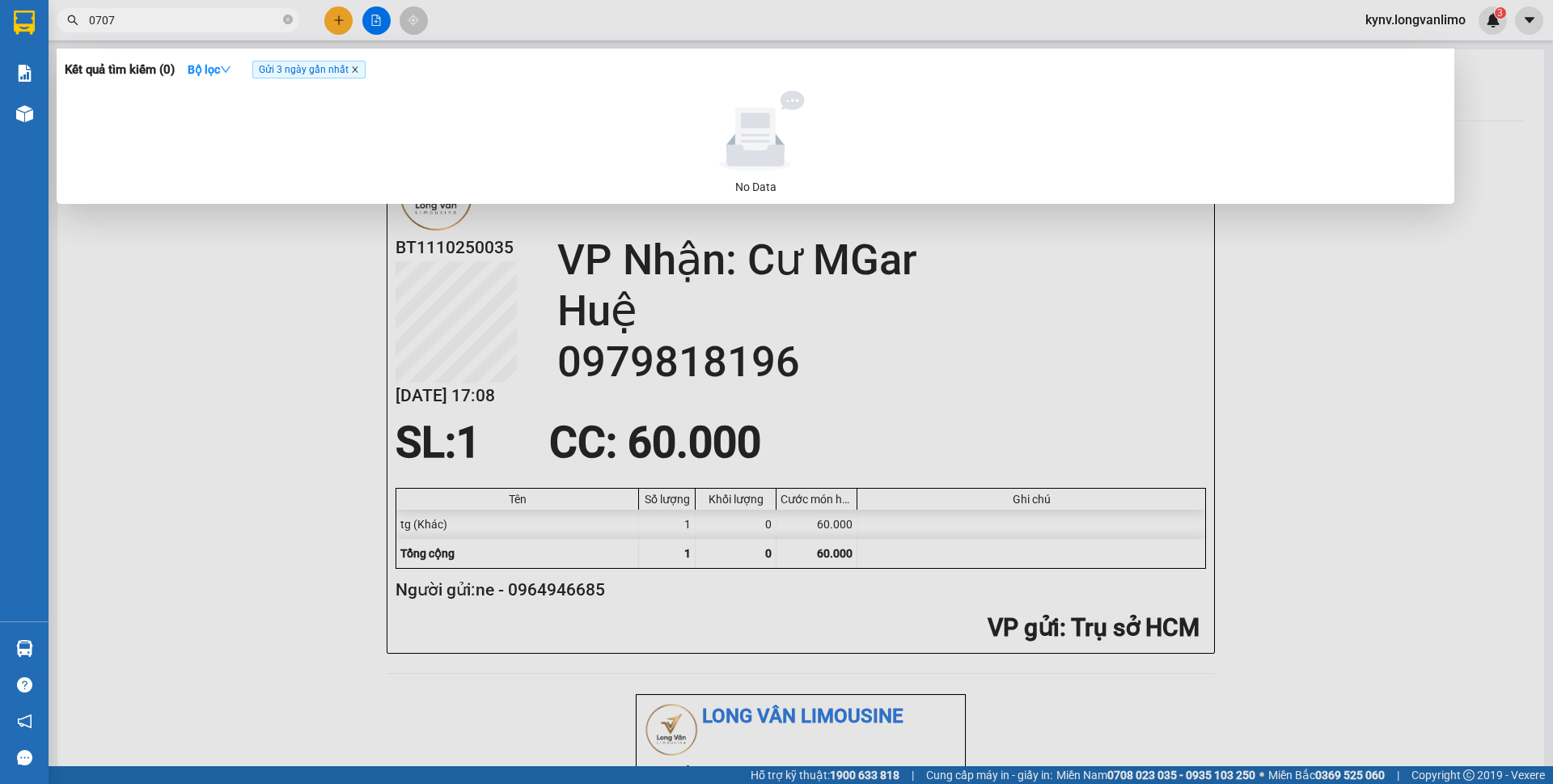
click at [359, 66] on icon "close" at bounding box center [354, 69] width 8 height 8
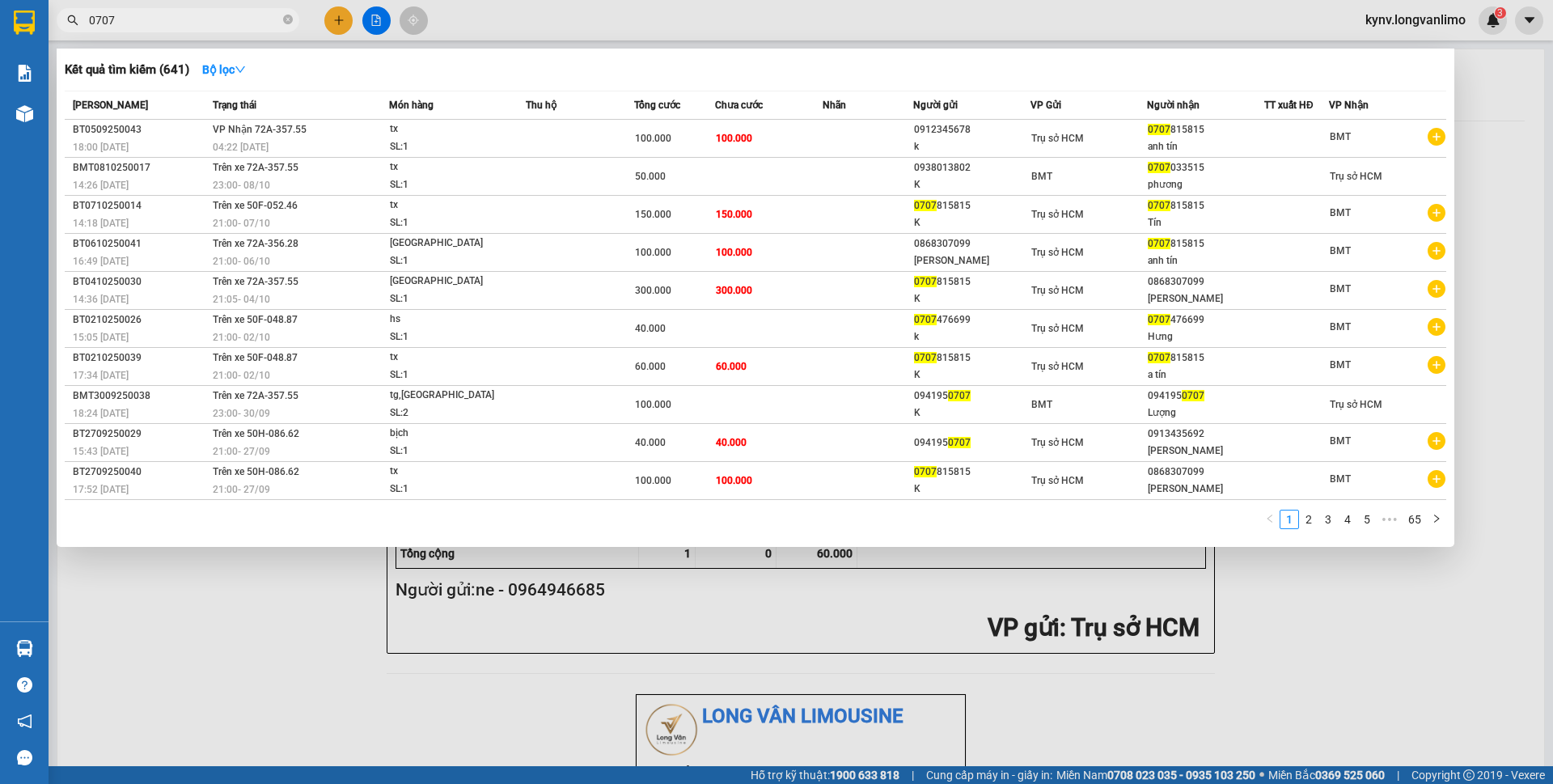
click at [171, 4] on div at bounding box center [776, 392] width 1553 height 784
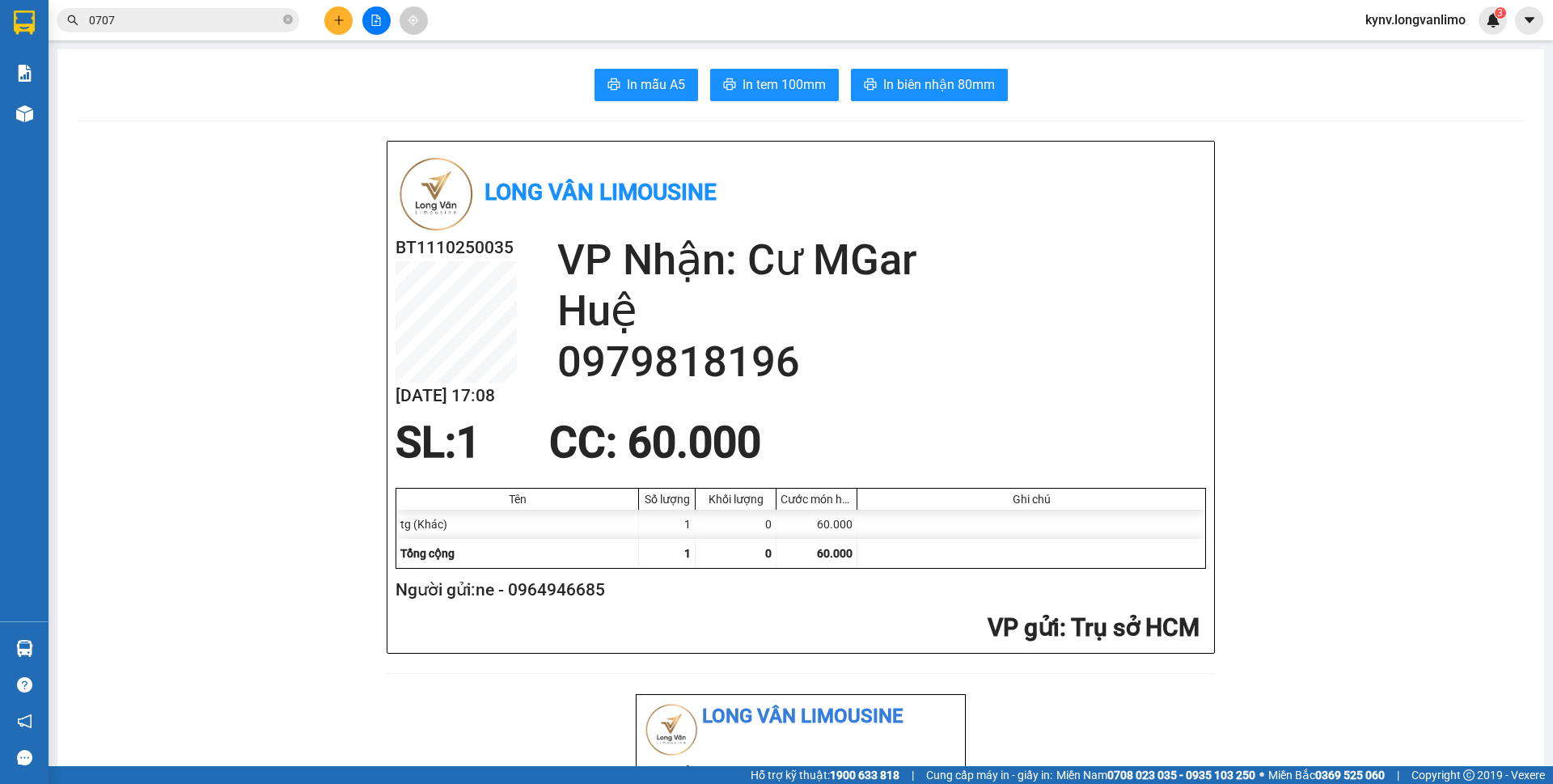
click at [169, 18] on input "0707" at bounding box center [185, 20] width 191 height 18
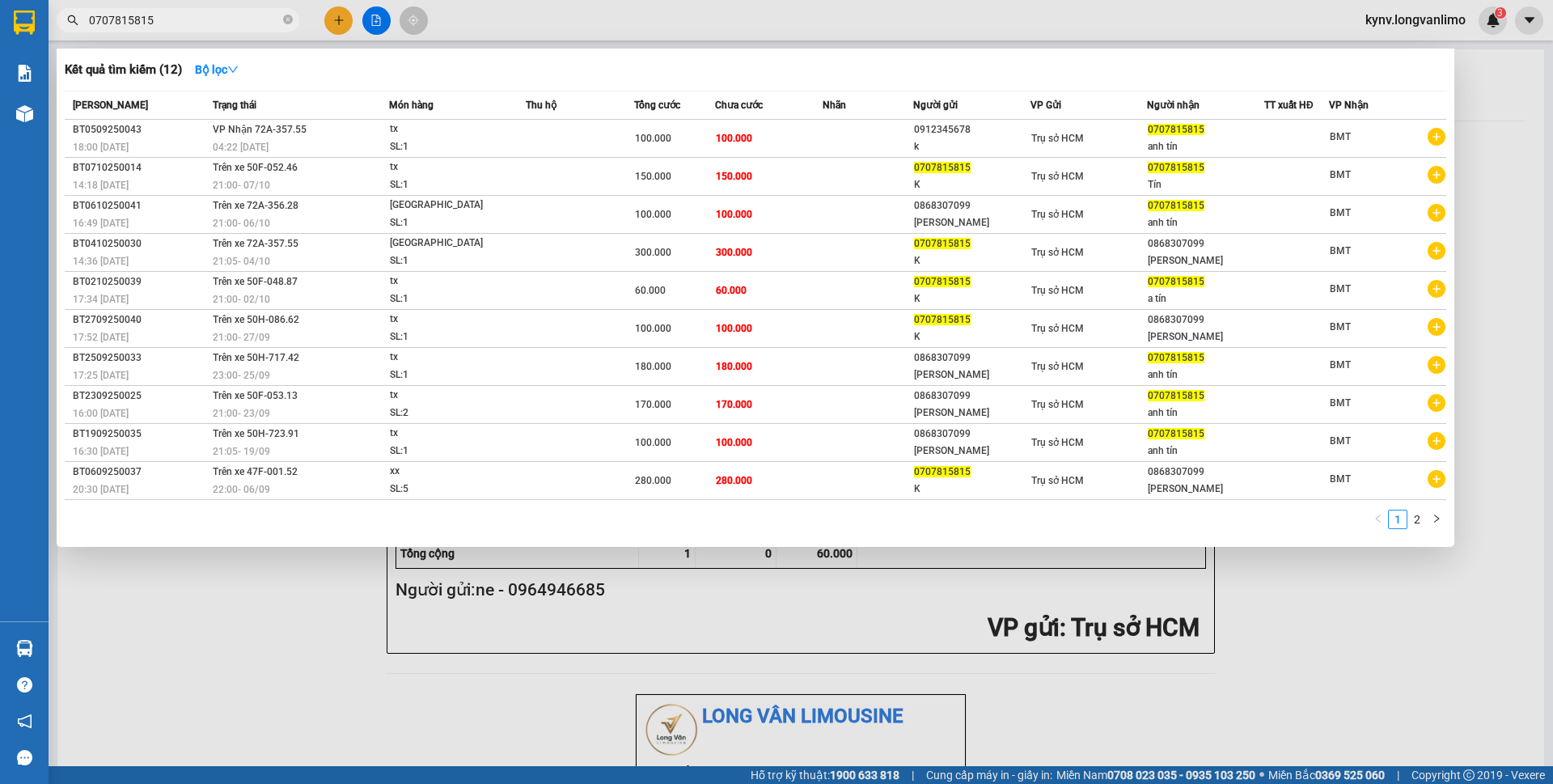
type input "0707815815"
click at [276, 688] on div at bounding box center [776, 392] width 1553 height 784
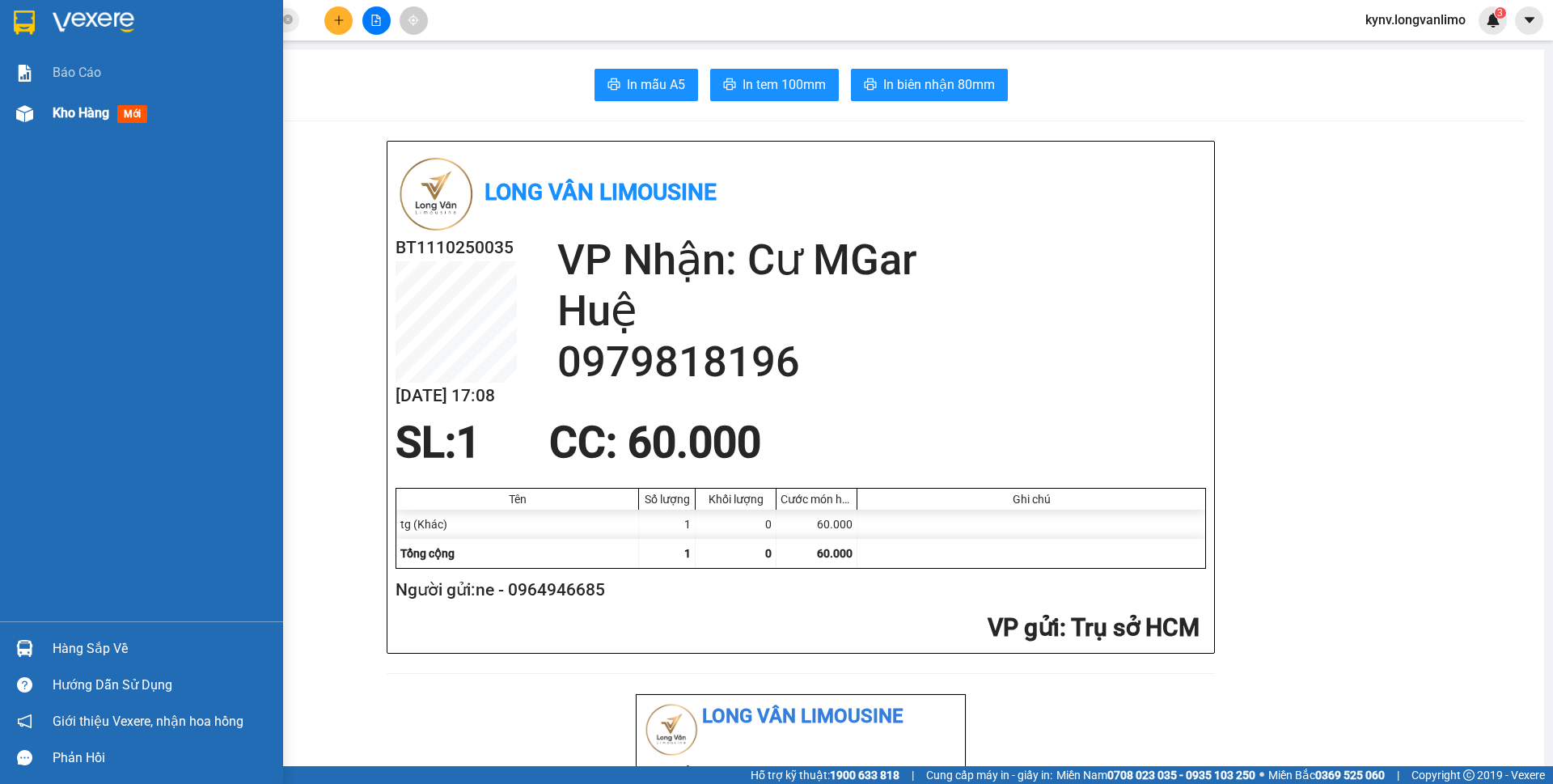
click at [35, 101] on div at bounding box center [25, 113] width 28 height 28
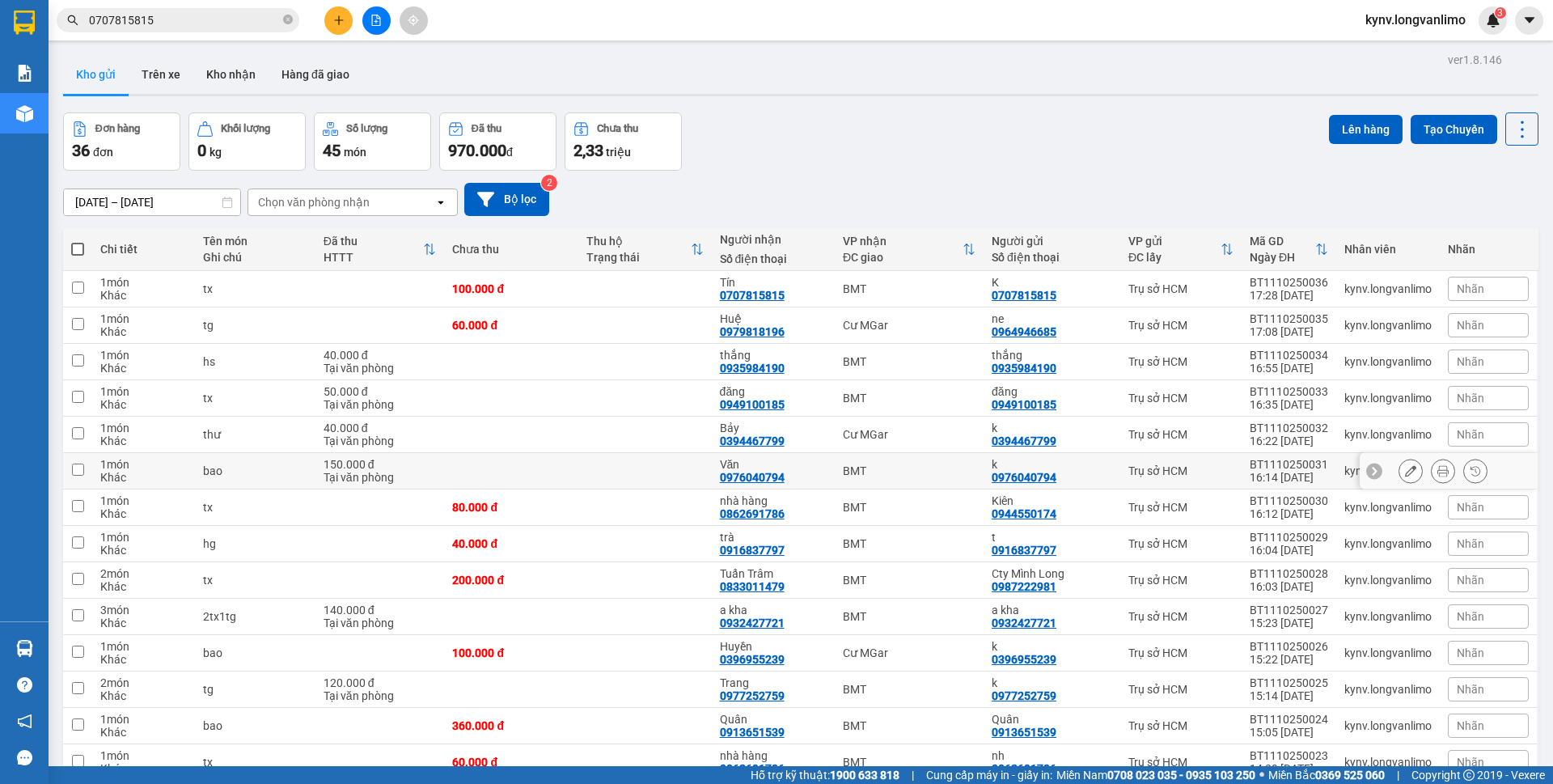
click at [85, 472] on td at bounding box center [77, 471] width 29 height 36
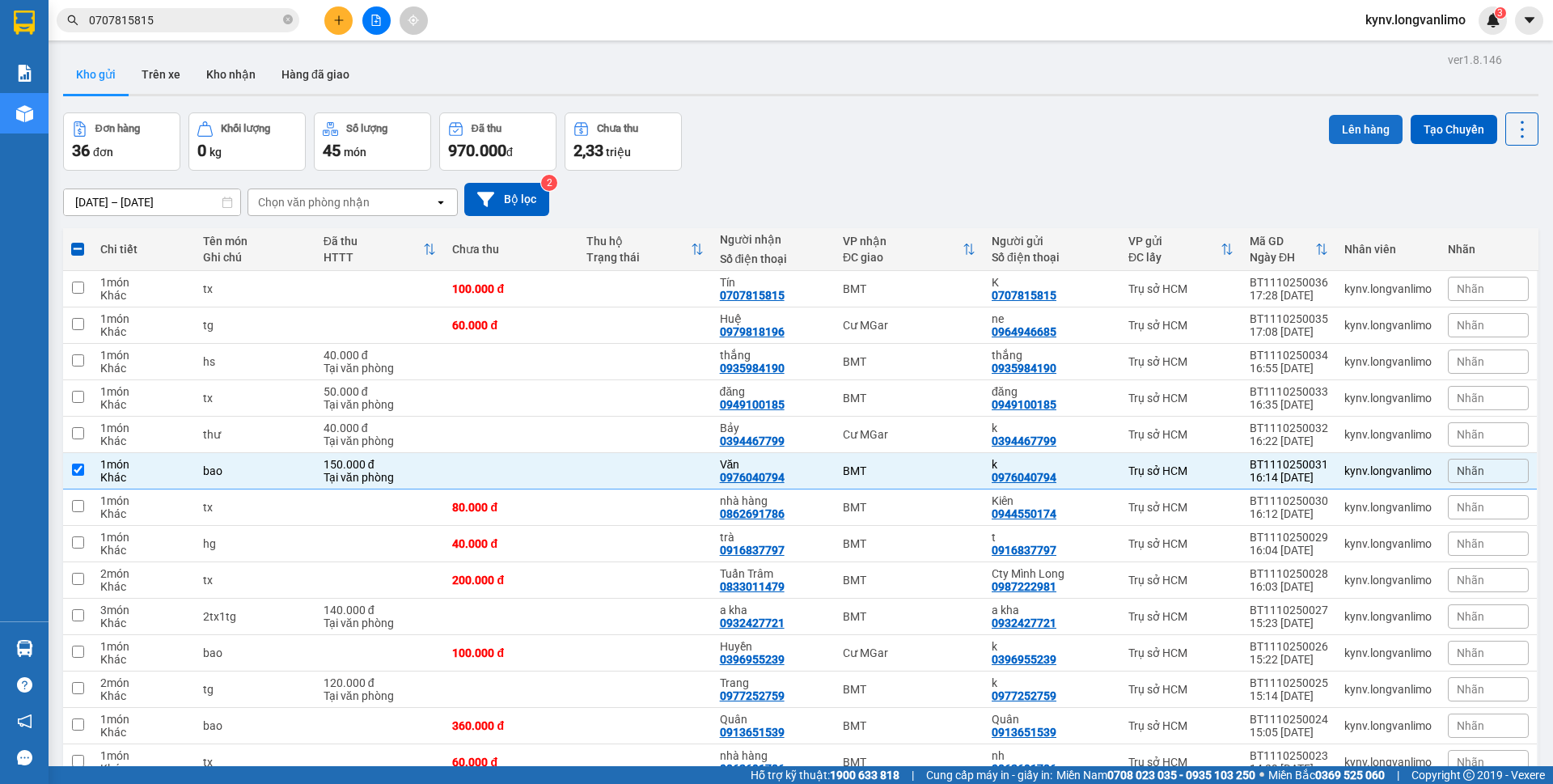
click at [1355, 123] on button "Lên hàng" at bounding box center [1365, 129] width 74 height 29
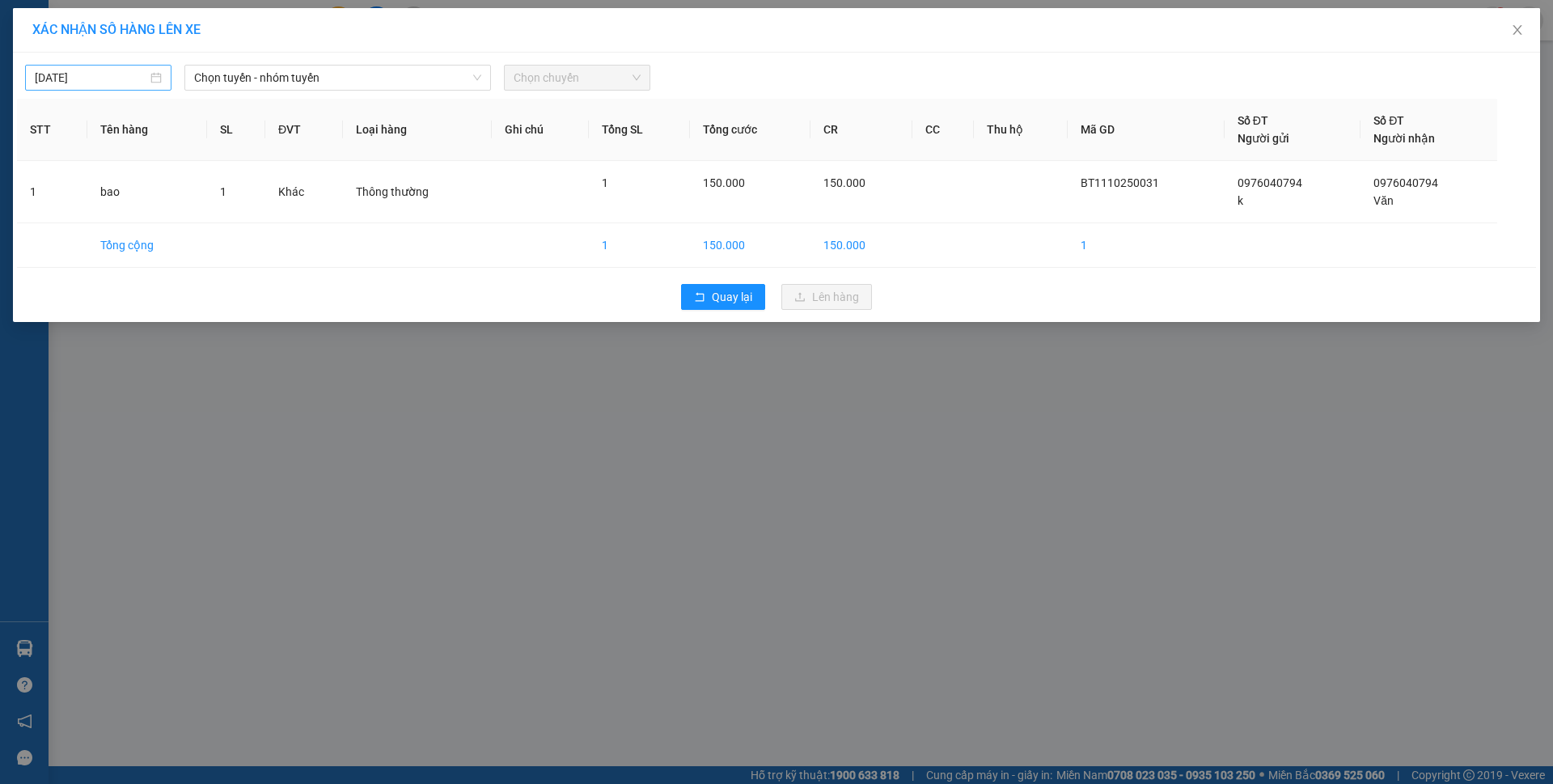
click at [105, 71] on body "Kết quả tìm kiếm ( 12 ) Bộ lọc Mã ĐH Trạng thái Món hàng Thu hộ Tổng cước Chưa …" at bounding box center [776, 392] width 1553 height 784
click at [58, 113] on span "button" at bounding box center [58, 111] width 8 height 8
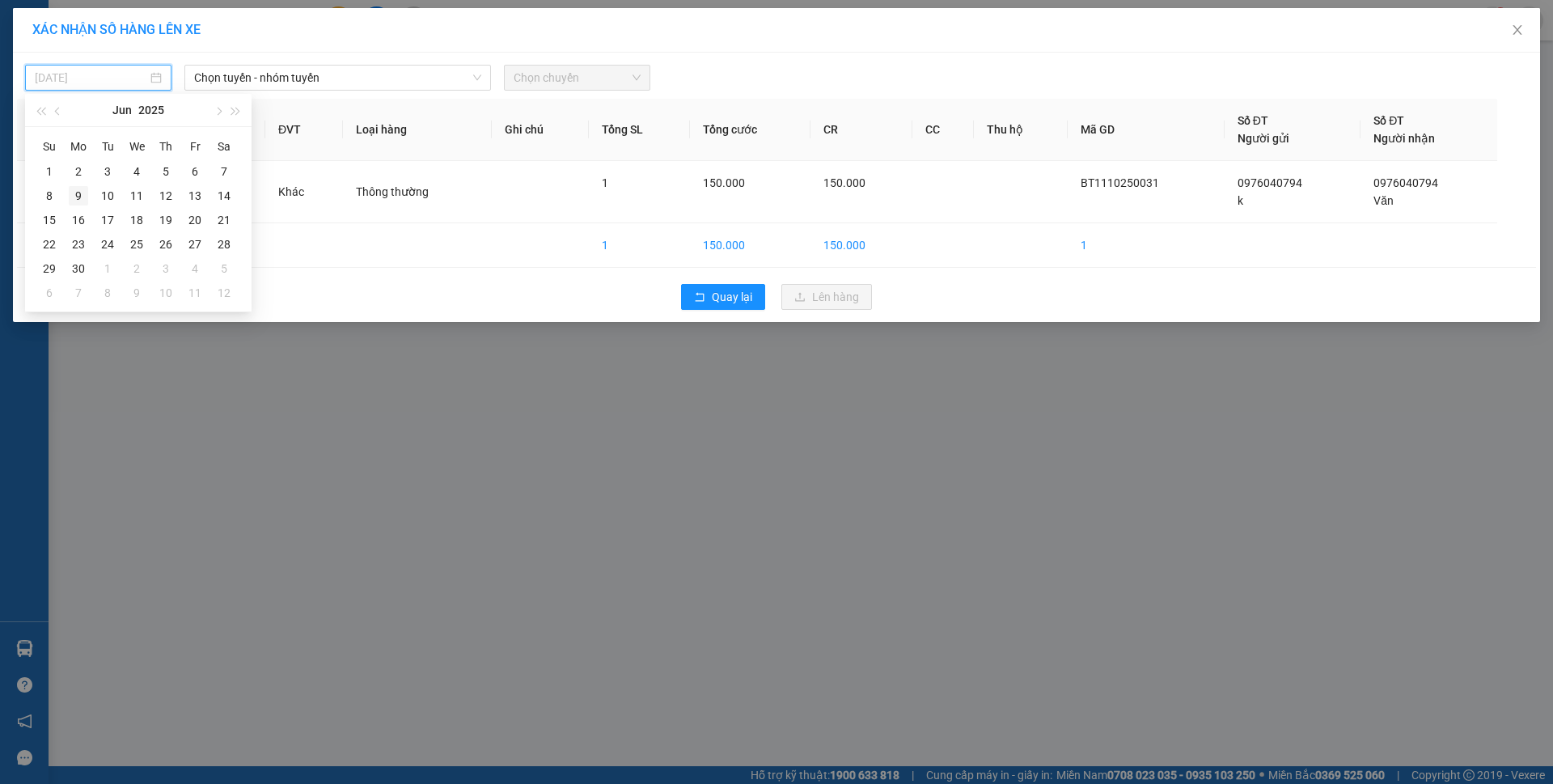
click at [83, 207] on td "9" at bounding box center [78, 196] width 29 height 25
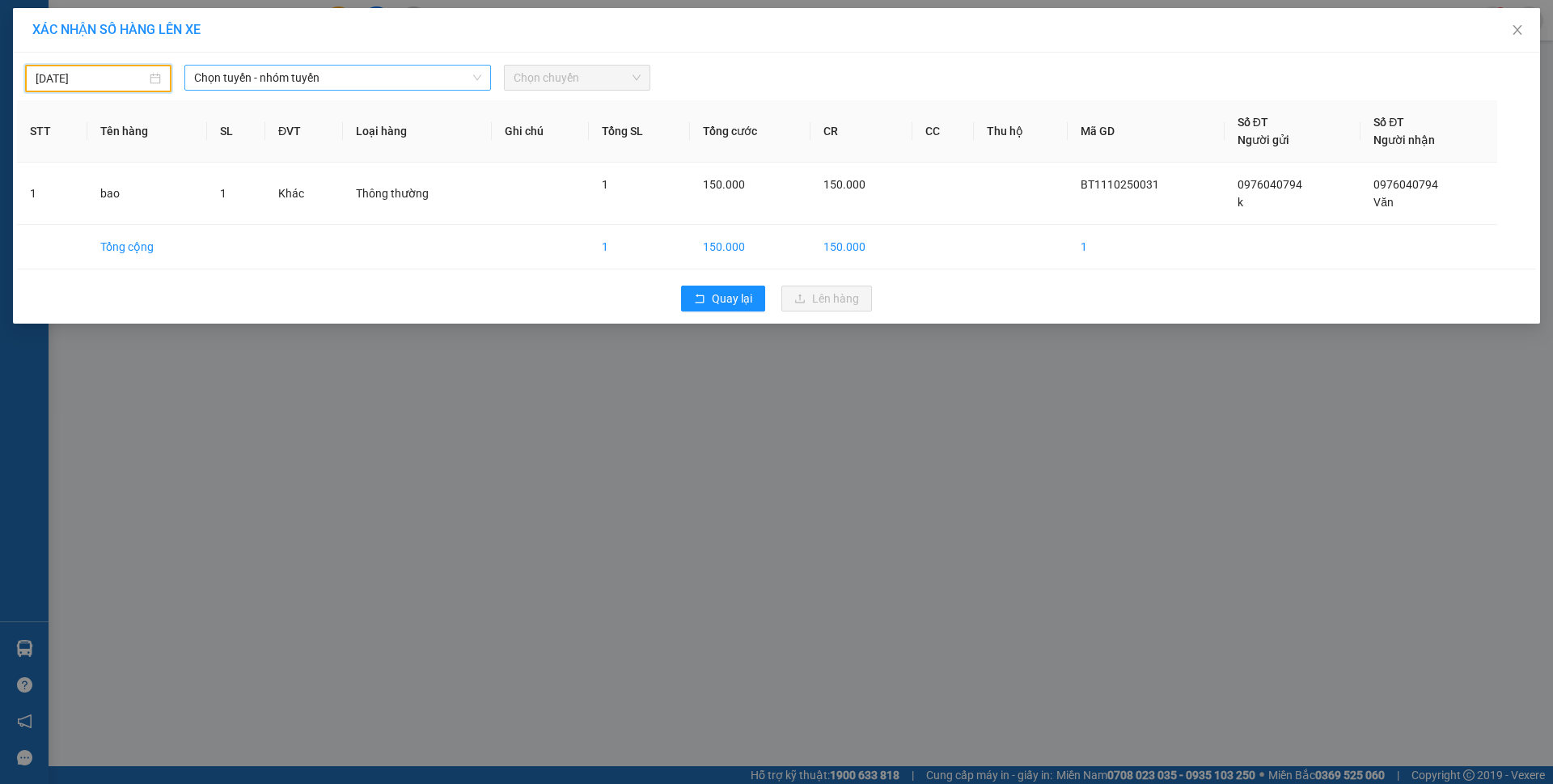
click at [431, 78] on span "Chọn tuyến - nhóm tuyến" at bounding box center [337, 77] width 287 height 25
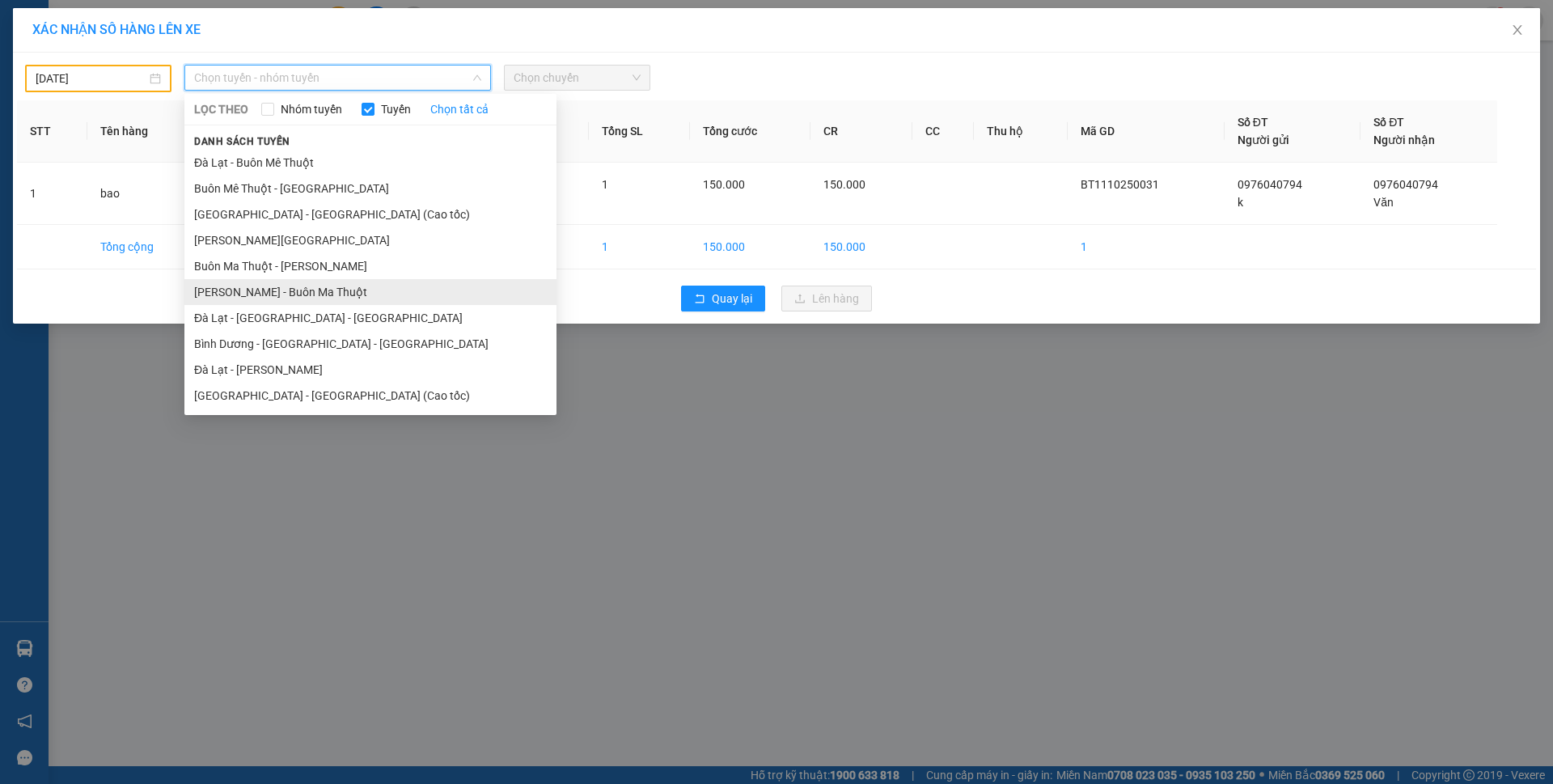
click at [242, 290] on li "[PERSON_NAME] - Buôn Ma Thuột" at bounding box center [370, 291] width 373 height 25
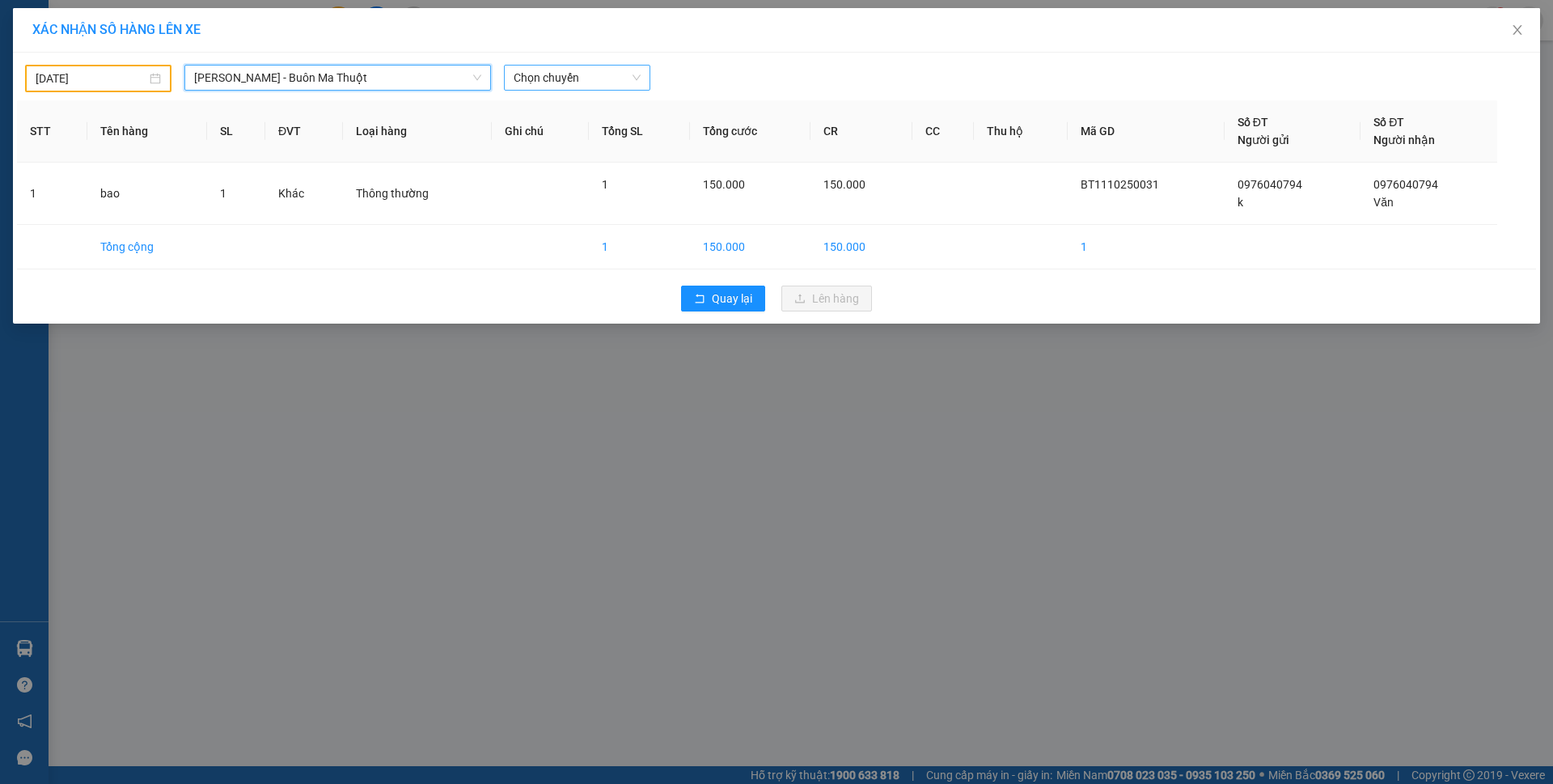
click at [593, 74] on span "Chọn chuyến" at bounding box center [577, 77] width 127 height 25
click at [582, 76] on span "Chọn chuyến" at bounding box center [577, 77] width 127 height 25
click at [112, 81] on input "09/06/2025" at bounding box center [91, 78] width 111 height 18
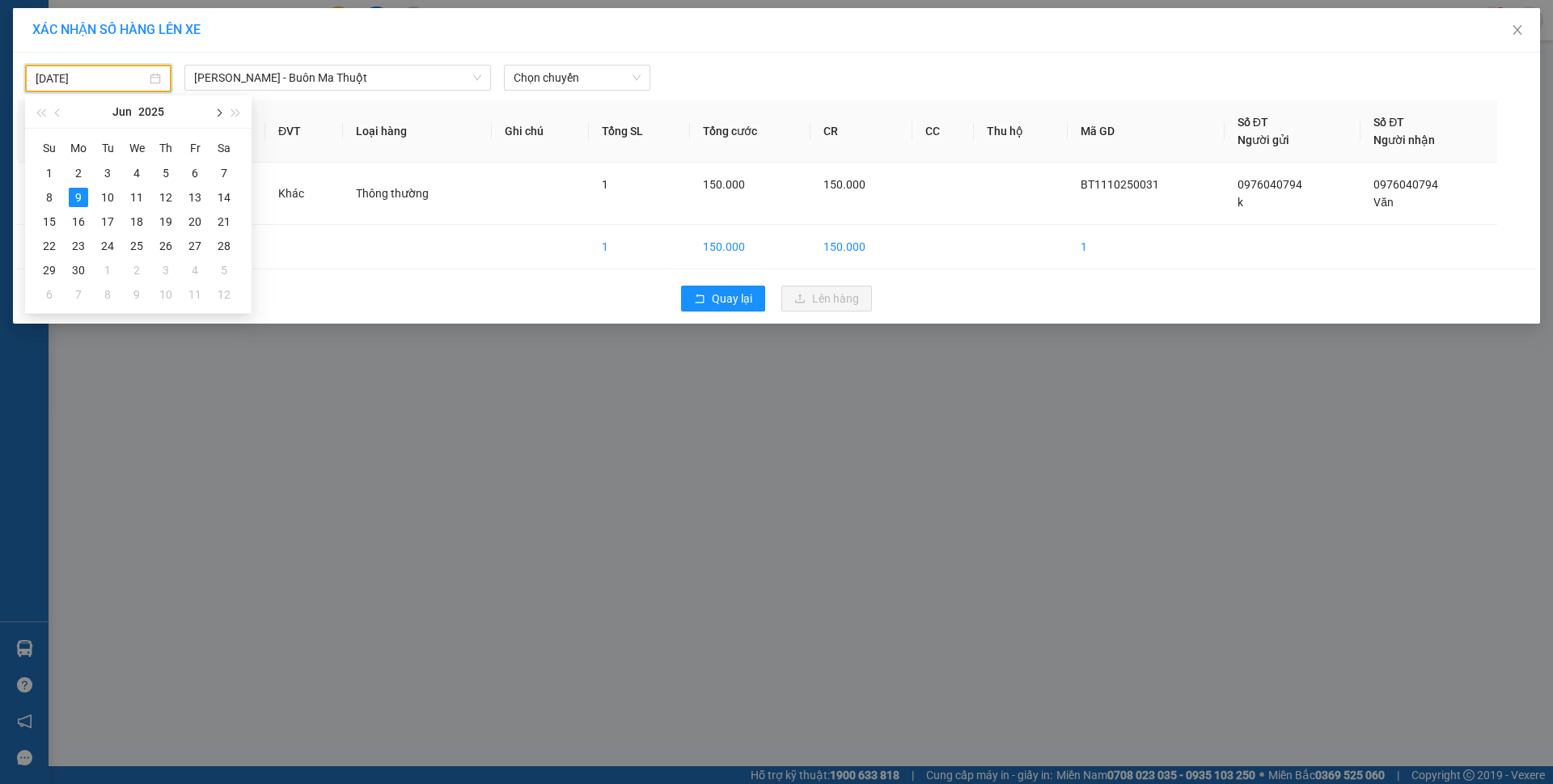
click at [218, 117] on span "button" at bounding box center [217, 113] width 8 height 8
click at [217, 117] on button "button" at bounding box center [218, 112] width 18 height 33
click at [119, 211] on td "12" at bounding box center [107, 221] width 29 height 25
type input "12/08/2025"
click at [526, 78] on span "Chọn chuyến" at bounding box center [577, 77] width 127 height 25
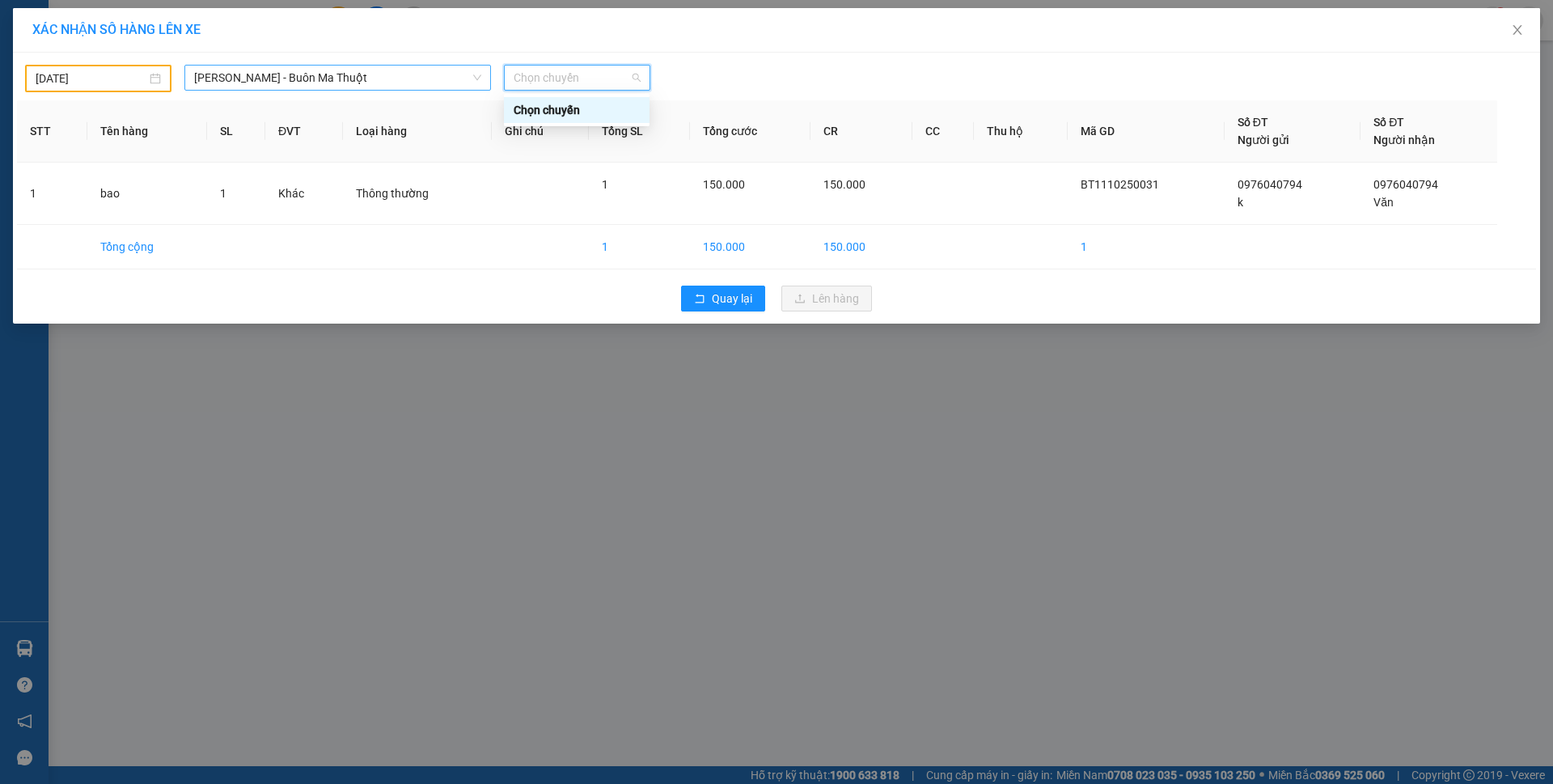
click at [407, 81] on span "[PERSON_NAME] - Buôn Ma Thuột" at bounding box center [337, 77] width 287 height 25
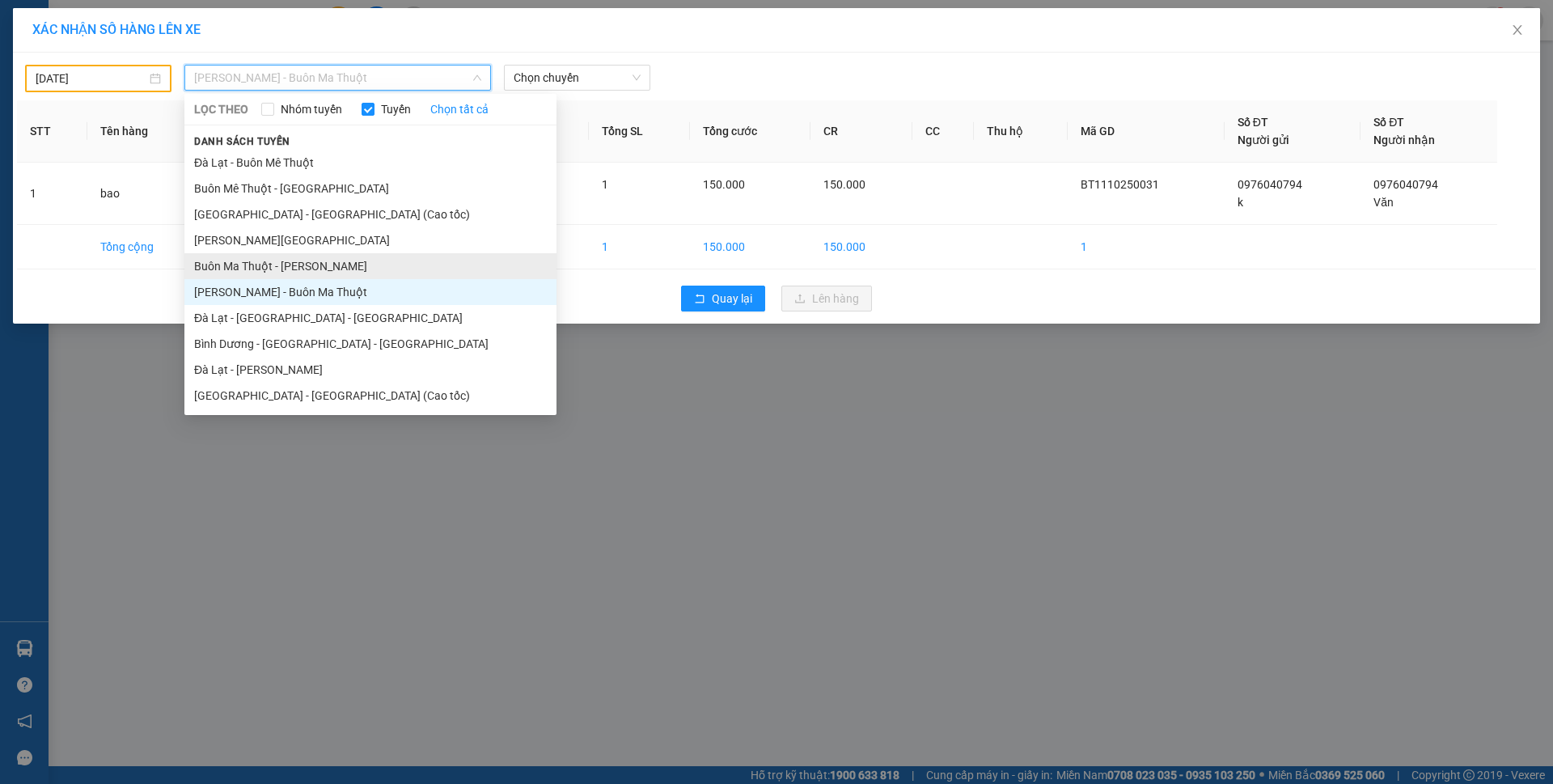
click at [257, 278] on li "Buôn Ma [PERSON_NAME] [PERSON_NAME]" at bounding box center [370, 266] width 373 height 25
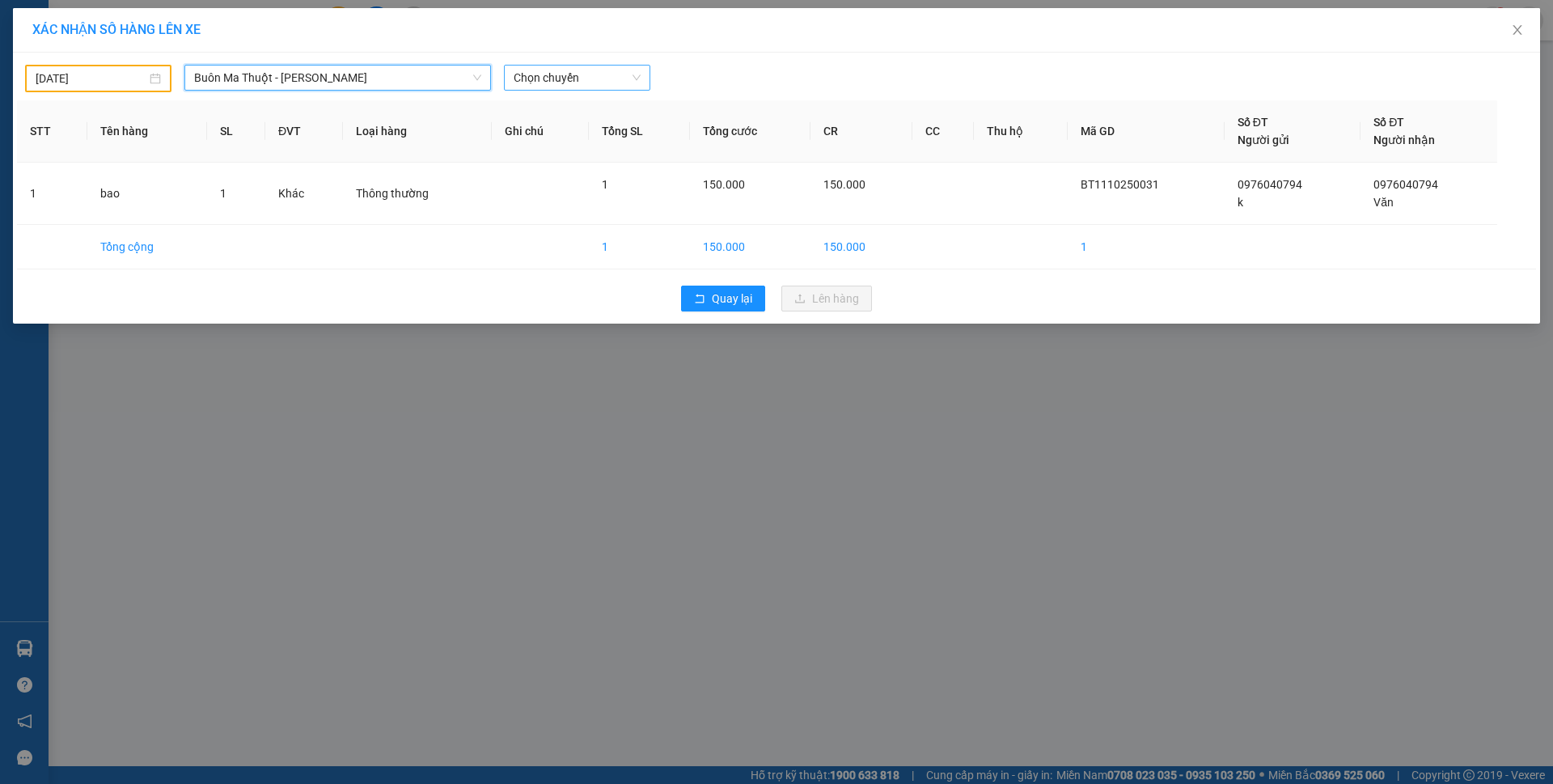
click at [555, 76] on span "Chọn chuyến" at bounding box center [577, 77] width 127 height 25
click at [640, 79] on span "Chọn chuyến" at bounding box center [577, 77] width 127 height 25
click at [560, 83] on span "Chọn chuyến" at bounding box center [577, 77] width 127 height 25
click at [1520, 31] on icon "close" at bounding box center [1517, 30] width 13 height 13
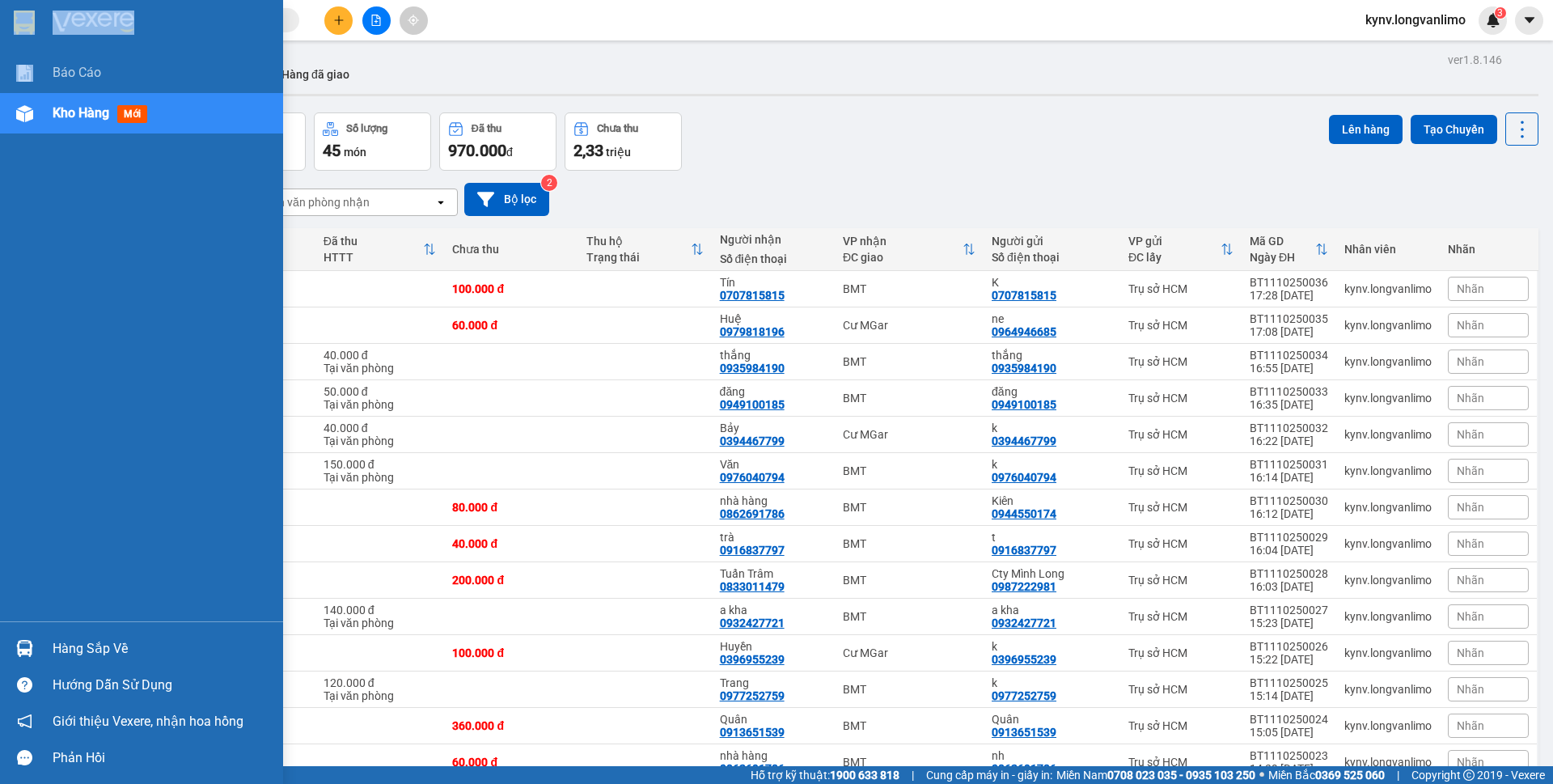
drag, startPoint x: 33, startPoint y: 5, endPoint x: 97, endPoint y: 130, distance: 140.4
click at [97, 132] on div "Báo cáo Kho hàng mới" at bounding box center [141, 311] width 283 height 621
click at [77, 49] on div at bounding box center [141, 26] width 283 height 53
click at [76, 31] on img at bounding box center [94, 23] width 82 height 25
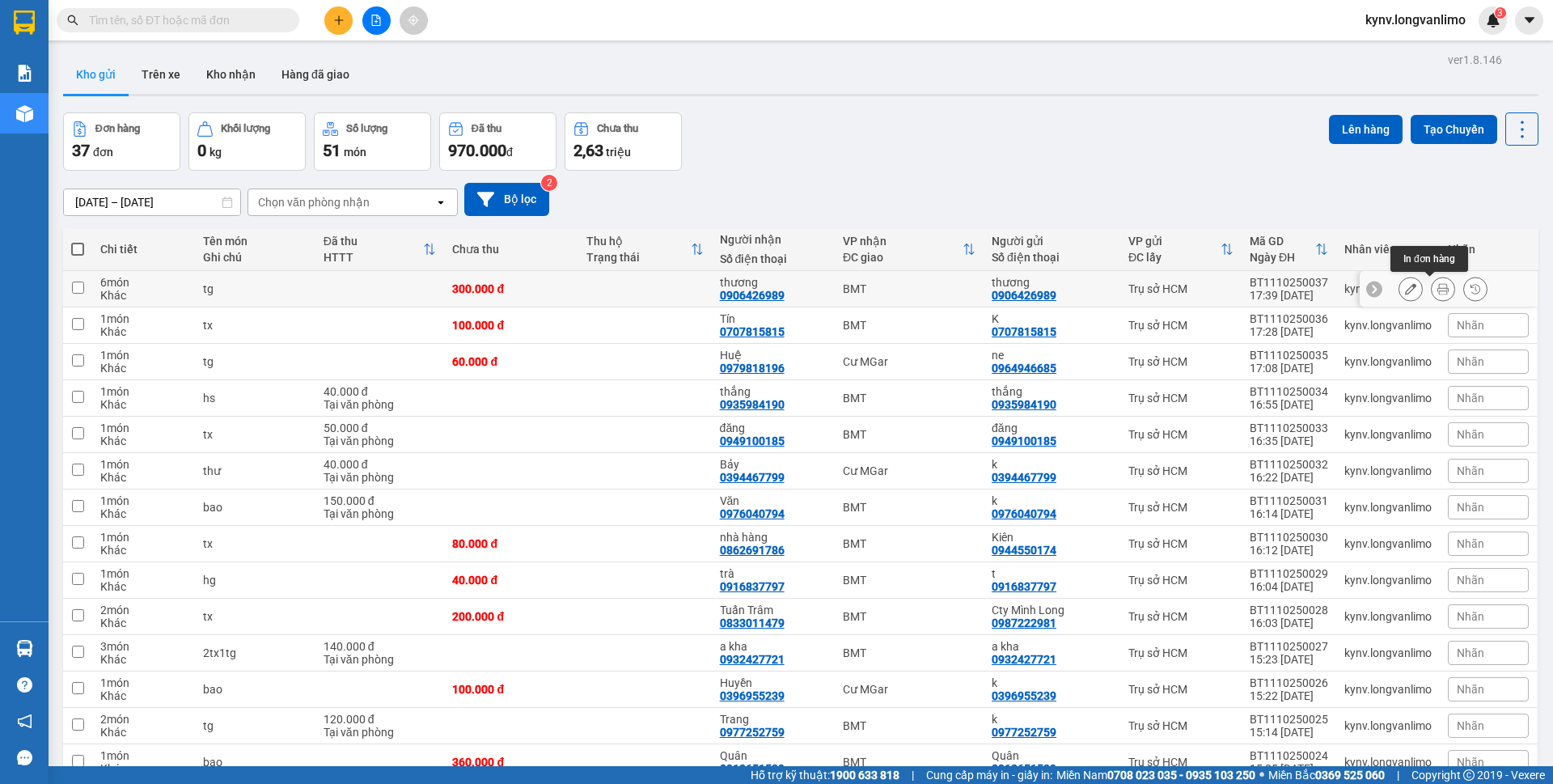
click at [1437, 288] on icon at bounding box center [1443, 289] width 11 height 11
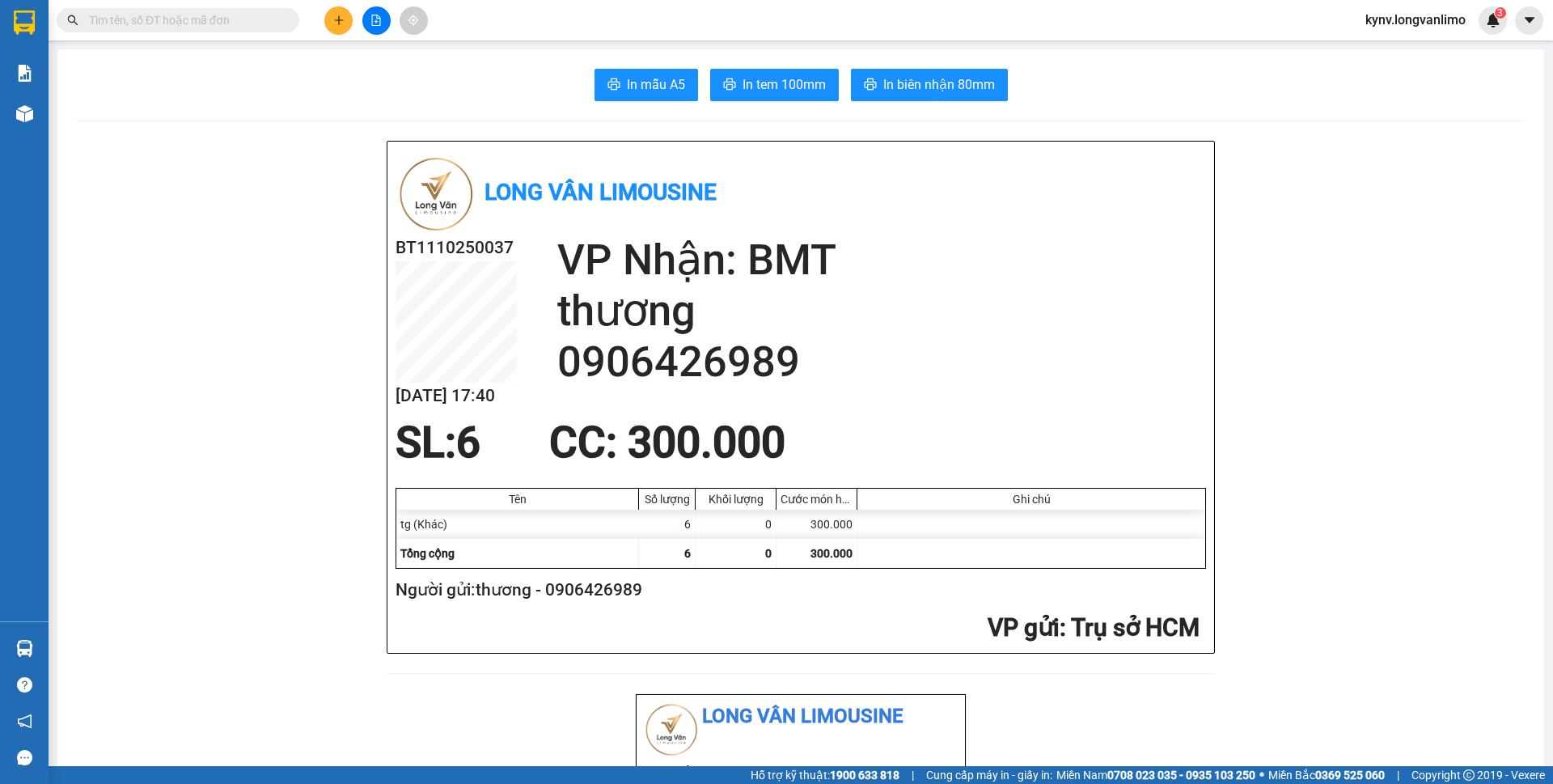
click at [922, 87] on span "In biên nhận 80mm" at bounding box center [939, 85] width 112 height 20
click at [788, 79] on span "In tem 100mm" at bounding box center [783, 85] width 83 height 20
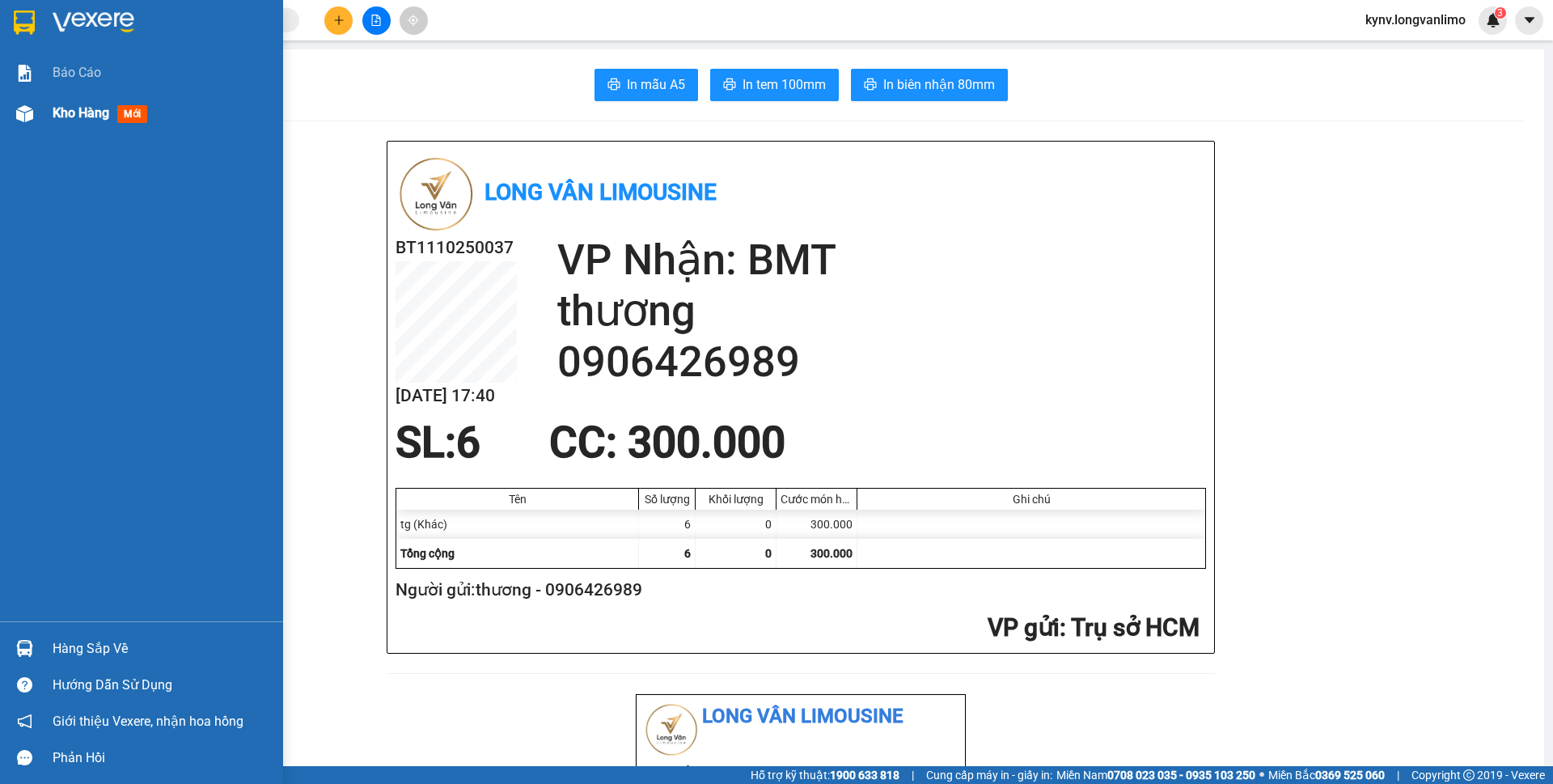
click at [44, 123] on div "Kho hàng mới" at bounding box center [141, 113] width 283 height 40
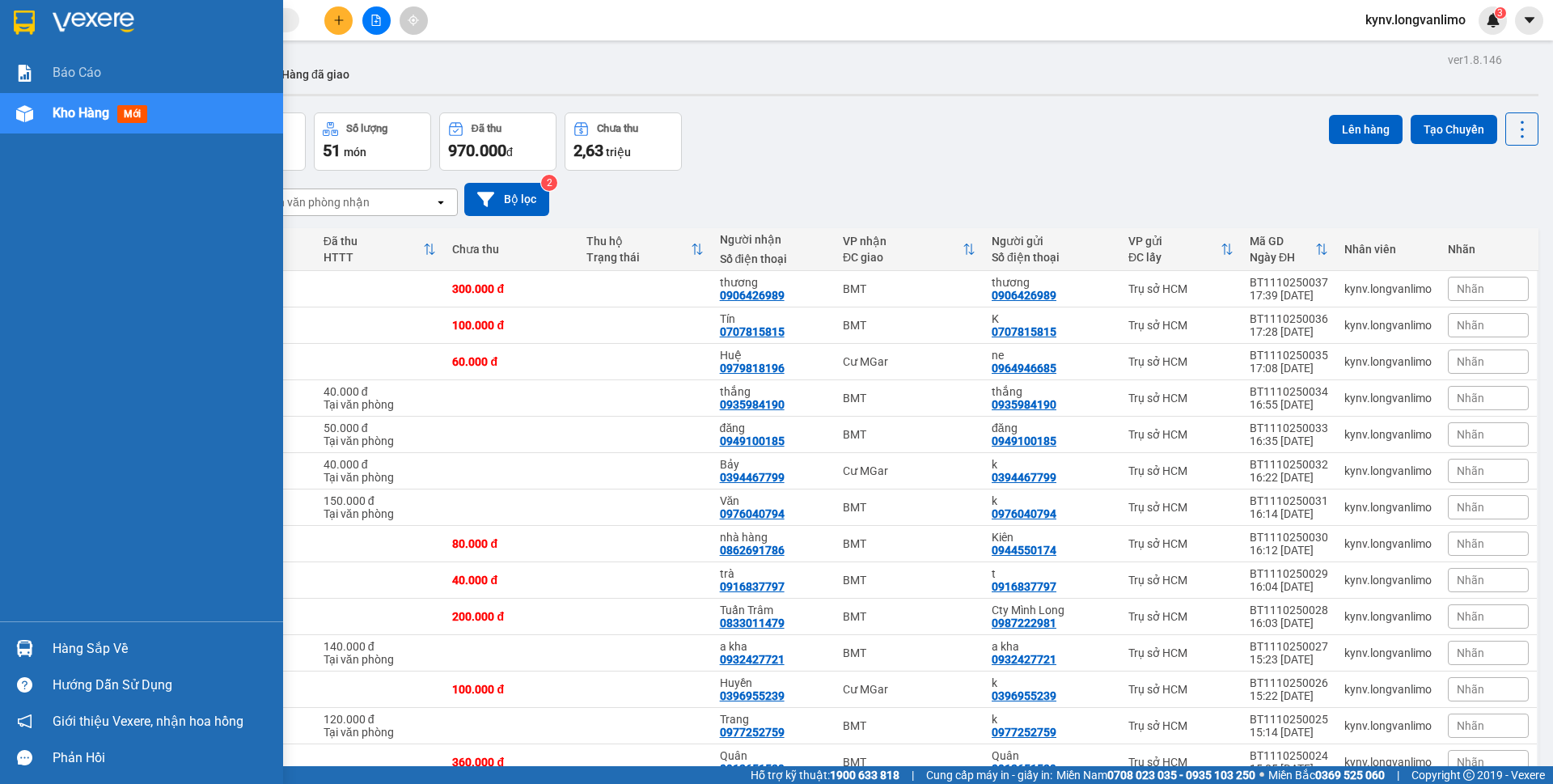
click at [23, 31] on img at bounding box center [24, 23] width 21 height 25
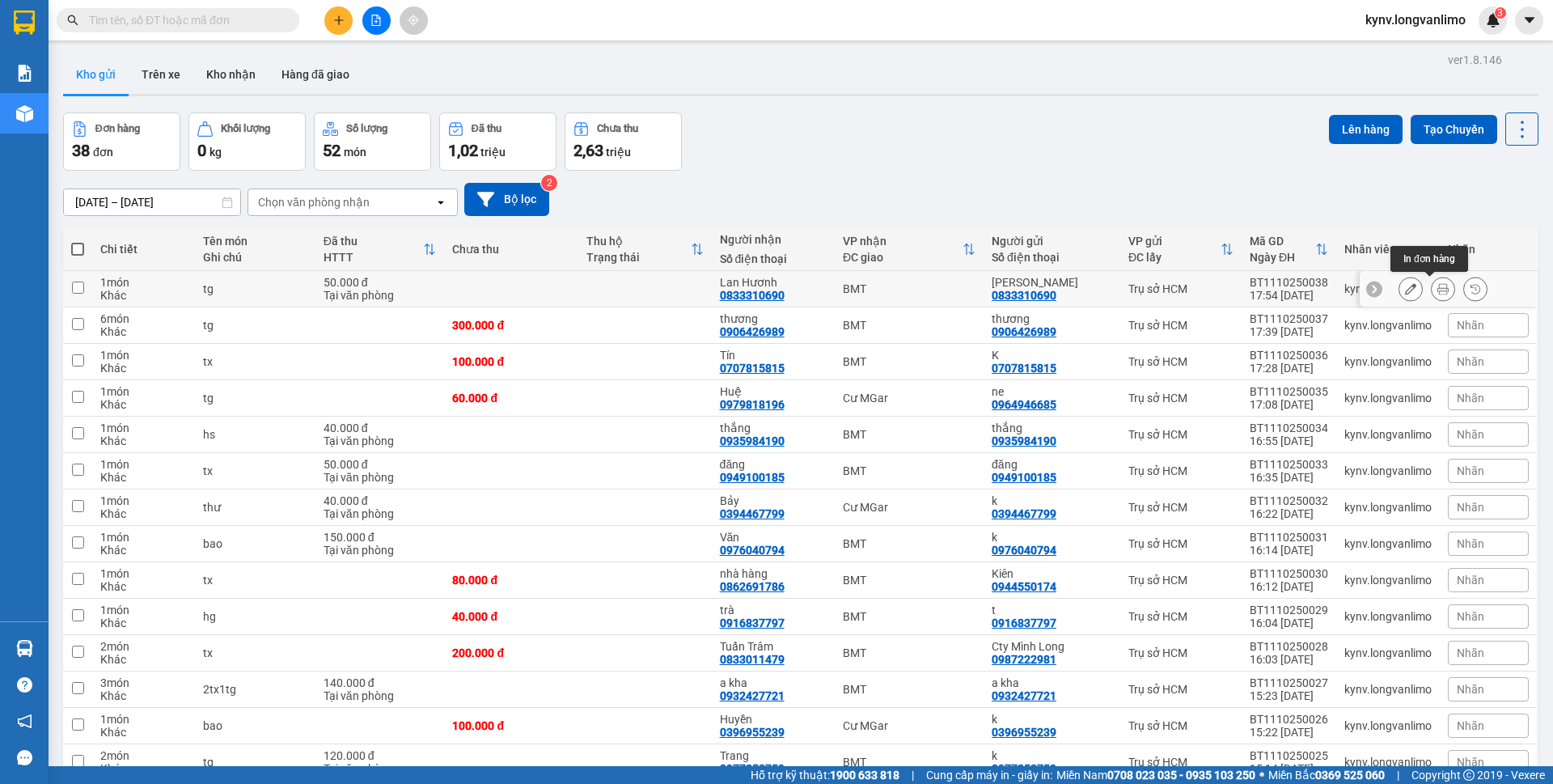
click at [1437, 287] on icon at bounding box center [1443, 289] width 11 height 11
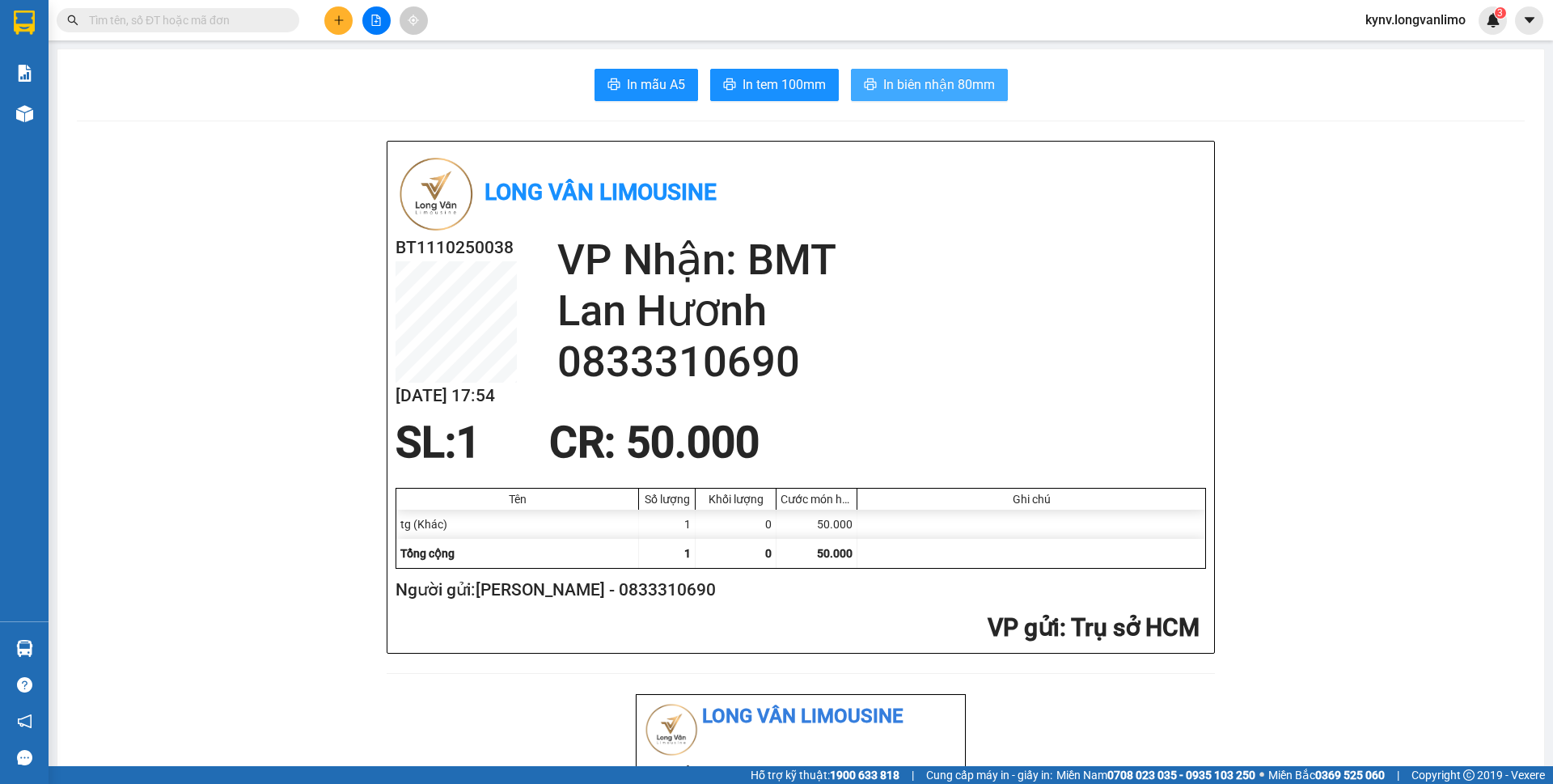
click at [884, 82] on span "In biên nhận 80mm" at bounding box center [939, 85] width 112 height 20
click at [753, 87] on span "In tem 100mm" at bounding box center [783, 85] width 83 height 20
click at [170, 18] on input "text" at bounding box center [185, 20] width 191 height 18
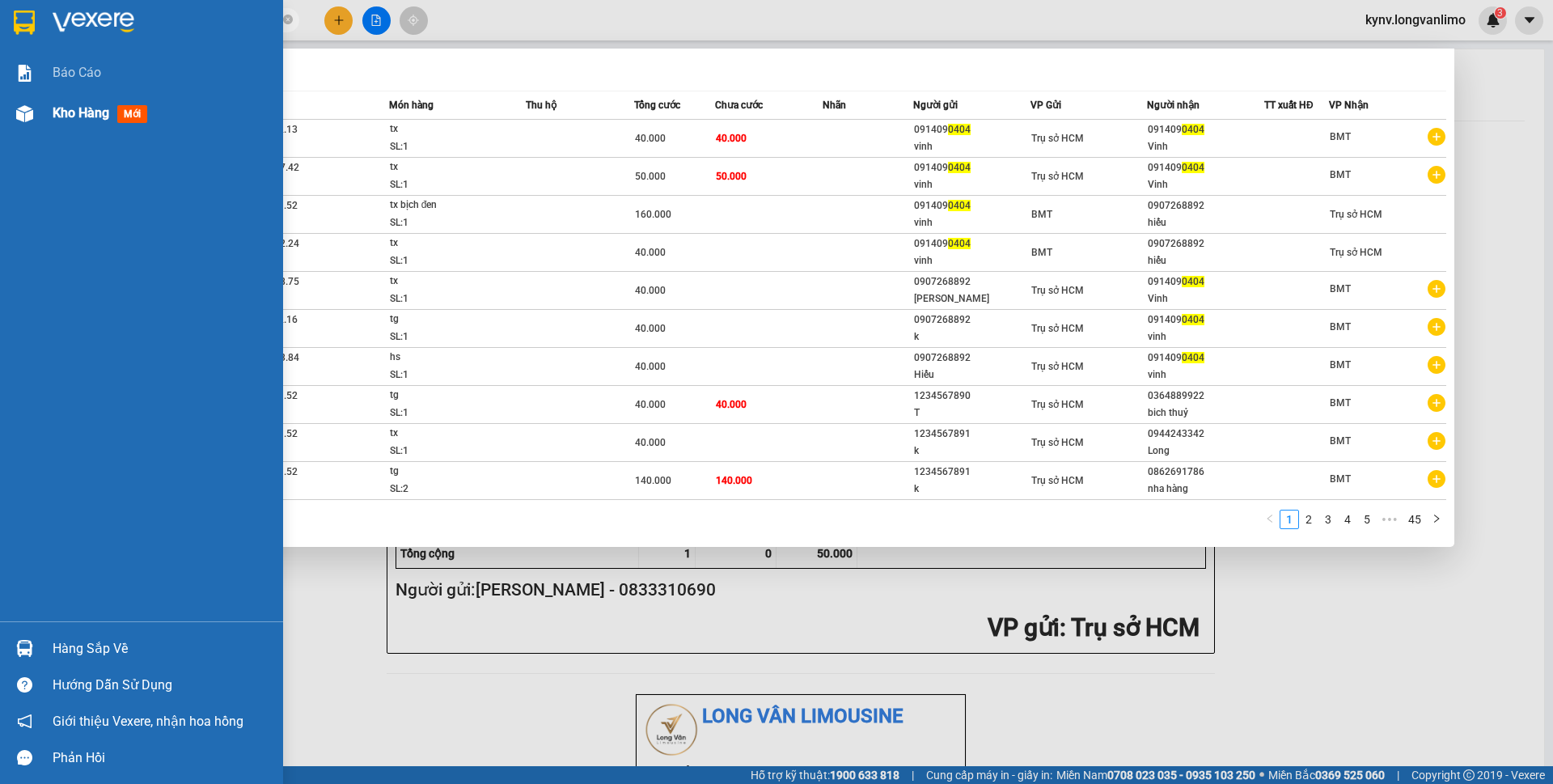
click at [76, 113] on span "Kho hàng" at bounding box center [81, 112] width 56 height 15
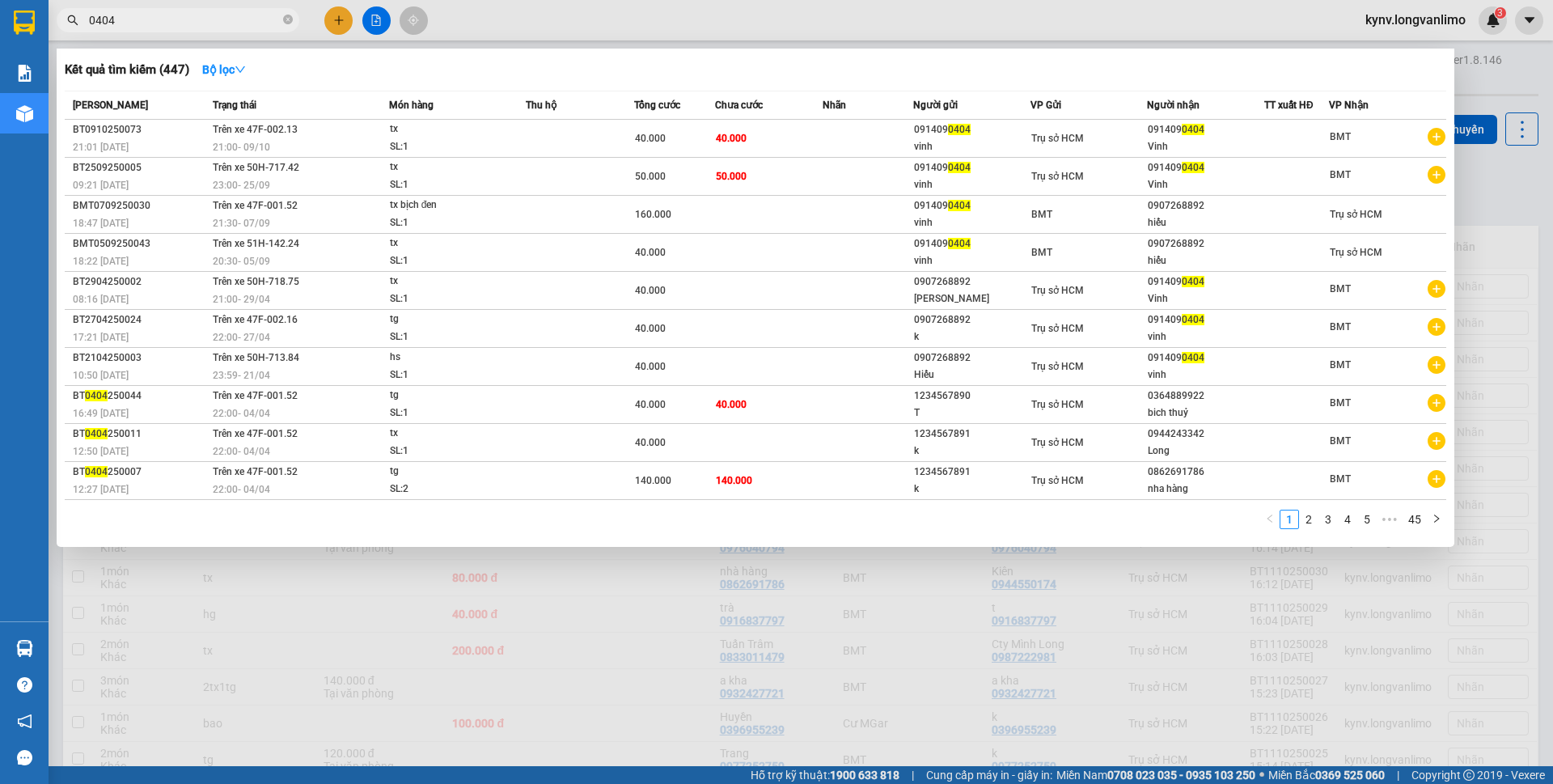
click at [1181, 32] on div at bounding box center [776, 392] width 1553 height 784
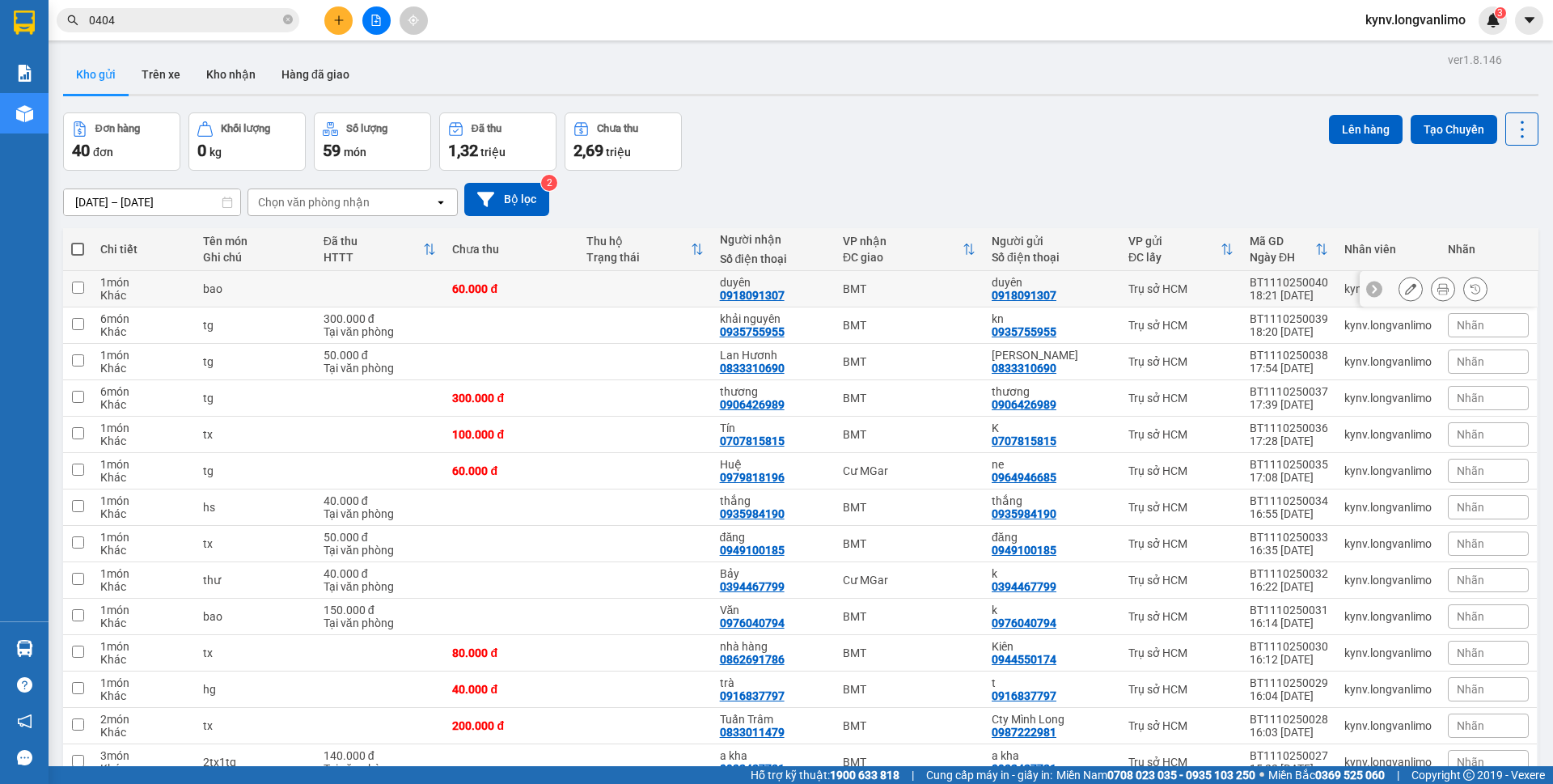
click at [1437, 293] on icon at bounding box center [1443, 289] width 11 height 11
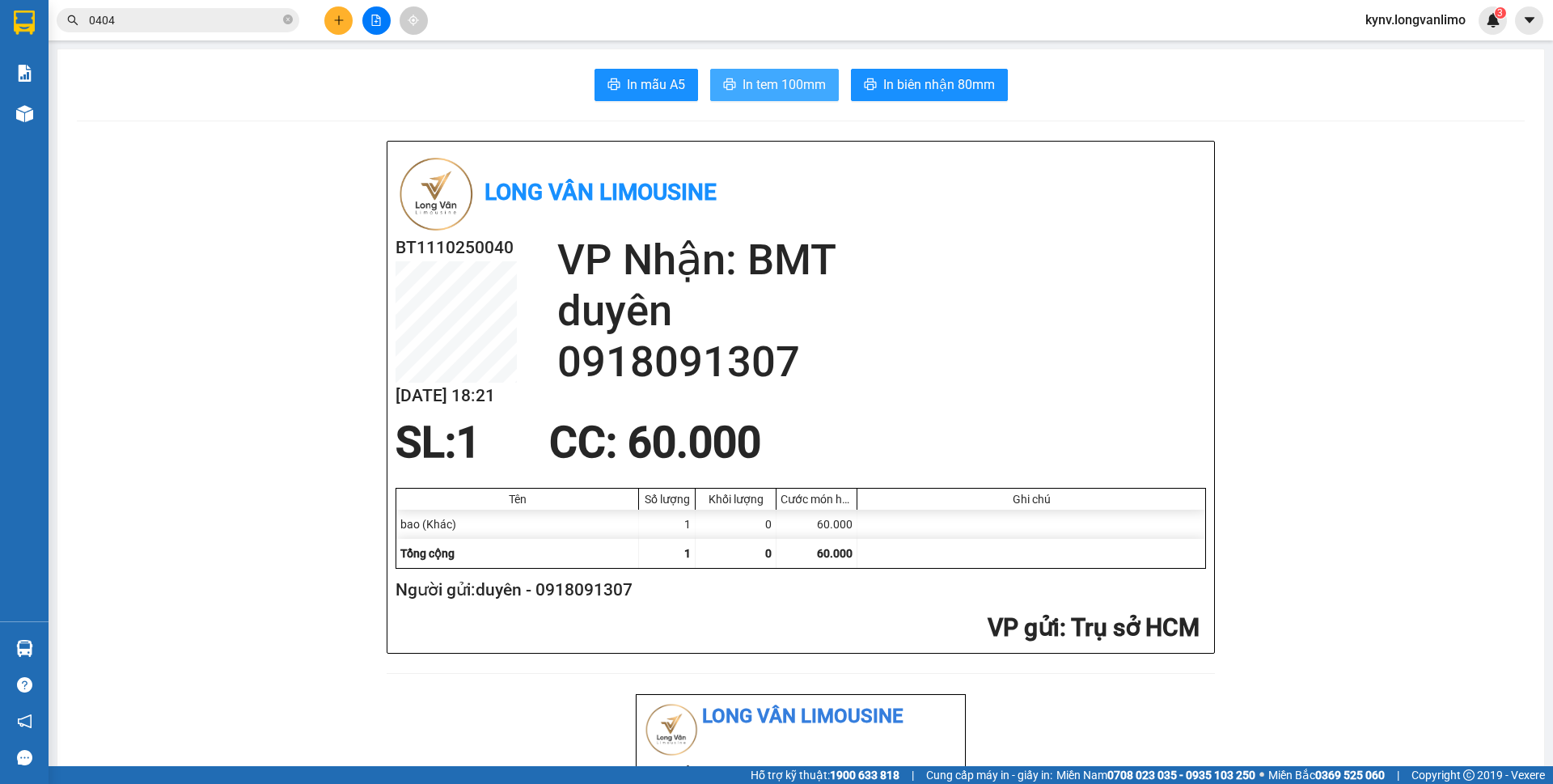
click at [786, 95] on span "In tem 100mm" at bounding box center [783, 85] width 83 height 20
click at [969, 76] on span "In biên nhận 80mm" at bounding box center [939, 85] width 112 height 20
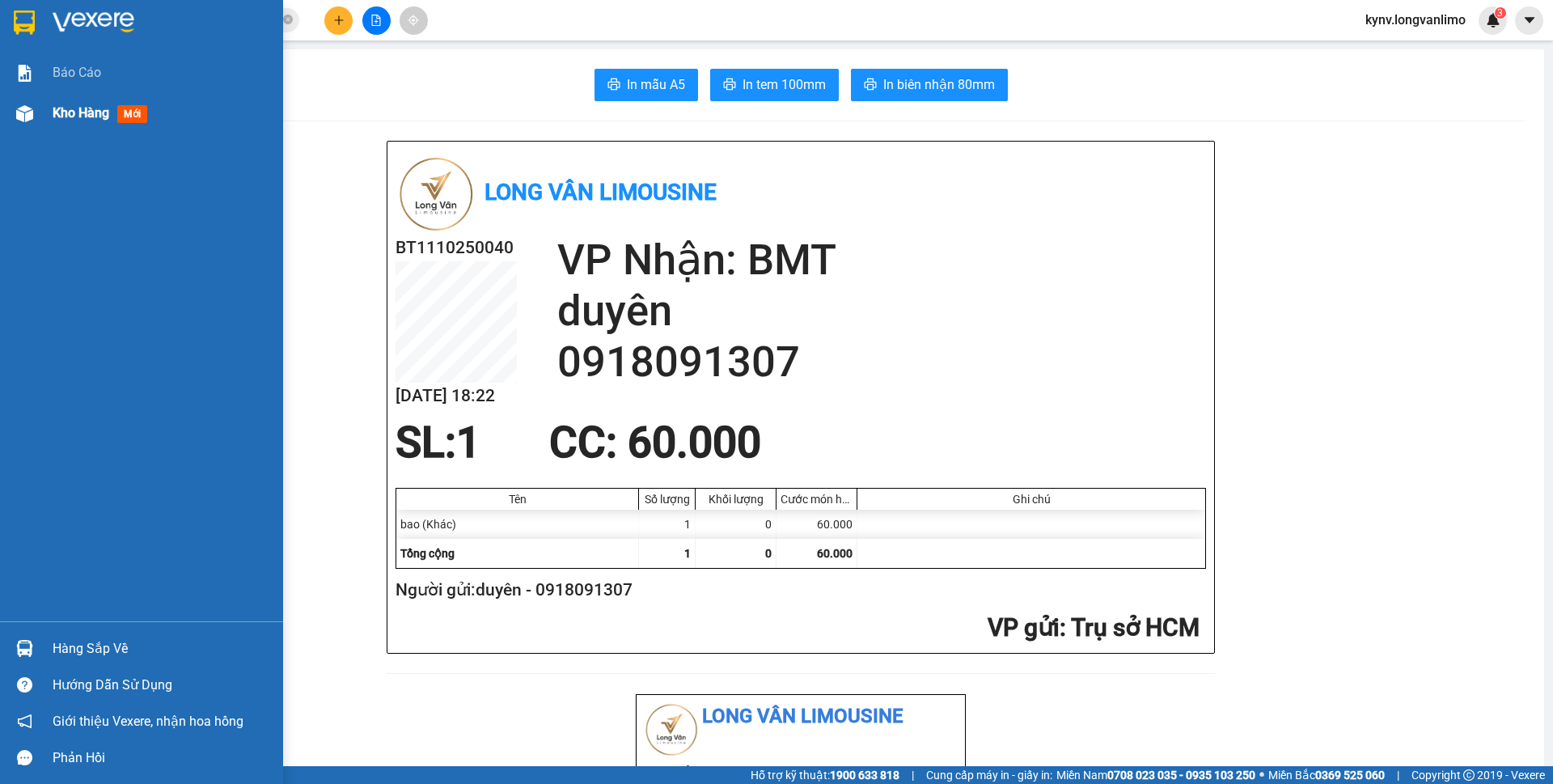
click at [24, 114] on img at bounding box center [25, 113] width 17 height 17
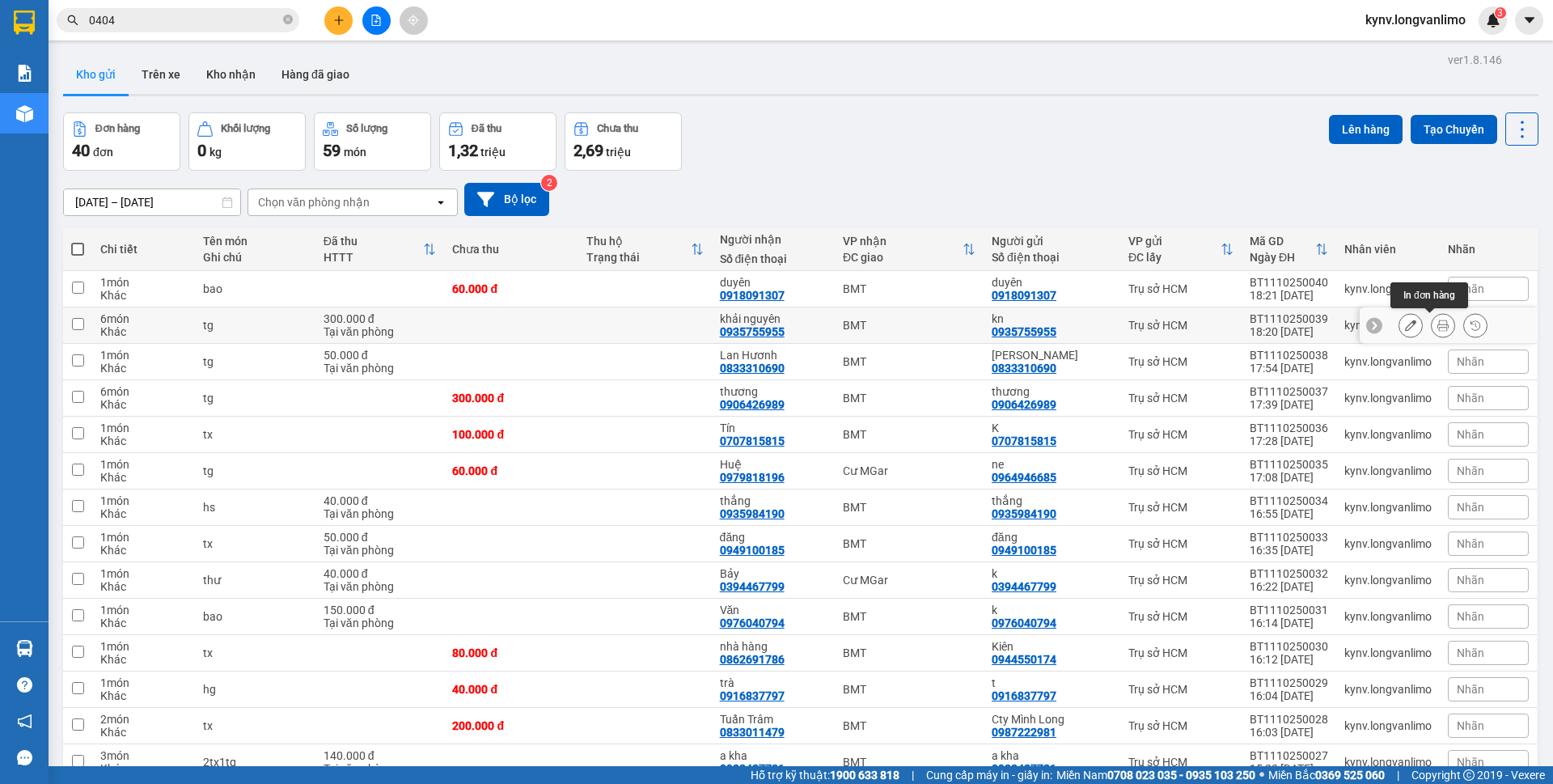
click at [1441, 322] on div at bounding box center [1443, 325] width 25 height 25
click at [1437, 324] on icon at bounding box center [1443, 325] width 11 height 11
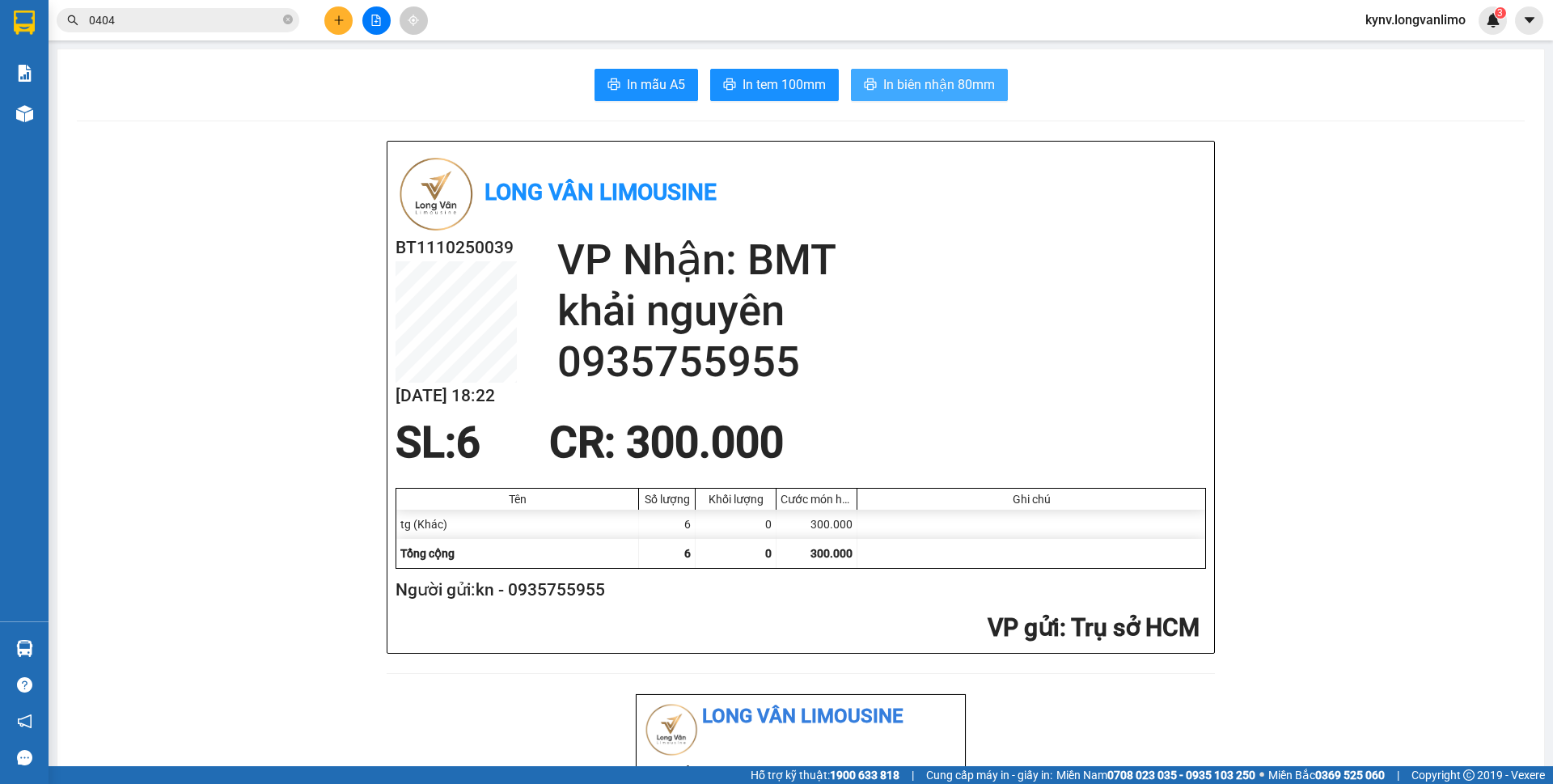
click at [911, 87] on span "In biên nhận 80mm" at bounding box center [939, 85] width 112 height 20
click at [756, 80] on span "In tem 100mm" at bounding box center [783, 85] width 83 height 20
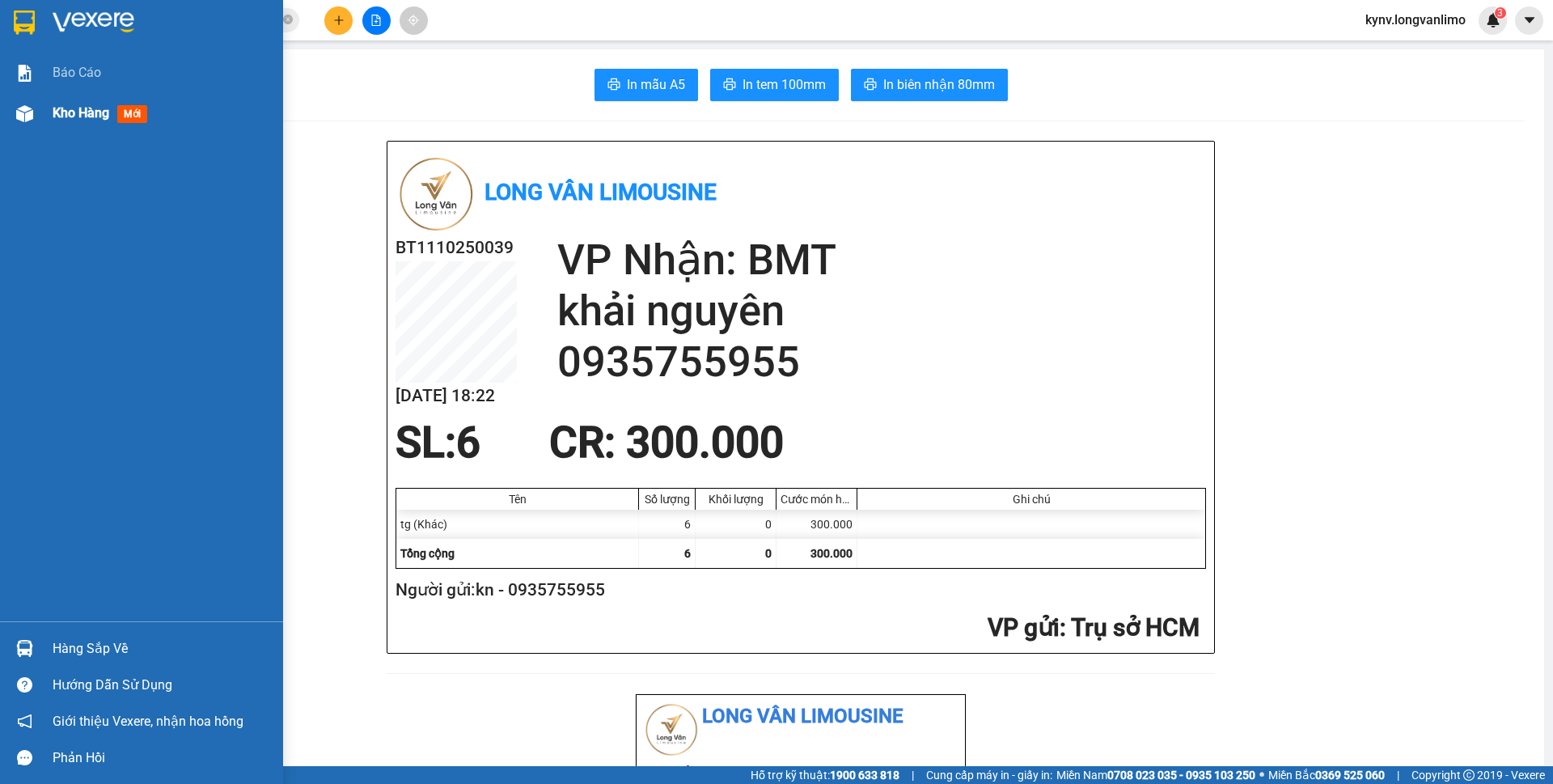
click at [52, 105] on div "Kho hàng mới" at bounding box center [141, 113] width 283 height 40
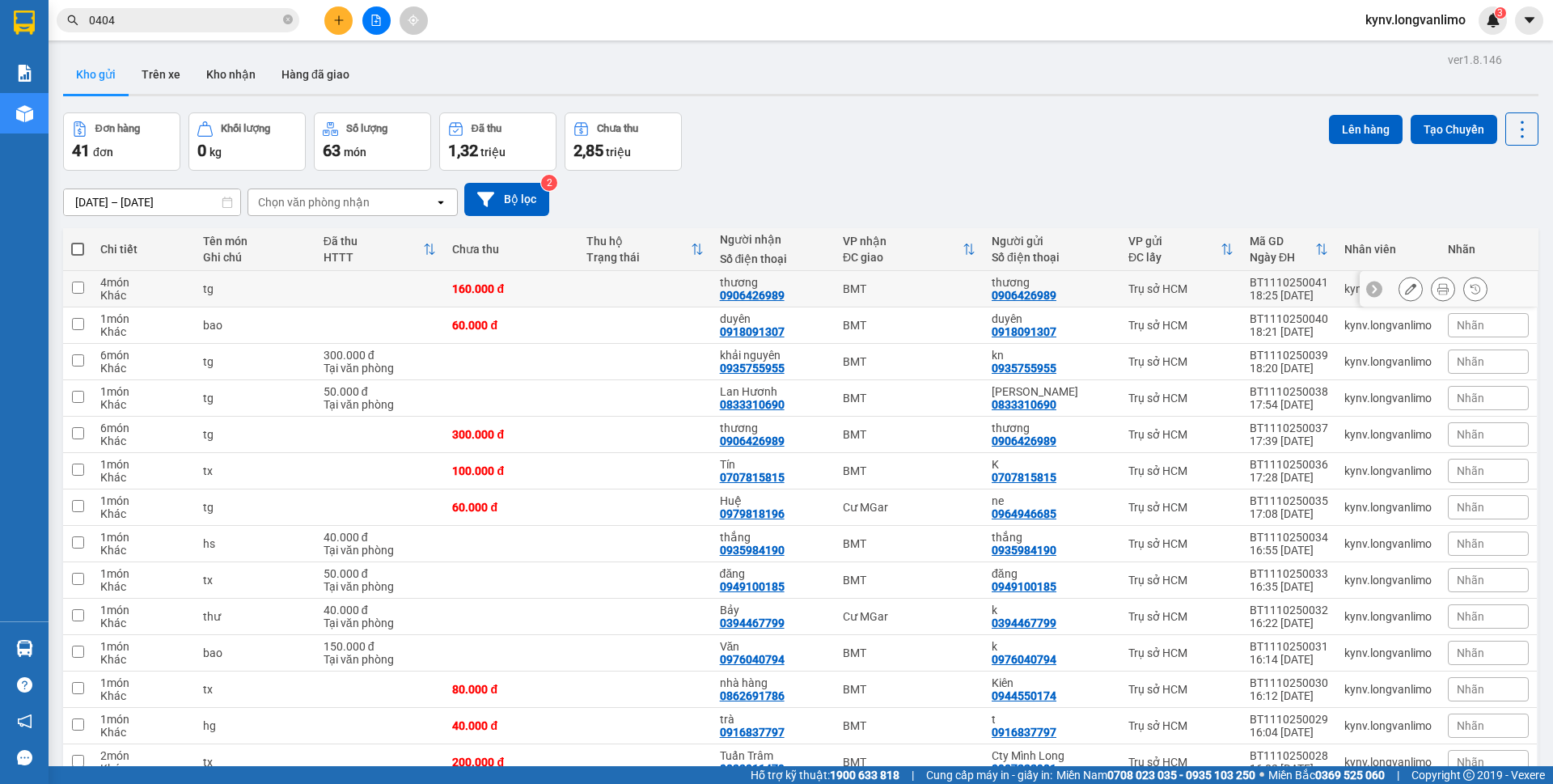
click at [1437, 293] on icon at bounding box center [1443, 289] width 11 height 11
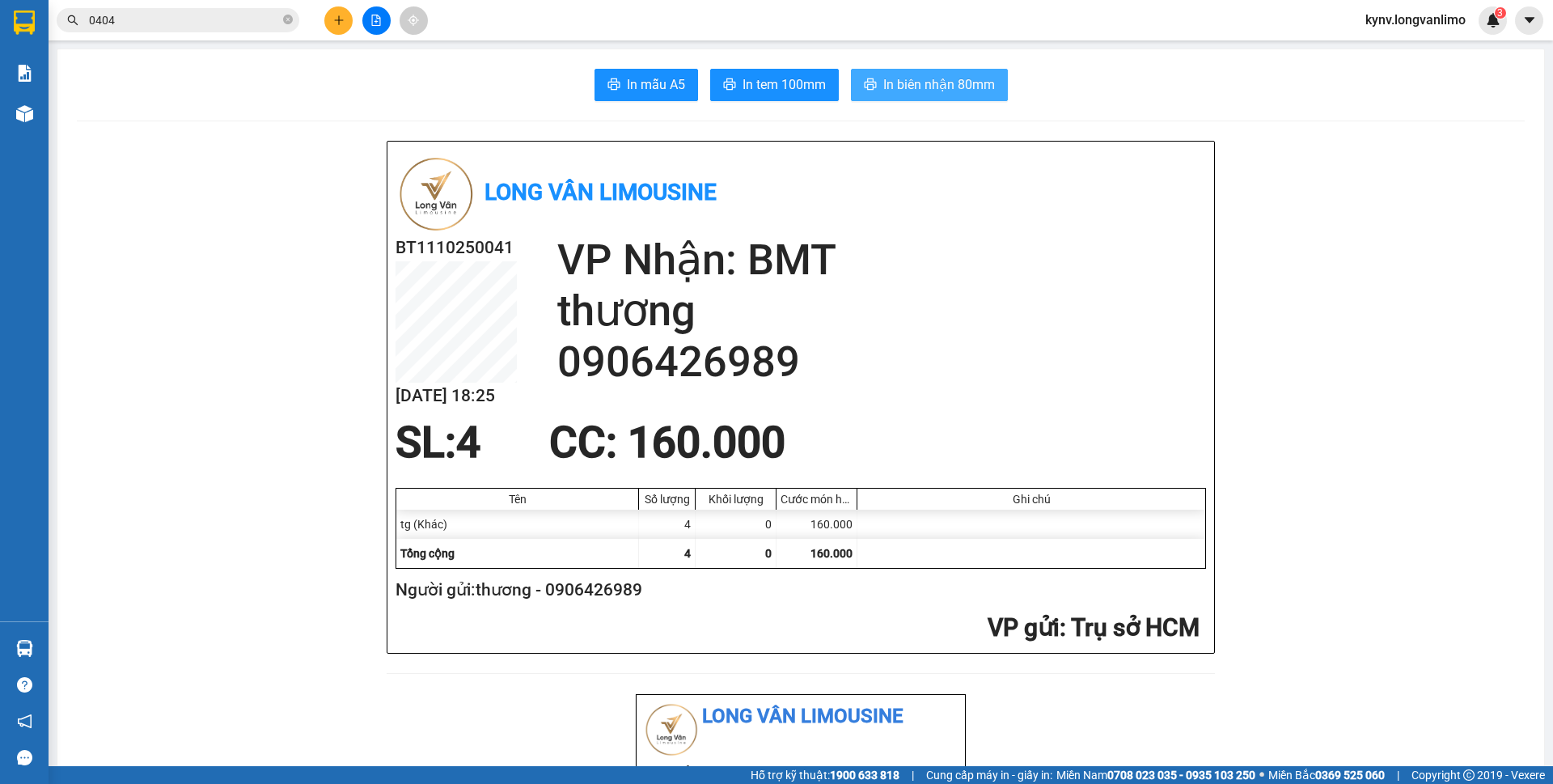
click at [864, 86] on icon "printer" at bounding box center [870, 84] width 12 height 11
click at [809, 80] on span "In tem 100mm" at bounding box center [783, 85] width 83 height 20
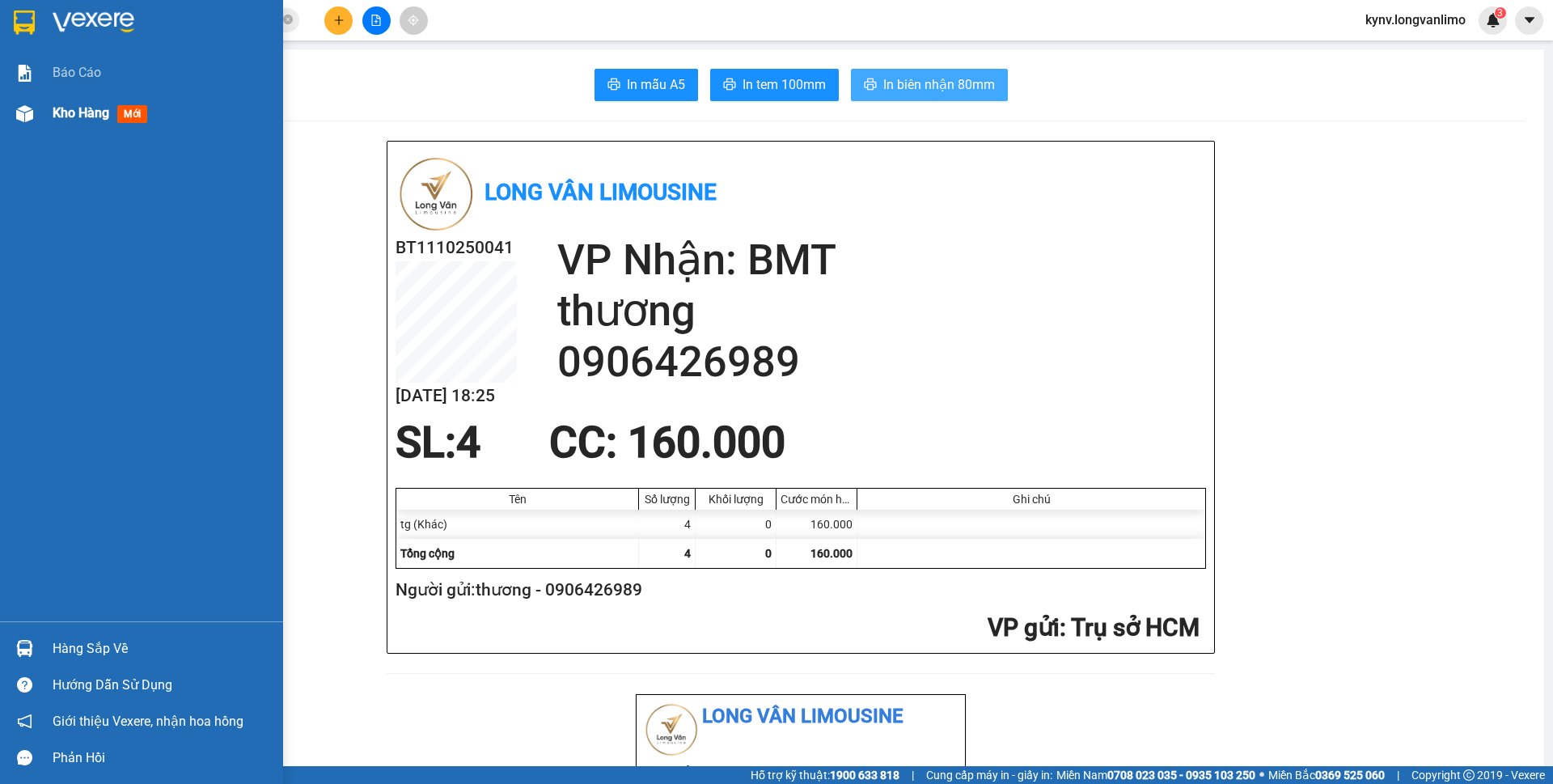
click at [30, 102] on div at bounding box center [25, 113] width 28 height 28
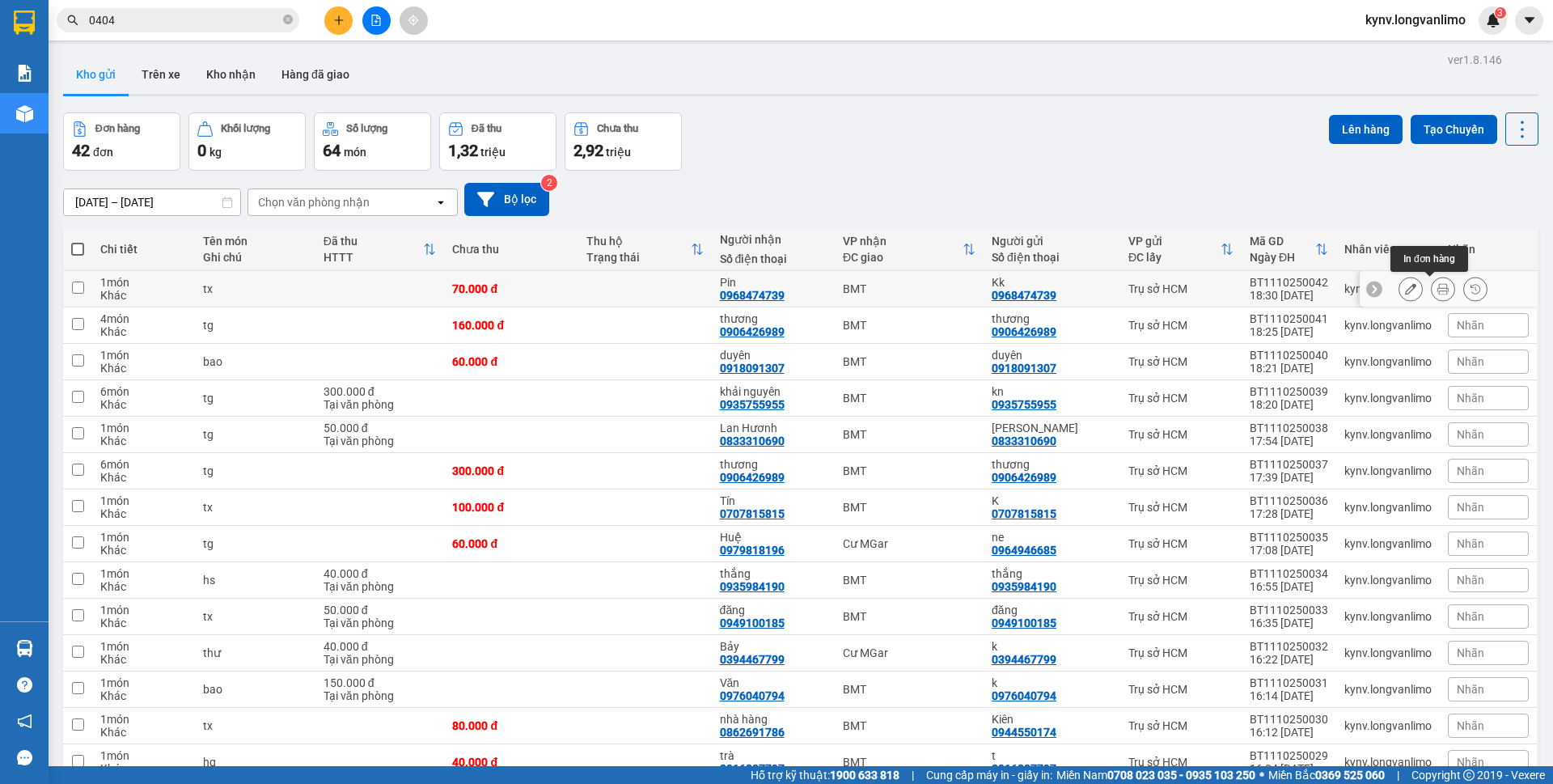
click at [1437, 287] on icon at bounding box center [1443, 289] width 11 height 11
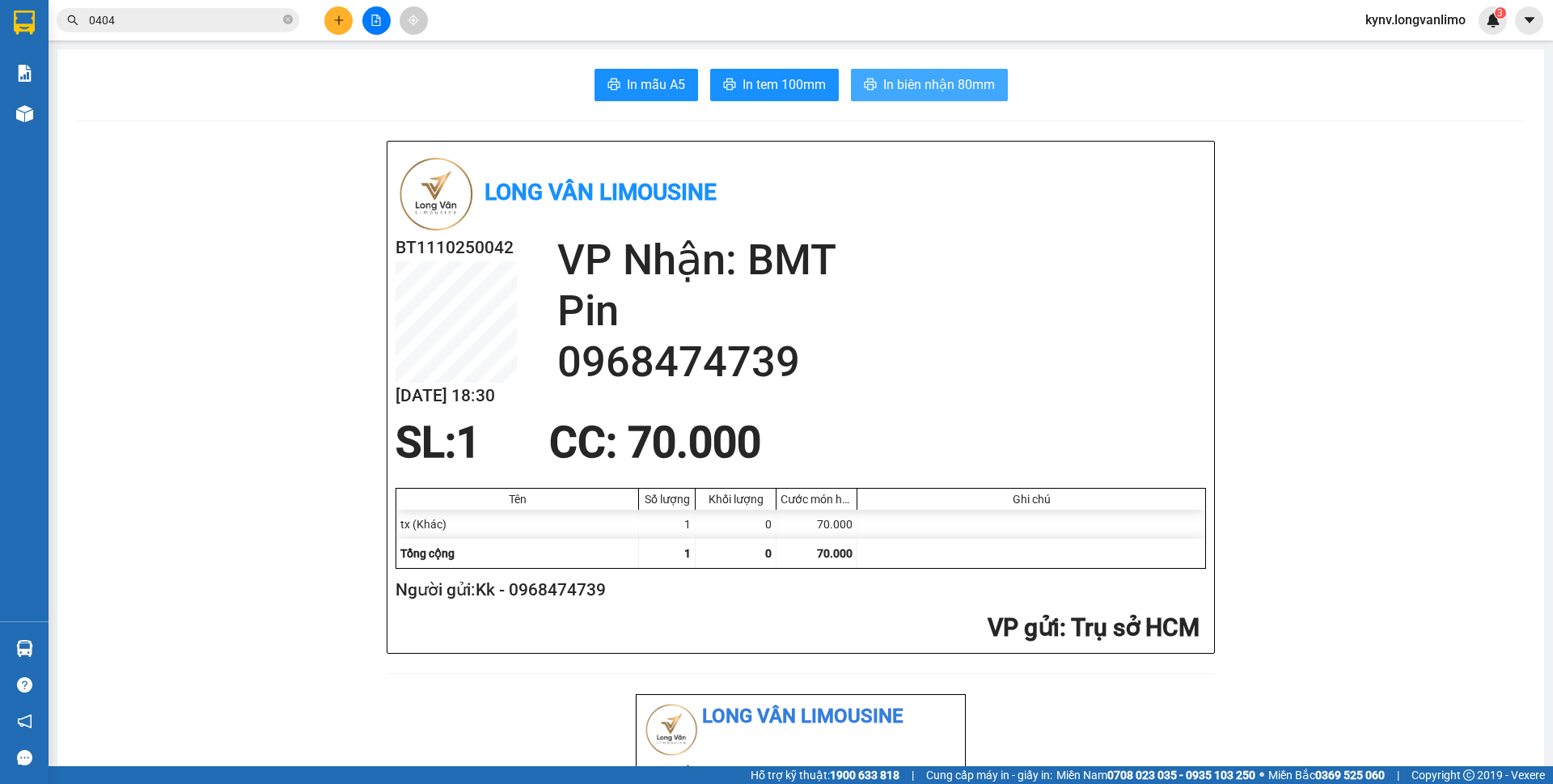
click at [890, 97] on button "In biên nhận 80mm" at bounding box center [929, 85] width 157 height 33
click at [779, 80] on span "In tem 100mm" at bounding box center [783, 85] width 83 height 20
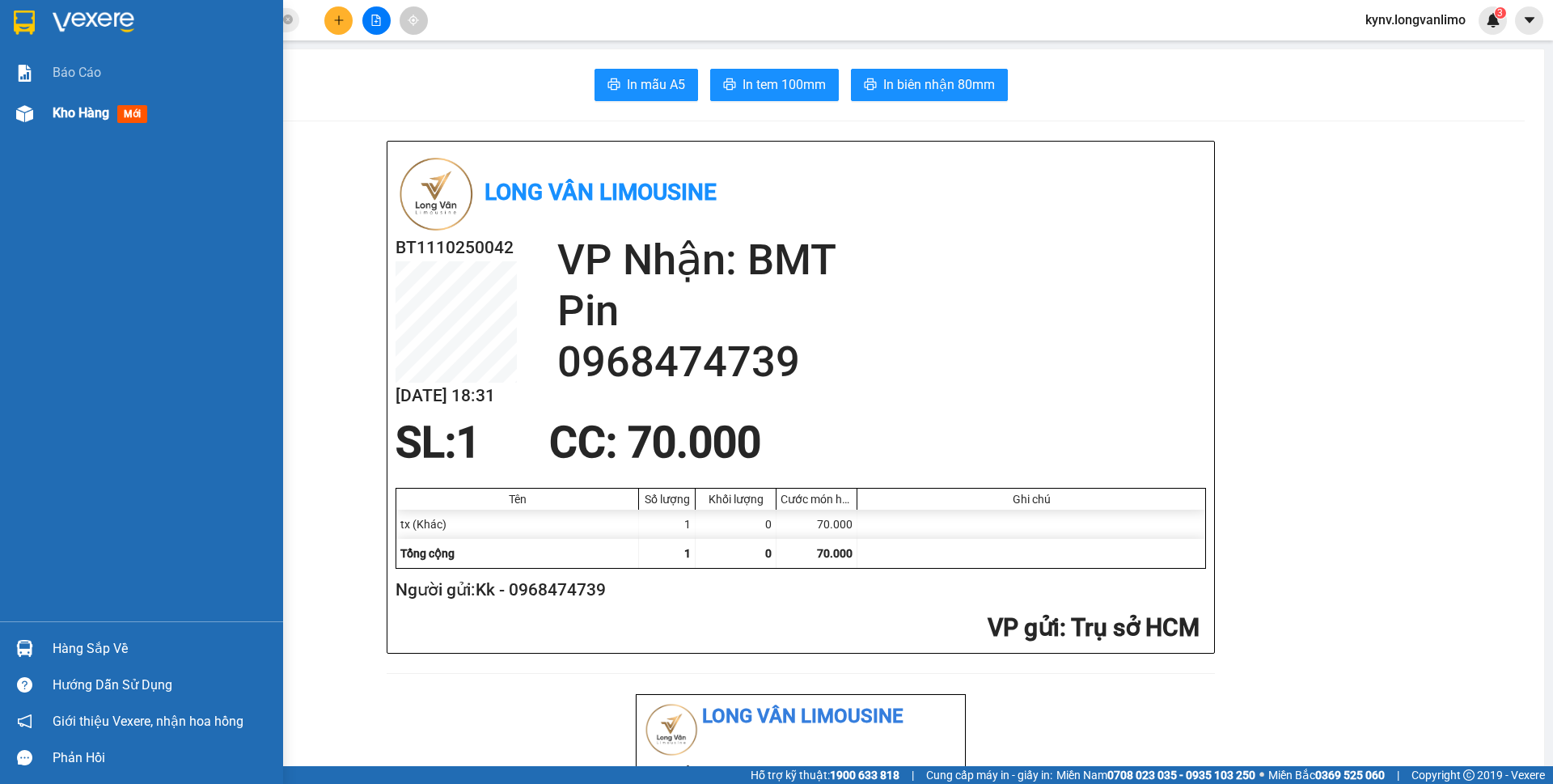
click at [48, 112] on div "Kho hàng mới" at bounding box center [141, 113] width 283 height 40
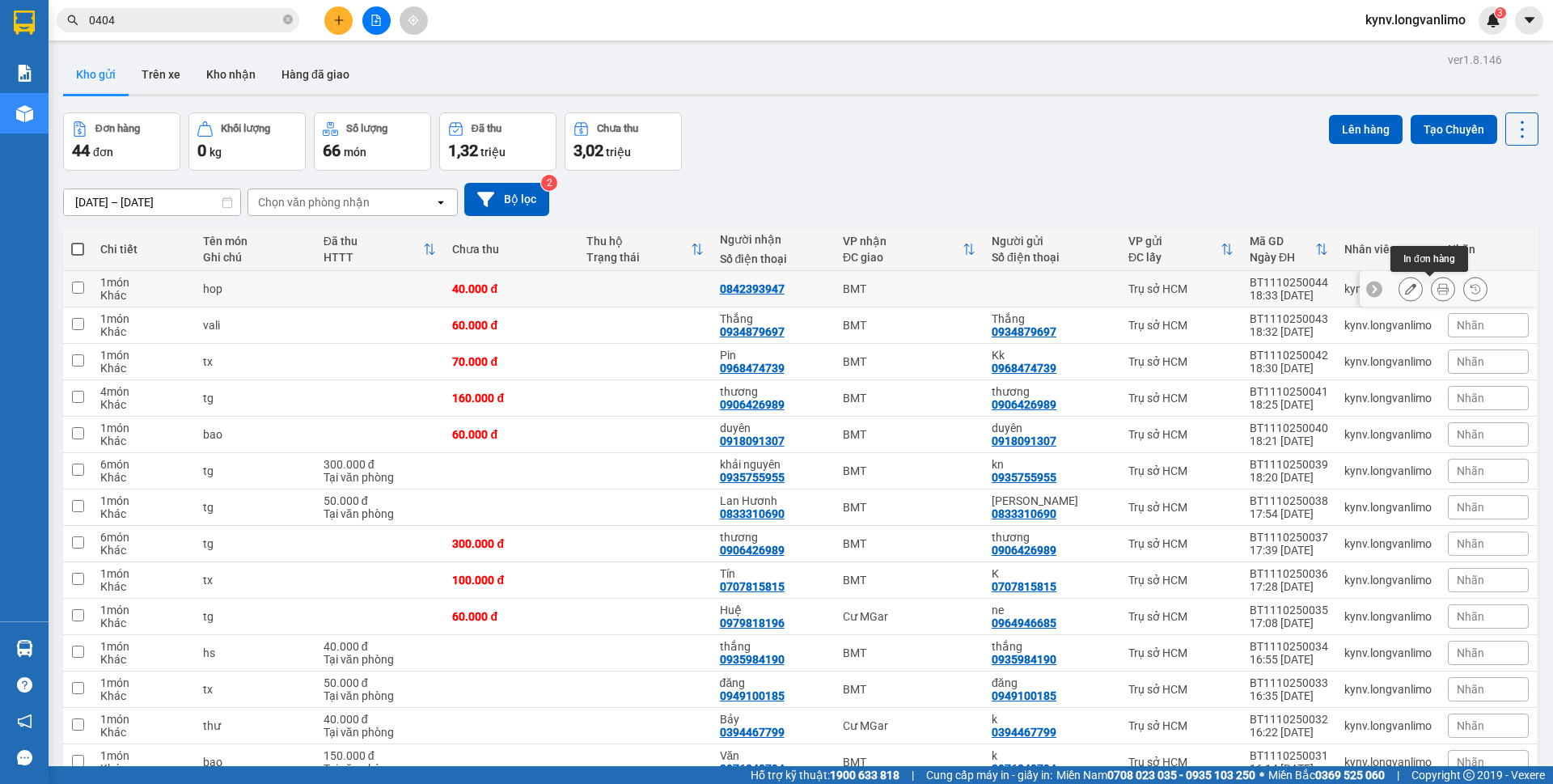
click at [1437, 289] on button at bounding box center [1443, 289] width 23 height 28
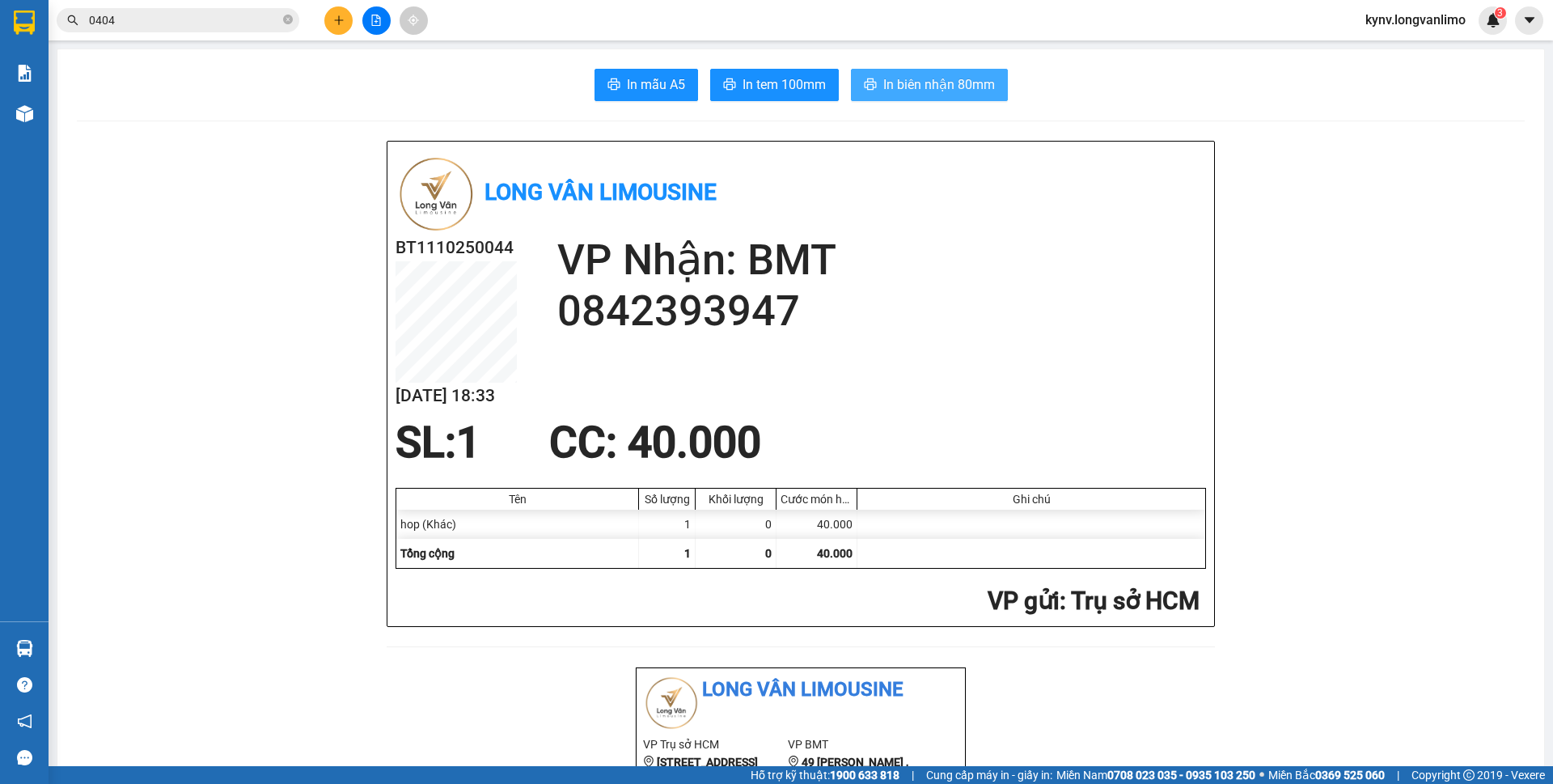
click at [921, 82] on span "In biên nhận 80mm" at bounding box center [939, 85] width 112 height 20
click at [773, 90] on span "In tem 100mm" at bounding box center [783, 85] width 83 height 20
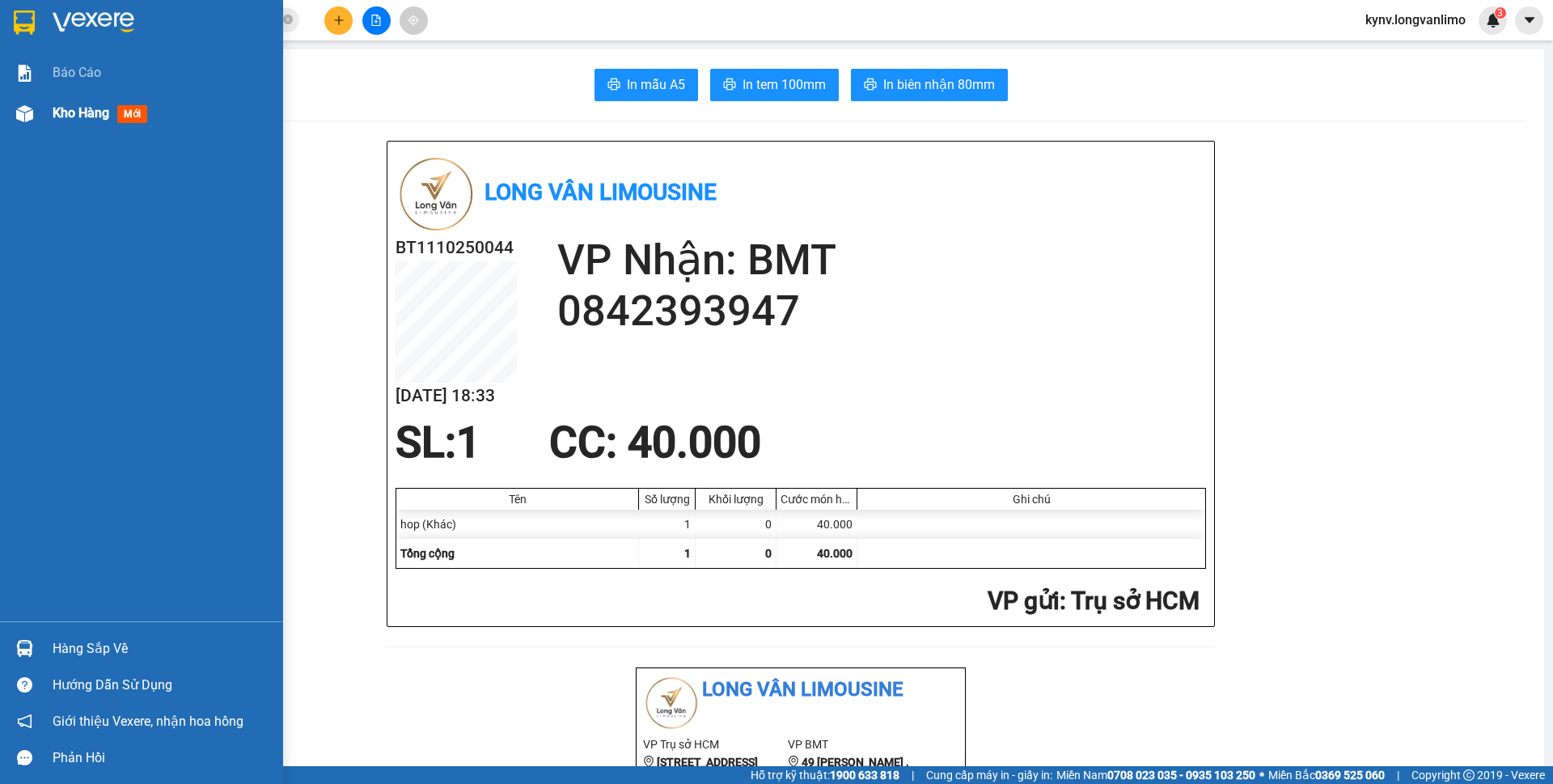
click at [23, 112] on img at bounding box center [25, 113] width 17 height 17
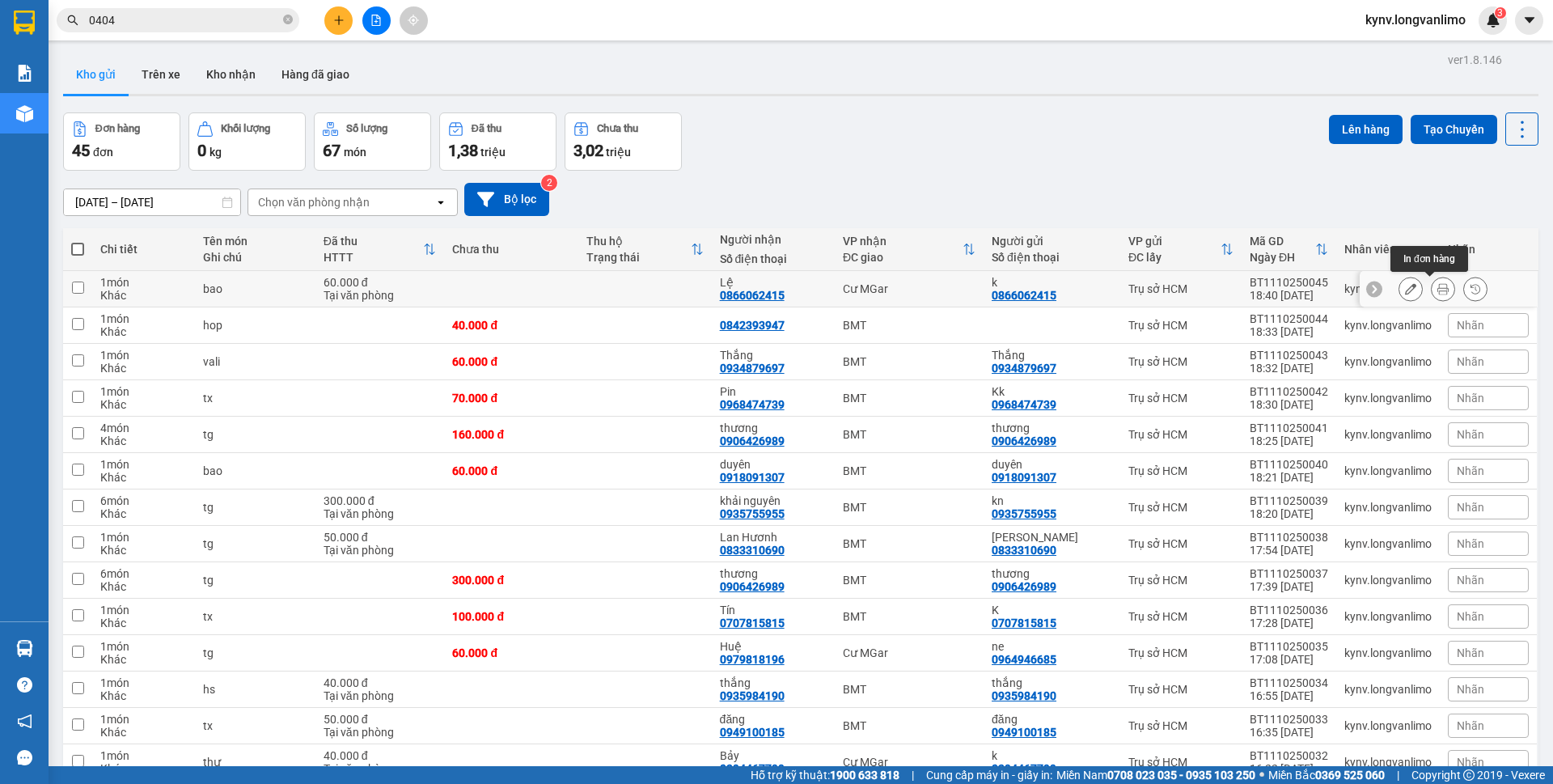
click at [1437, 288] on icon at bounding box center [1443, 289] width 11 height 11
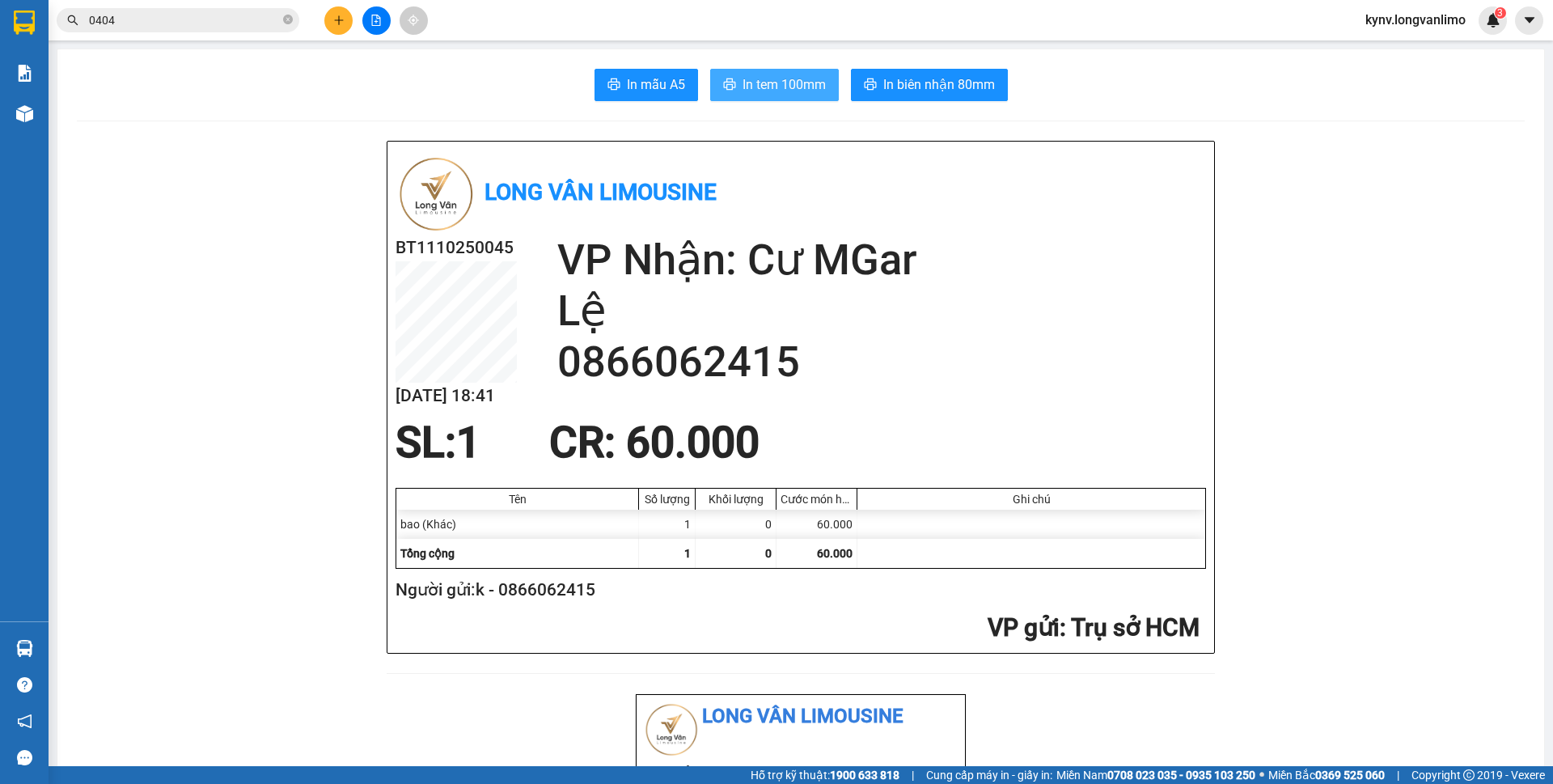
click at [769, 76] on span "In tem 100mm" at bounding box center [783, 85] width 83 height 20
click at [966, 79] on span "In biên nhận 80mm" at bounding box center [939, 85] width 112 height 20
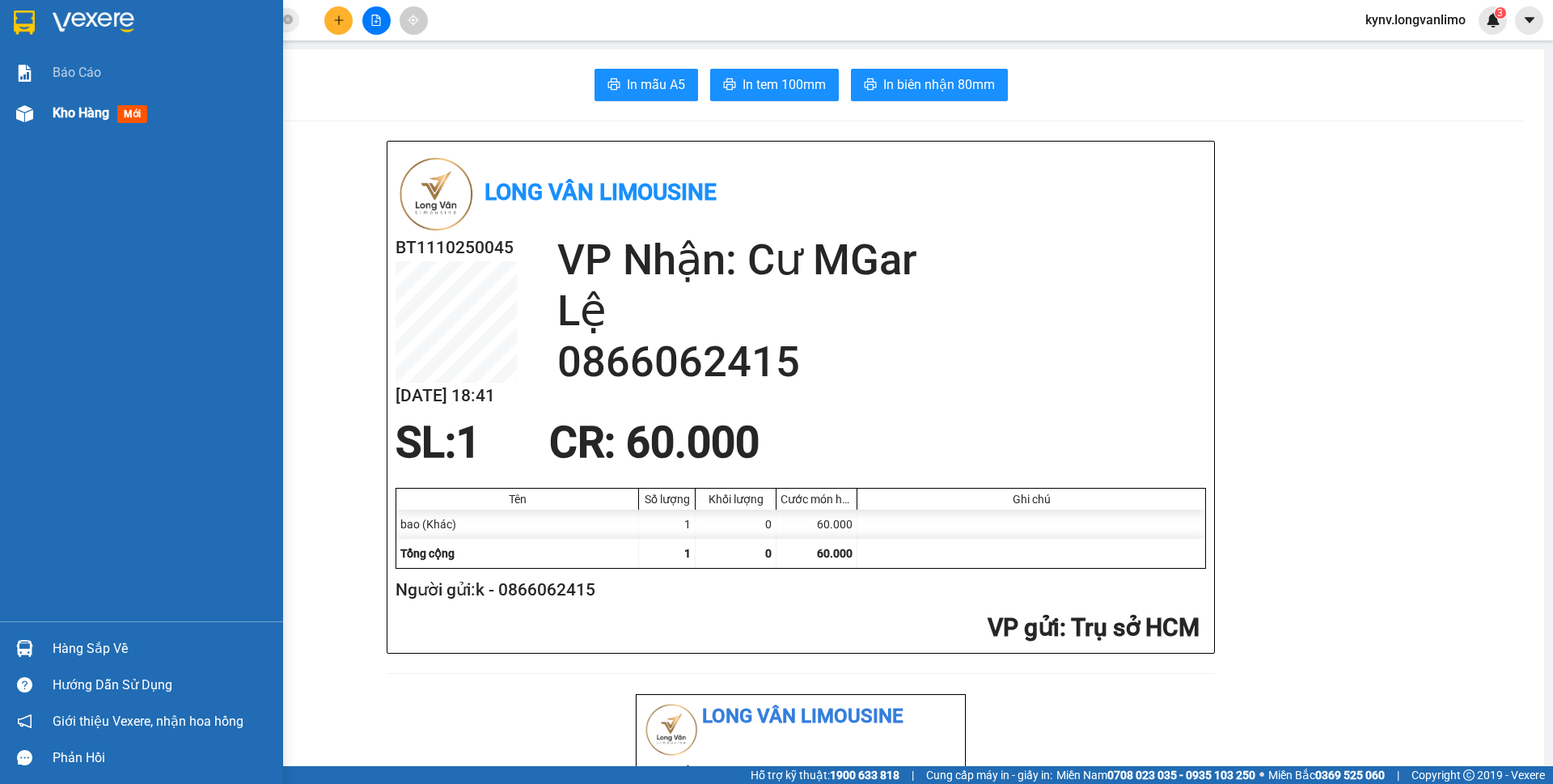
click at [8, 109] on div "Kho hàng mới" at bounding box center [141, 113] width 283 height 40
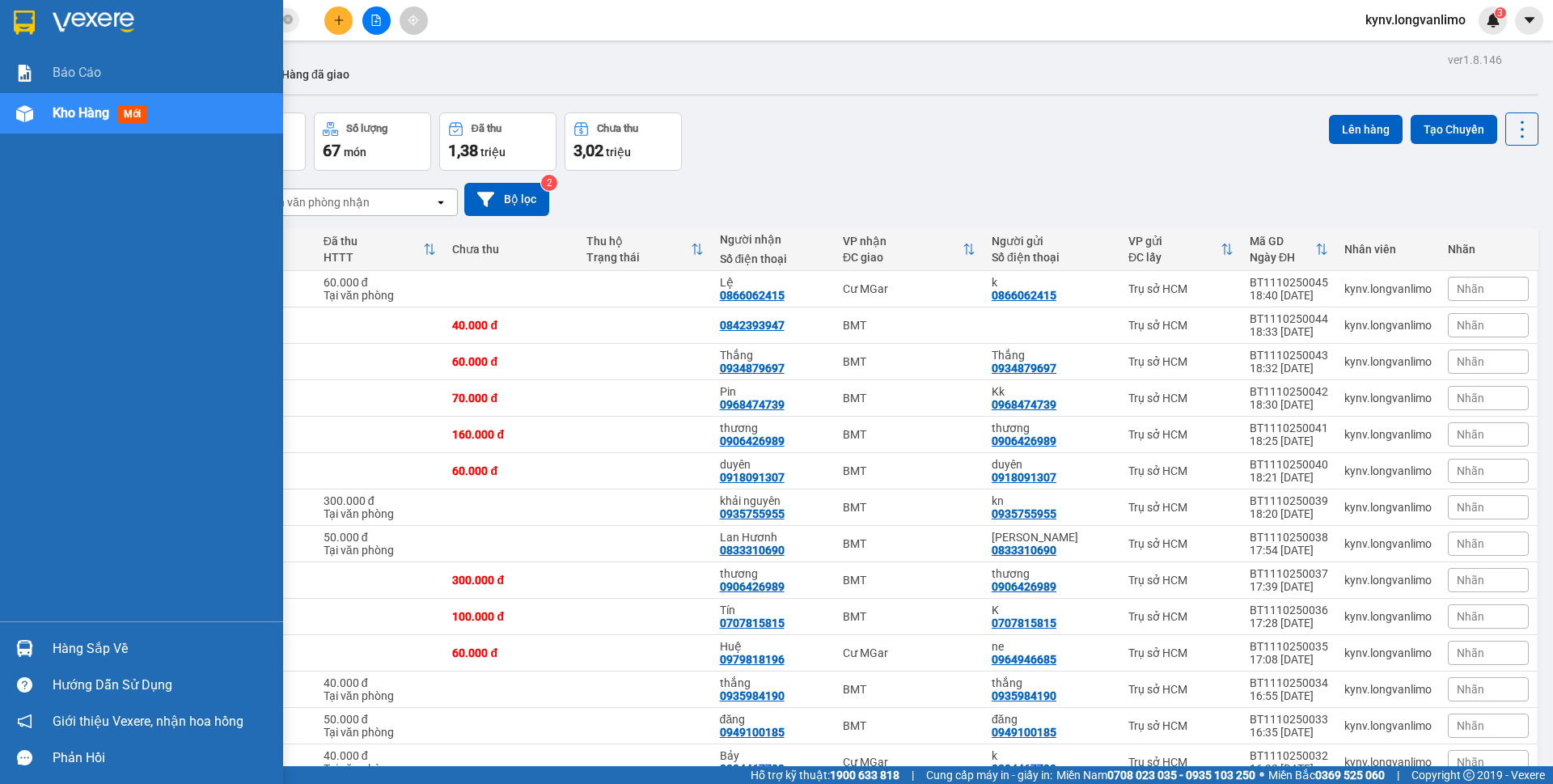
click at [12, 15] on div at bounding box center [25, 22] width 28 height 28
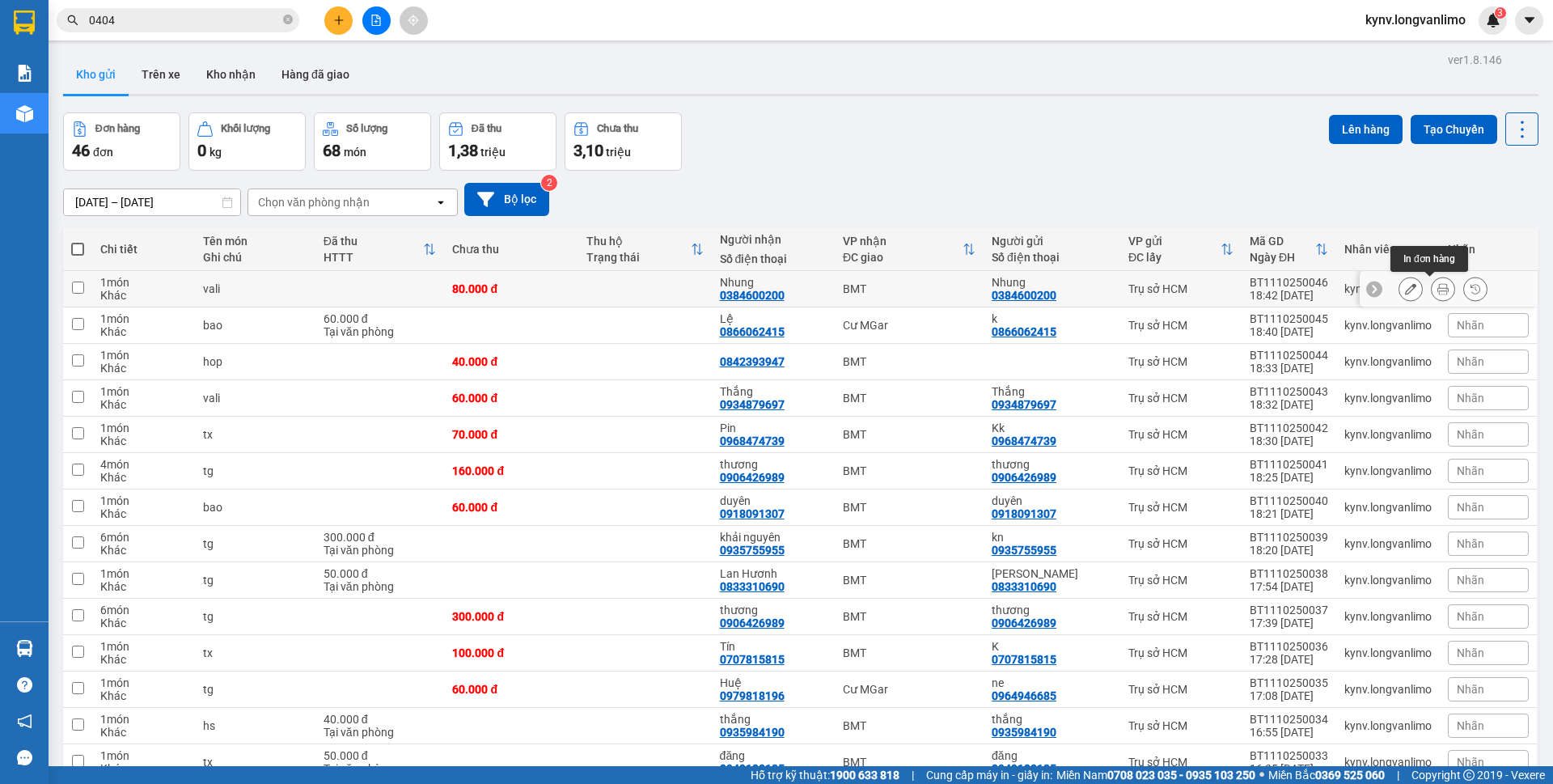
click at [1437, 290] on icon at bounding box center [1443, 289] width 11 height 11
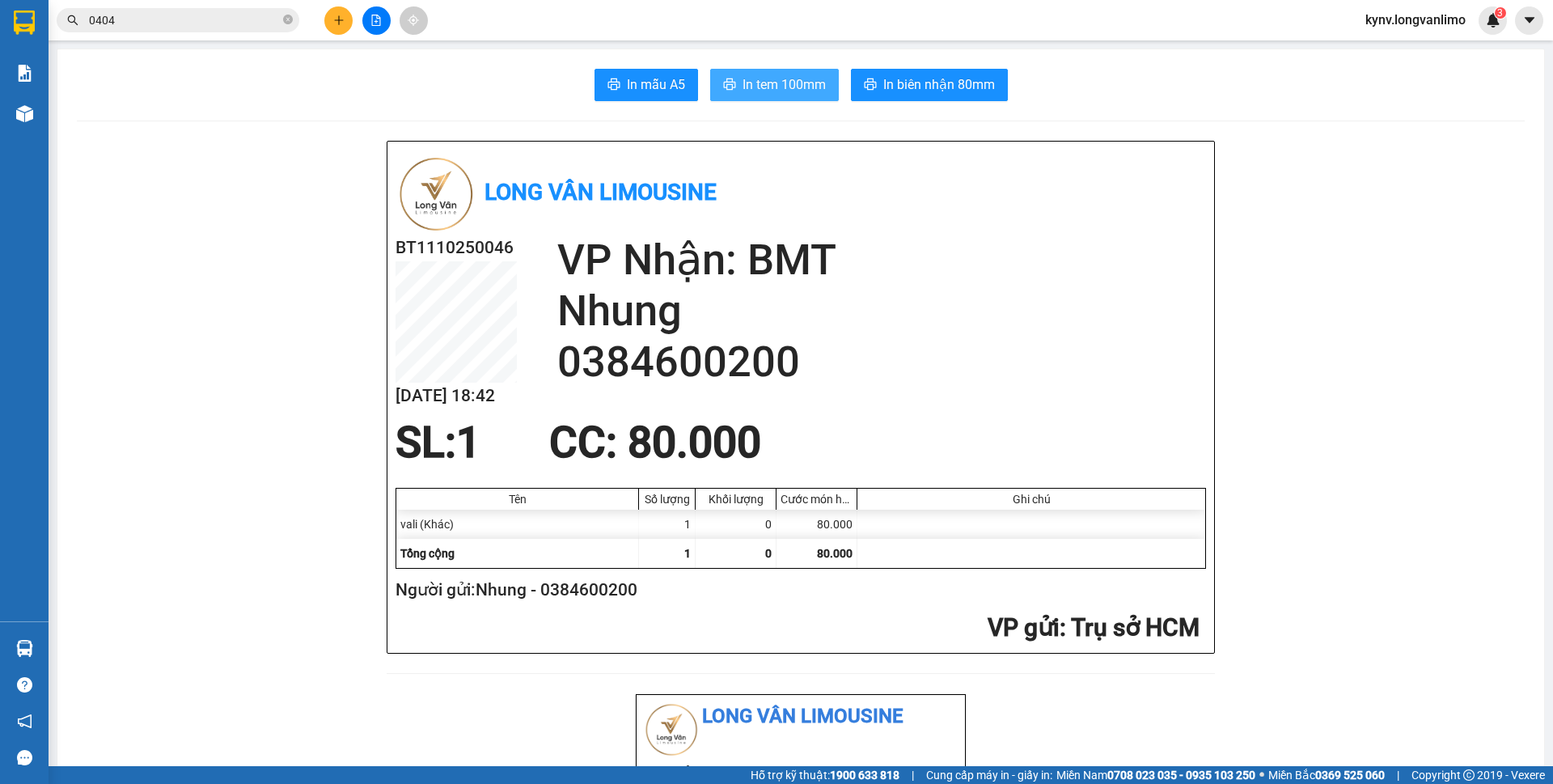
click at [792, 97] on button "In tem 100mm" at bounding box center [774, 85] width 128 height 33
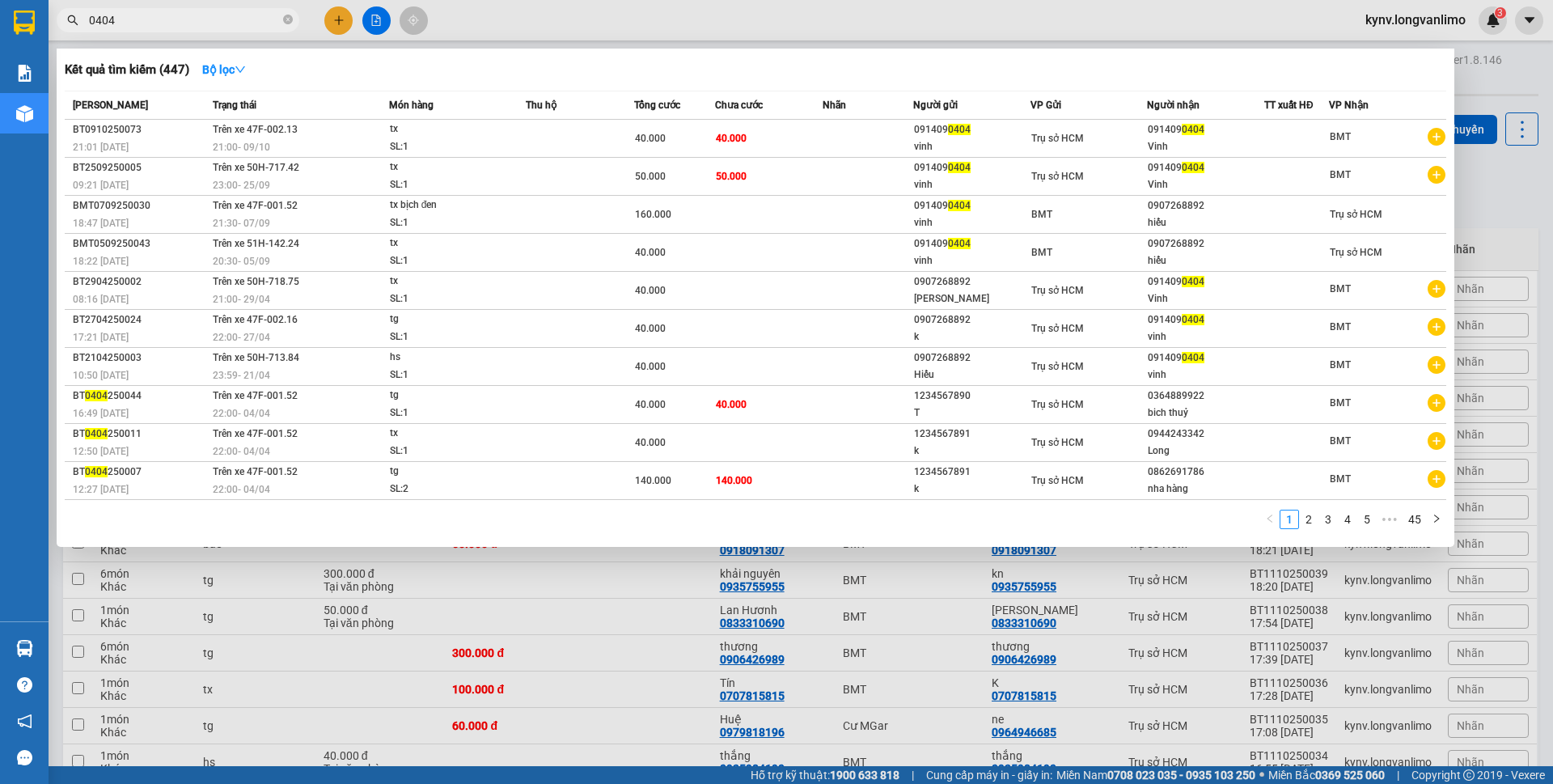
click at [259, 20] on input "0404" at bounding box center [185, 20] width 191 height 18
type input "0"
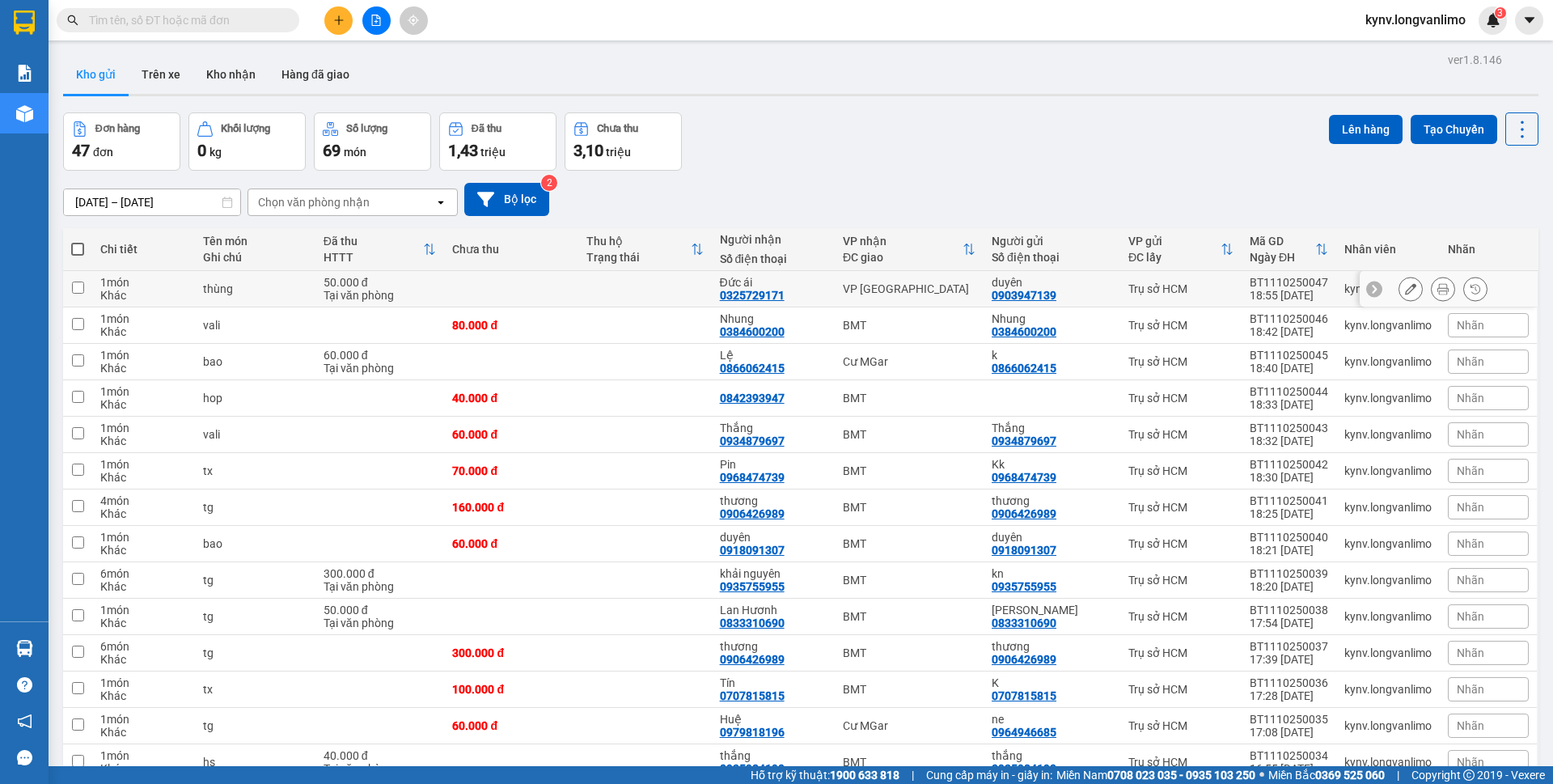
click at [682, 290] on td at bounding box center [645, 290] width 134 height 36
checkbox input "true"
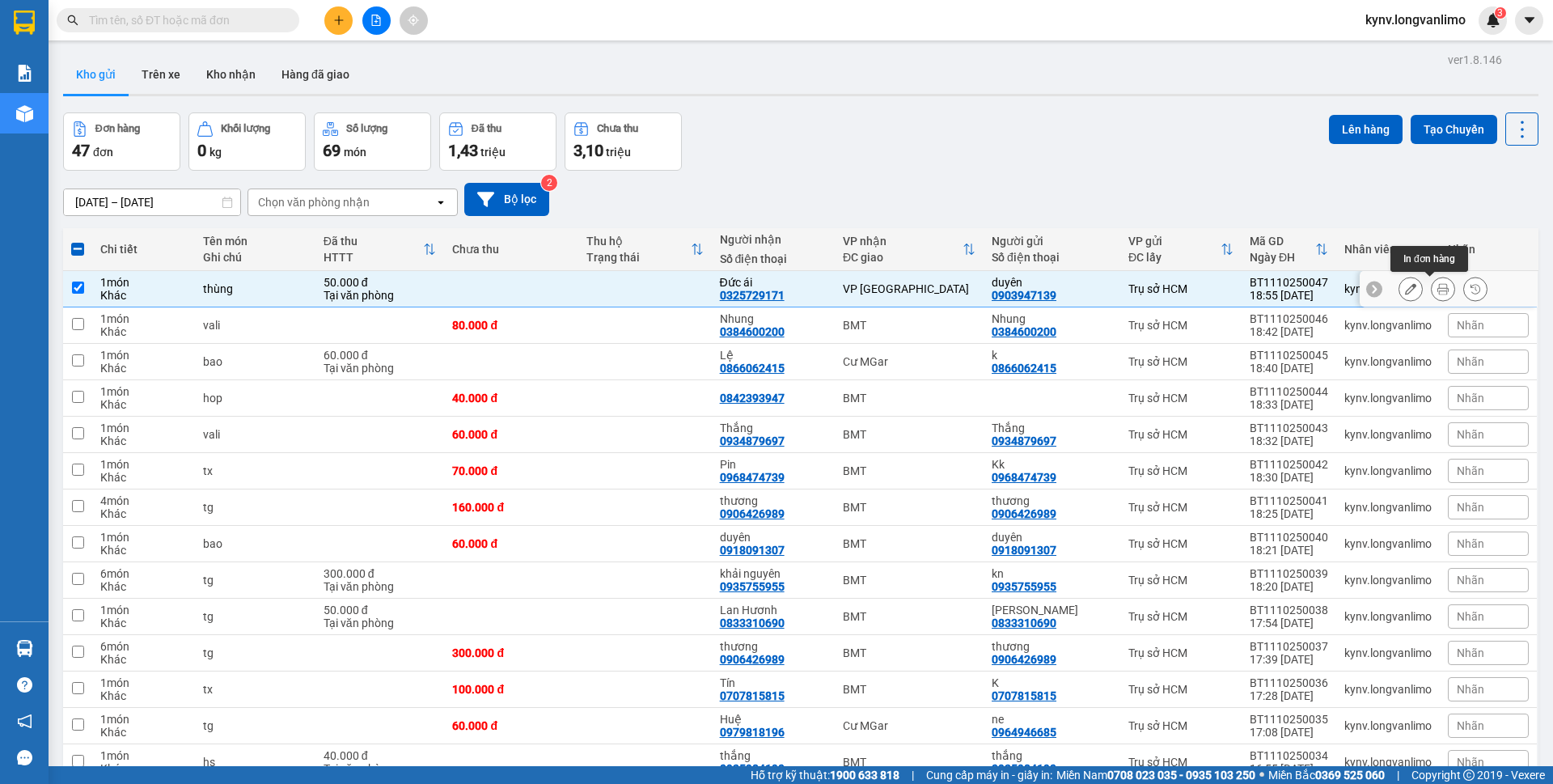
click at [1437, 287] on icon at bounding box center [1443, 289] width 11 height 11
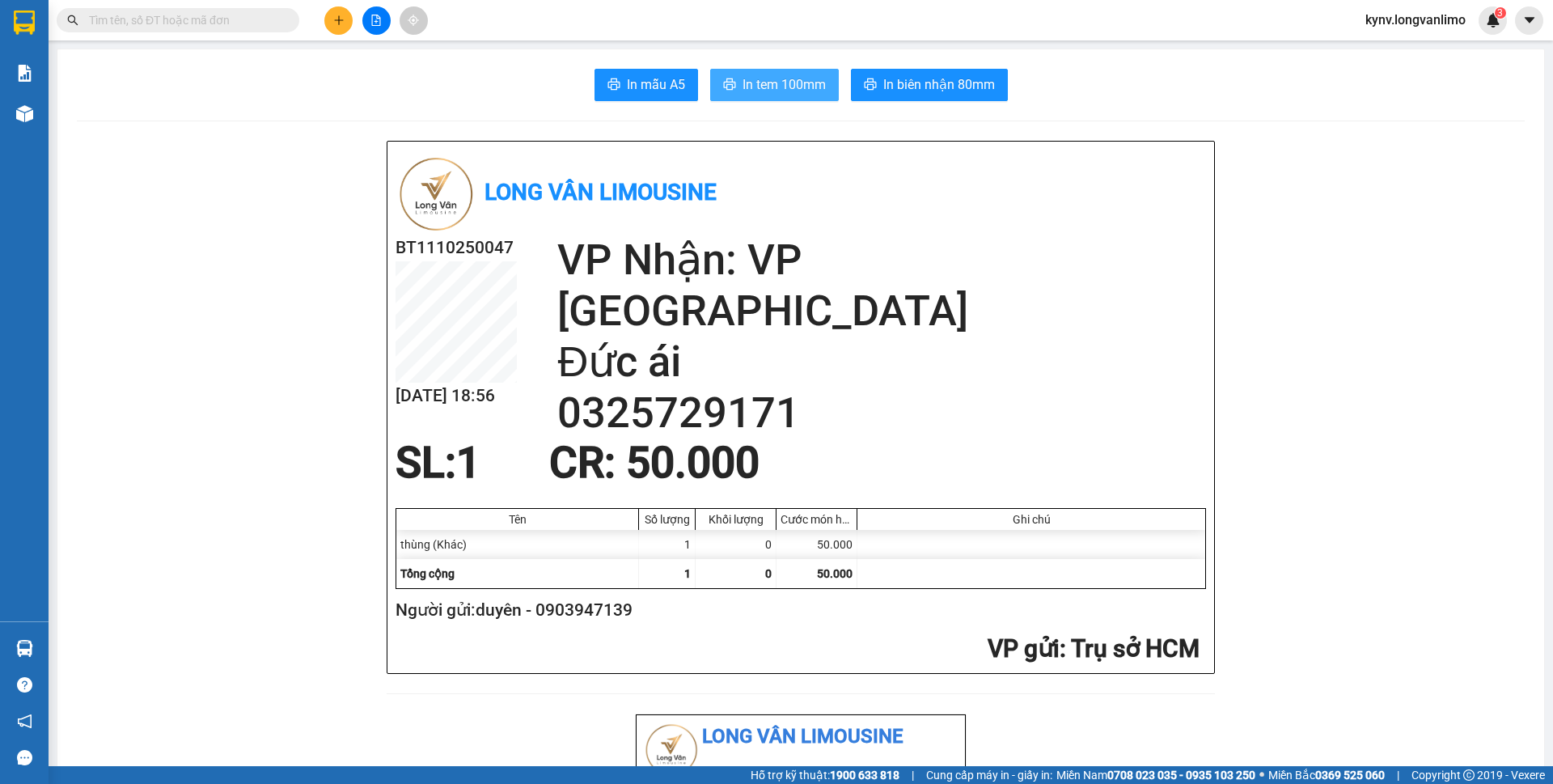
drag, startPoint x: 763, startPoint y: 81, endPoint x: 769, endPoint y: 112, distance: 31.6
click at [761, 82] on span "In tem 100mm" at bounding box center [783, 85] width 83 height 20
click at [927, 88] on span "In biên nhận 80mm" at bounding box center [939, 85] width 112 height 20
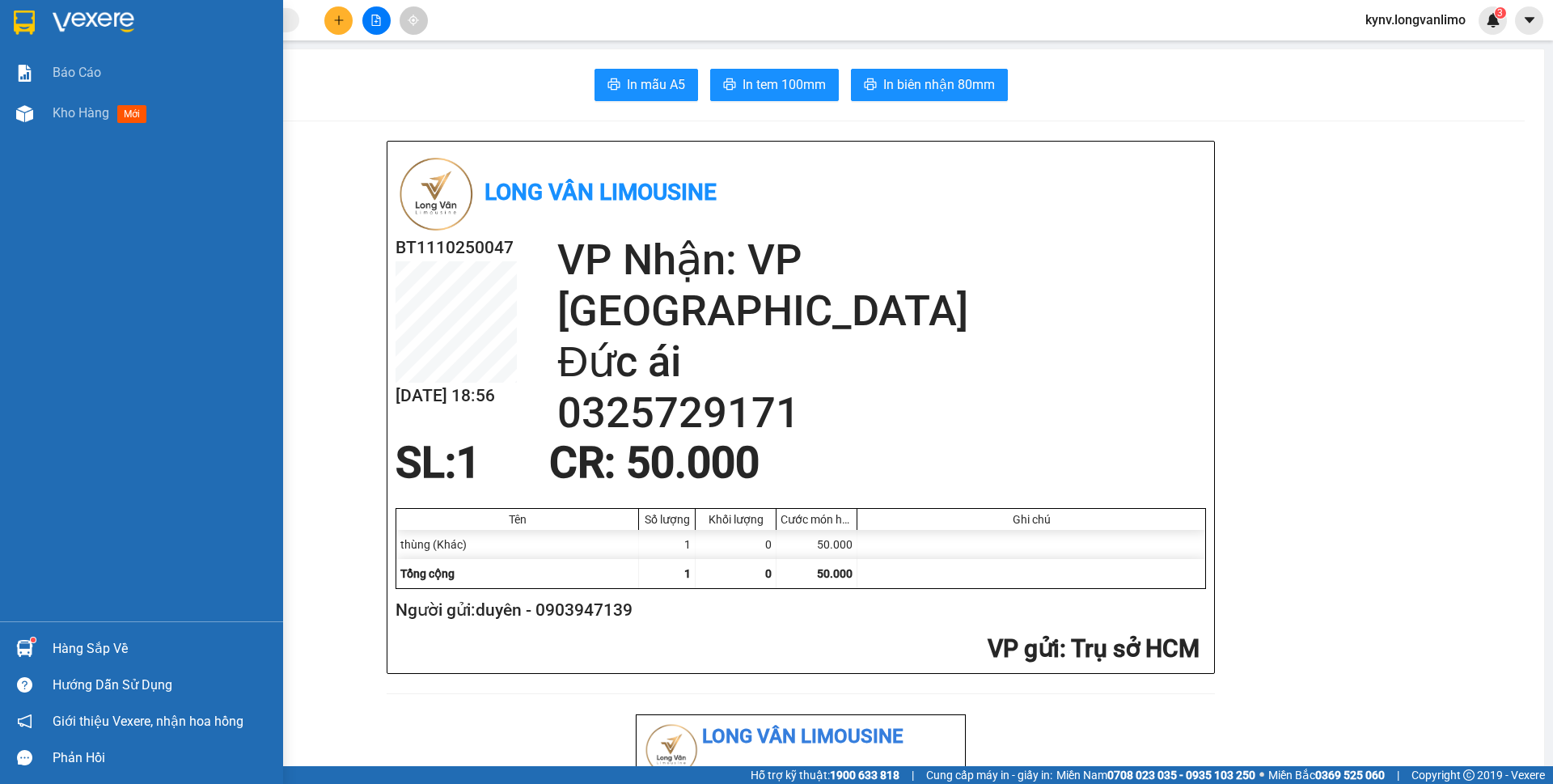
click at [9, 33] on div at bounding box center [141, 26] width 283 height 53
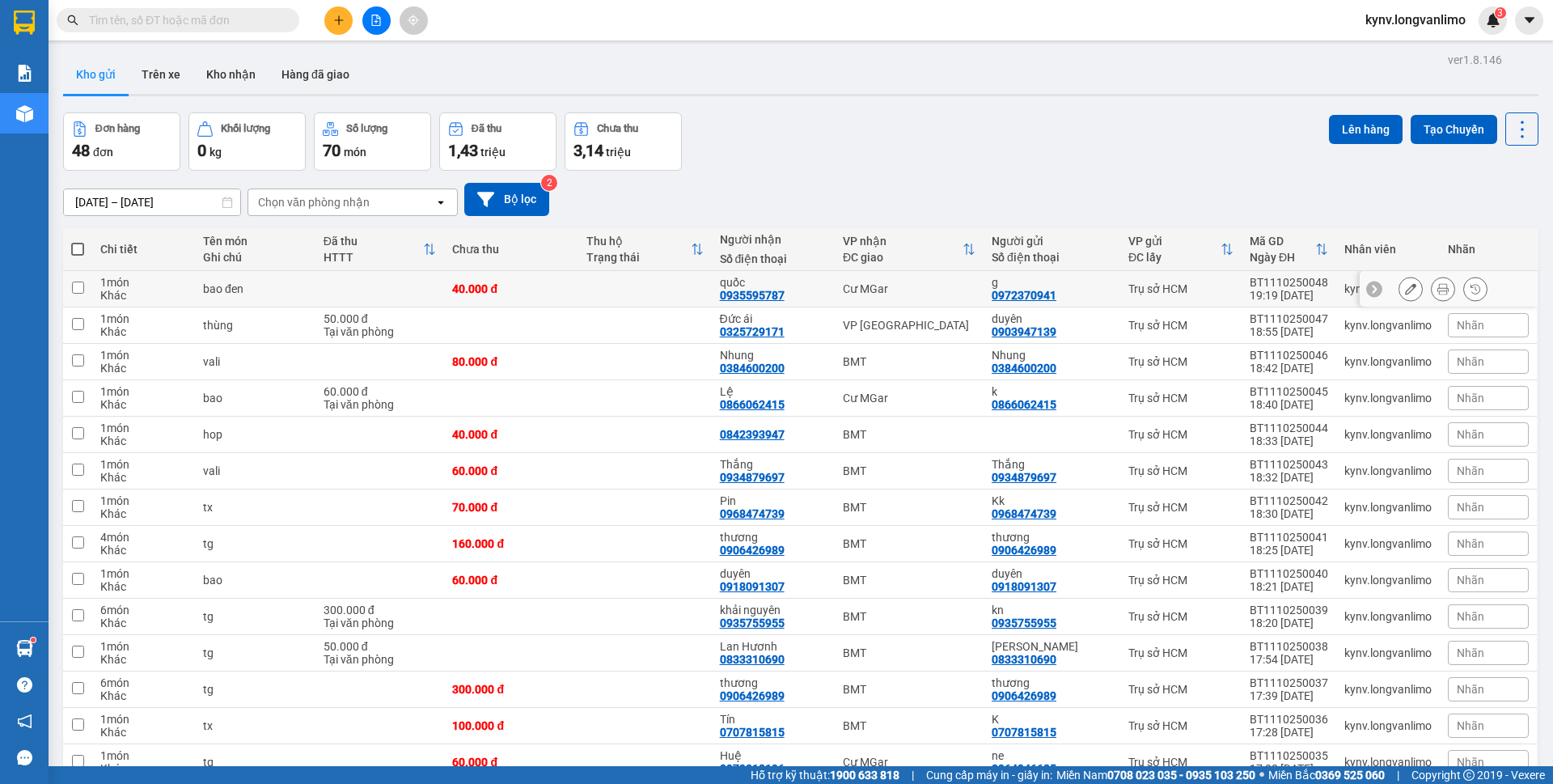
click at [1437, 292] on icon at bounding box center [1443, 289] width 11 height 11
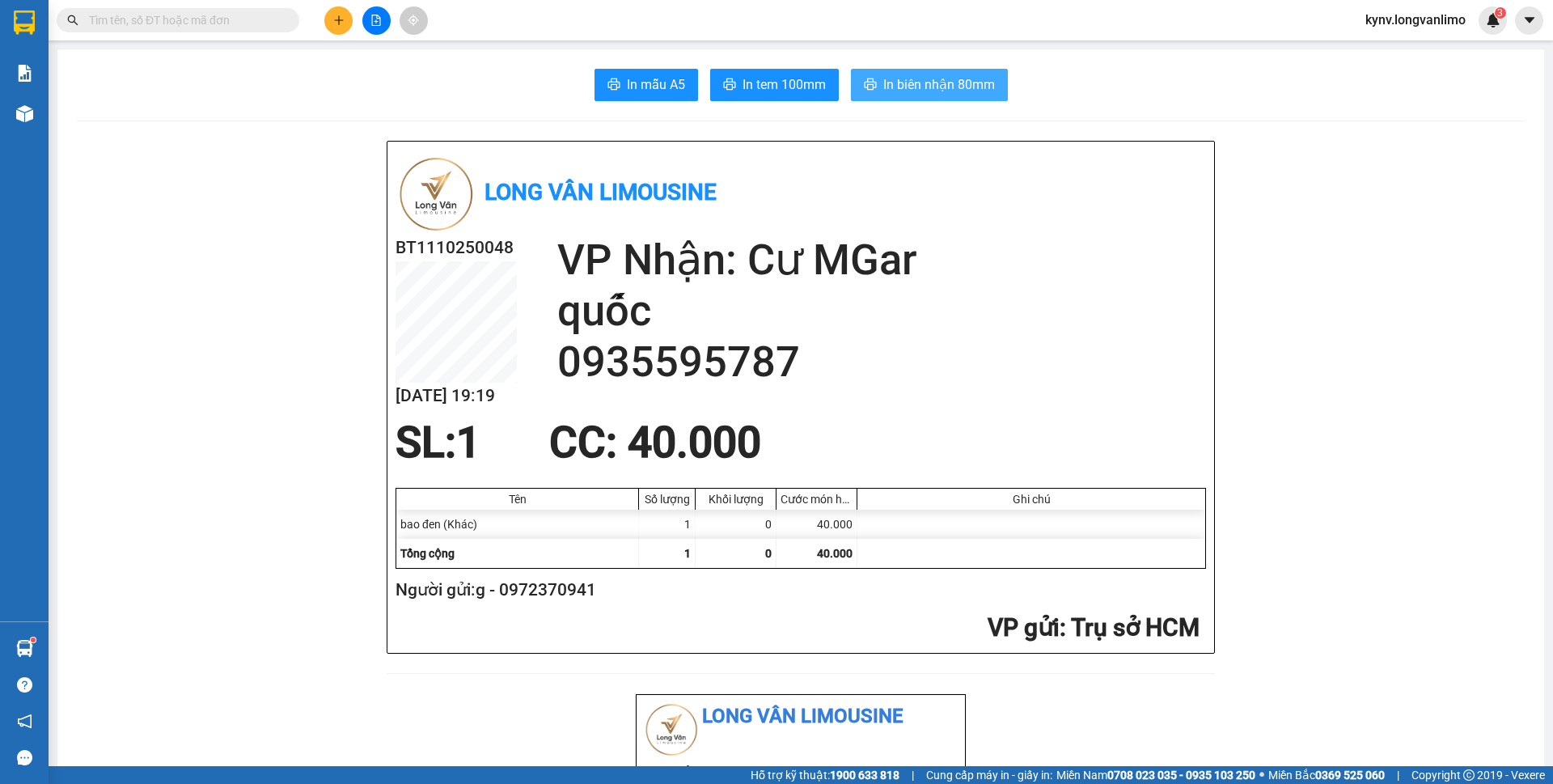
click at [952, 81] on span "In biên nhận 80mm" at bounding box center [939, 85] width 112 height 20
click at [767, 92] on span "In tem 100mm" at bounding box center [783, 85] width 83 height 20
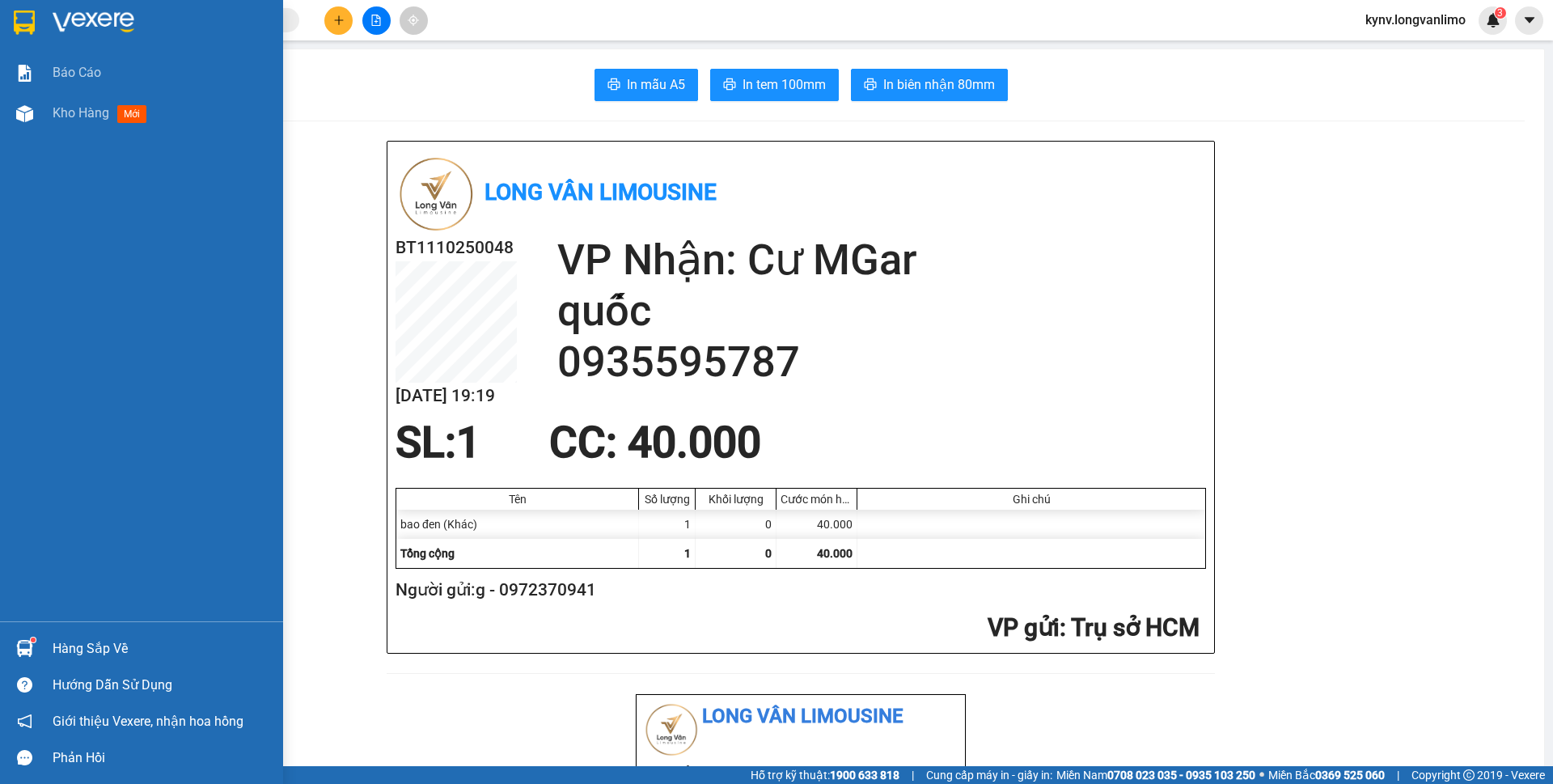
click at [15, 17] on img at bounding box center [24, 23] width 21 height 25
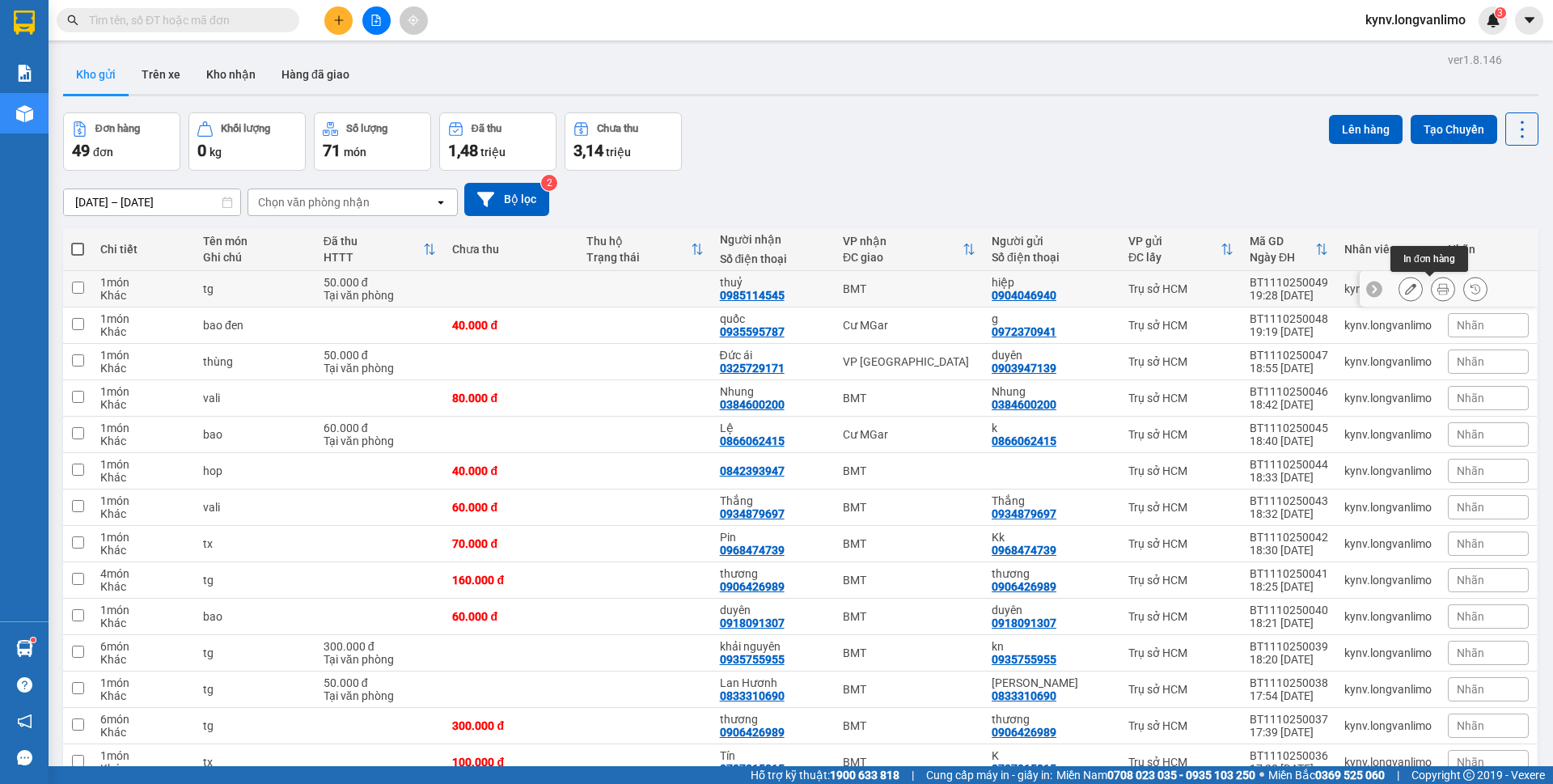
click at [1432, 286] on button at bounding box center [1443, 289] width 23 height 28
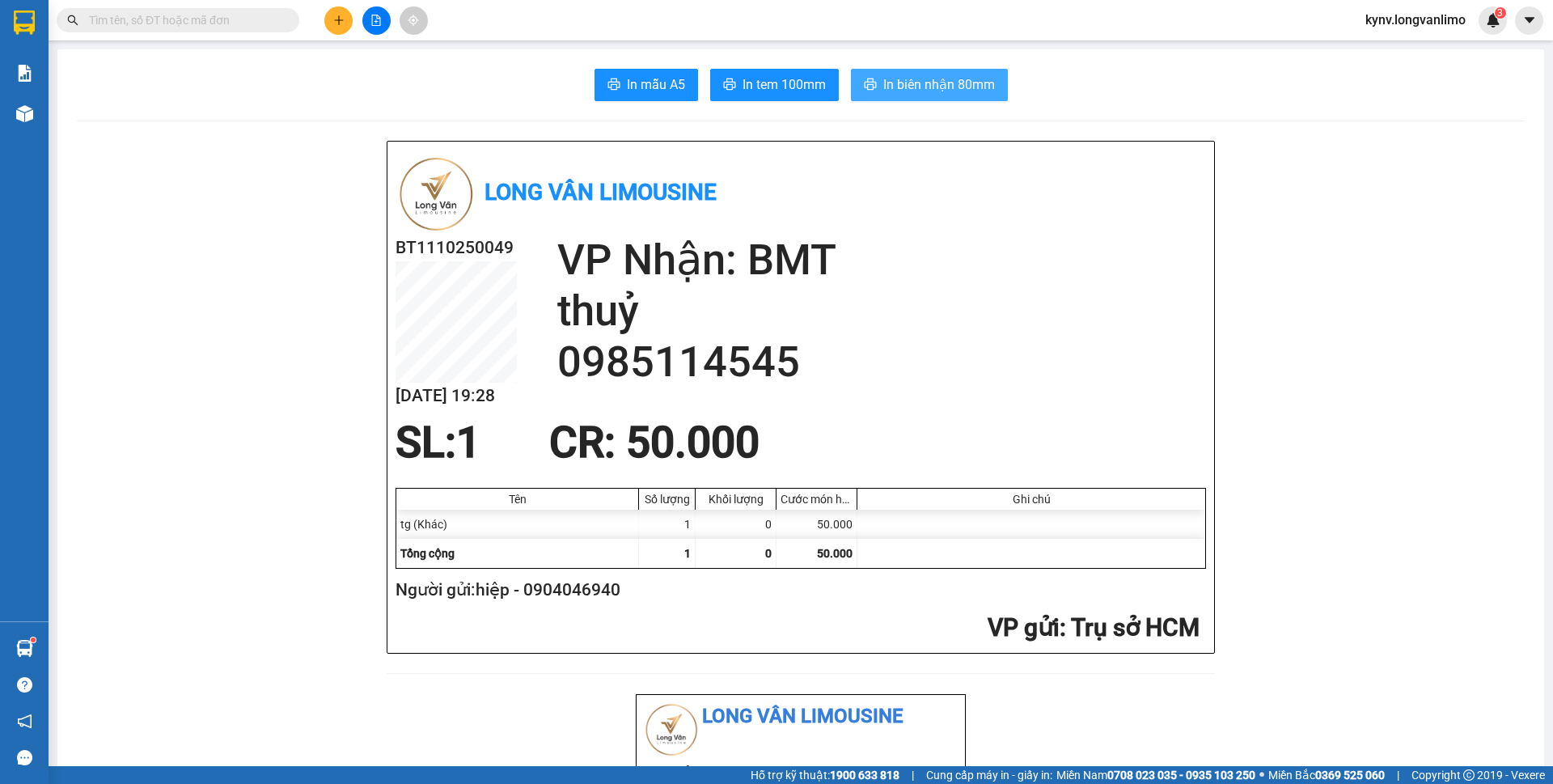
click at [980, 77] on span "In biên nhận 80mm" at bounding box center [939, 85] width 112 height 20
click at [779, 79] on span "In tem 100mm" at bounding box center [783, 85] width 83 height 20
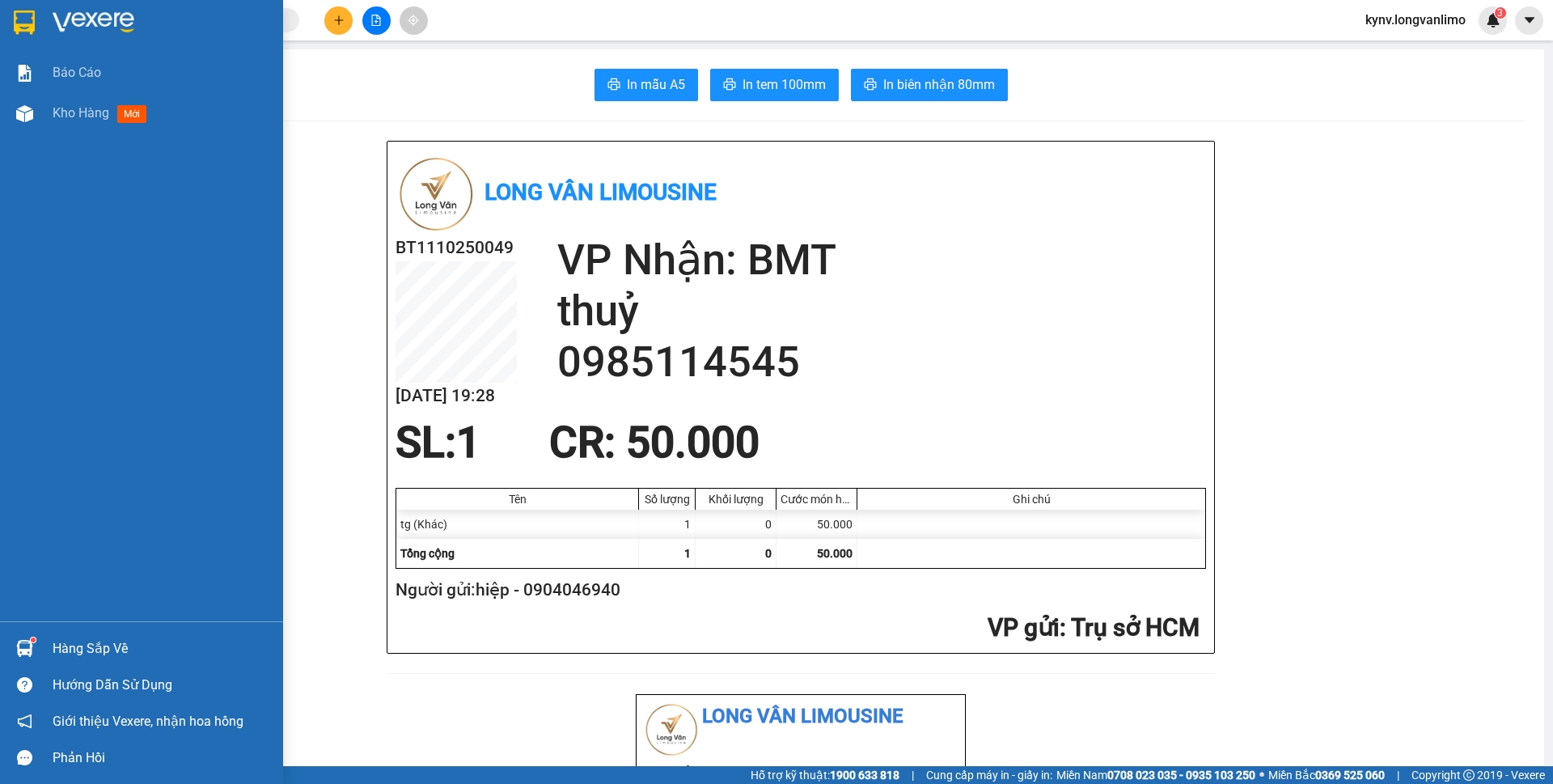
click at [65, 29] on img at bounding box center [94, 23] width 82 height 25
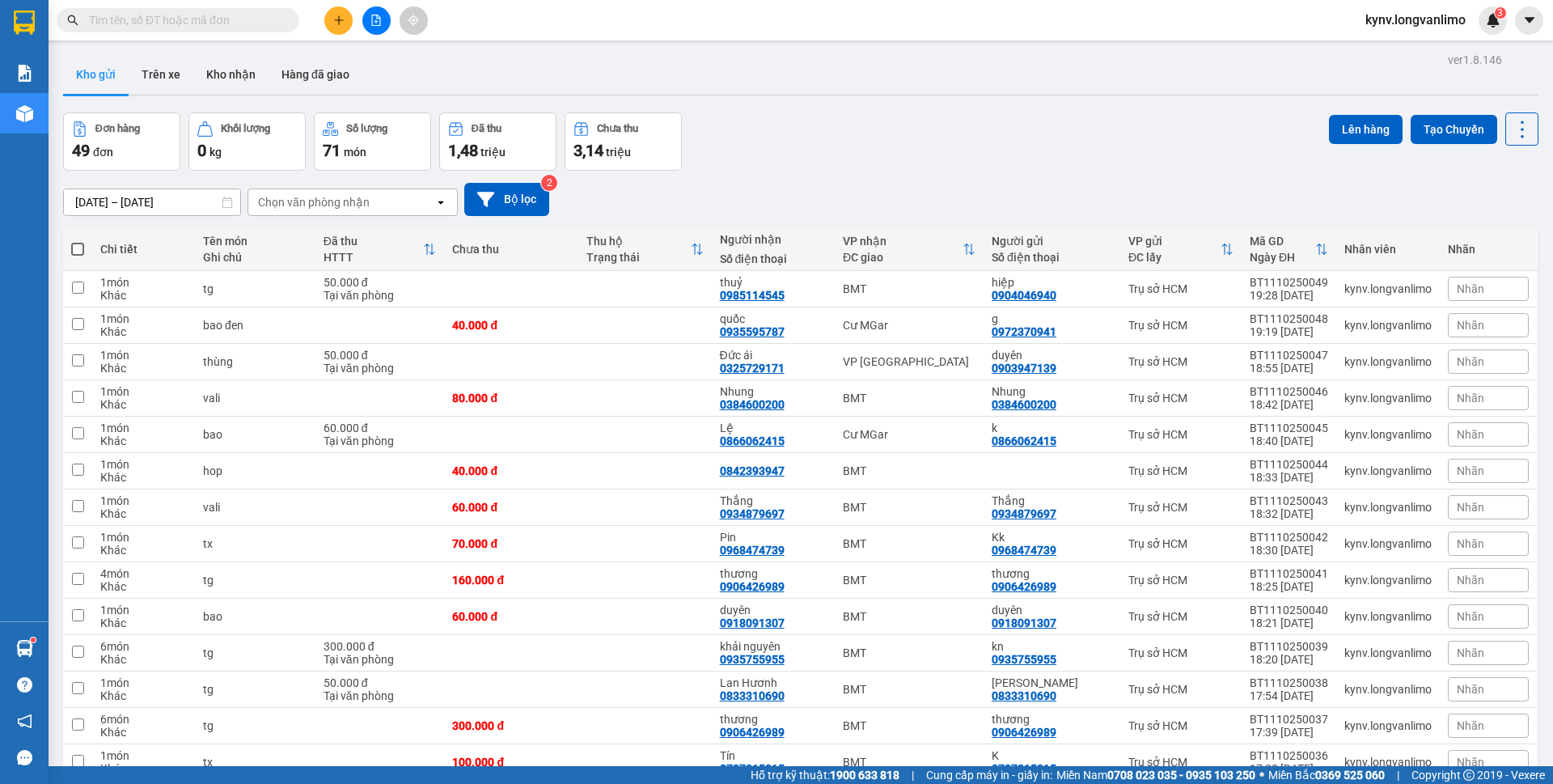
click at [220, 25] on input "text" at bounding box center [185, 20] width 191 height 18
click at [218, 16] on input "text" at bounding box center [185, 20] width 191 height 18
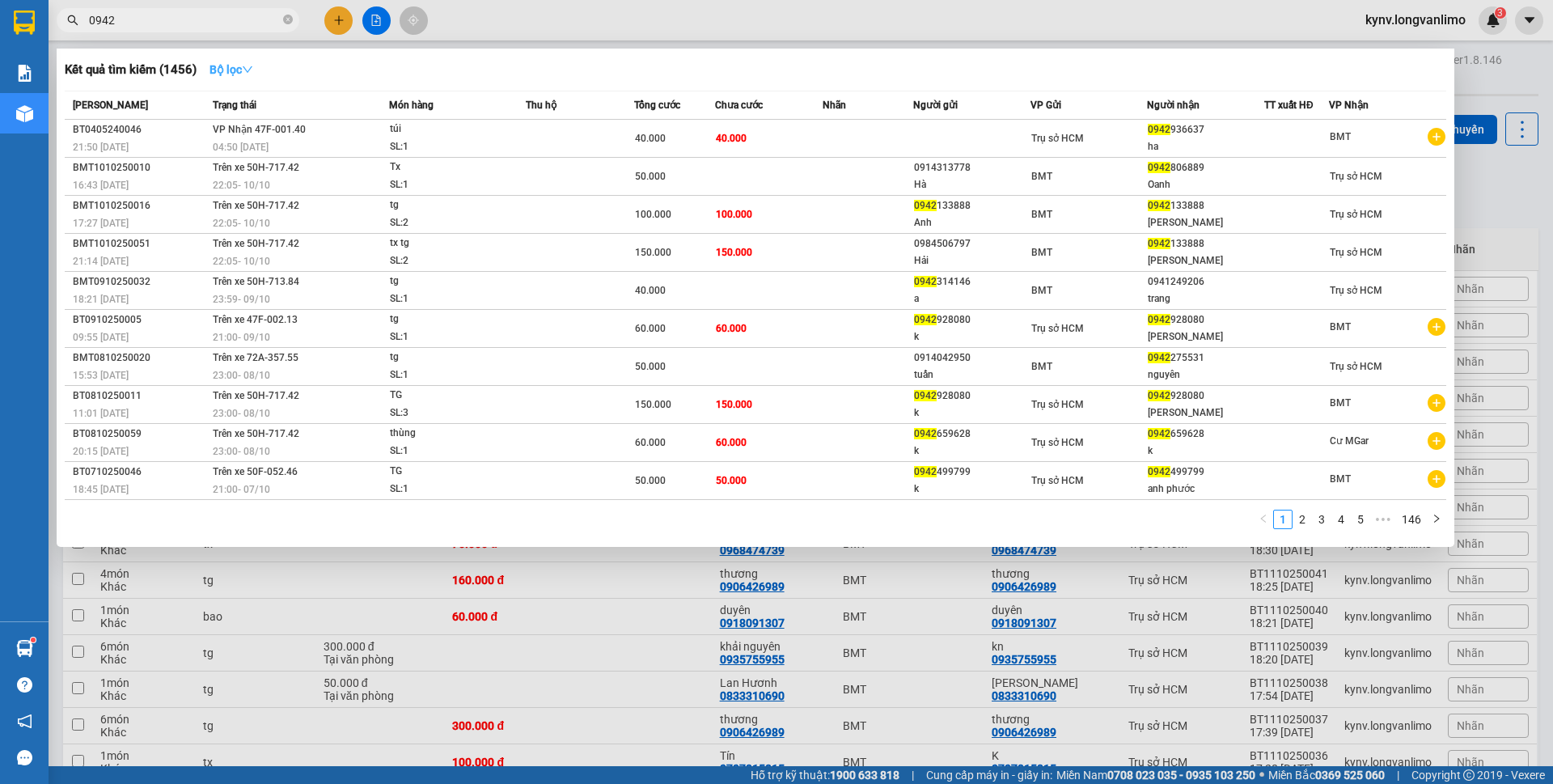
type input "0942"
click at [238, 76] on strong "Bộ lọc" at bounding box center [231, 69] width 44 height 13
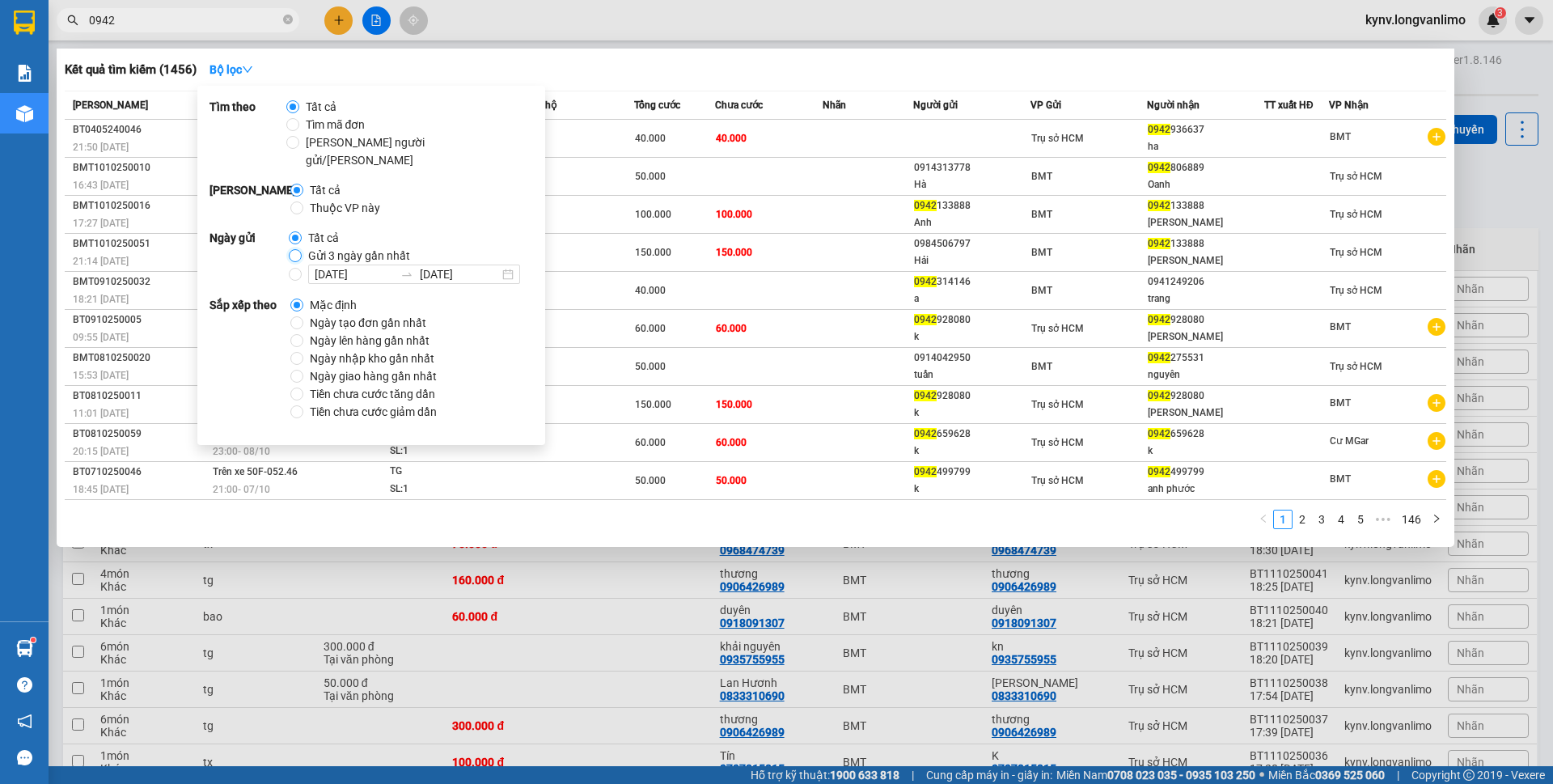
click at [300, 249] on input "Gửi 3 ngày gần nhất" at bounding box center [295, 256] width 13 height 13
radio input "true"
radio input "false"
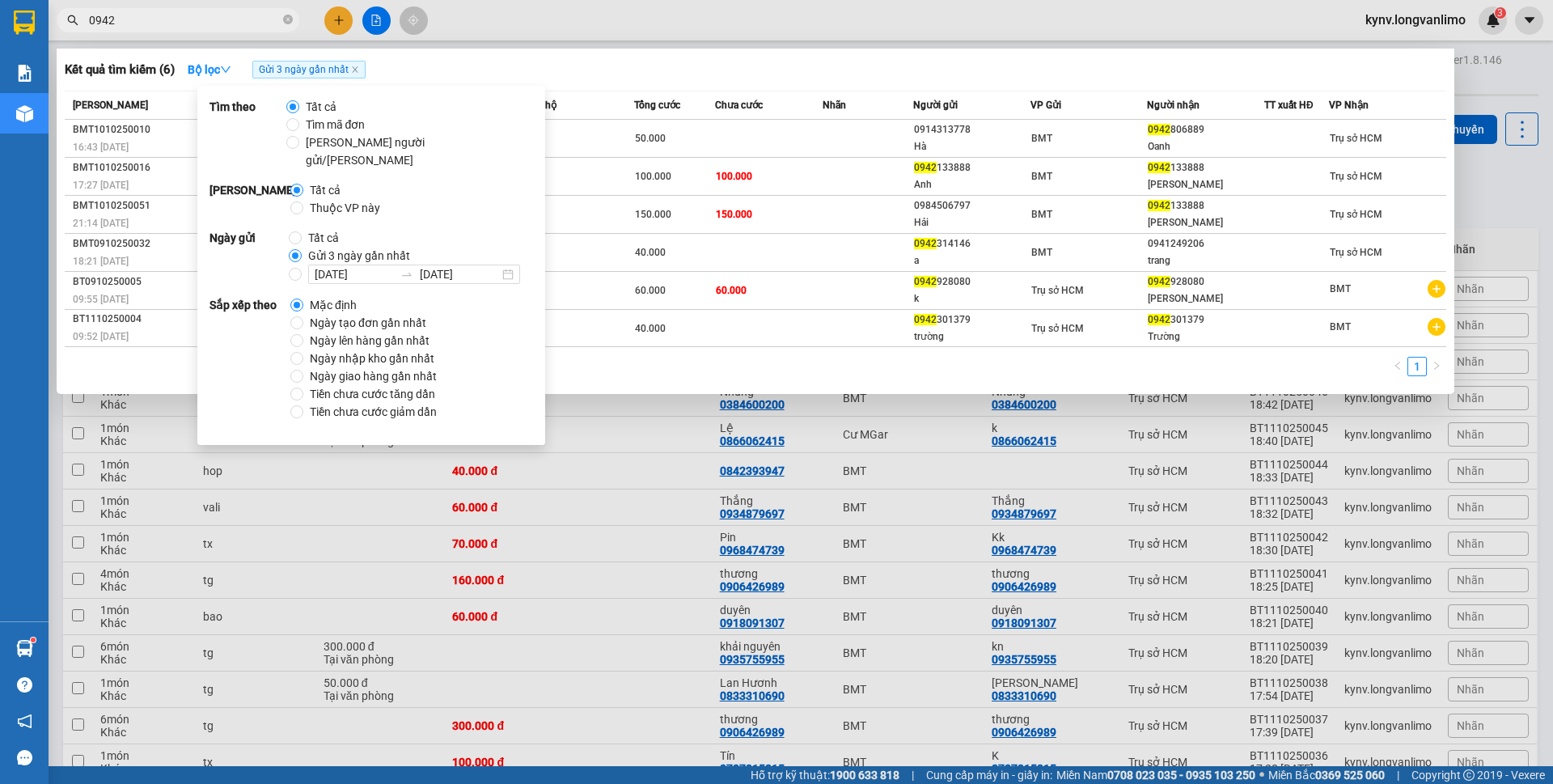
click at [220, 19] on input "0942" at bounding box center [185, 20] width 191 height 18
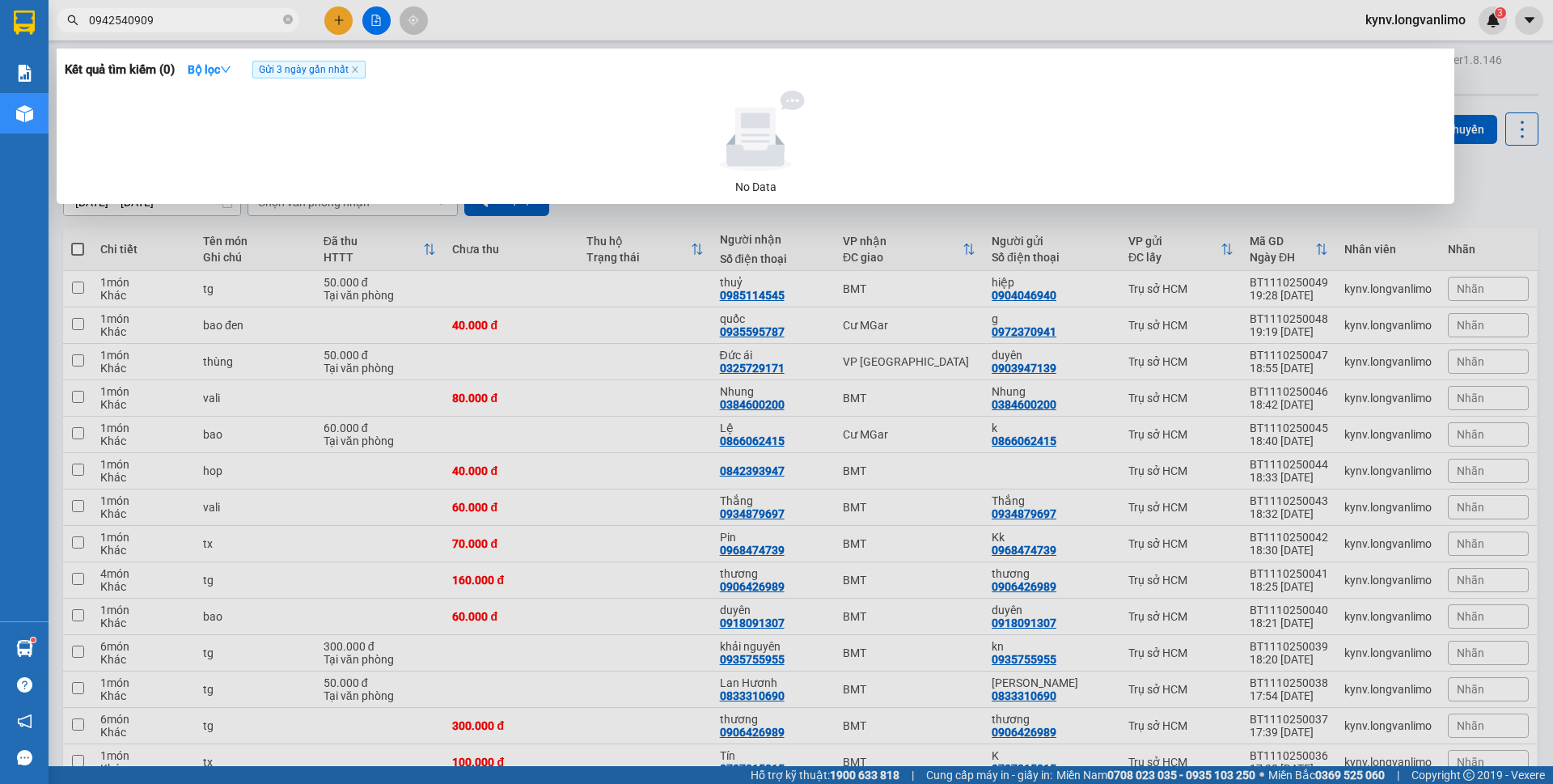
click at [112, 14] on input "0942540909" at bounding box center [185, 20] width 191 height 18
click at [95, 24] on input "540909" at bounding box center [185, 20] width 191 height 18
click at [1522, 72] on div at bounding box center [776, 392] width 1553 height 784
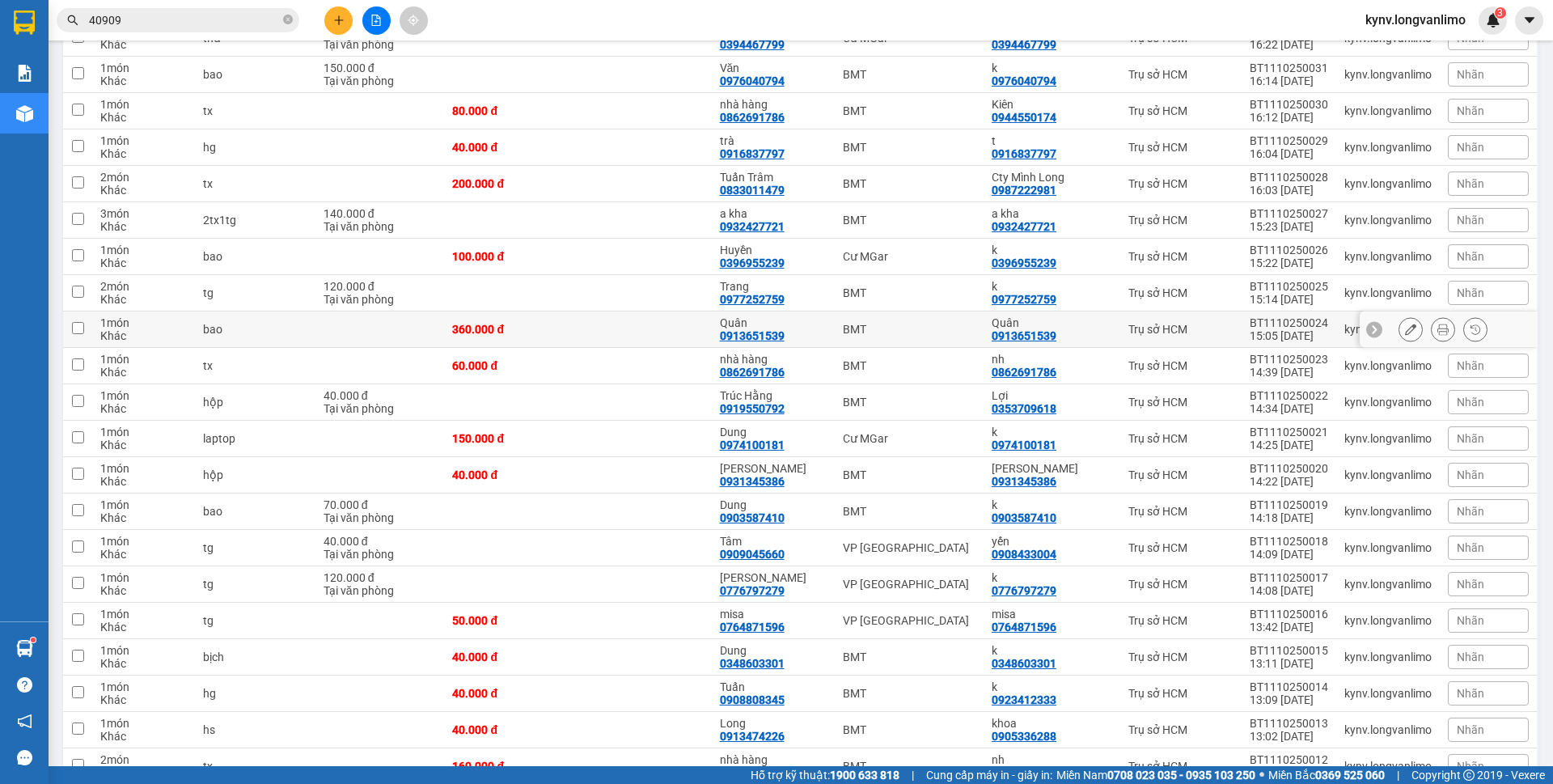
scroll to position [789, 0]
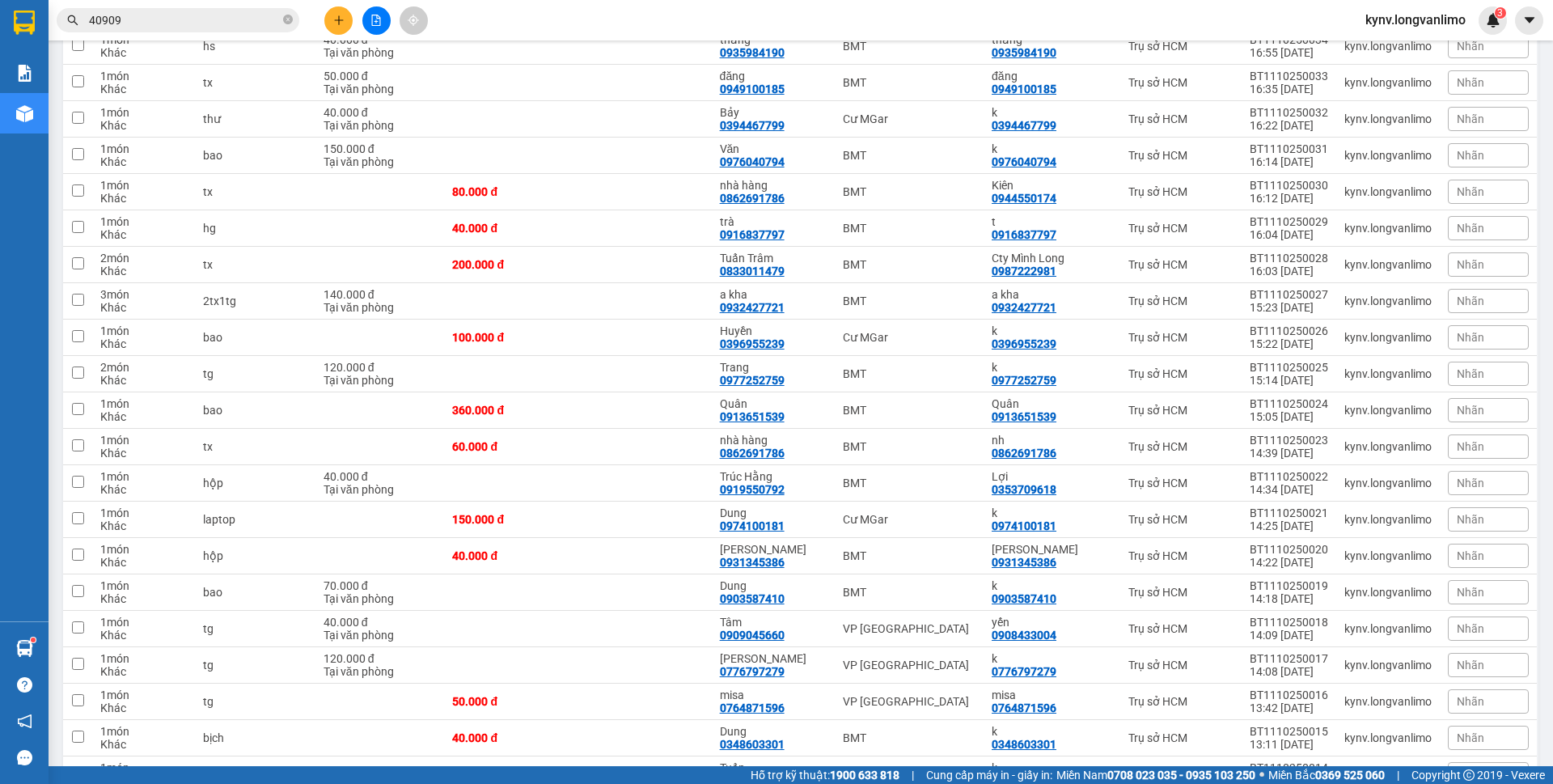
click at [237, 13] on input "40909" at bounding box center [185, 20] width 191 height 18
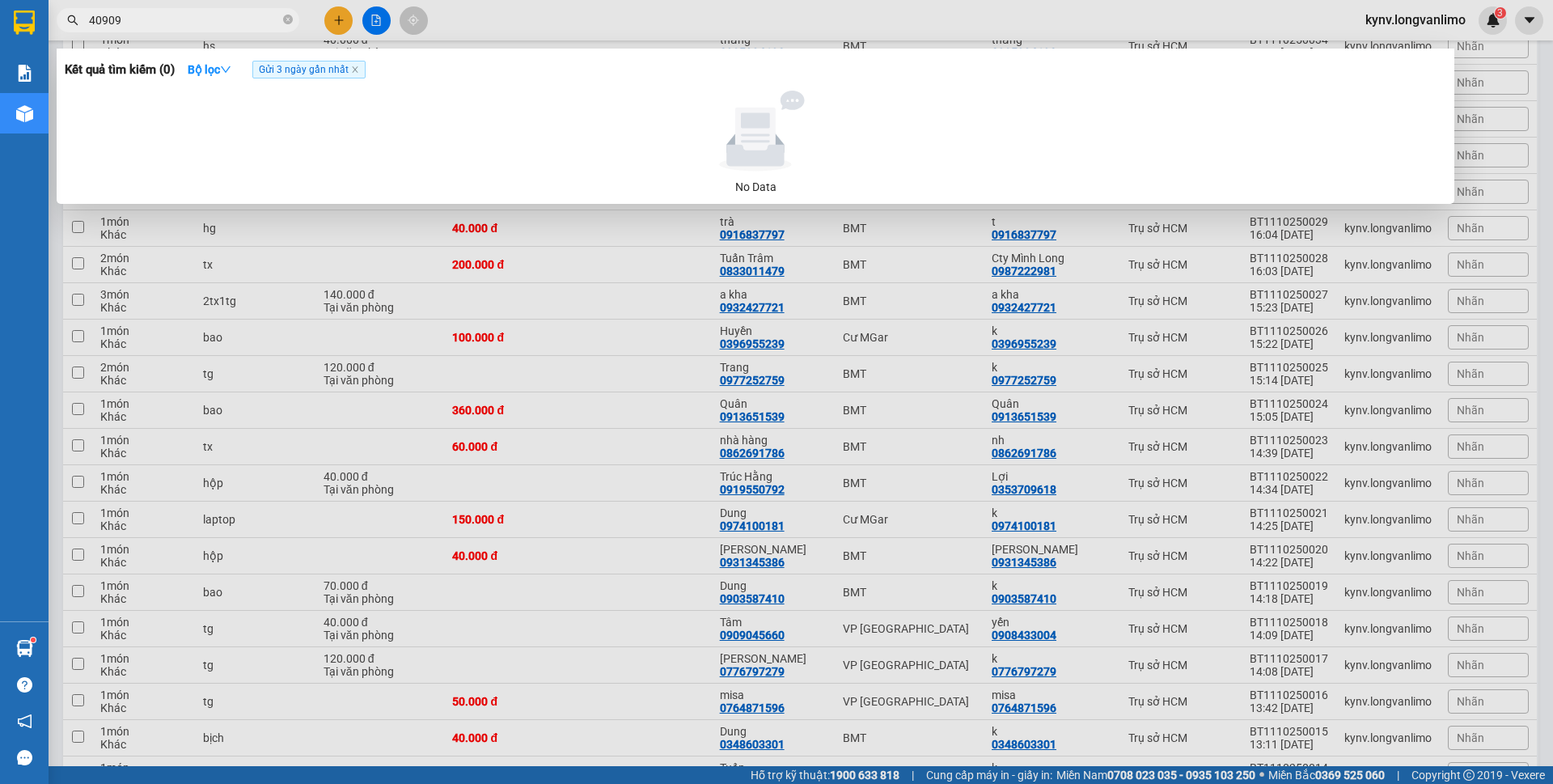
click at [198, 29] on span "40909" at bounding box center [178, 20] width 242 height 25
click at [195, 25] on input "40909" at bounding box center [185, 20] width 191 height 18
click at [194, 23] on input "40909" at bounding box center [185, 20] width 191 height 18
paste input "0904251594"
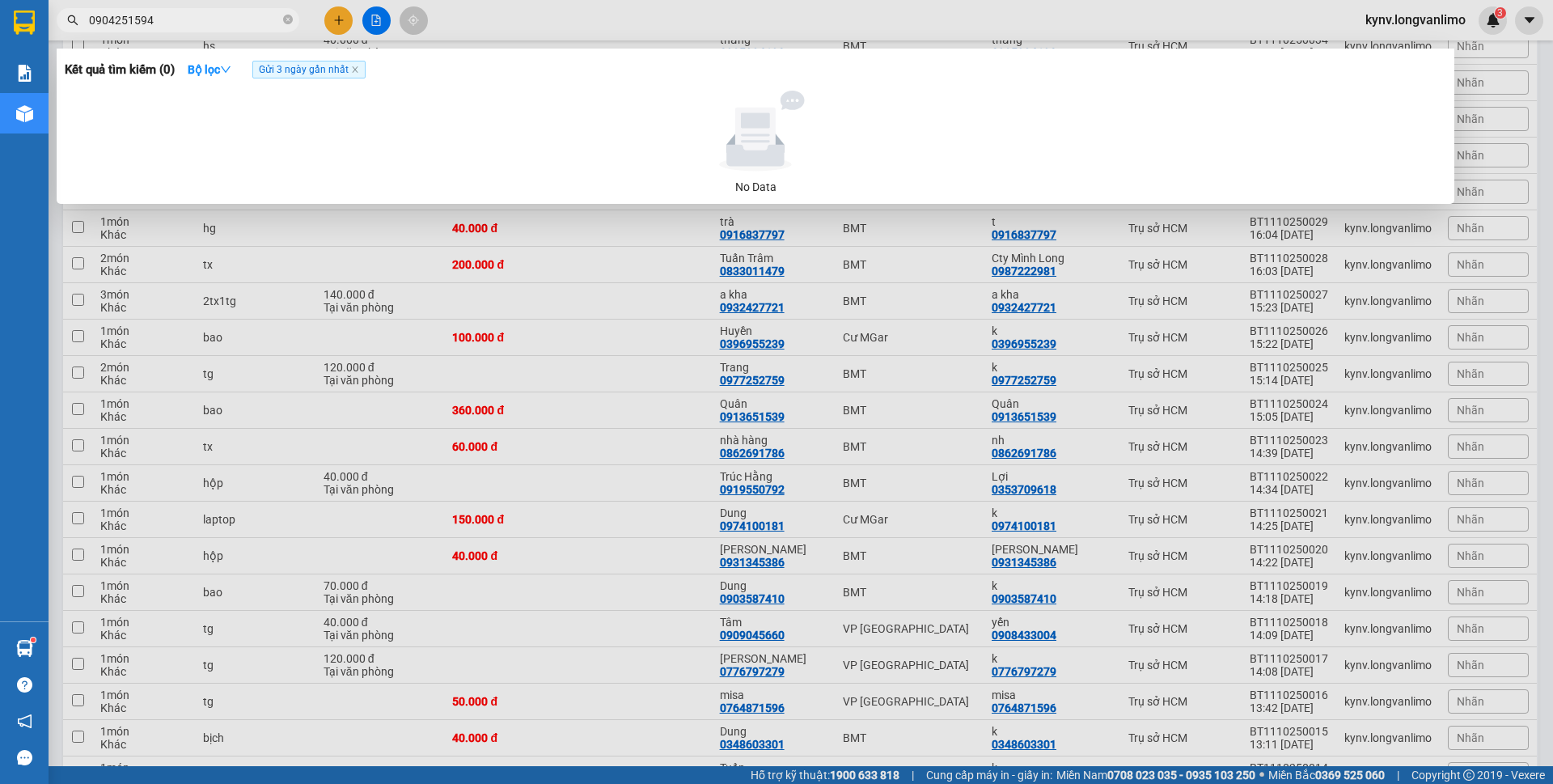
click at [228, 21] on input "0904251594" at bounding box center [185, 20] width 191 height 18
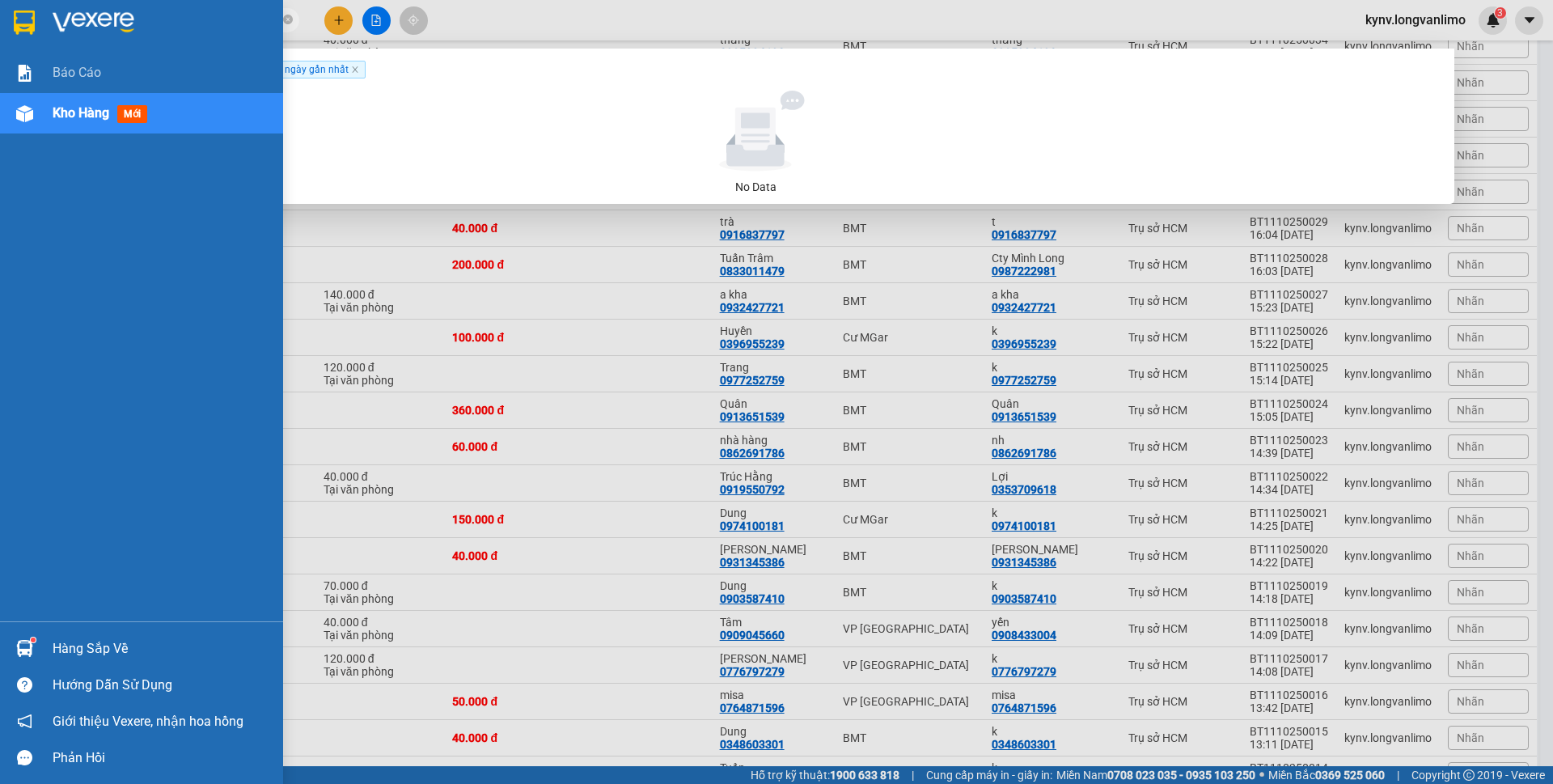
drag, startPoint x: 205, startPoint y: 18, endPoint x: 0, endPoint y: -6, distance: 206.4
click at [0, 0] on html "Kết quả [PERSON_NAME] ( 0 ) Bộ lọc Gửi 3 ngày gần nhất No Data 0904251594 kynv.…" at bounding box center [776, 392] width 1553 height 784
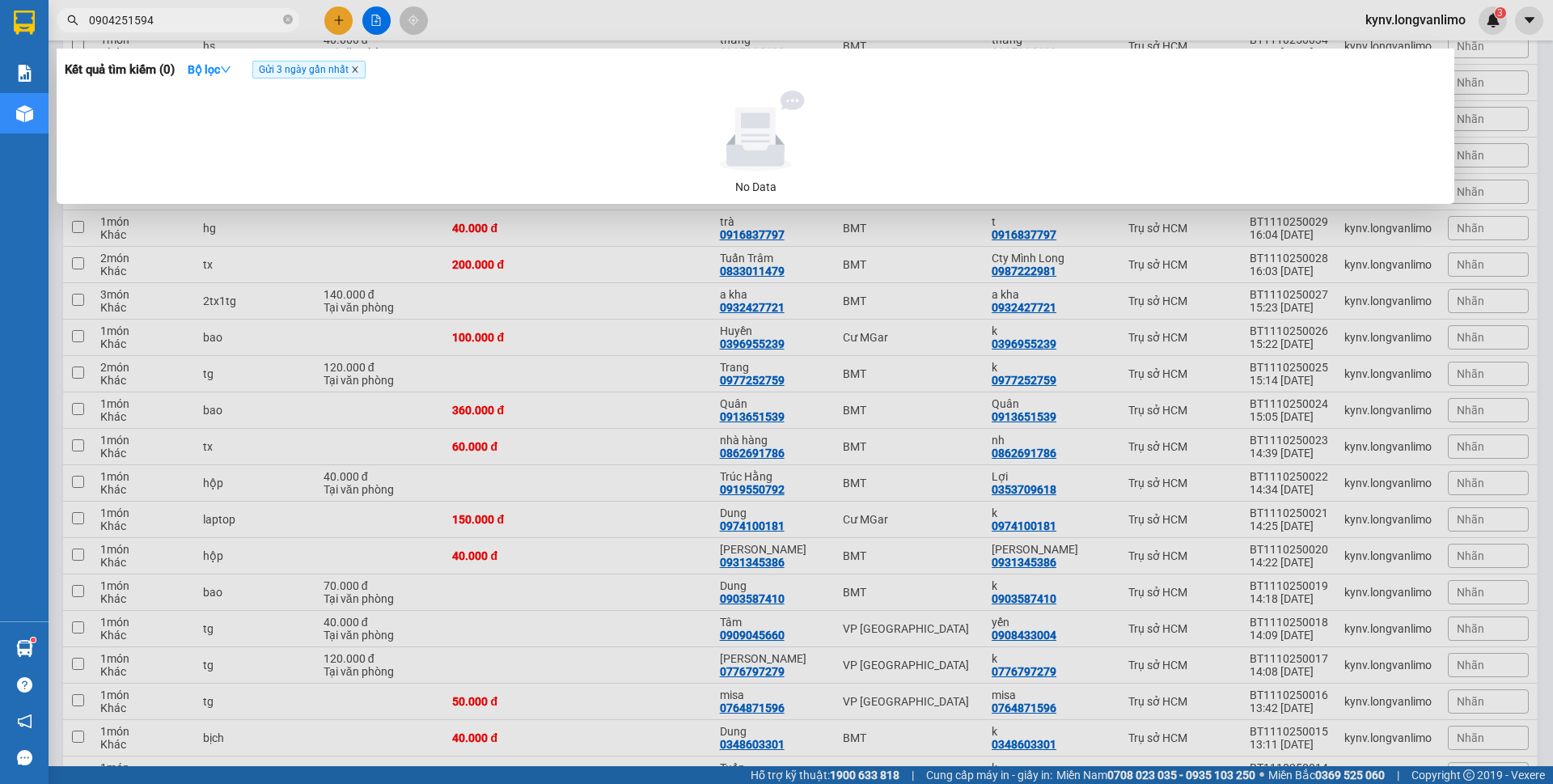
type input "0904251594"
click at [357, 68] on icon "close" at bounding box center [354, 70] width 5 height 5
click at [569, 11] on div at bounding box center [776, 392] width 1553 height 784
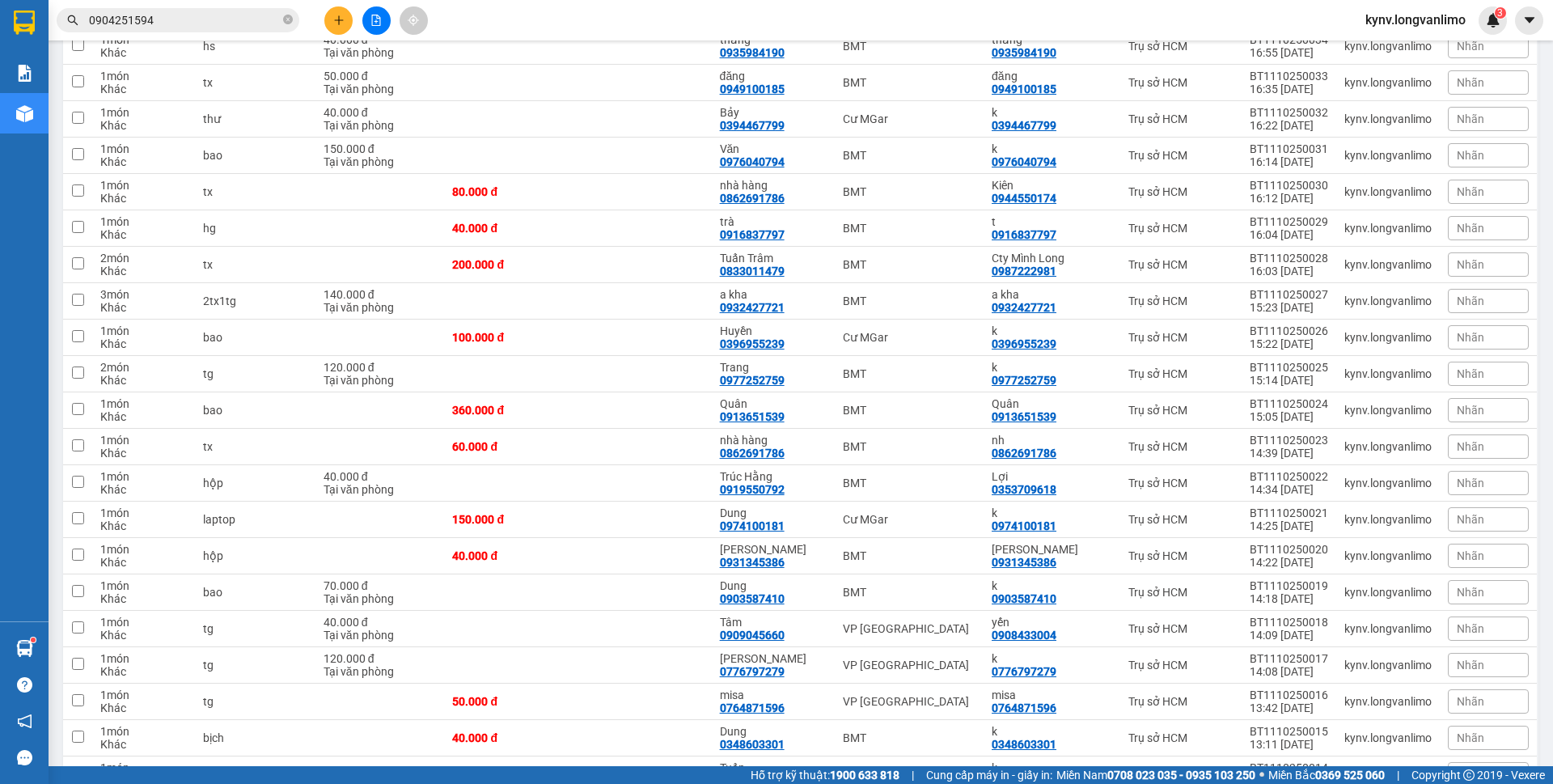
click at [228, 12] on input "0904251594" at bounding box center [185, 20] width 191 height 18
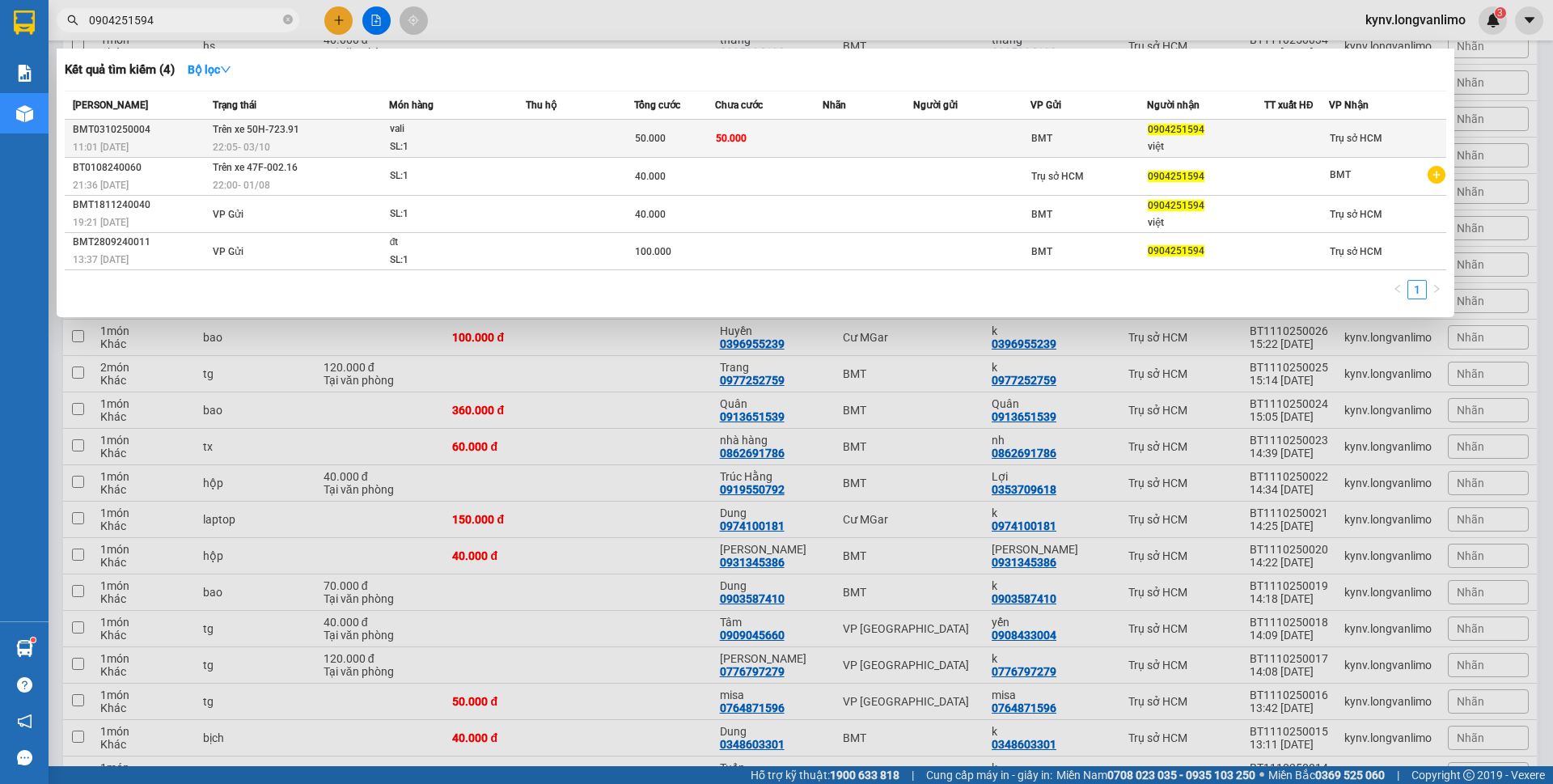
click at [862, 141] on td at bounding box center [867, 138] width 90 height 38
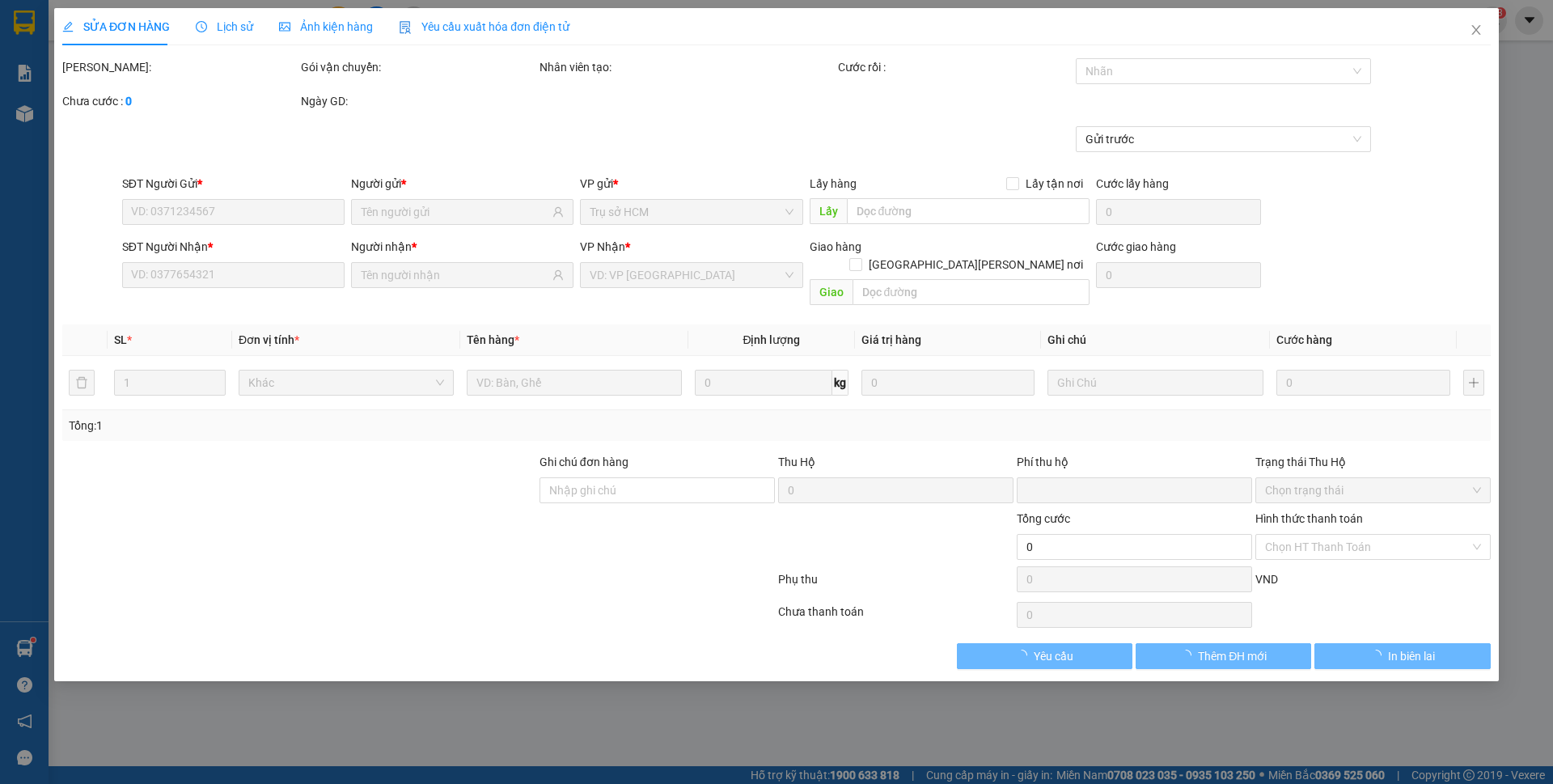
click at [352, 33] on span "Ảnh kiện hàng" at bounding box center [325, 26] width 94 height 13
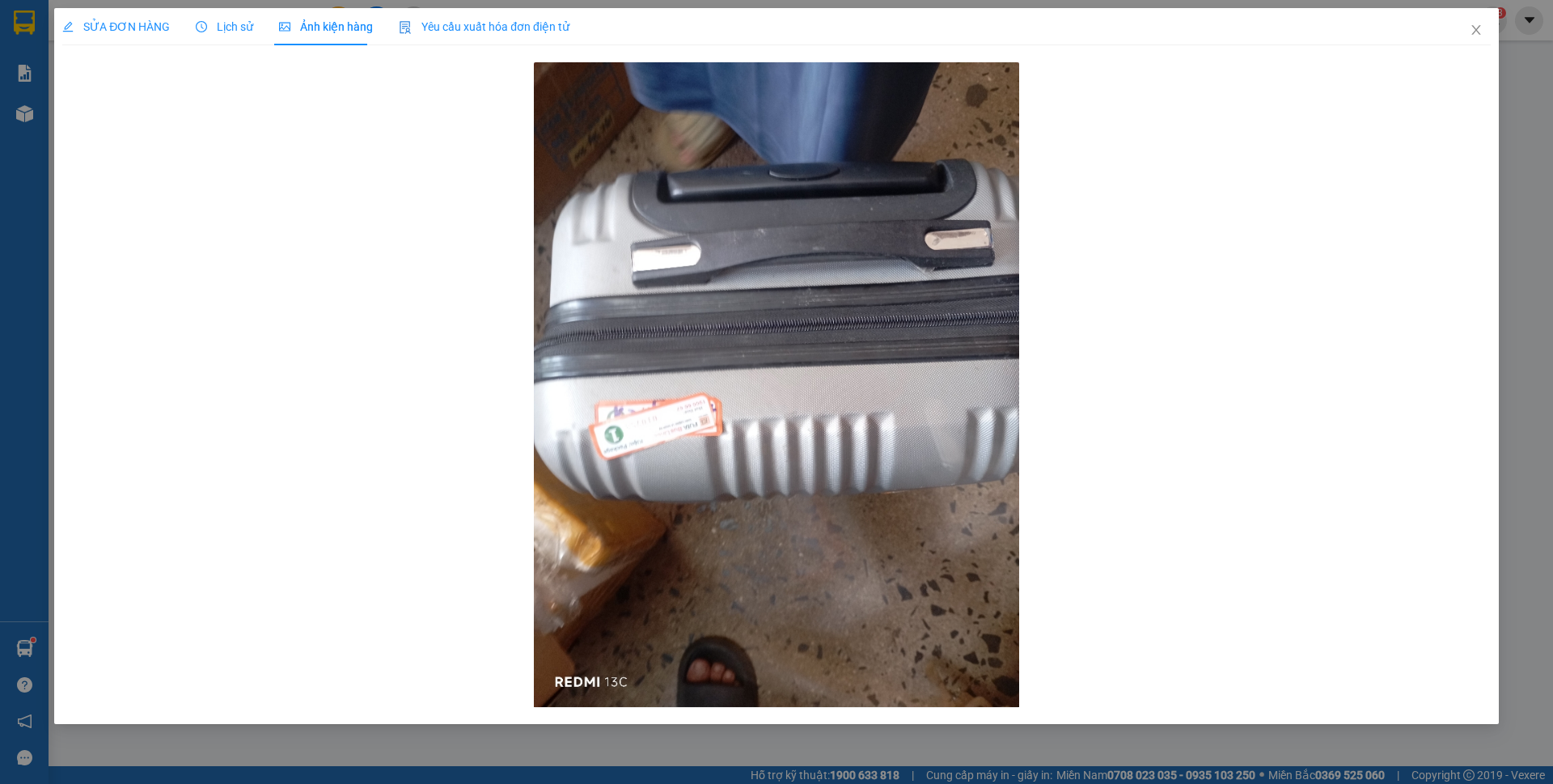
click at [352, 33] on span "Ảnh kiện hàng" at bounding box center [325, 26] width 94 height 13
click at [1479, 28] on icon "close" at bounding box center [1476, 30] width 13 height 13
click at [1478, 31] on div "kynv.longvanlimo 3" at bounding box center [1430, 20] width 155 height 28
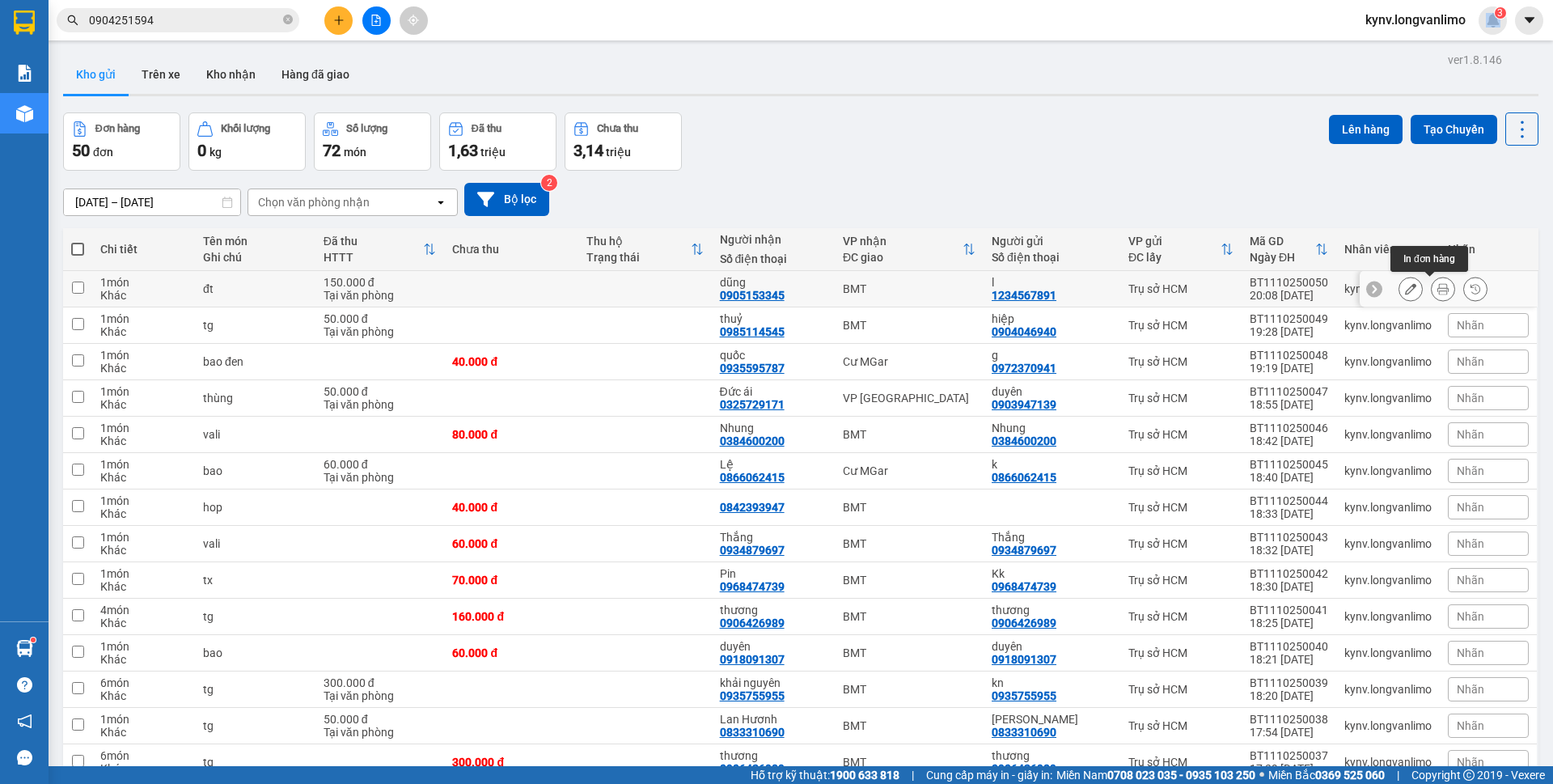
click at [1441, 290] on div at bounding box center [1443, 289] width 25 height 25
click at [1437, 290] on icon at bounding box center [1443, 289] width 11 height 11
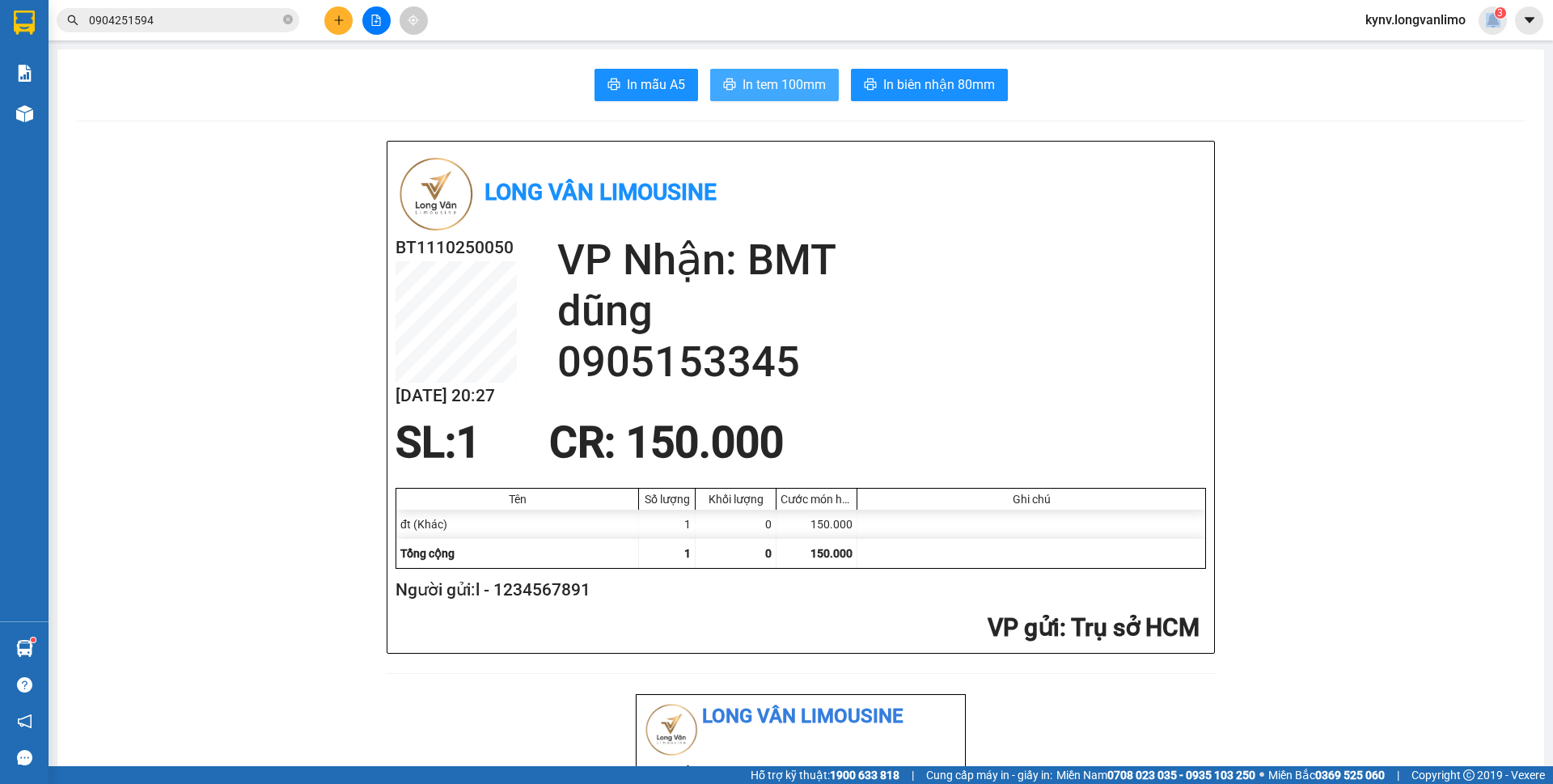
click at [800, 83] on span "In tem 100mm" at bounding box center [783, 85] width 83 height 20
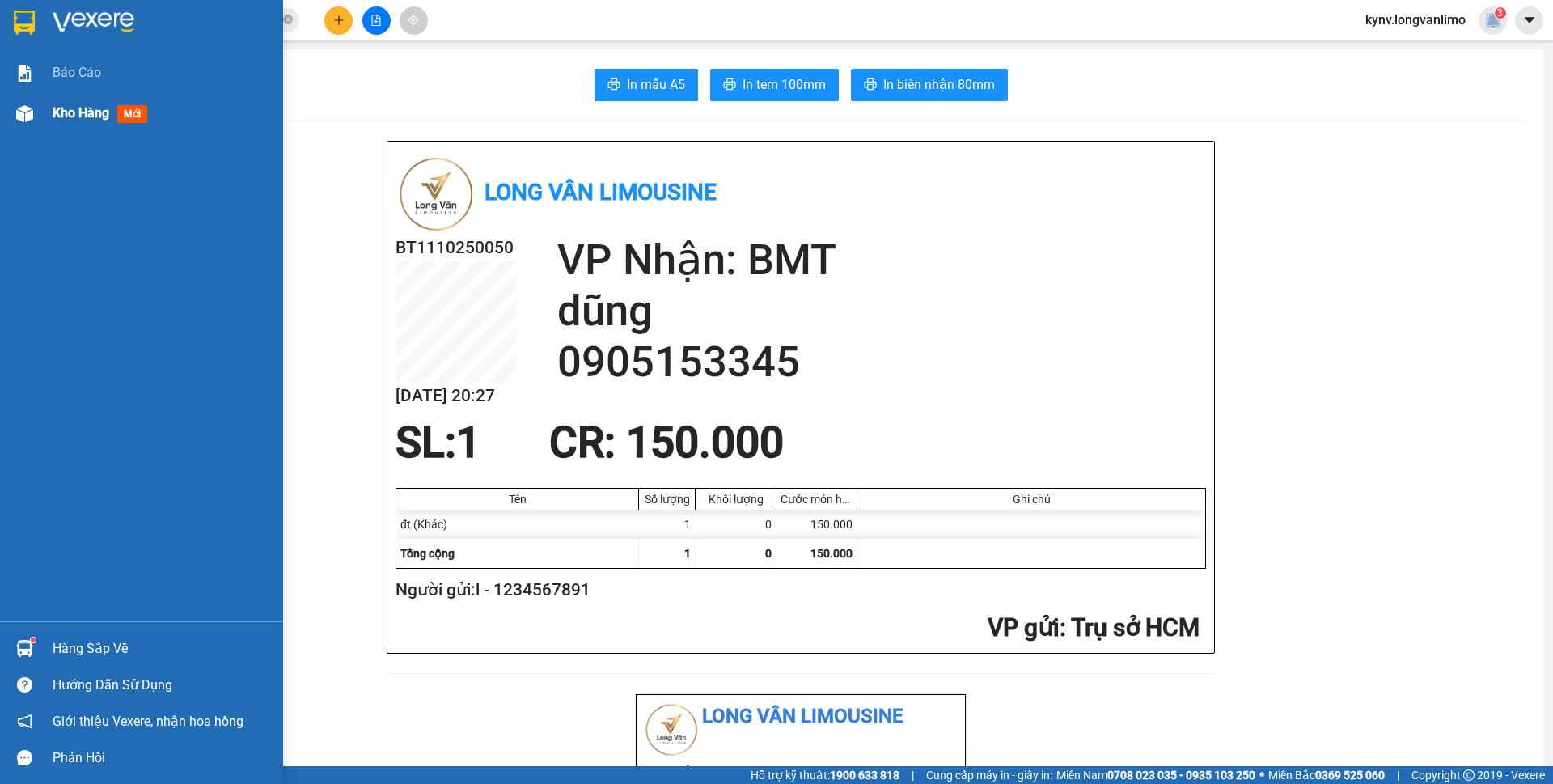
click at [54, 101] on div "Kho hàng mới" at bounding box center [162, 113] width 219 height 40
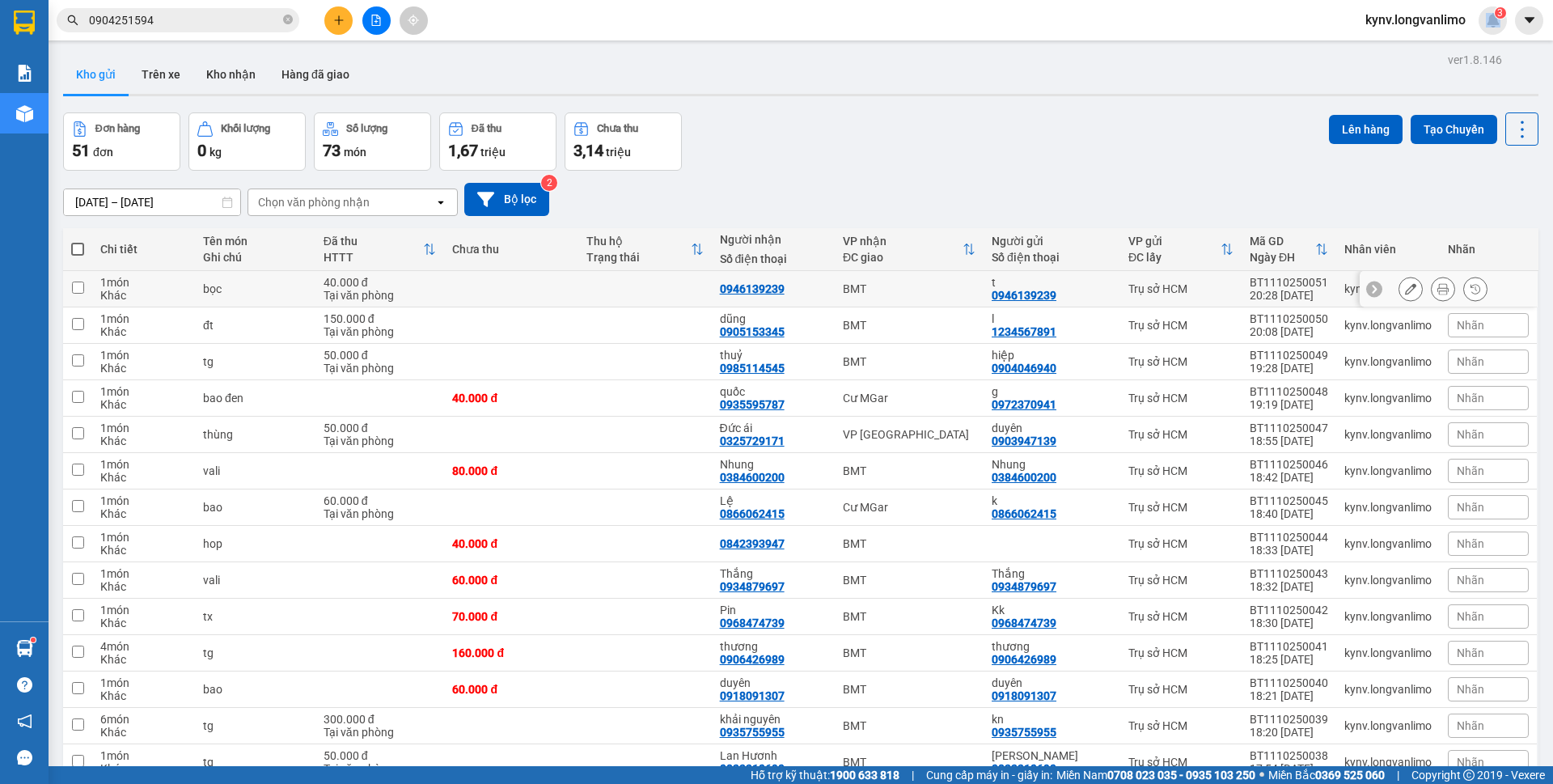
click at [1432, 288] on button at bounding box center [1443, 289] width 23 height 28
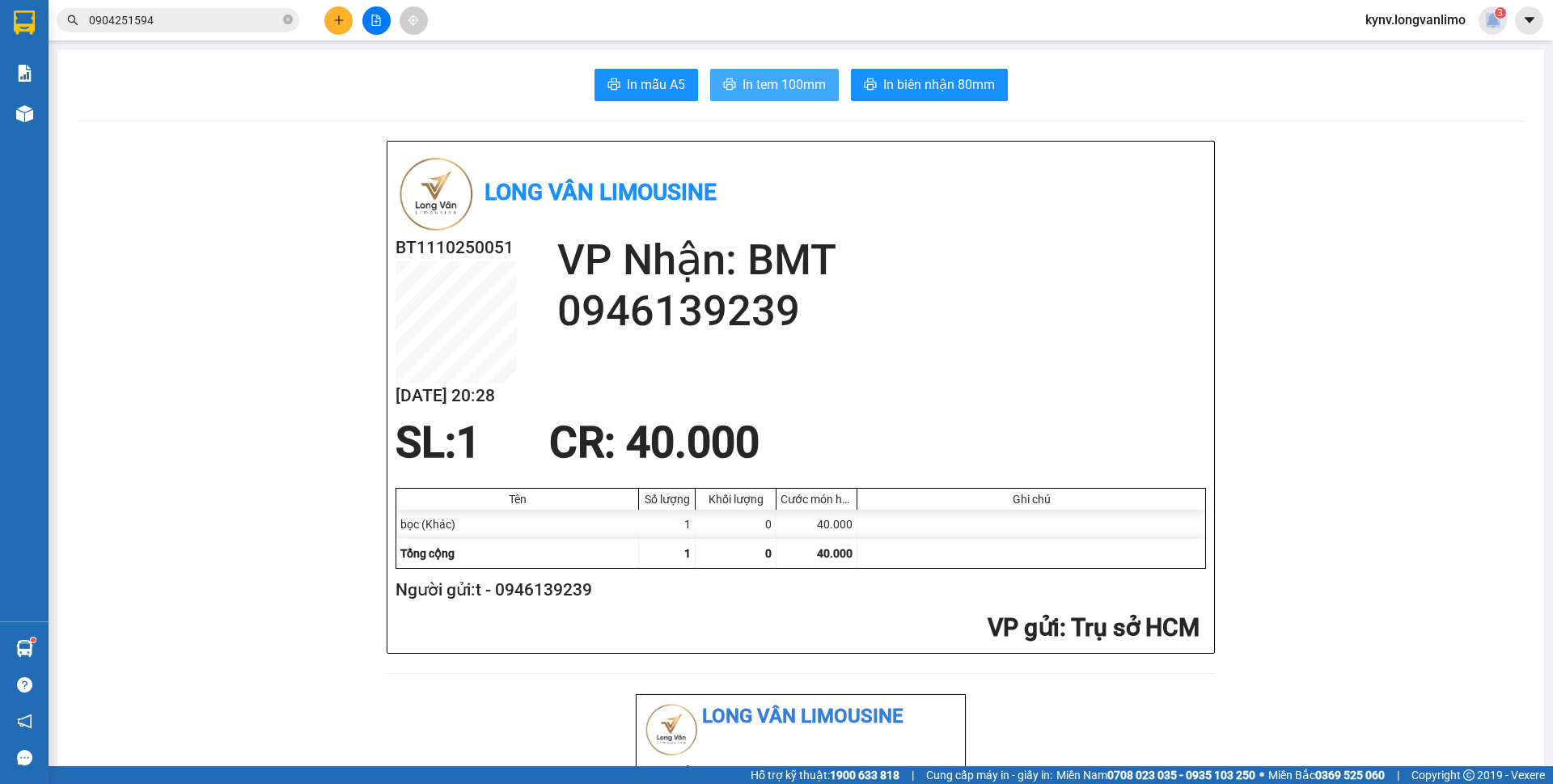
click at [749, 72] on button "In tem 100mm" at bounding box center [774, 85] width 128 height 33
click at [373, 25] on icon "file-add" at bounding box center [376, 20] width 11 height 11
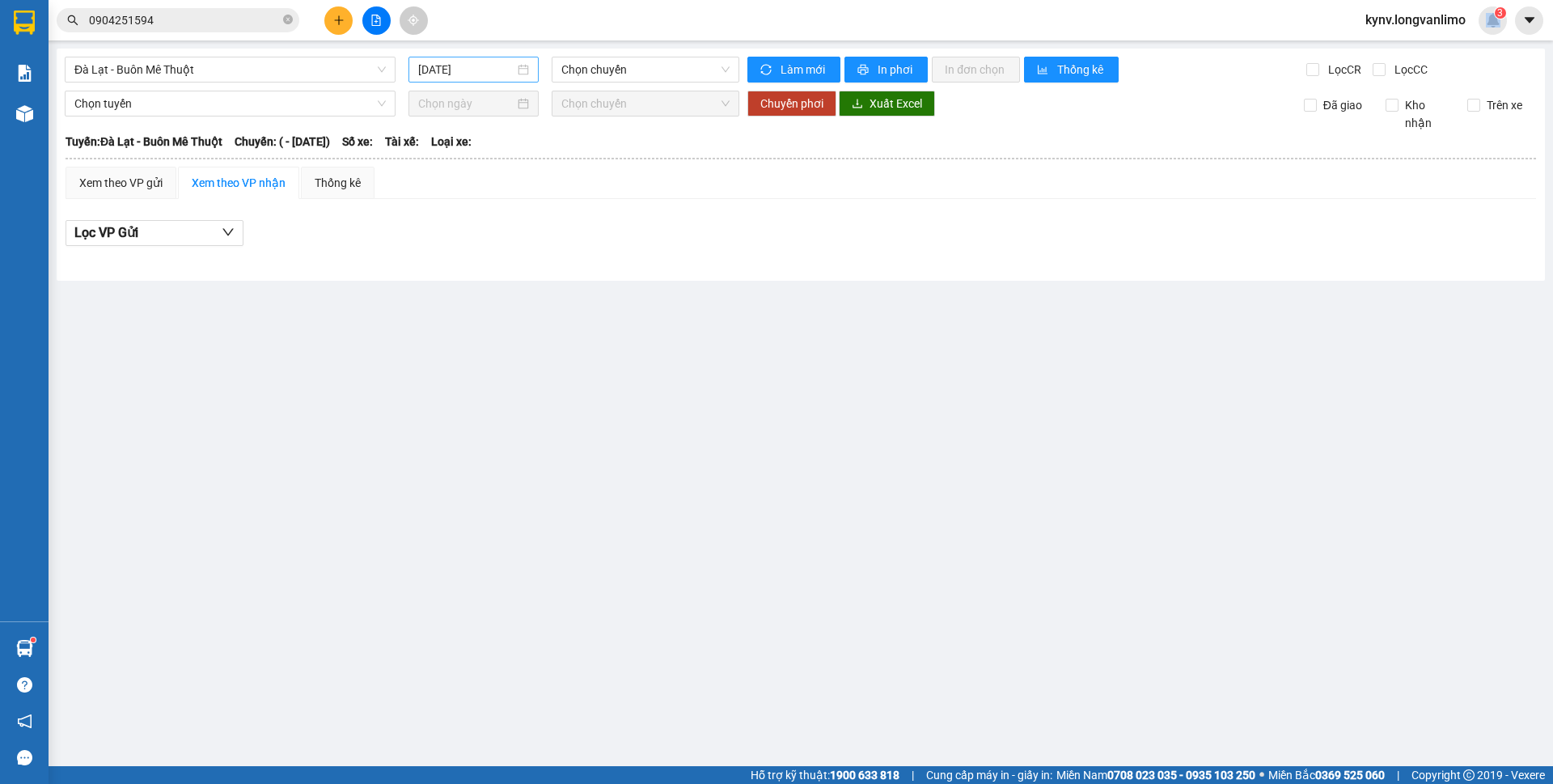
click at [498, 63] on input "[DATE]" at bounding box center [466, 70] width 97 height 18
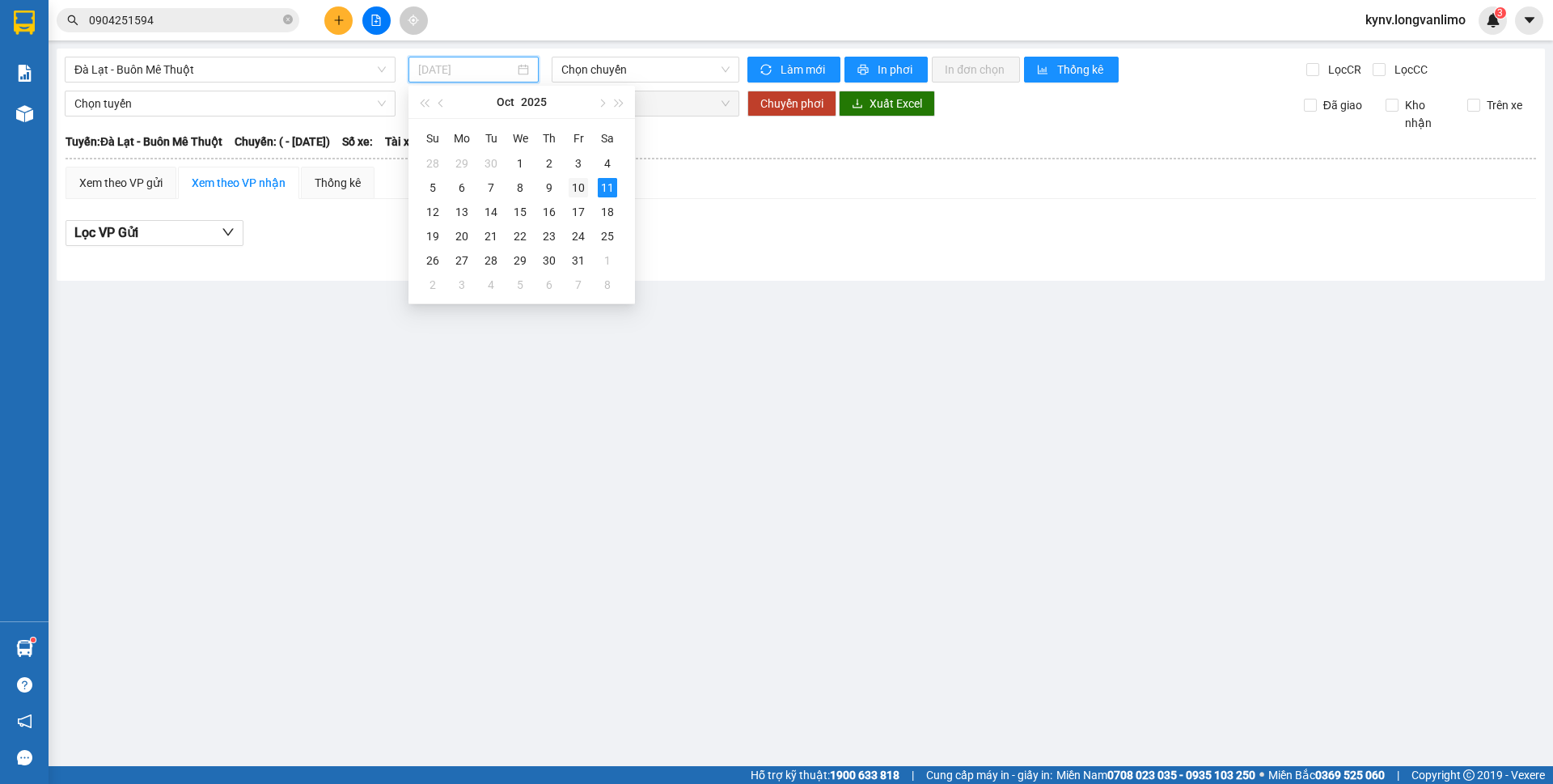
click at [582, 183] on div "10" at bounding box center [577, 187] width 19 height 19
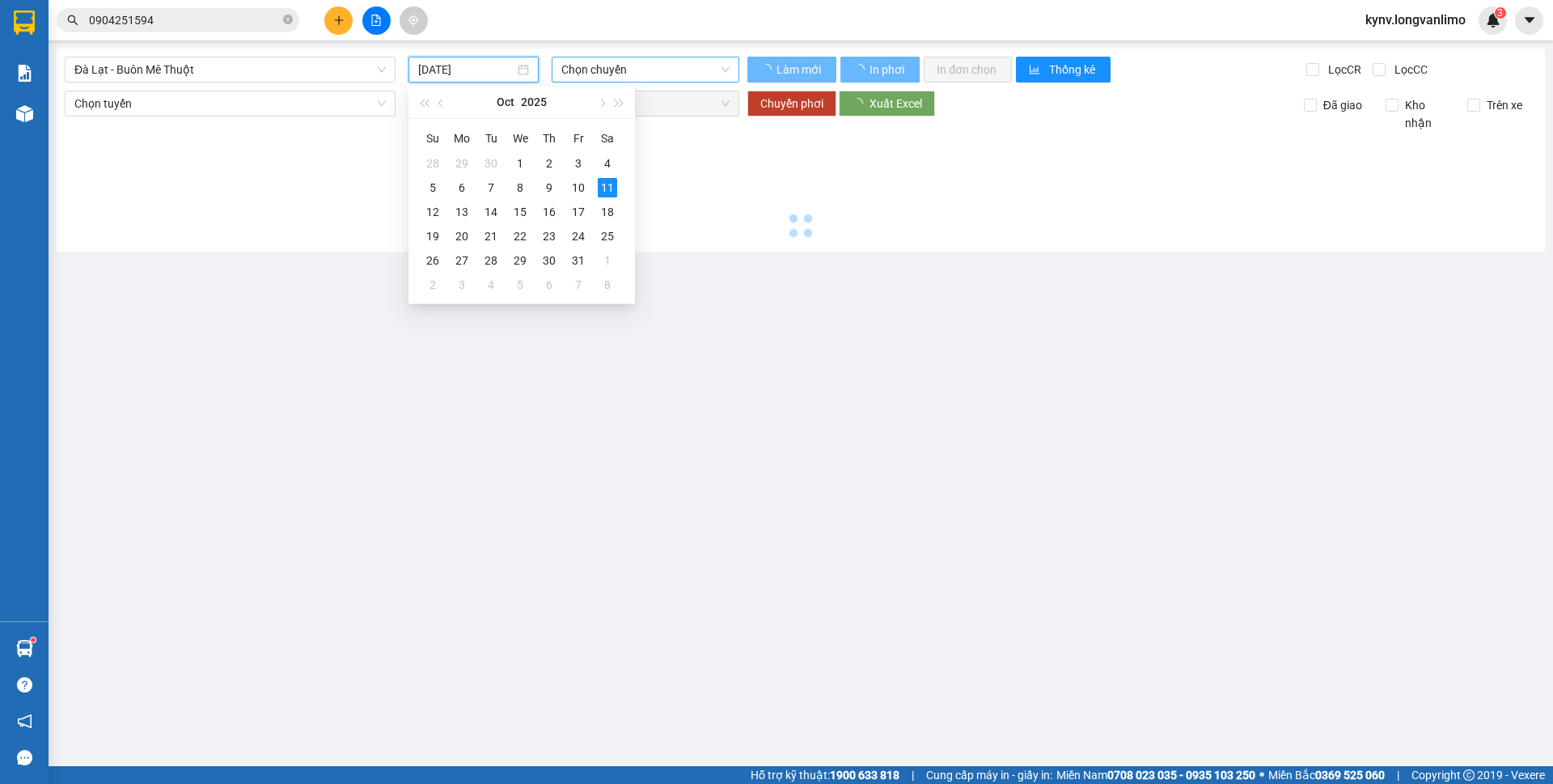
type input "[DATE]"
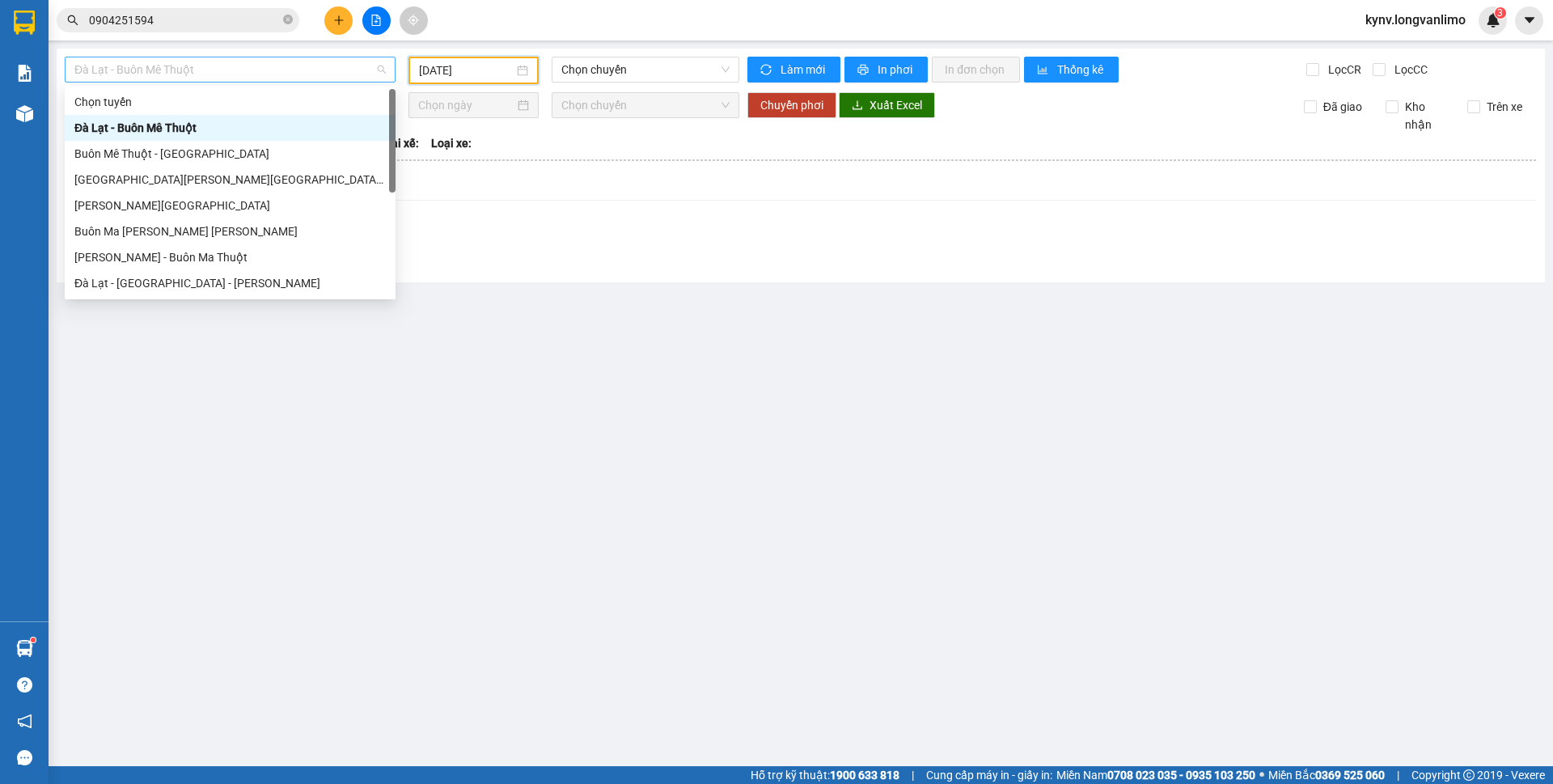
click at [205, 66] on span "Đà Lạt - Buôn Mê Thuột" at bounding box center [230, 69] width 312 height 25
click at [135, 253] on div "[PERSON_NAME] - Buôn Ma Thuột" at bounding box center [230, 258] width 312 height 18
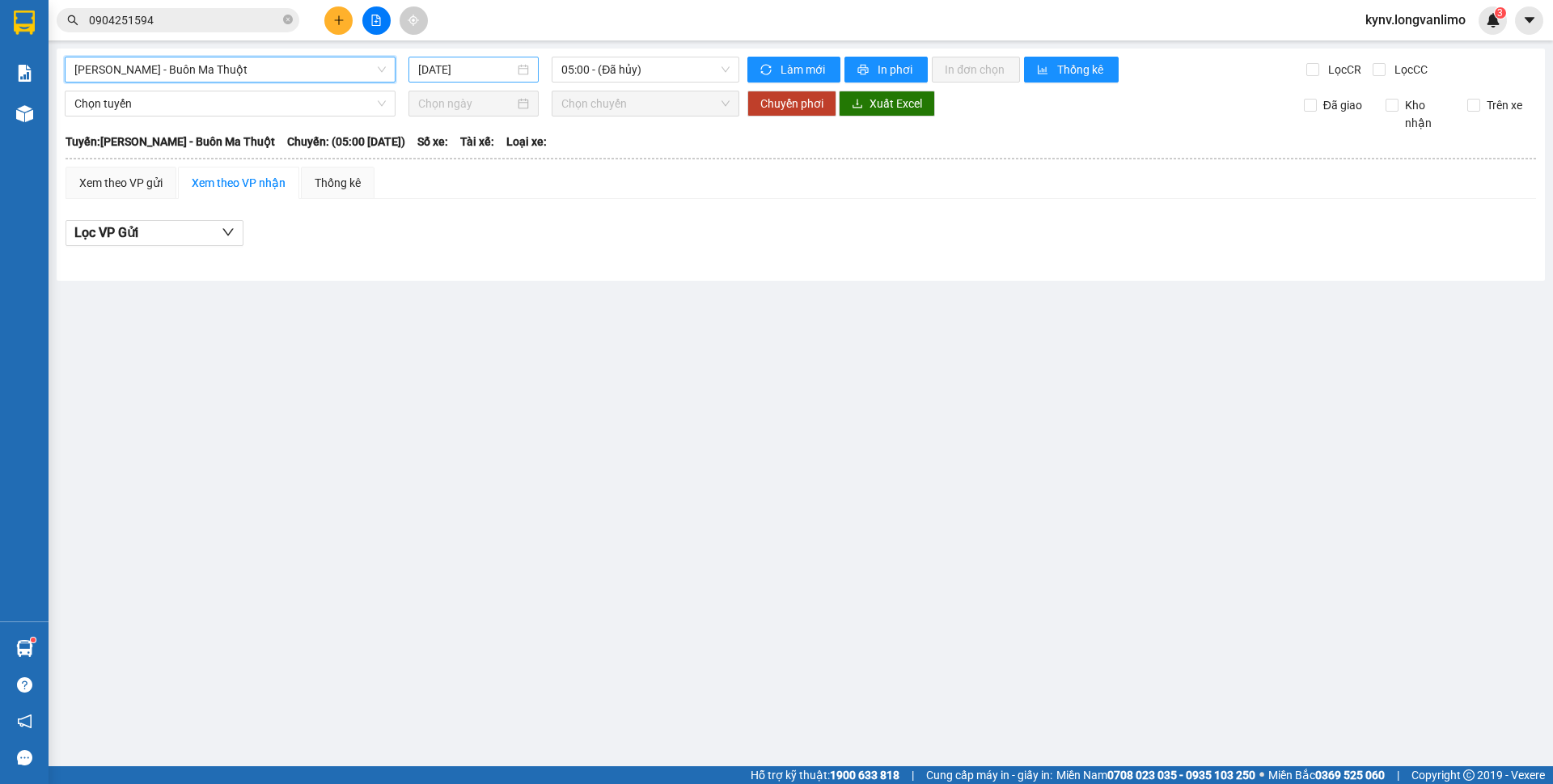
click at [466, 60] on div "[DATE]" at bounding box center [474, 69] width 130 height 25
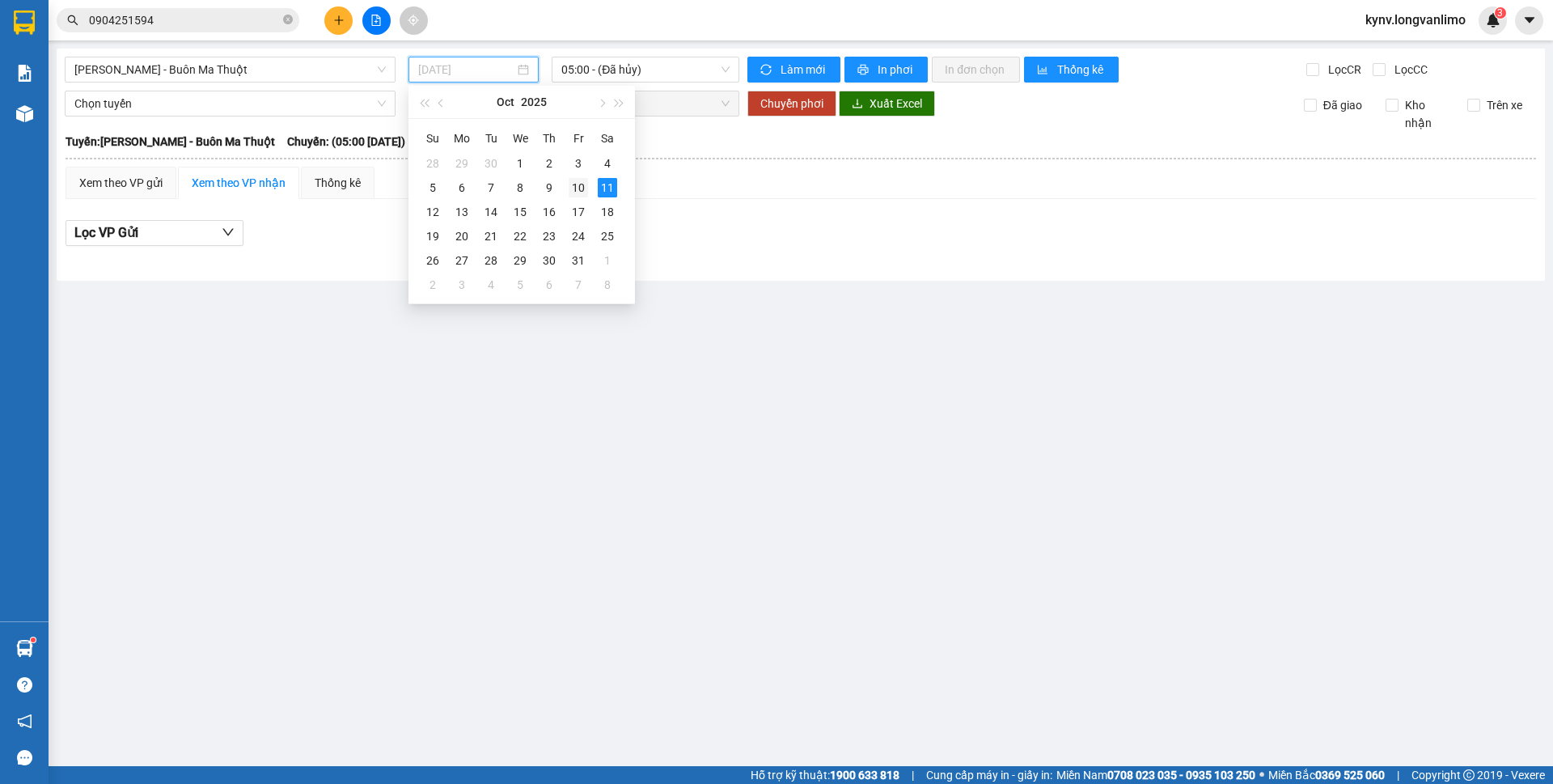
click at [569, 185] on div "10" at bounding box center [577, 187] width 19 height 19
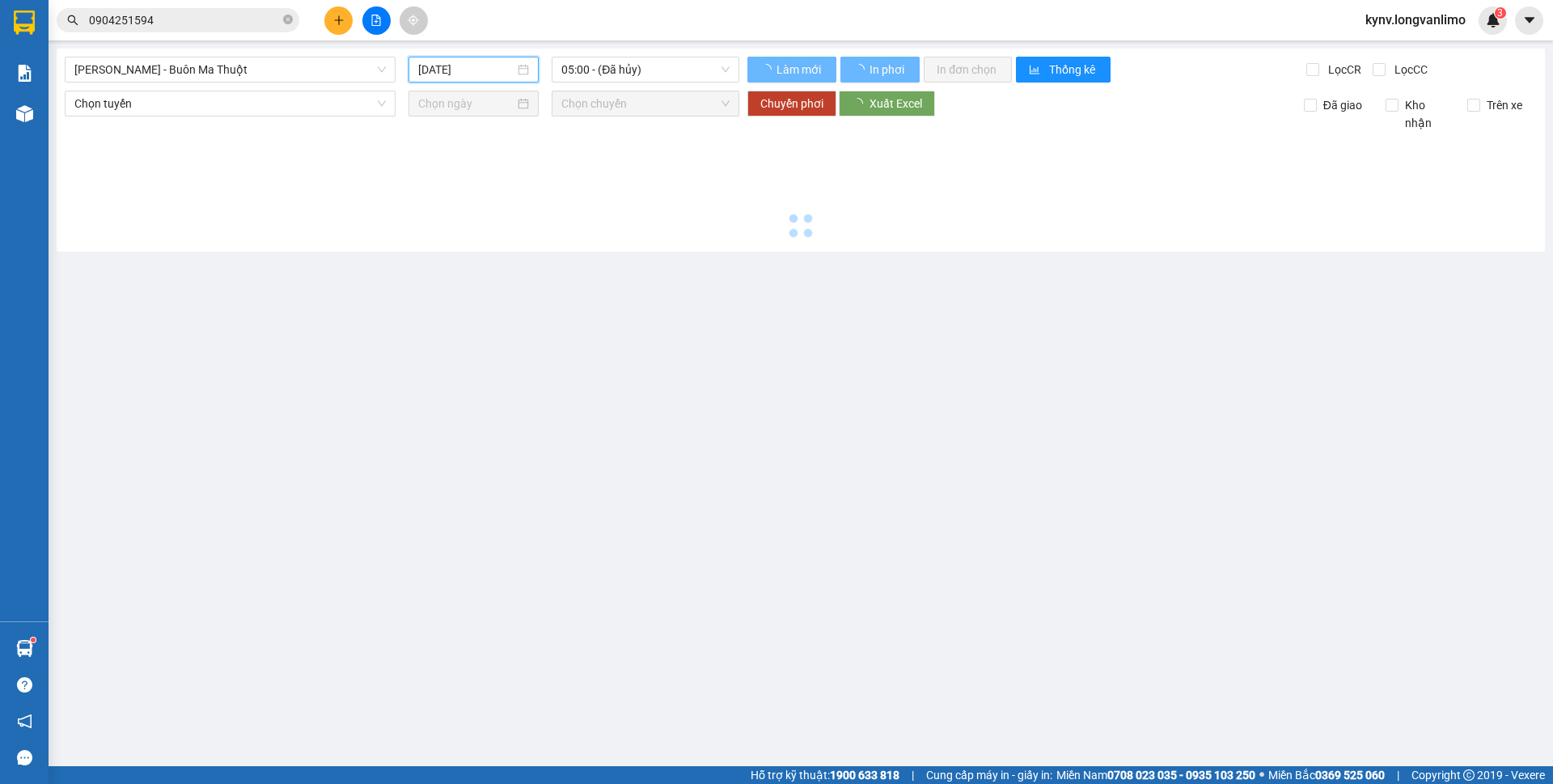
type input "[DATE]"
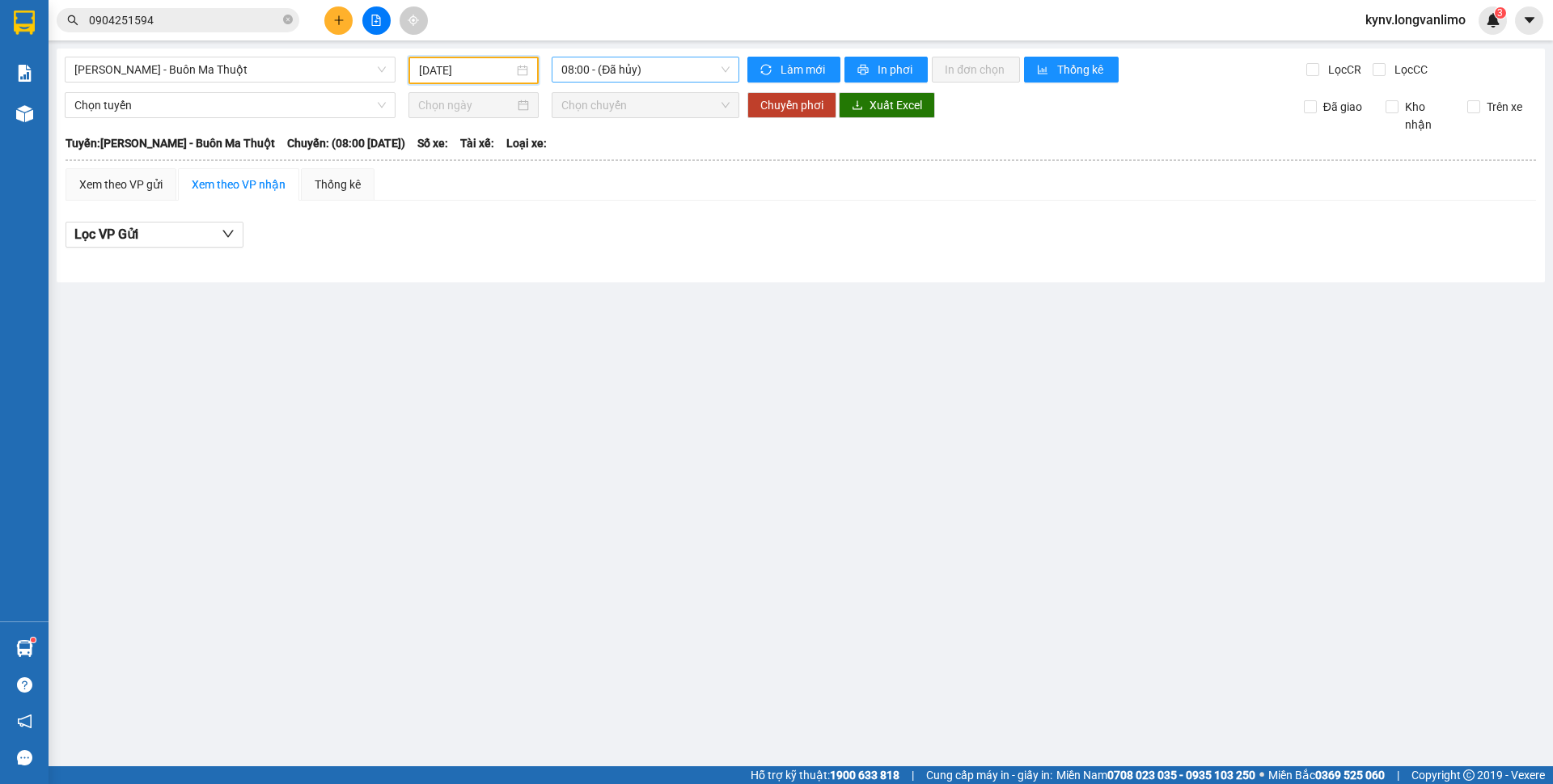
click at [634, 75] on span "08:00 - (Đã hủy)" at bounding box center [645, 69] width 169 height 25
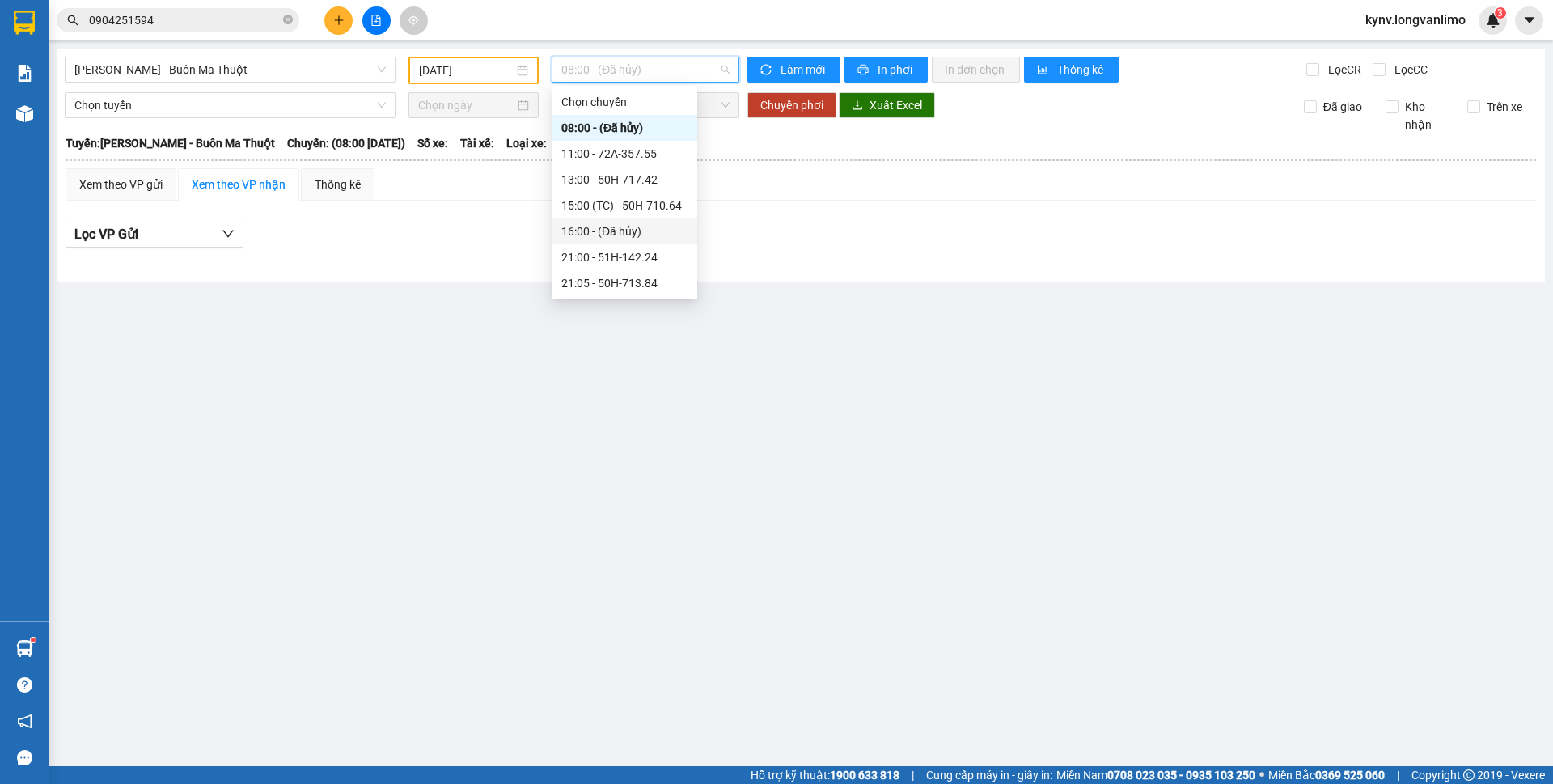
scroll to position [207, 0]
click at [581, 273] on div "23:59 - 50H-715.15" at bounding box center [625, 283] width 146 height 25
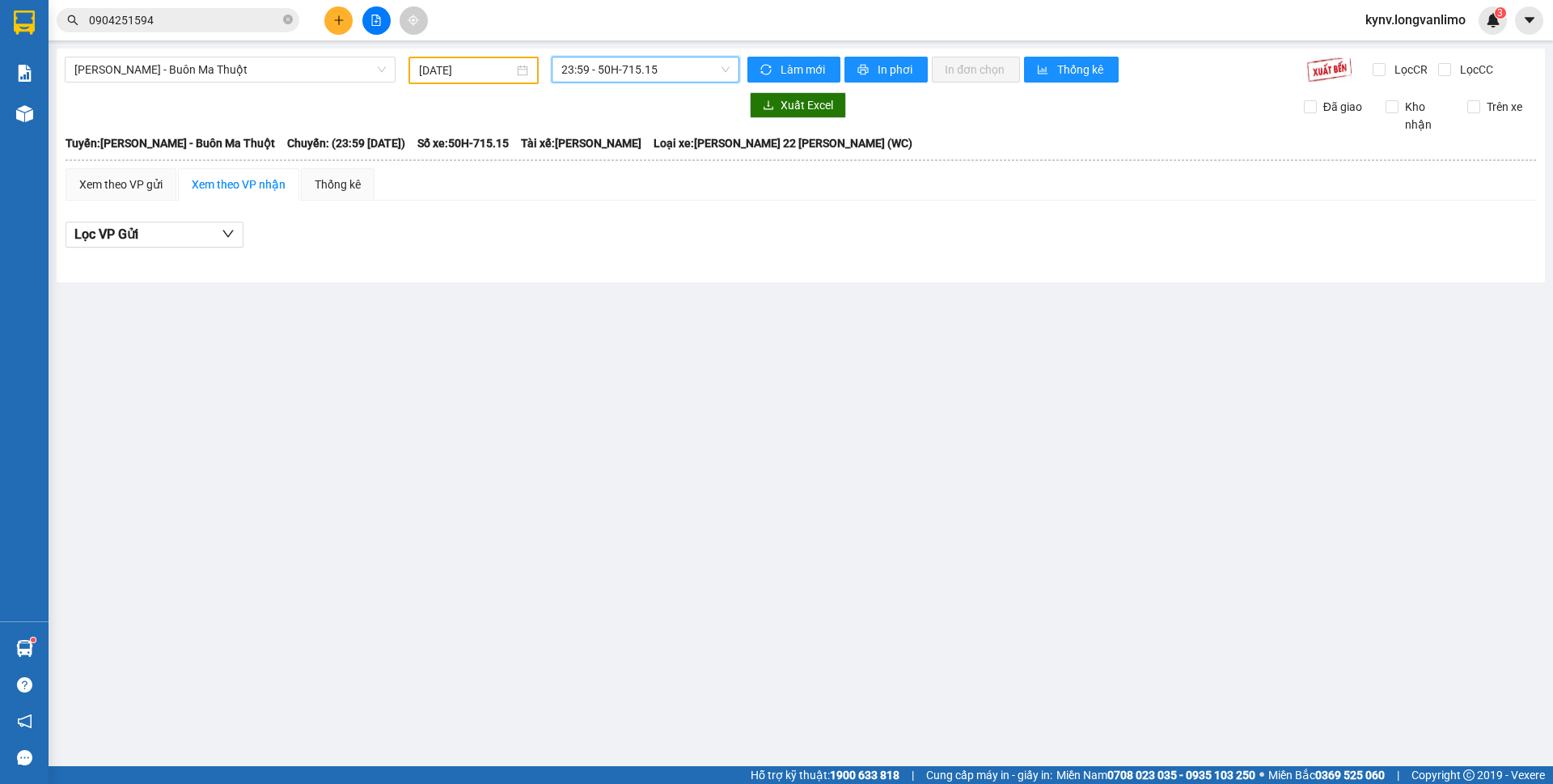
click at [654, 72] on span "23:59 - 50H-715.15" at bounding box center [645, 69] width 169 height 25
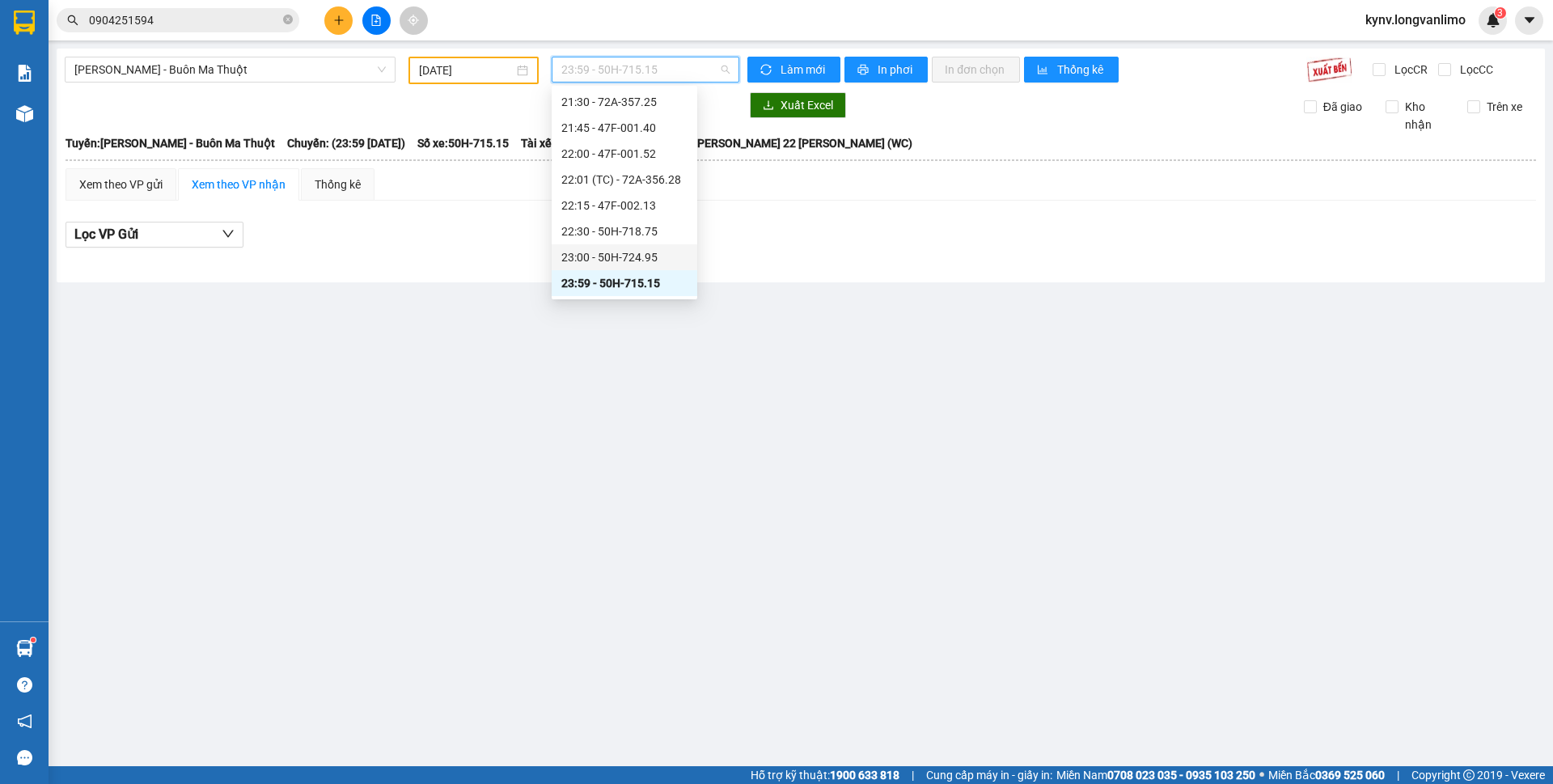
click at [614, 253] on div "23:00 - 50H-724.95" at bounding box center [624, 258] width 127 height 18
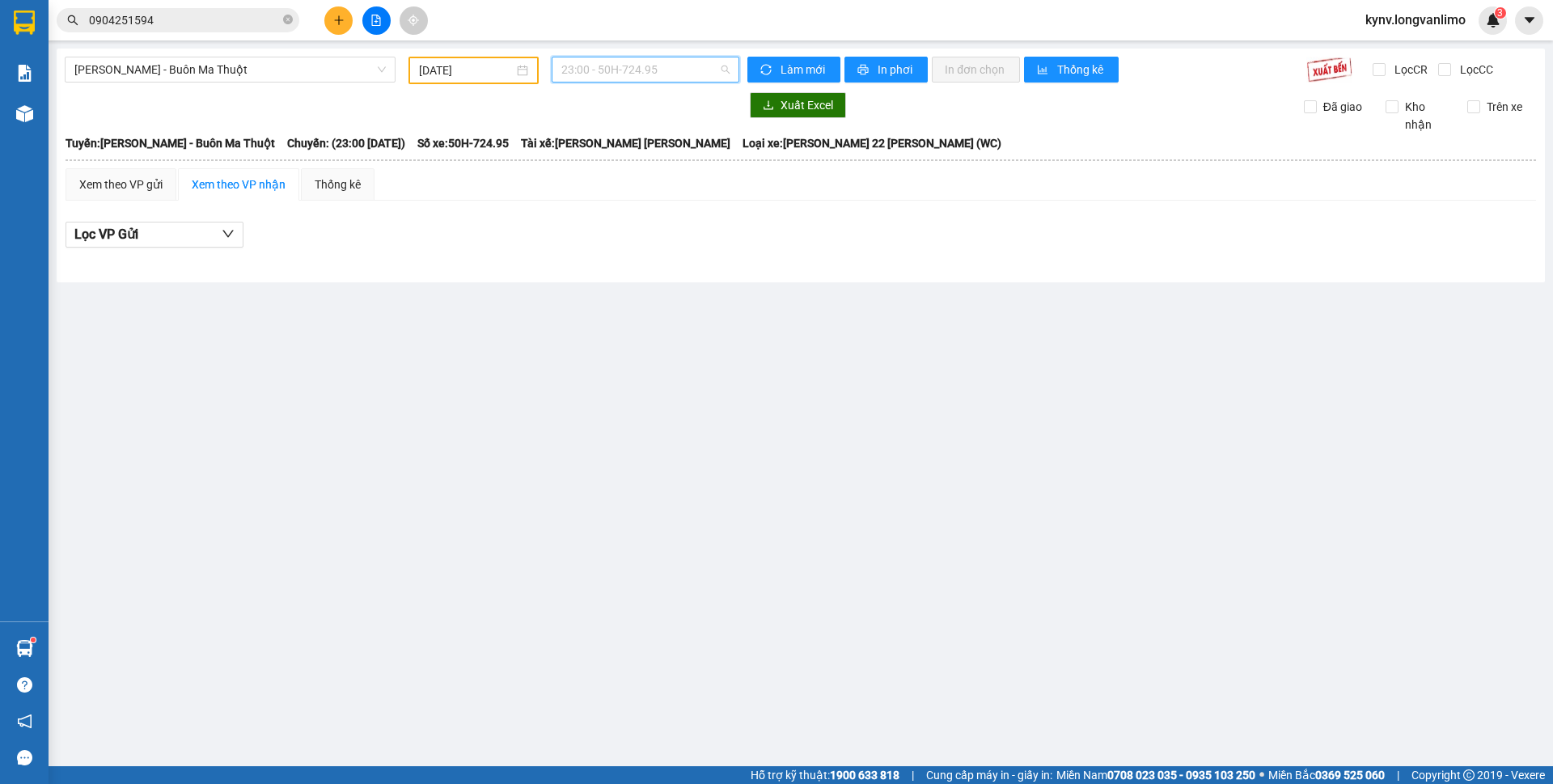
click at [615, 64] on span "23:00 - 50H-724.95" at bounding box center [645, 69] width 169 height 25
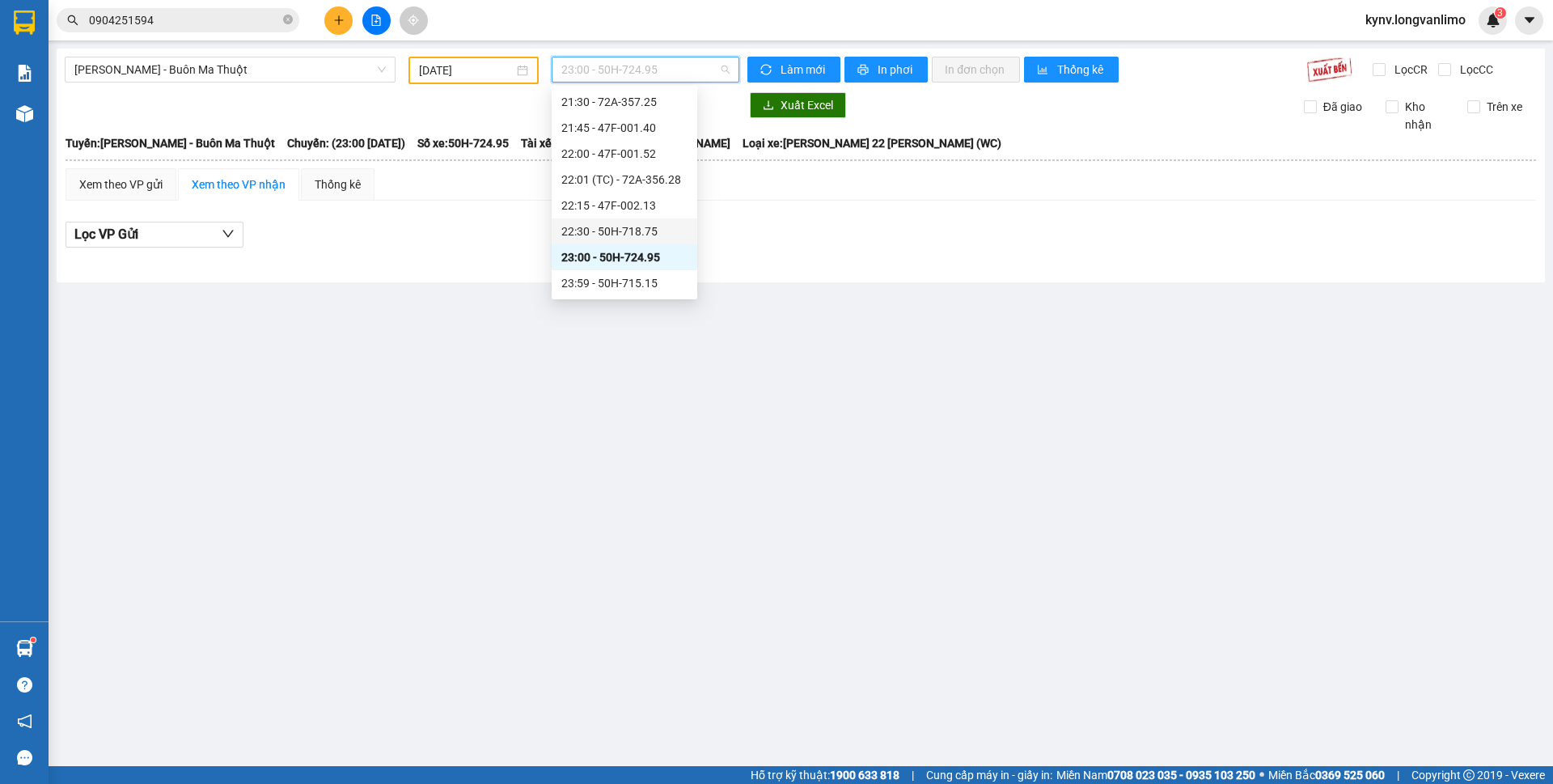
click at [618, 225] on div "22:30 - 50H-718.75" at bounding box center [624, 231] width 127 height 18
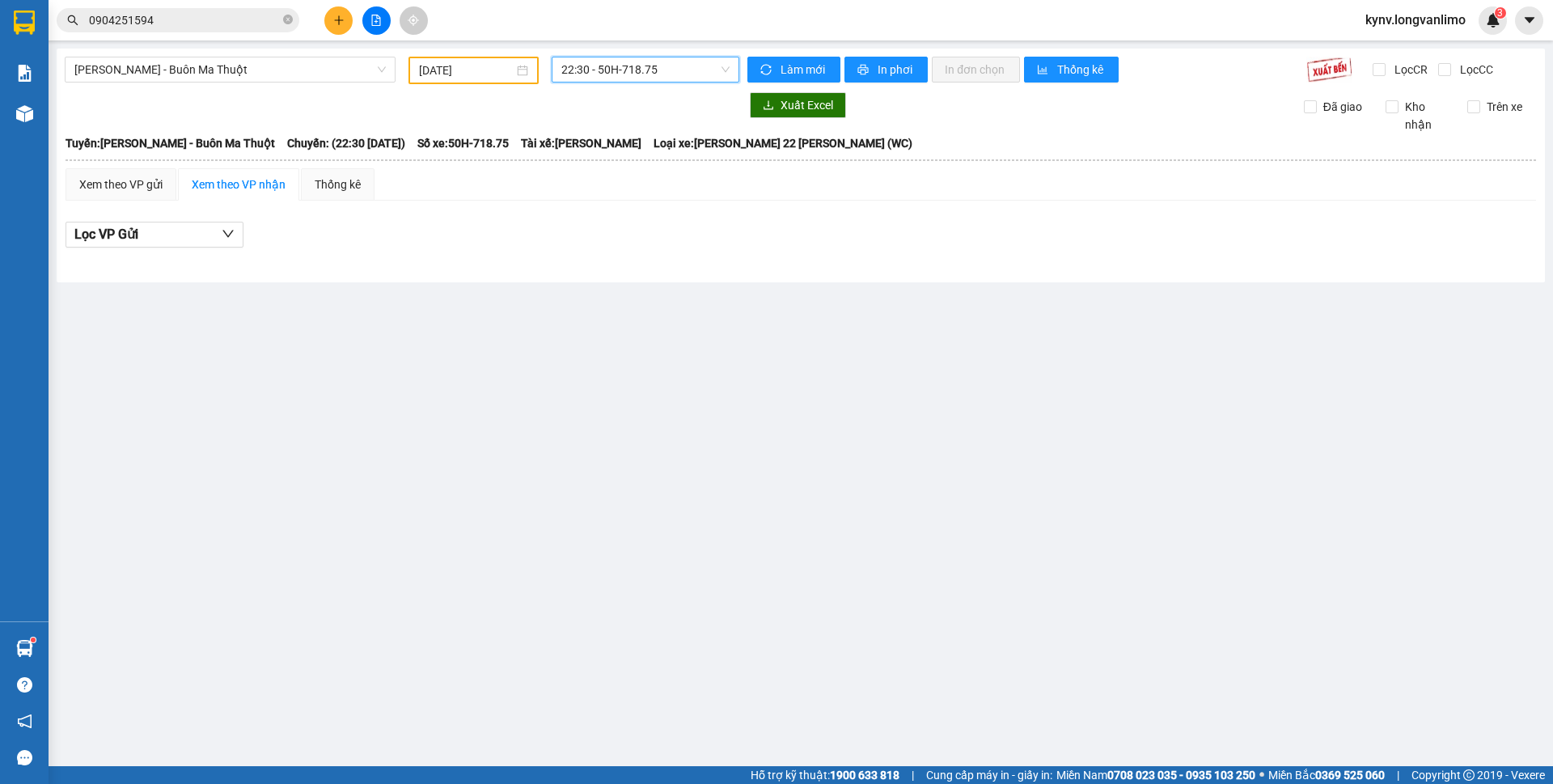
click at [619, 66] on span "22:30 - 50H-718.75" at bounding box center [645, 69] width 169 height 25
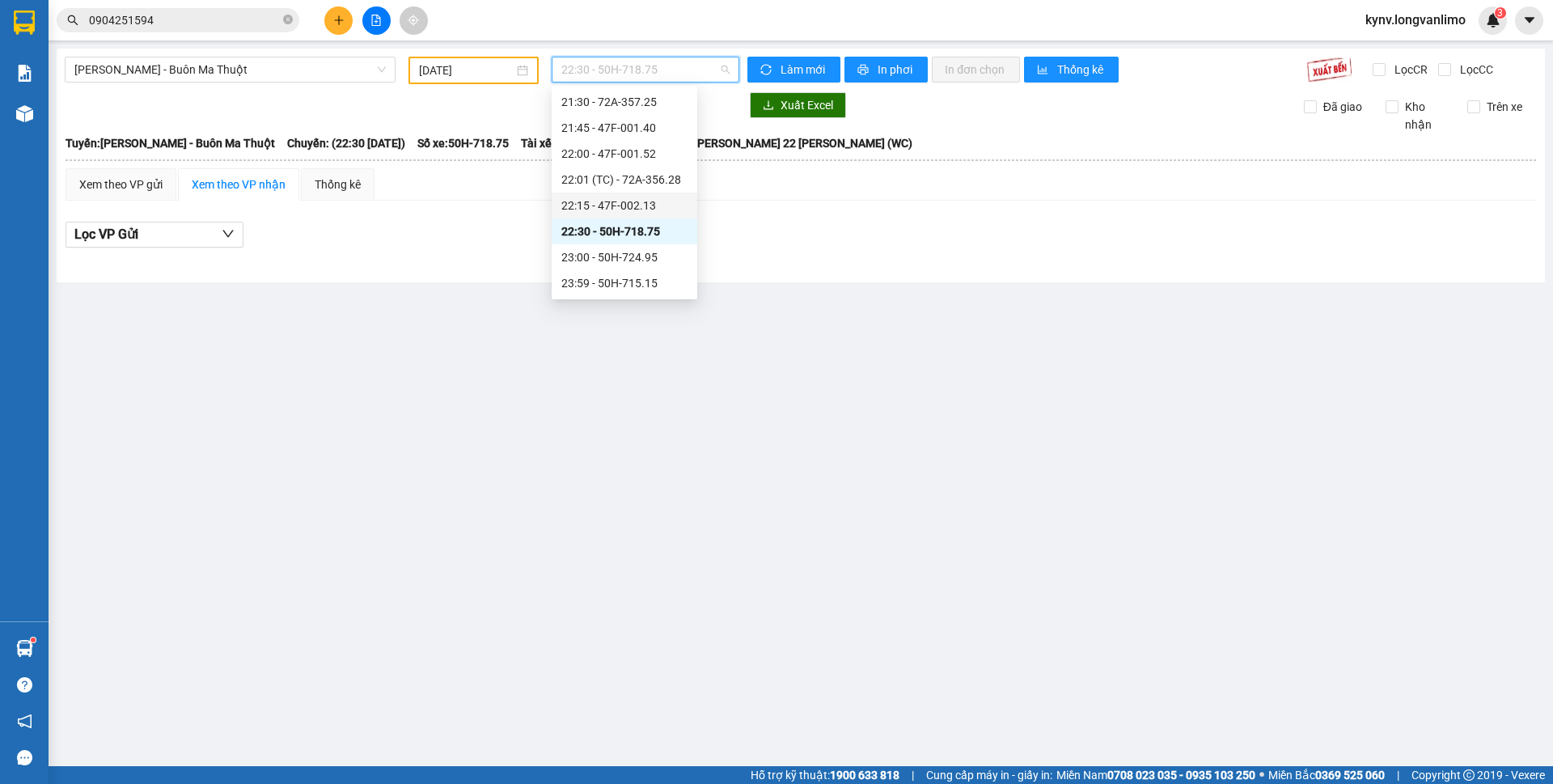
click at [606, 204] on div "22:15 - 47F-002.13" at bounding box center [624, 206] width 127 height 18
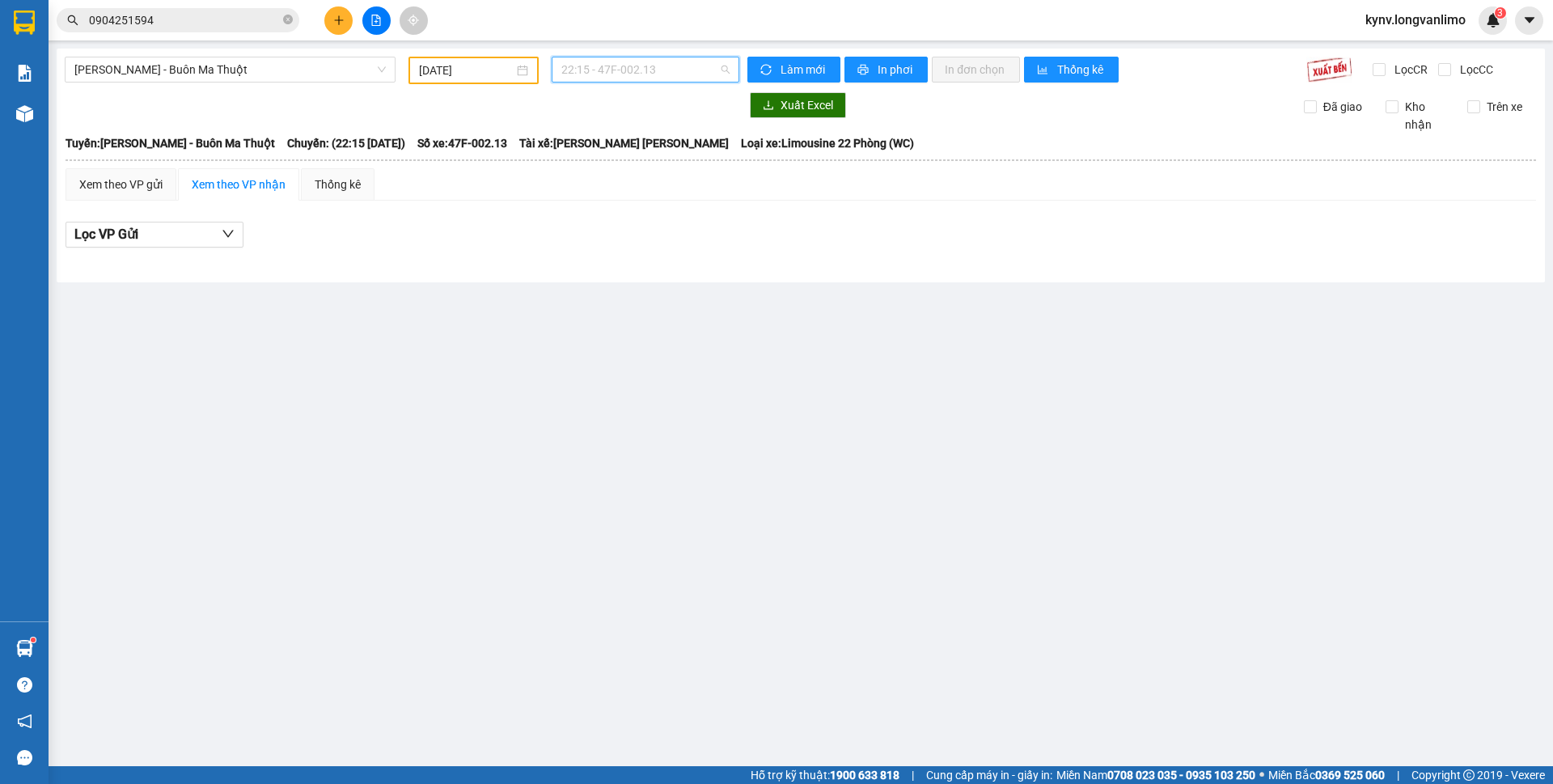
click at [628, 74] on span "22:15 - 47F-002.13" at bounding box center [645, 69] width 169 height 25
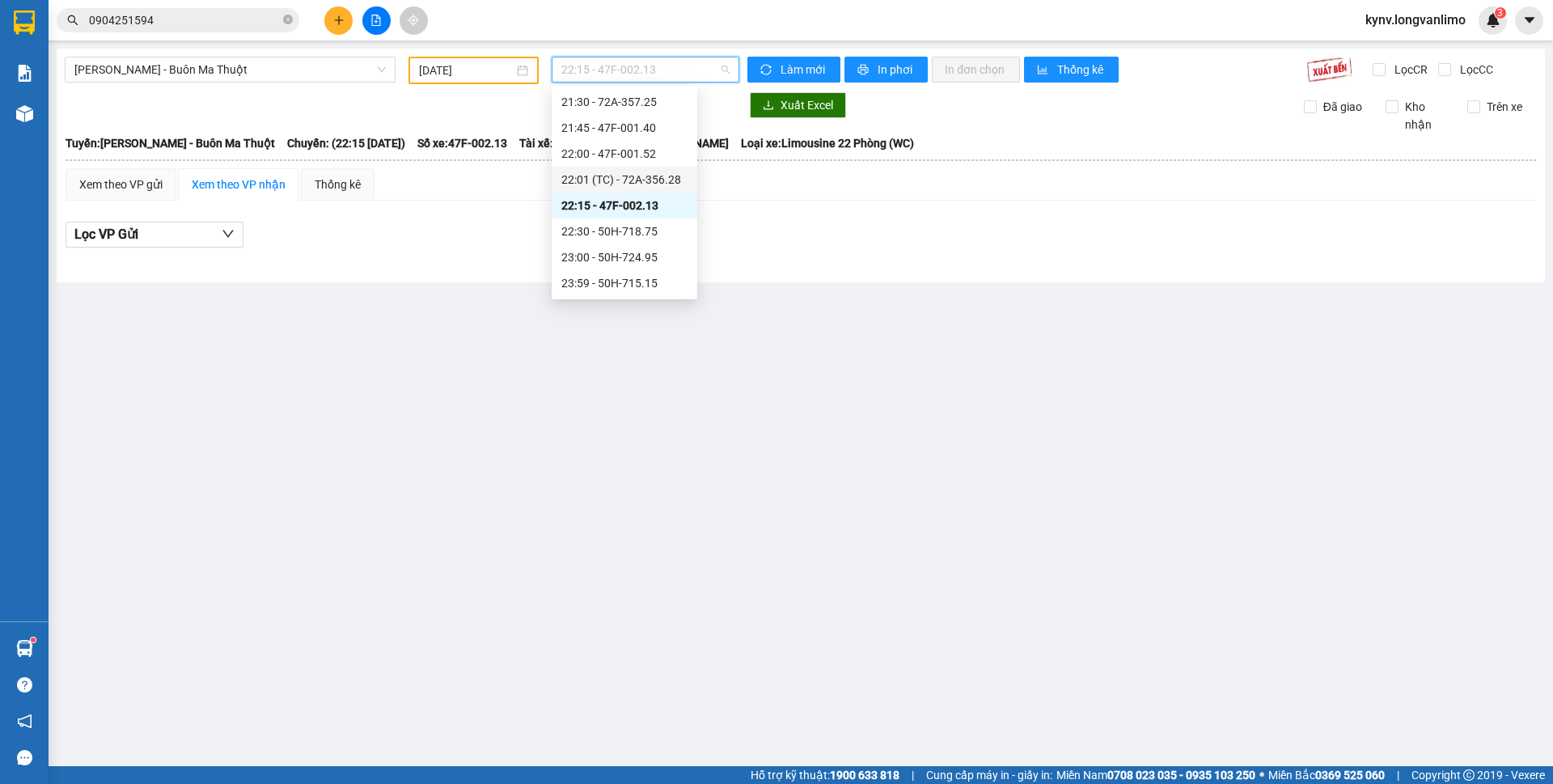
click at [604, 175] on div "22:01 (TC) - 72A-356.28" at bounding box center [624, 179] width 127 height 18
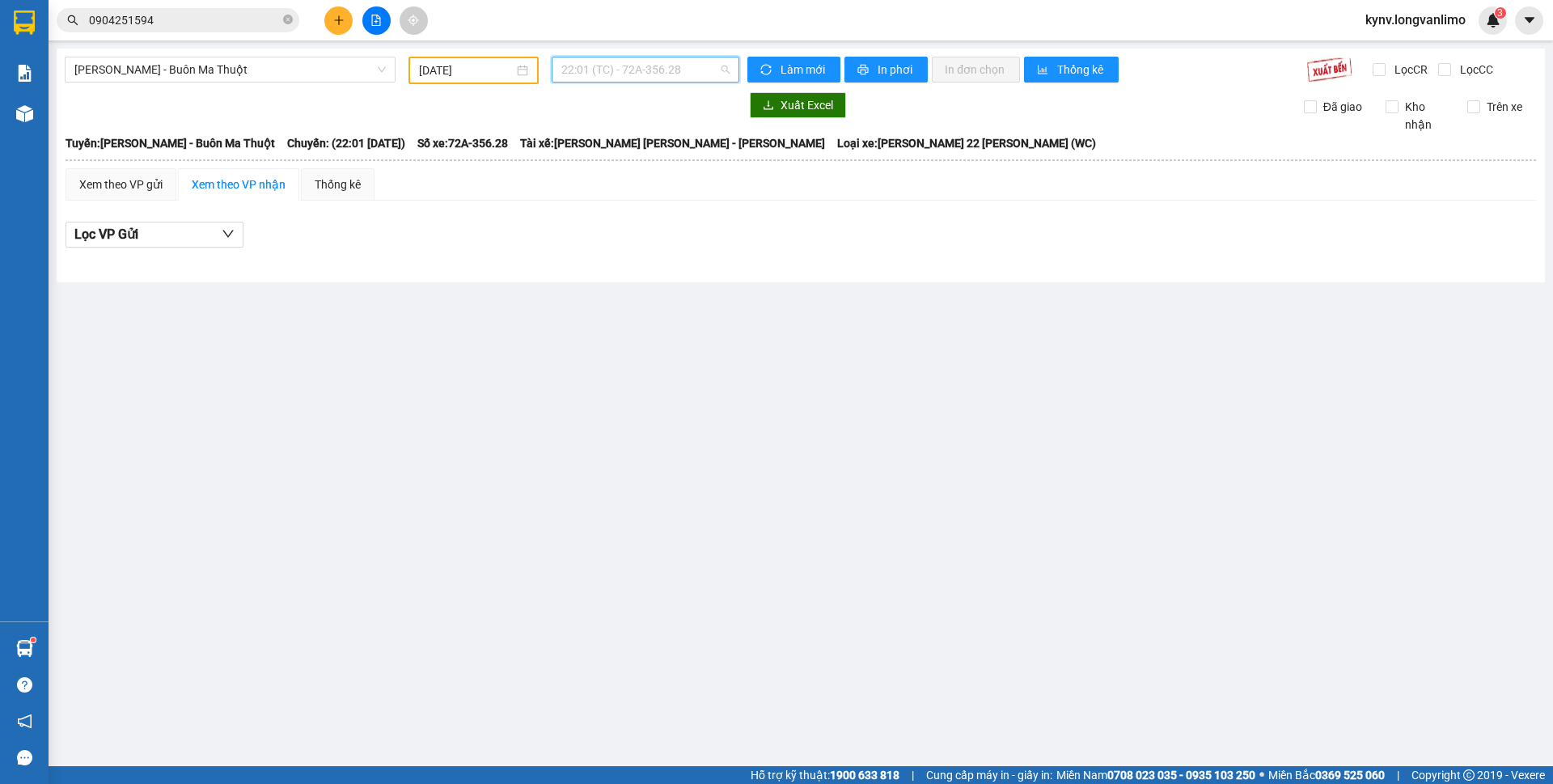
click at [675, 78] on span "22:01 (TC) - 72A-356.28" at bounding box center [645, 69] width 169 height 25
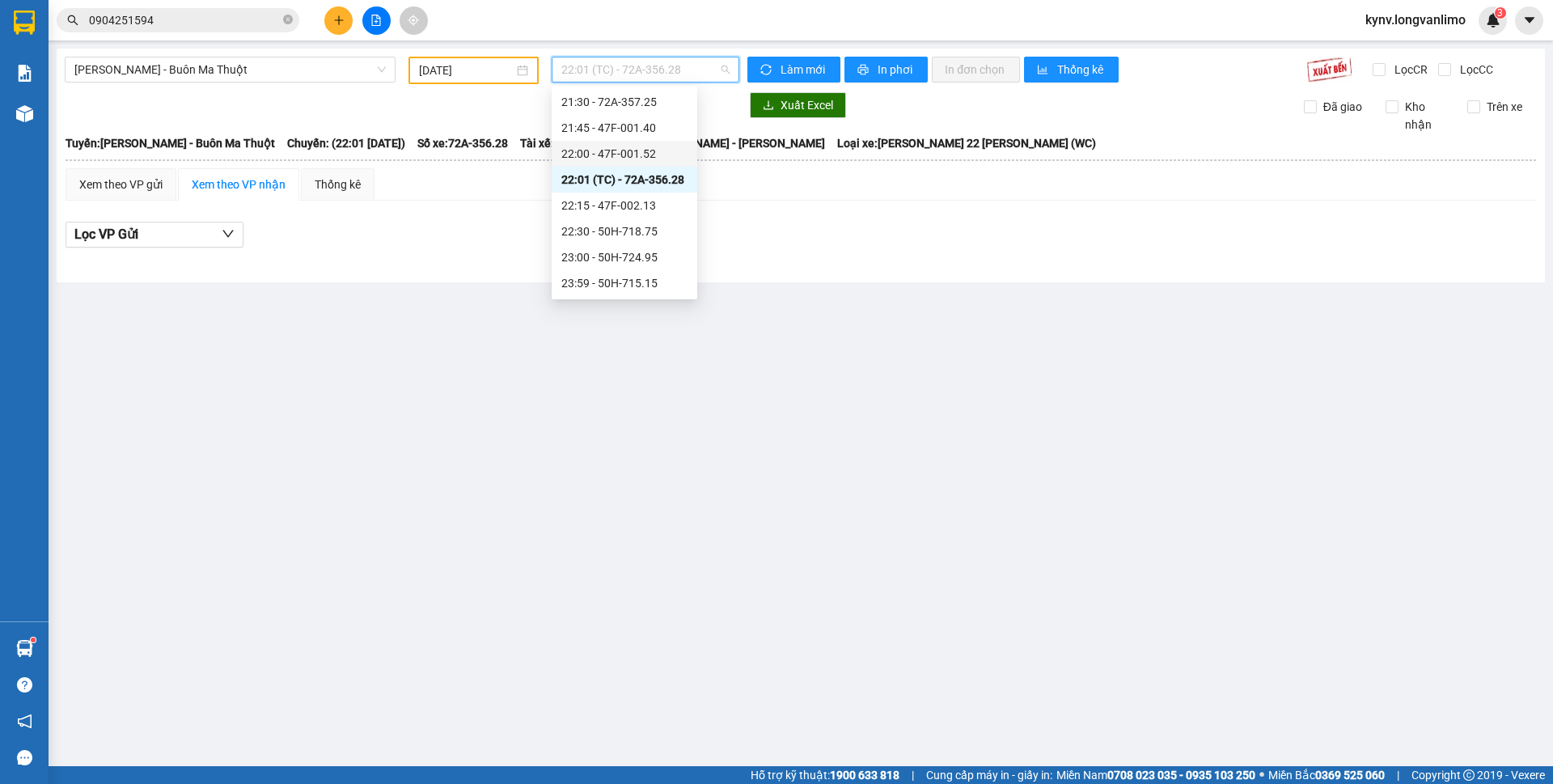
click at [622, 156] on div "22:00 - 47F-001.52" at bounding box center [624, 154] width 127 height 18
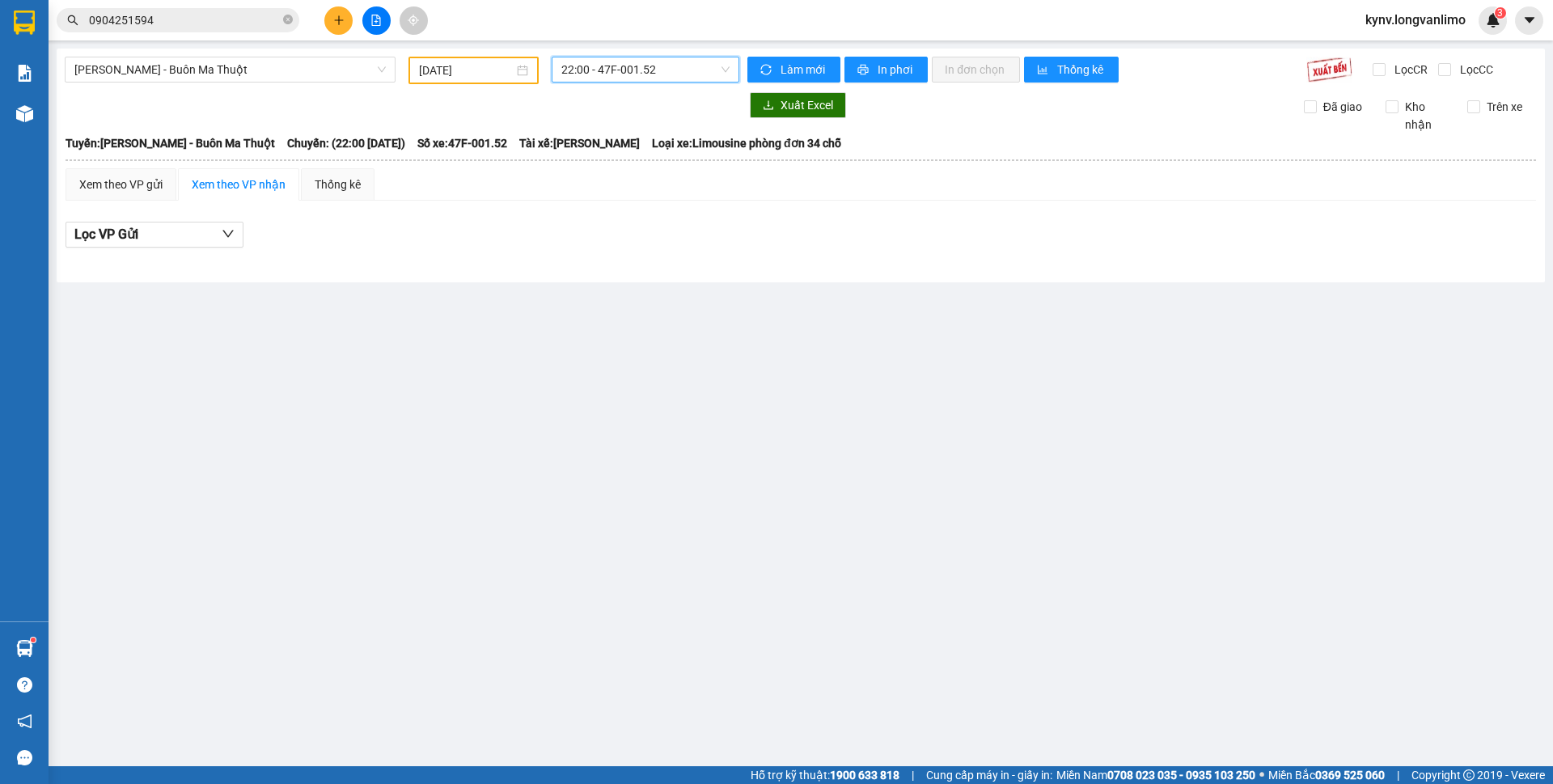
click at [645, 63] on span "22:00 - 47F-001.52" at bounding box center [645, 69] width 169 height 25
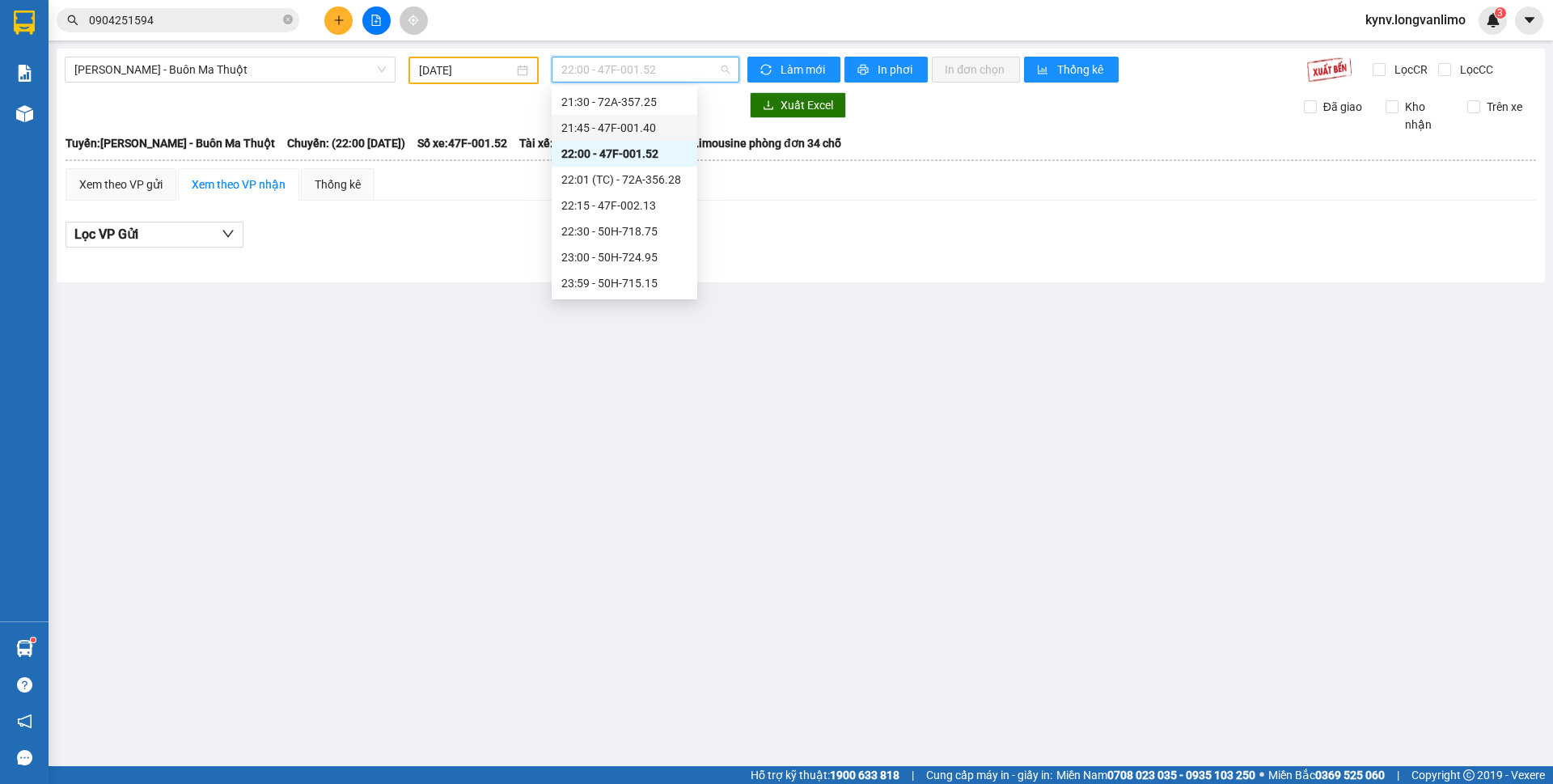
click at [645, 130] on div "21:45 - 47F-001.40" at bounding box center [624, 128] width 127 height 18
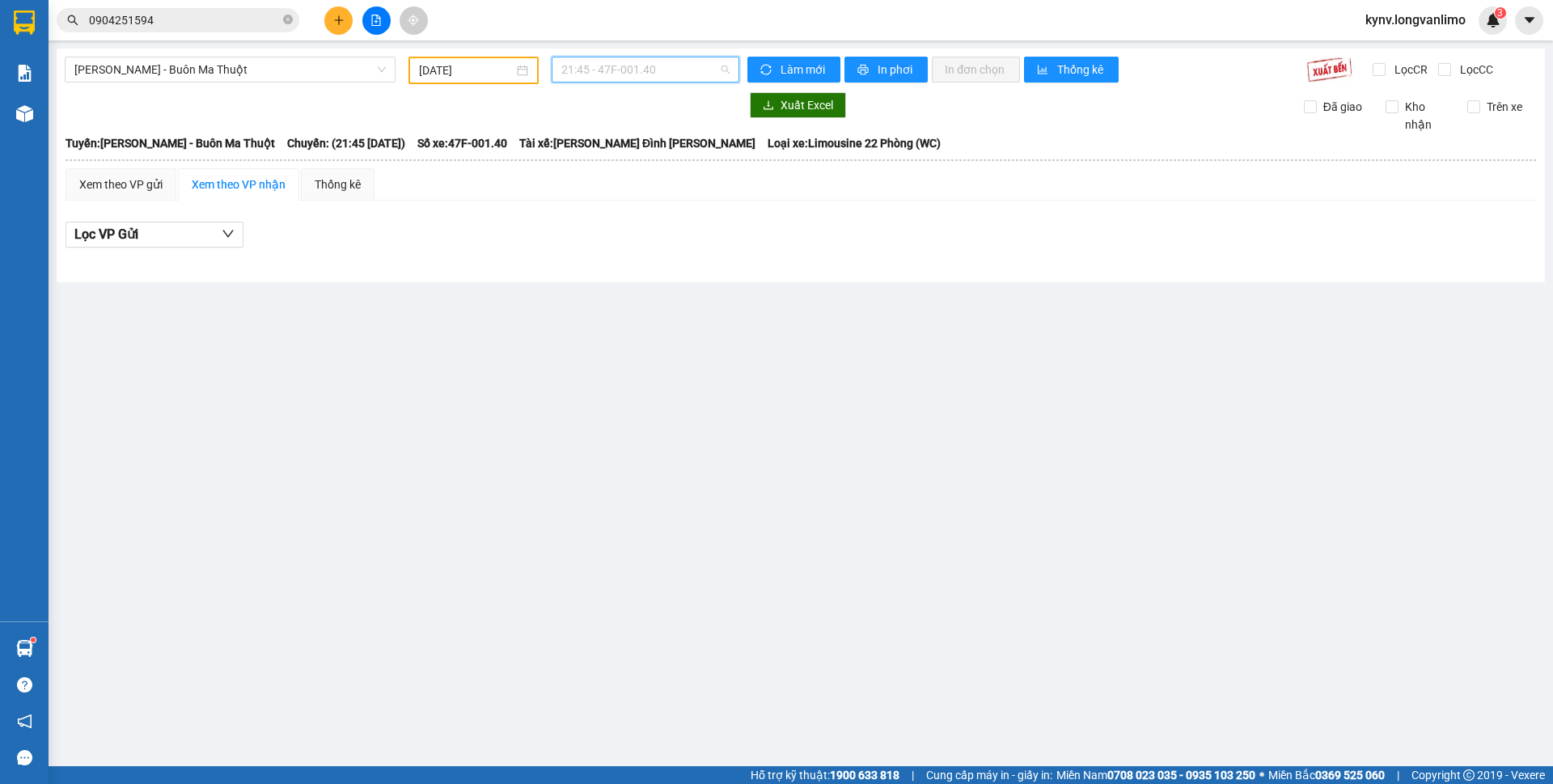
click at [658, 66] on span "21:45 - 47F-001.40" at bounding box center [645, 69] width 169 height 25
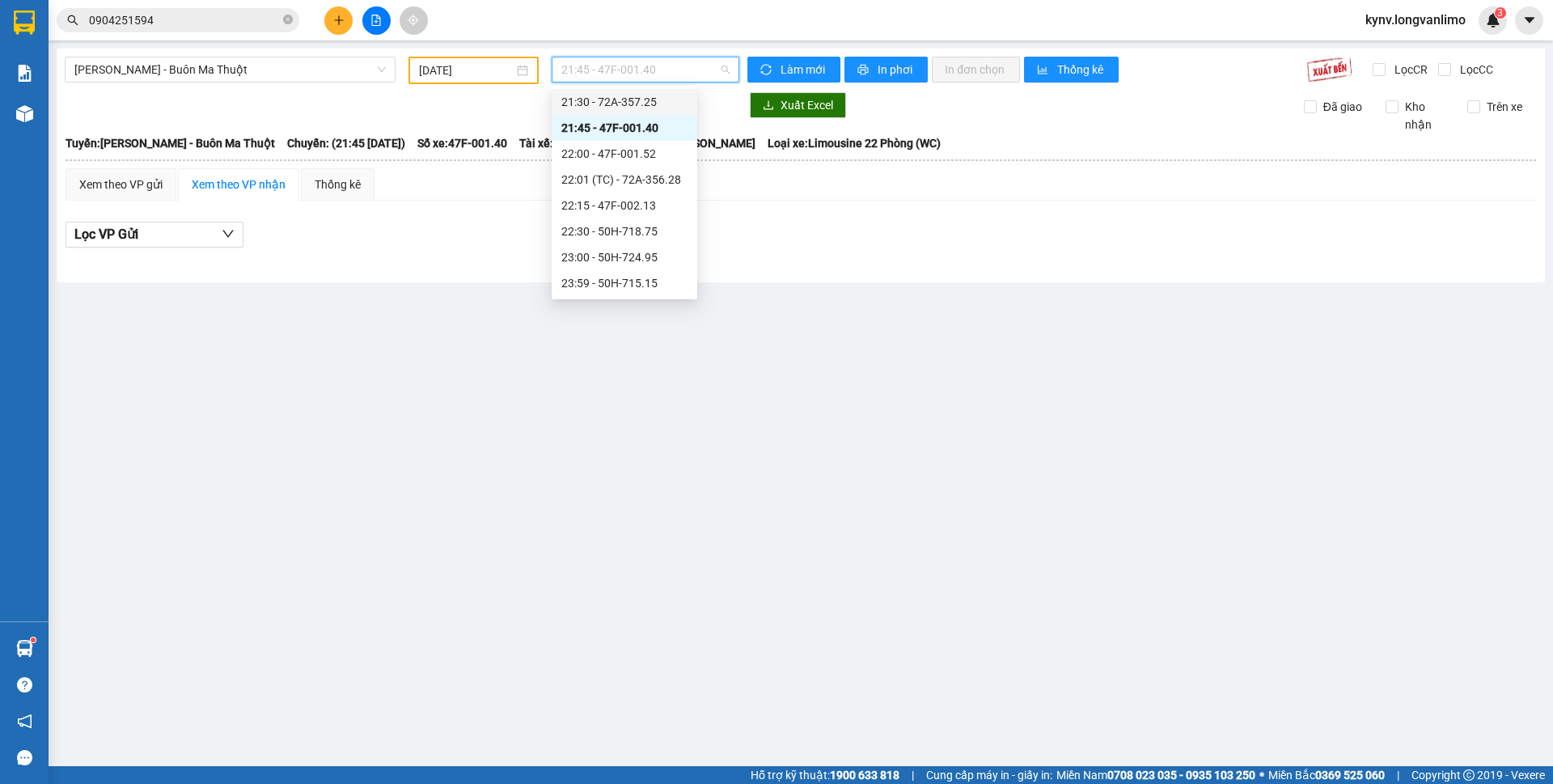
click at [629, 102] on div "21:30 - 72A-357.25" at bounding box center [624, 102] width 127 height 18
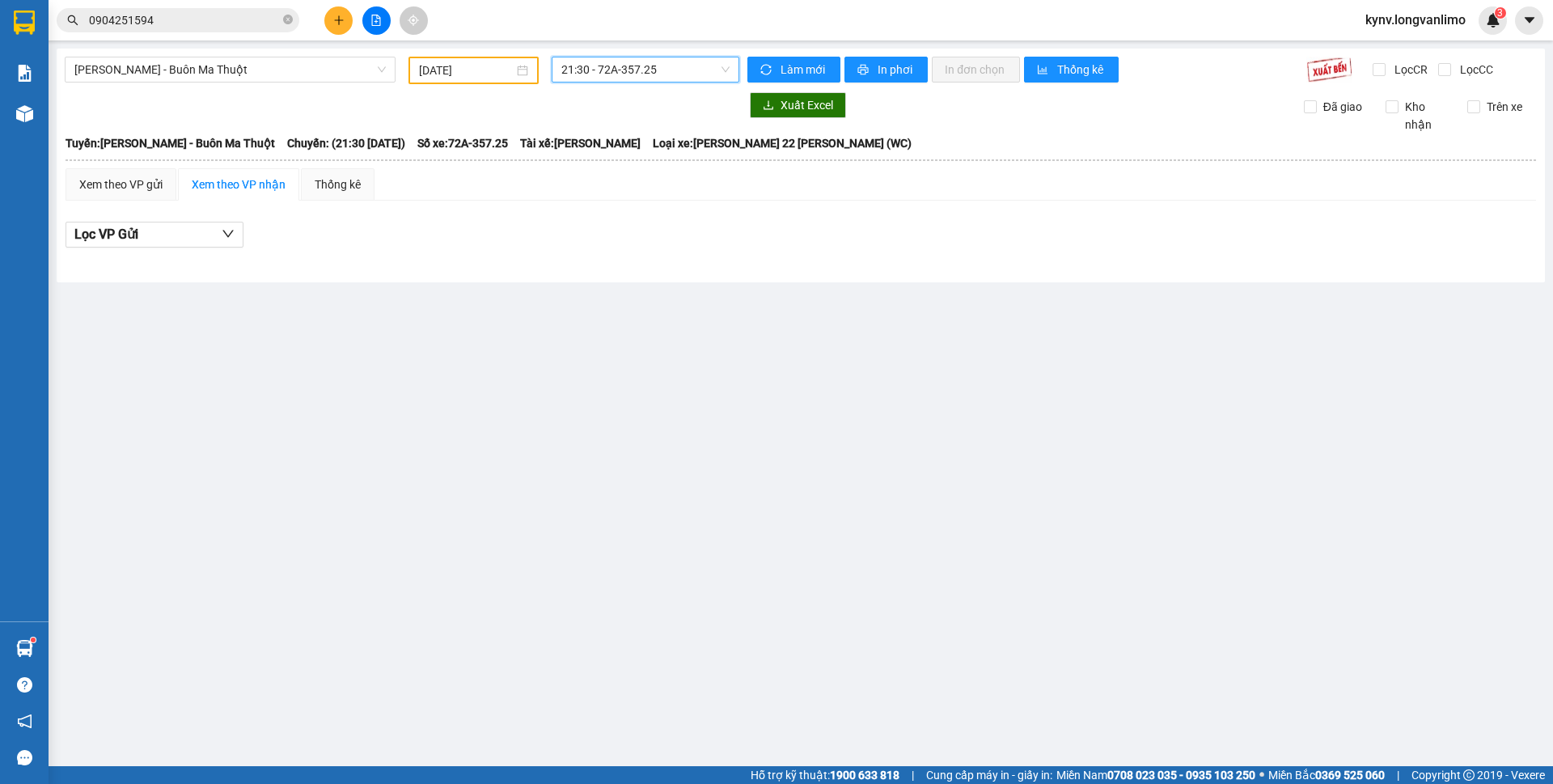
click at [640, 70] on span "21:30 - 72A-357.25" at bounding box center [645, 69] width 169 height 25
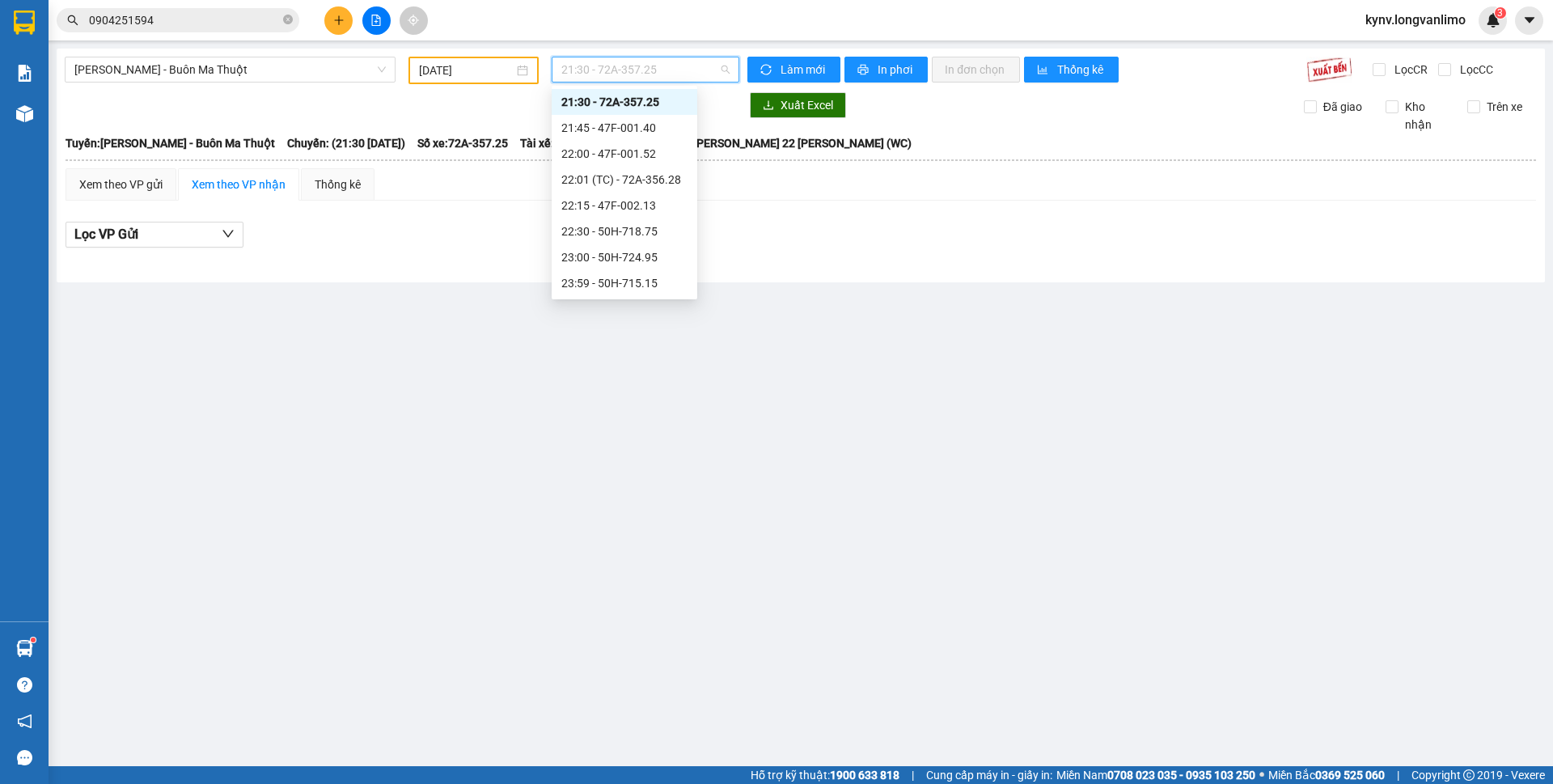
scroll to position [127, 0]
click at [618, 150] on div "21:05 - 50H-713.84" at bounding box center [624, 158] width 127 height 18
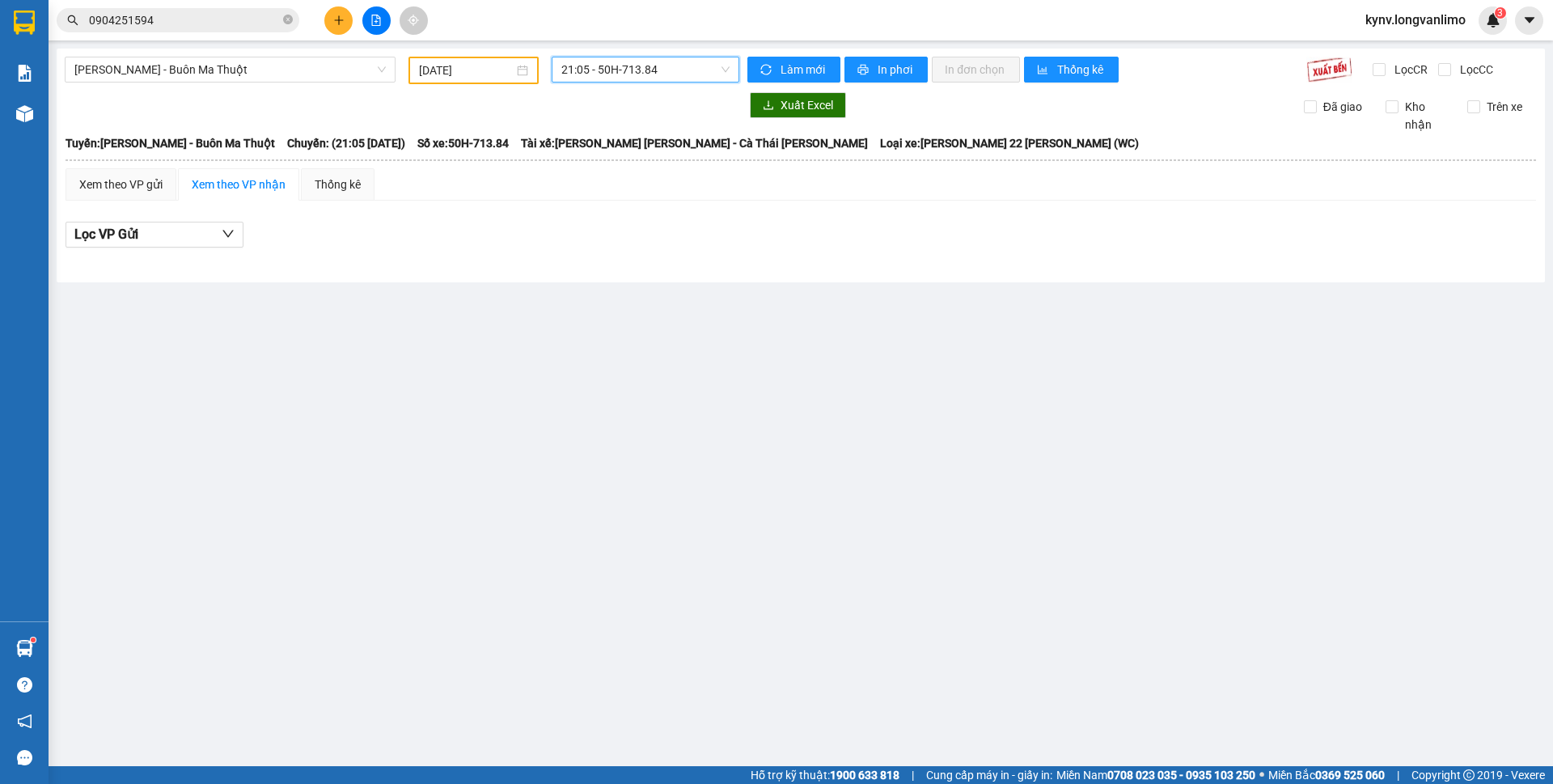
click at [622, 65] on span "21:05 - 50H-713.84" at bounding box center [645, 69] width 169 height 25
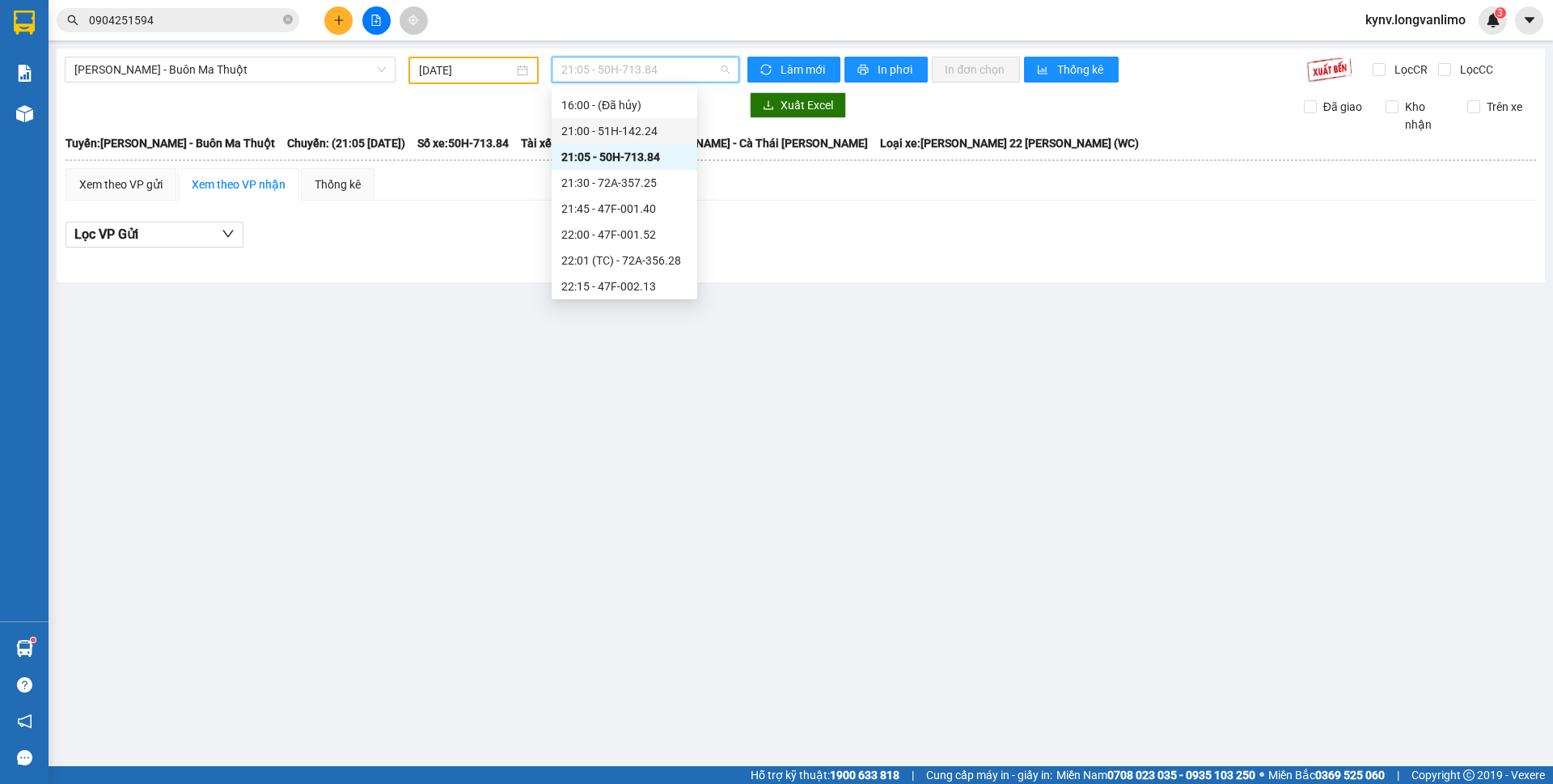
click at [634, 127] on div "21:00 - 51H-142.24" at bounding box center [624, 131] width 127 height 18
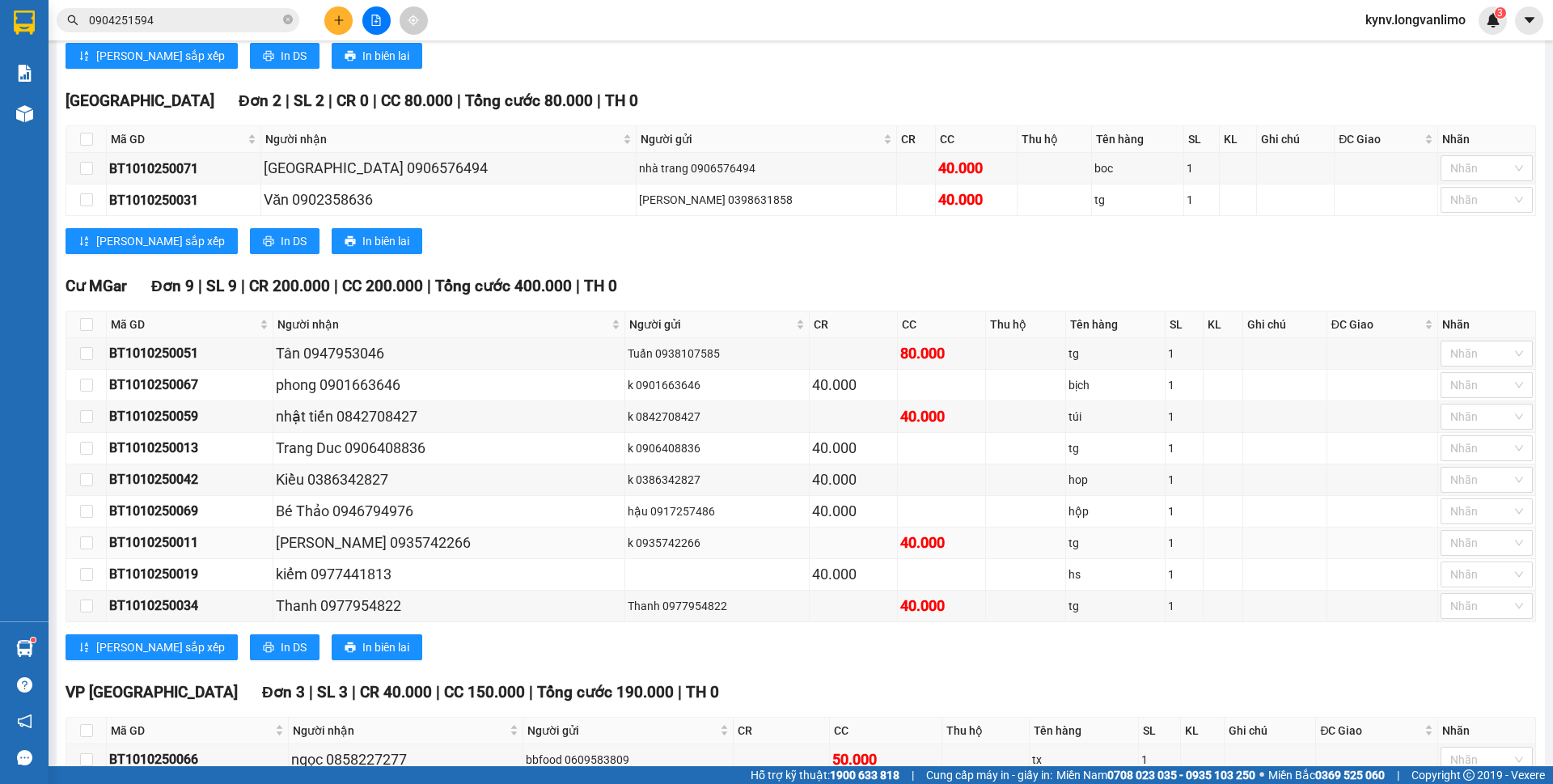
scroll to position [2339, 0]
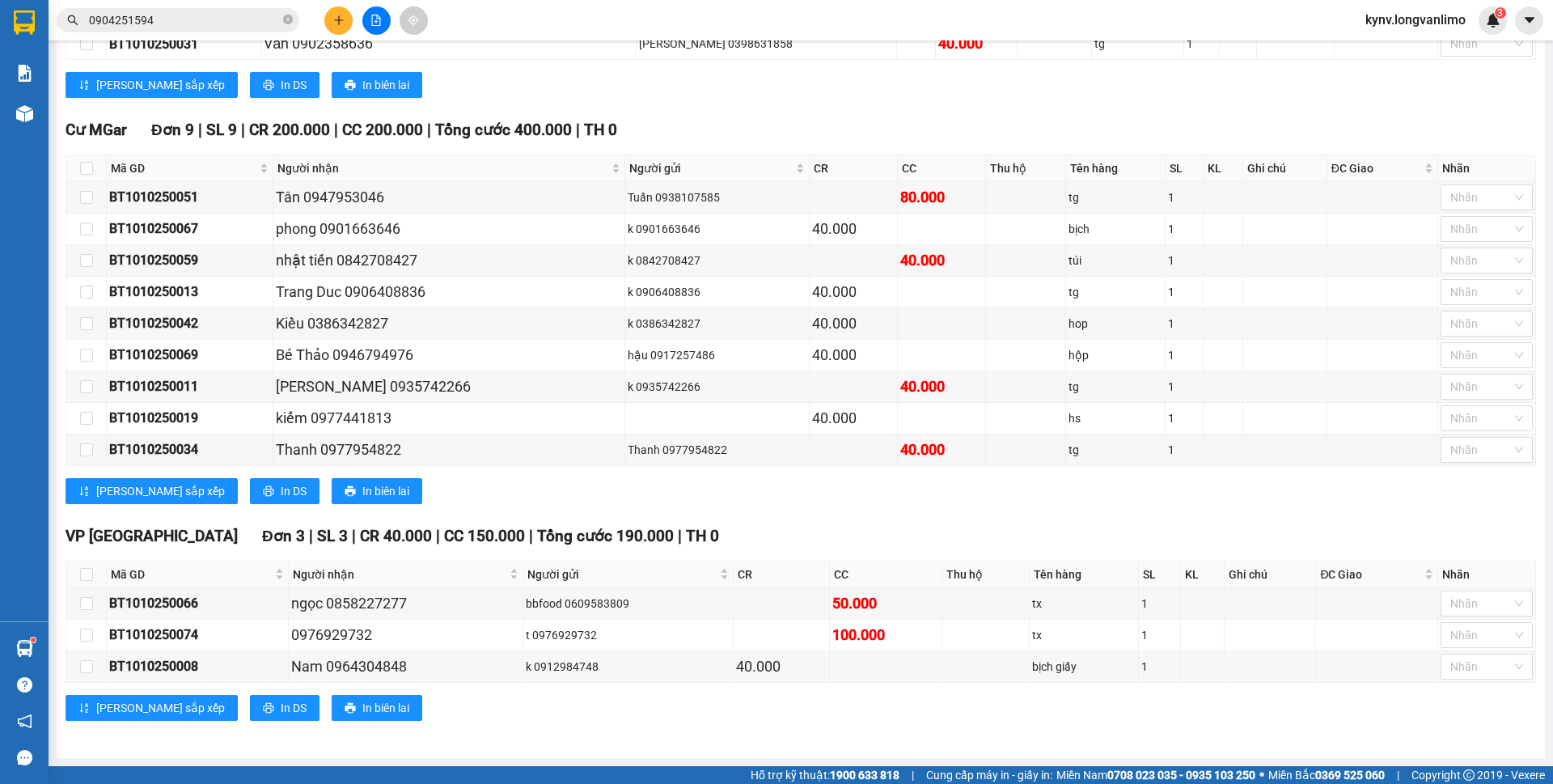
click at [215, 13] on input "0904251594" at bounding box center [185, 20] width 191 height 18
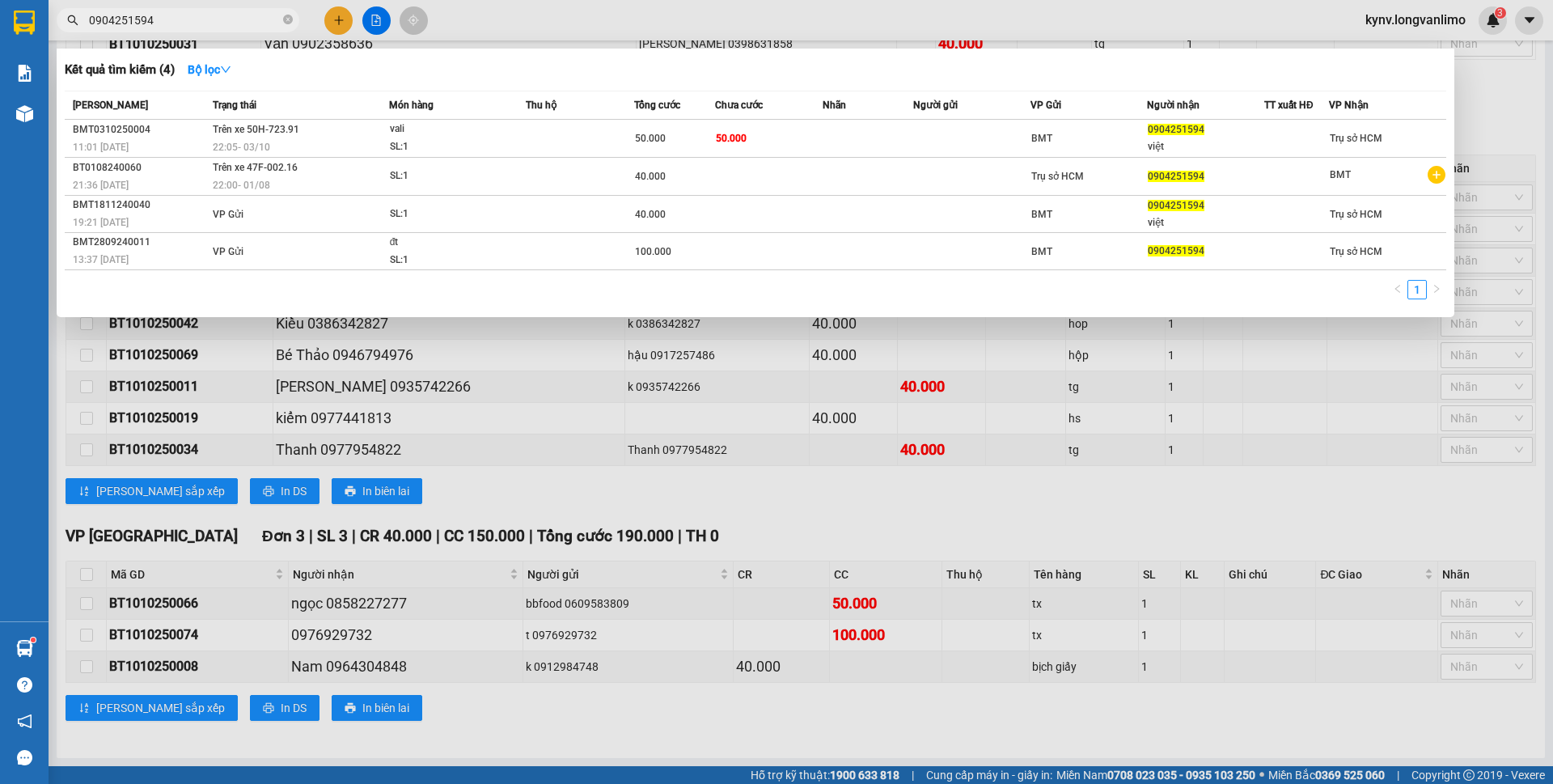
click at [214, 16] on input "0904251594" at bounding box center [185, 20] width 191 height 18
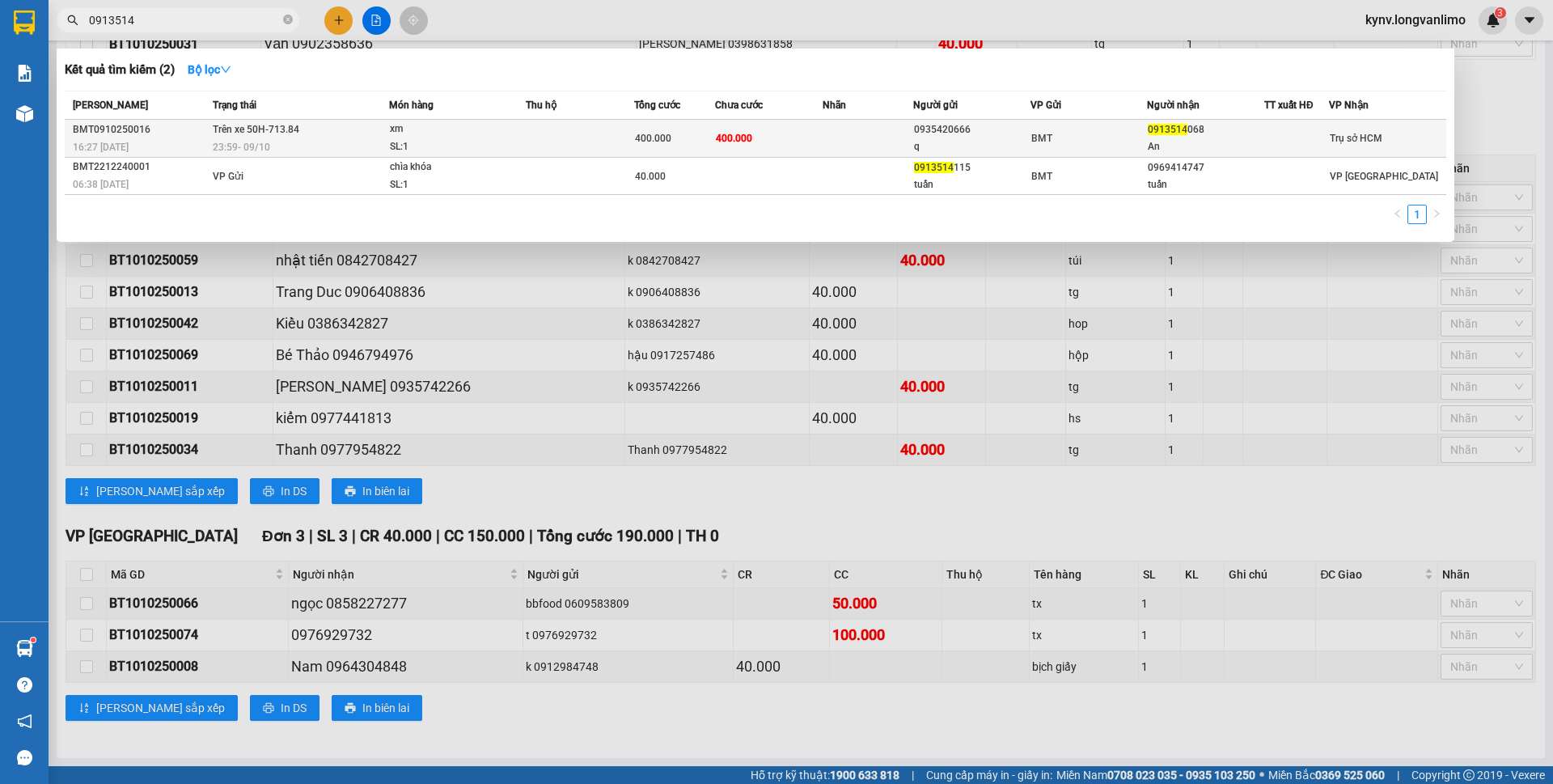
type input "0913514"
copy div "0913514 068"
drag, startPoint x: 1152, startPoint y: 129, endPoint x: 1201, endPoint y: 134, distance: 49.3
click at [1201, 134] on div "0913514 068" at bounding box center [1205, 129] width 116 height 17
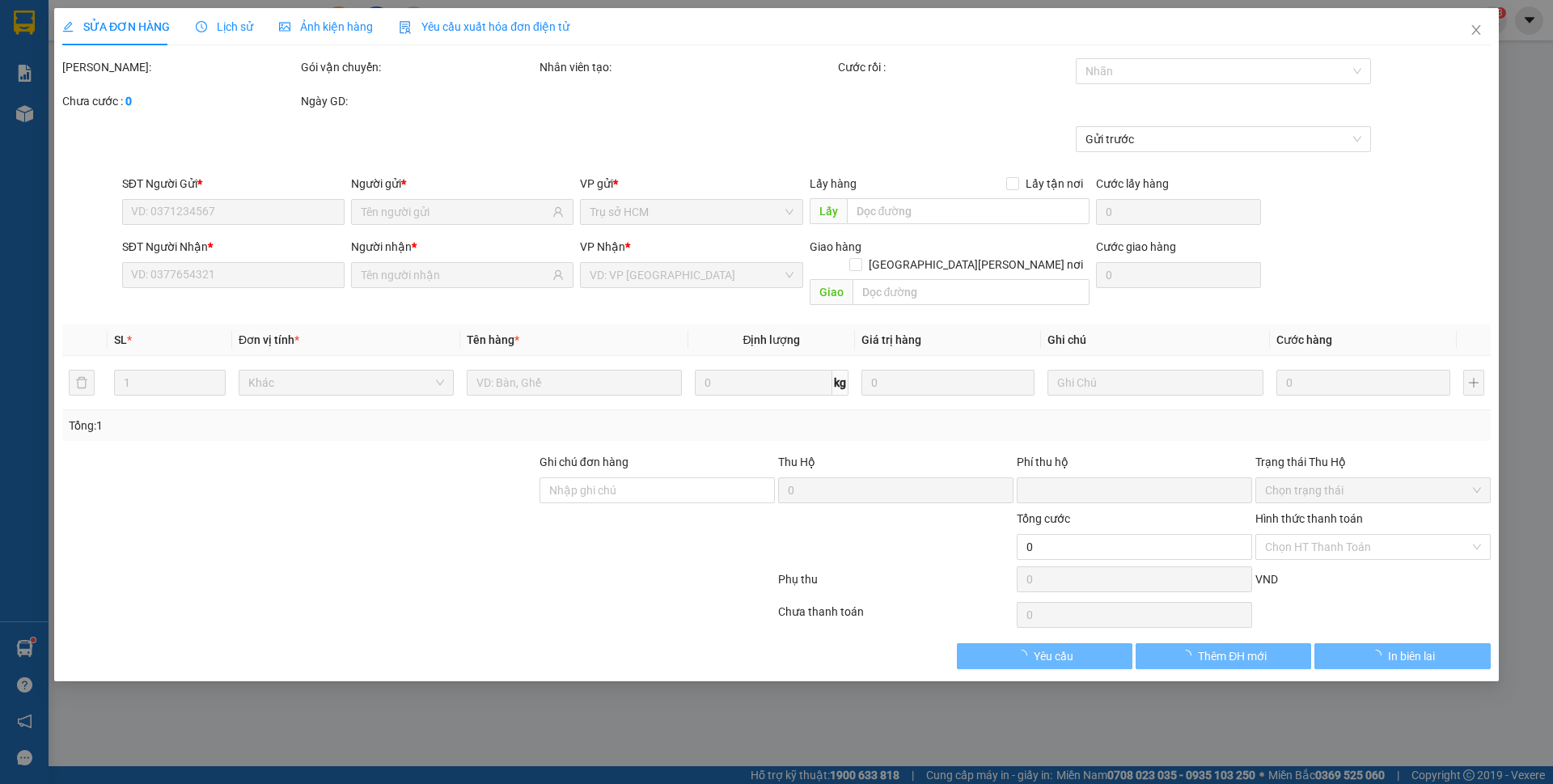
type input "0935420666"
type input "q"
type input "0913514068"
type input "An"
type input "0"
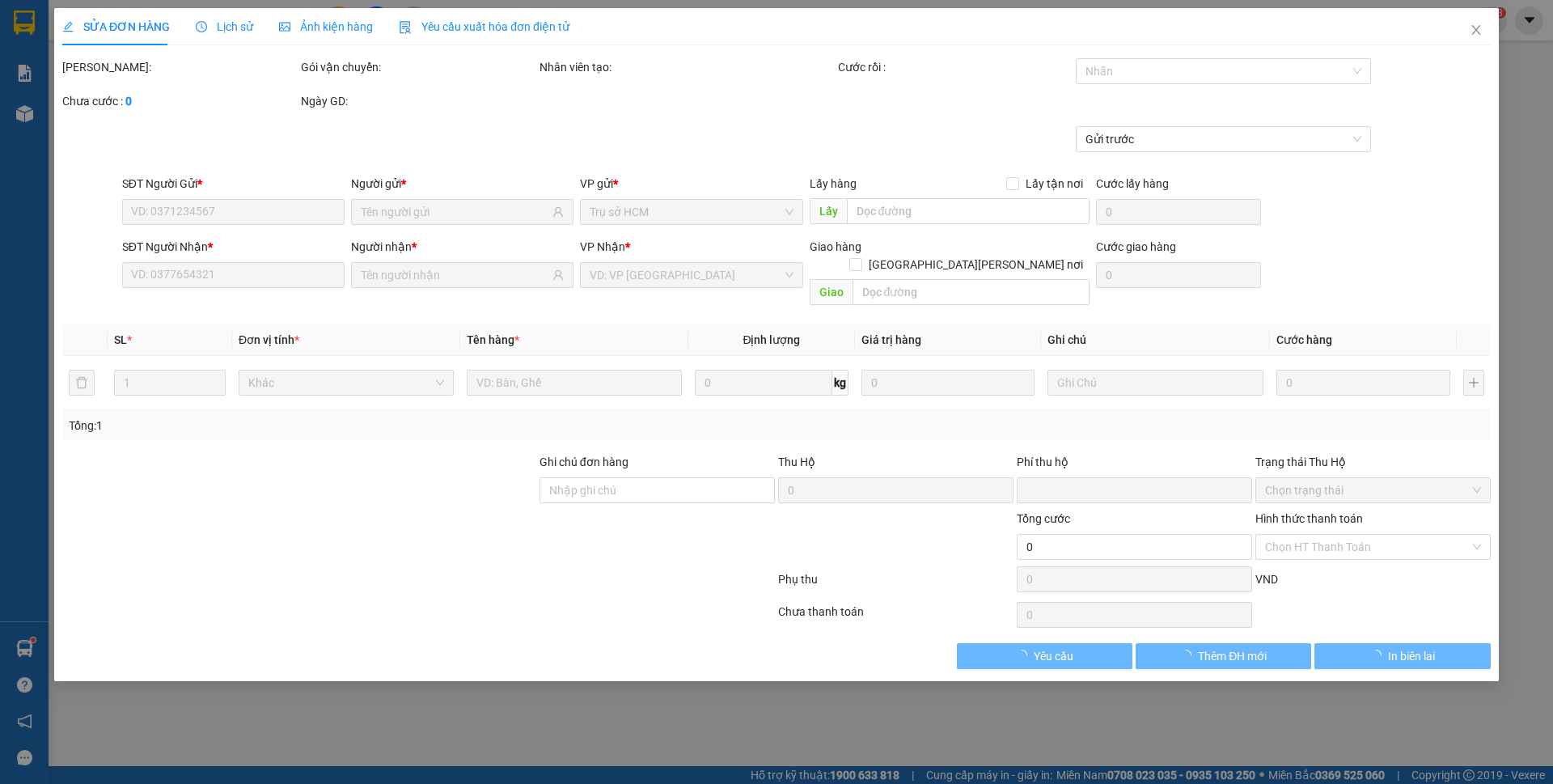
type input "400.000"
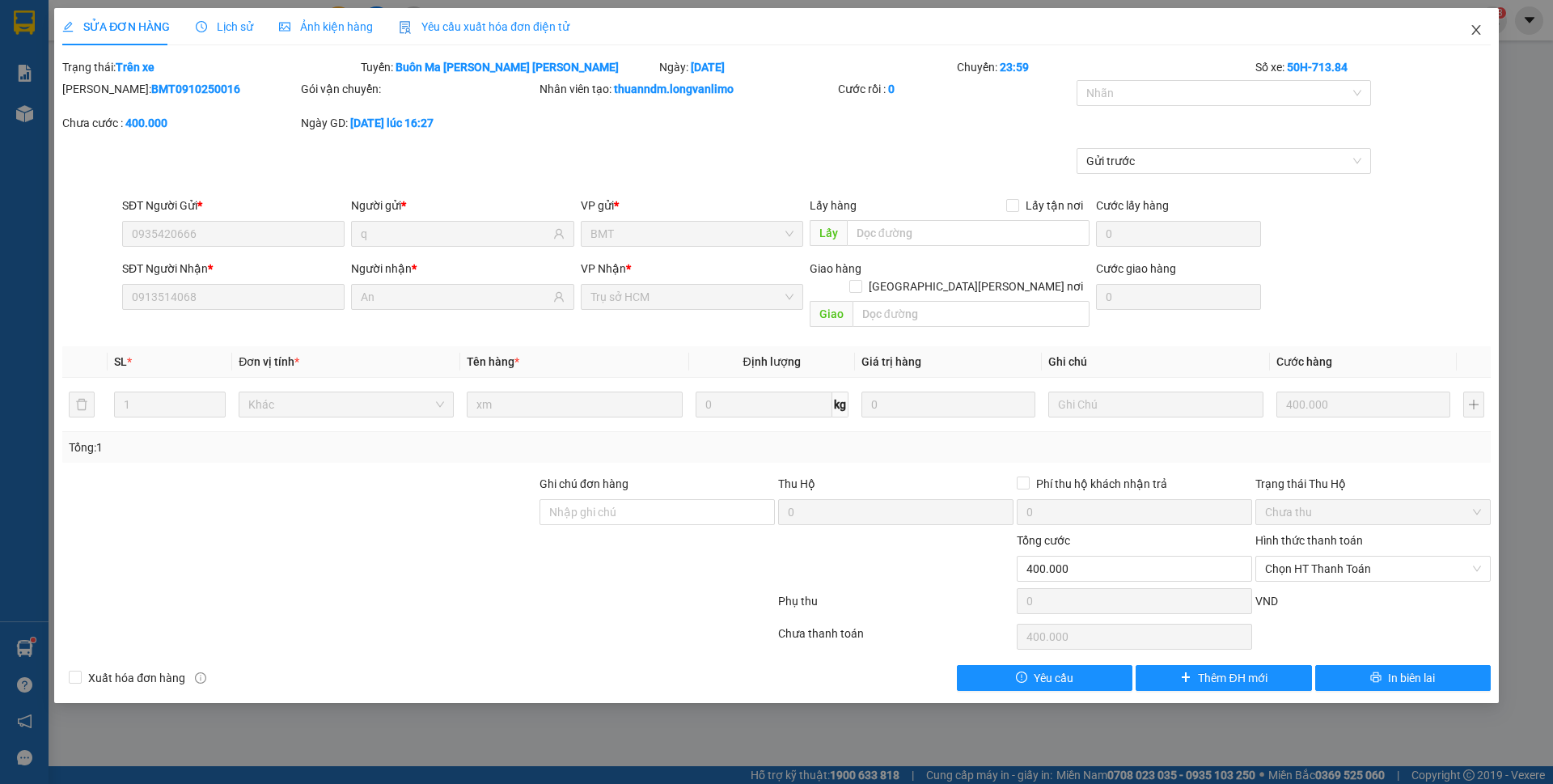
click at [1483, 28] on span "Close" at bounding box center [1476, 31] width 46 height 46
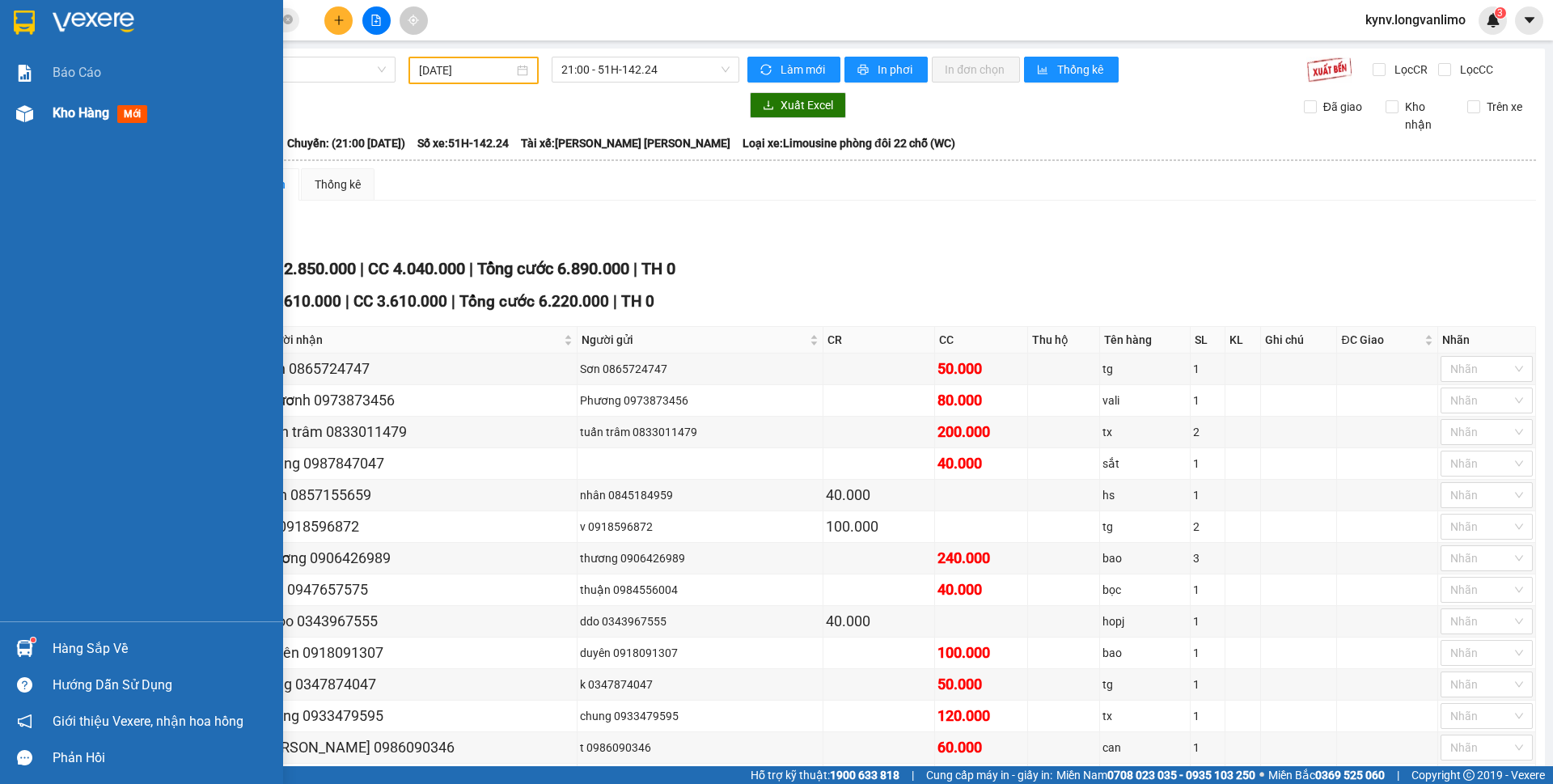
click at [62, 119] on span "Kho hàng" at bounding box center [81, 112] width 56 height 15
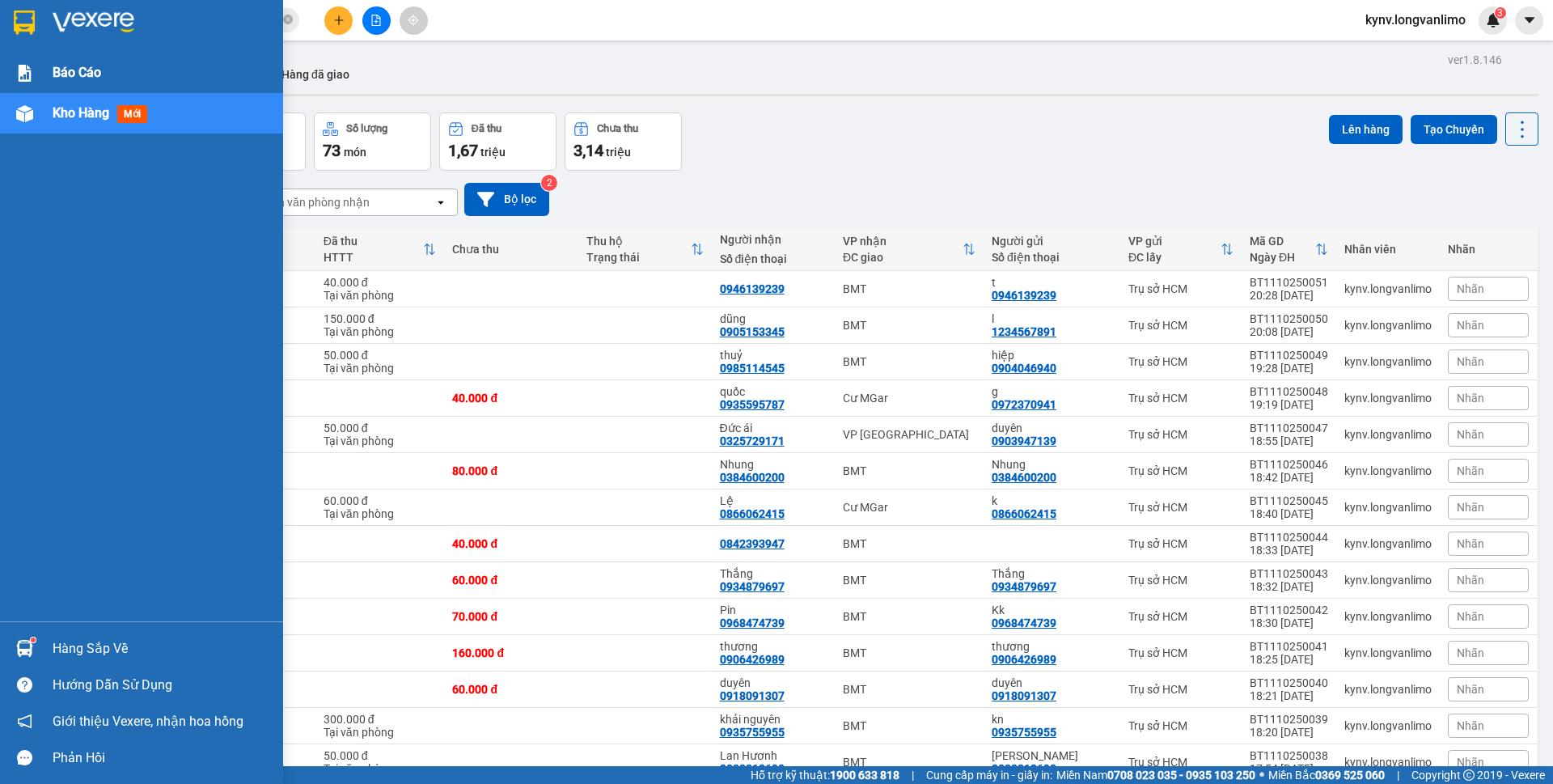
click at [88, 73] on span "Báo cáo" at bounding box center [77, 72] width 48 height 20
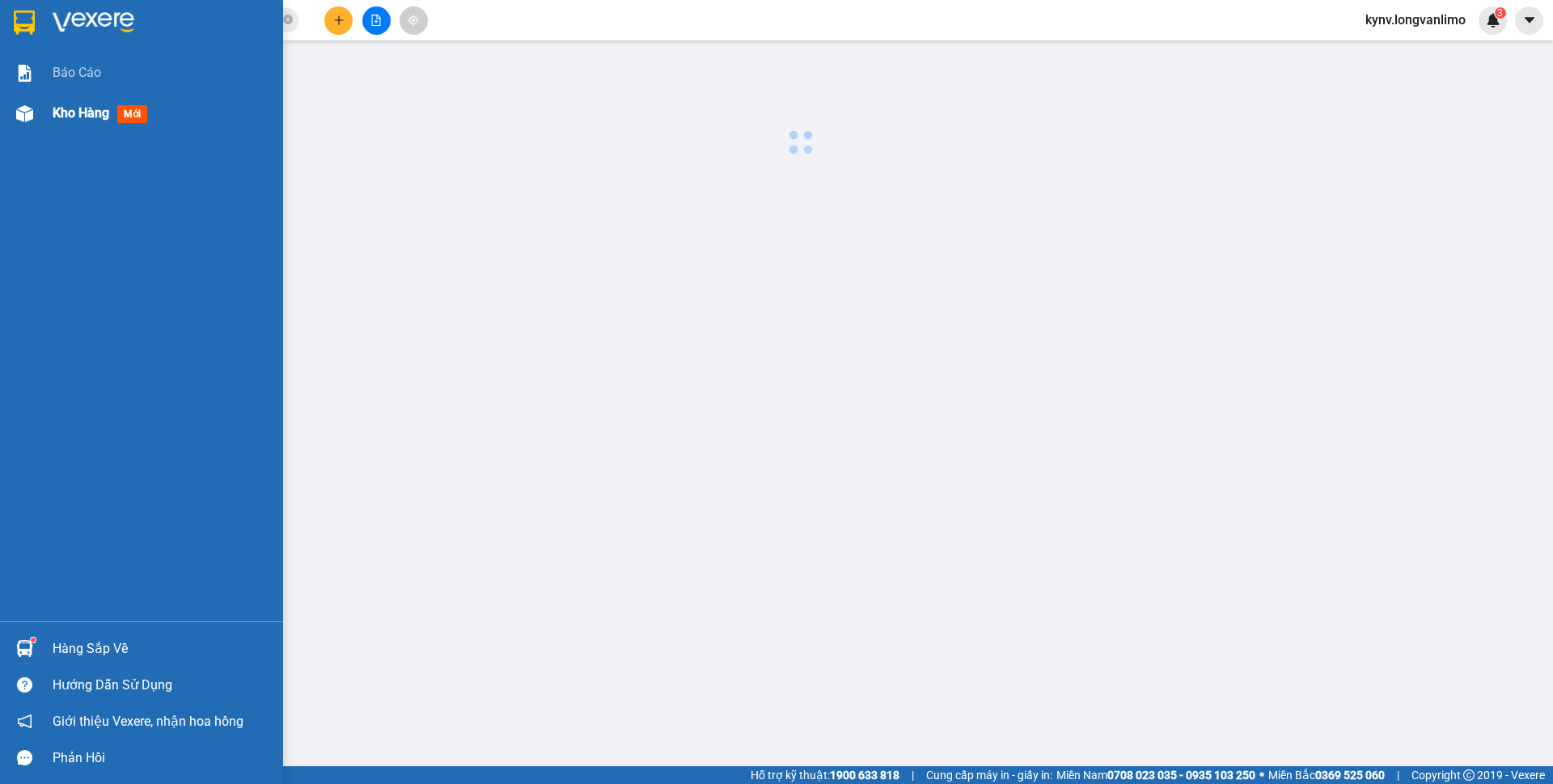
click at [83, 105] on span "Kho hàng" at bounding box center [81, 112] width 56 height 15
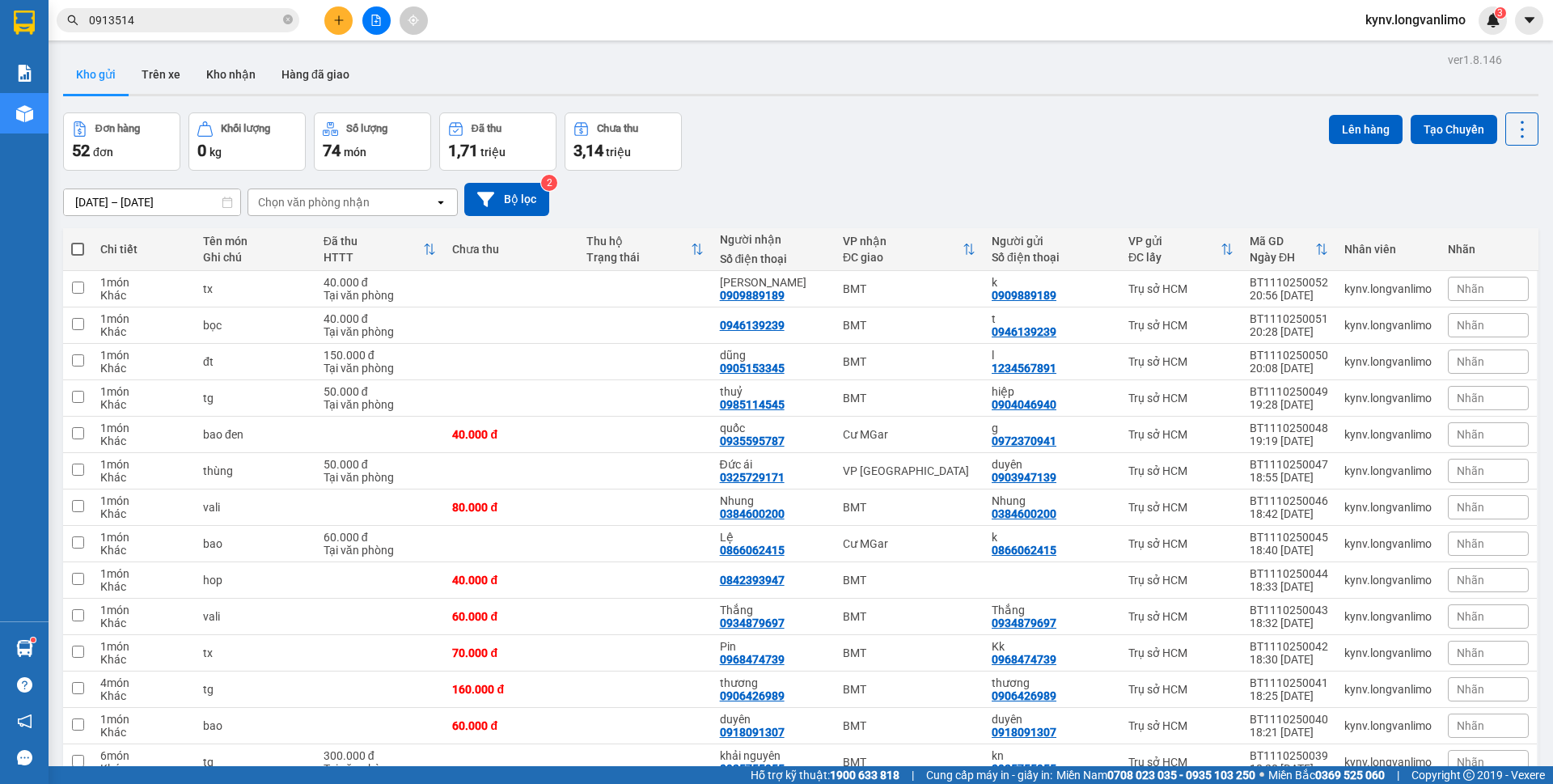
click at [1199, 180] on div "11/10/2025 – 11/10/2025 Press the down arrow key to interact with the calendar …" at bounding box center [801, 199] width 1476 height 57
click at [1432, 289] on button at bounding box center [1443, 289] width 23 height 28
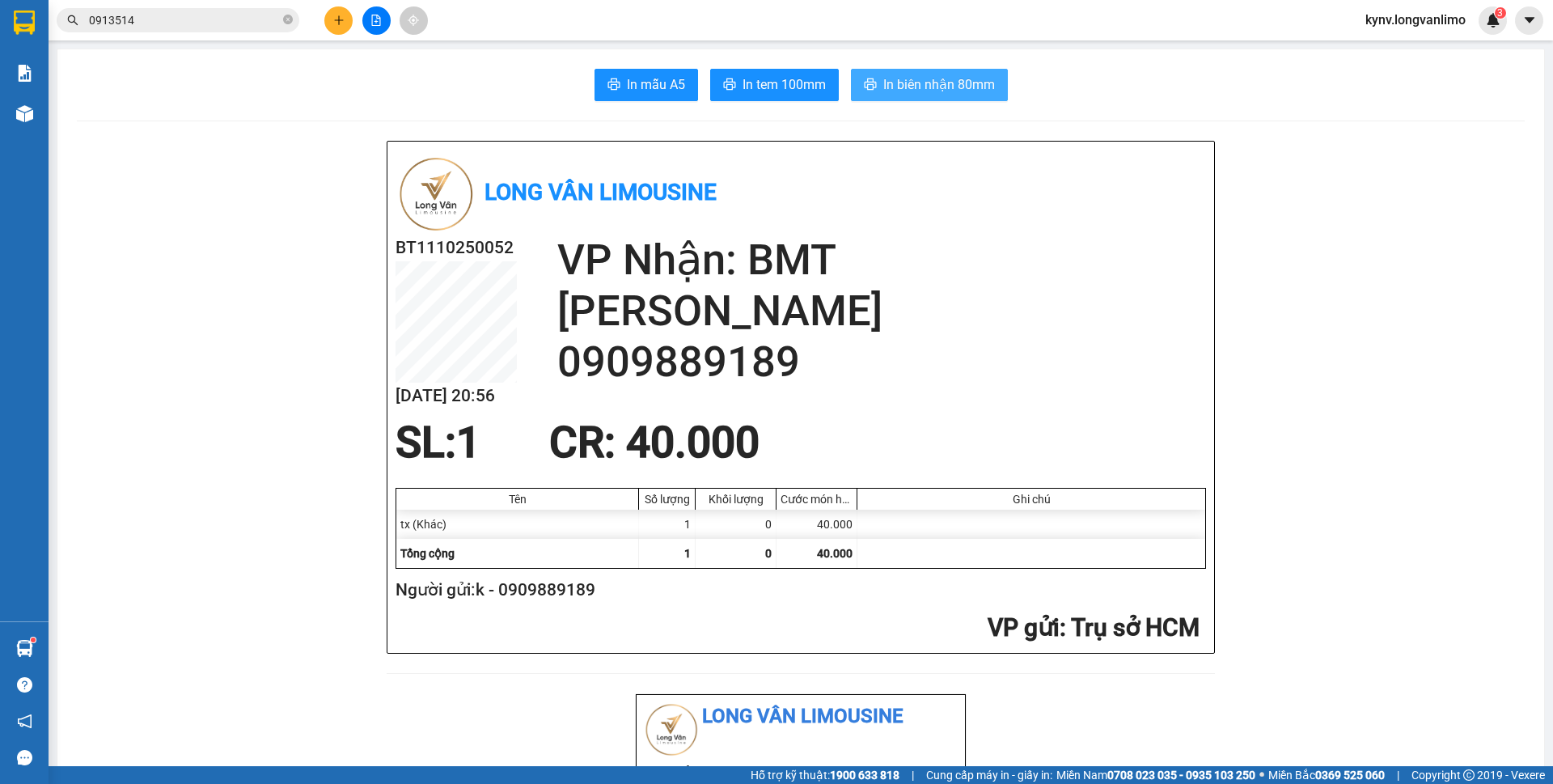
click at [913, 76] on span "In biên nhận 80mm" at bounding box center [939, 85] width 112 height 20
click at [730, 92] on button "In tem 100mm" at bounding box center [774, 85] width 128 height 33
